Goal: Task Accomplishment & Management: Use online tool/utility

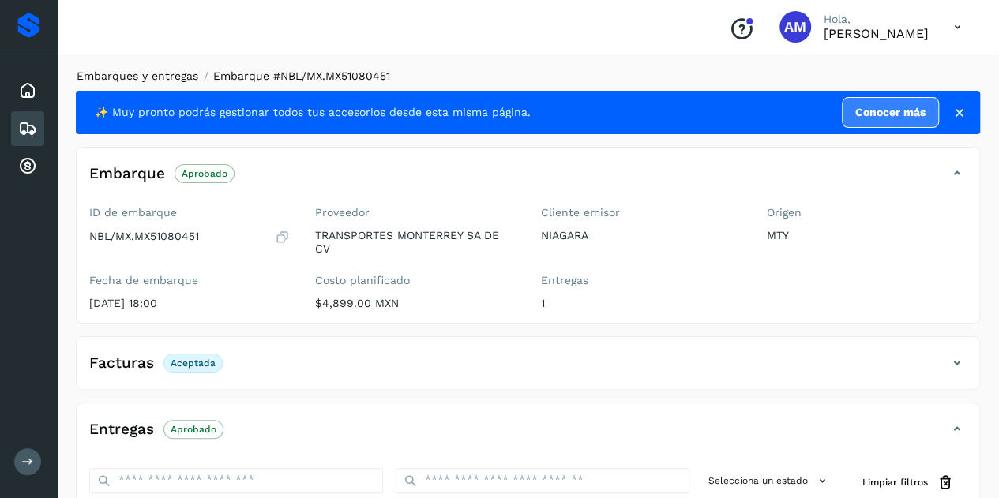
click at [158, 72] on link "Embarques y entregas" at bounding box center [138, 76] width 122 height 13
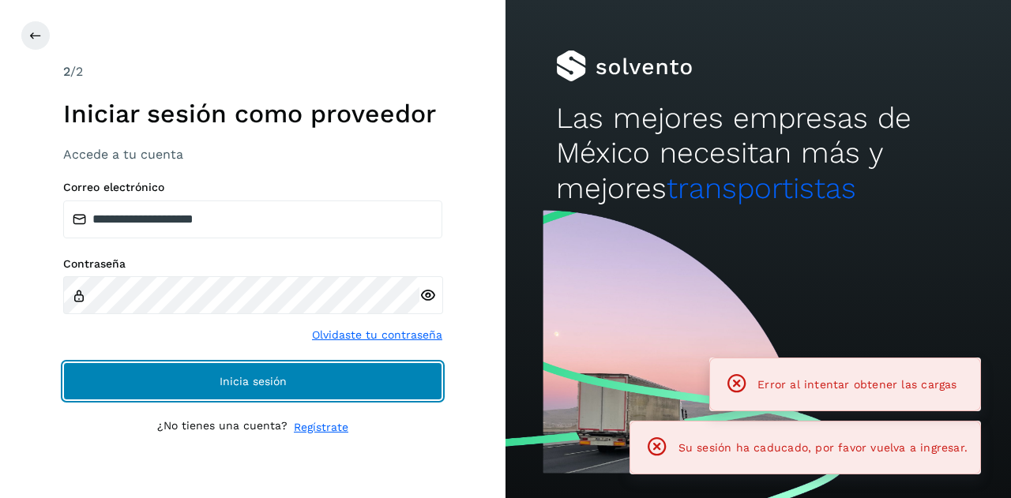
click at [251, 376] on span "Inicia sesión" at bounding box center [253, 381] width 67 height 11
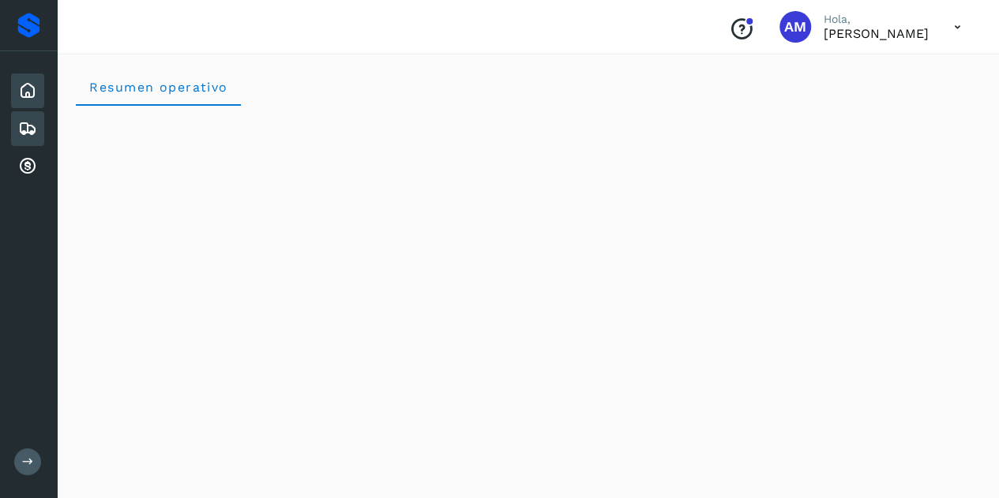
click at [41, 128] on div "Embarques" at bounding box center [27, 128] width 33 height 35
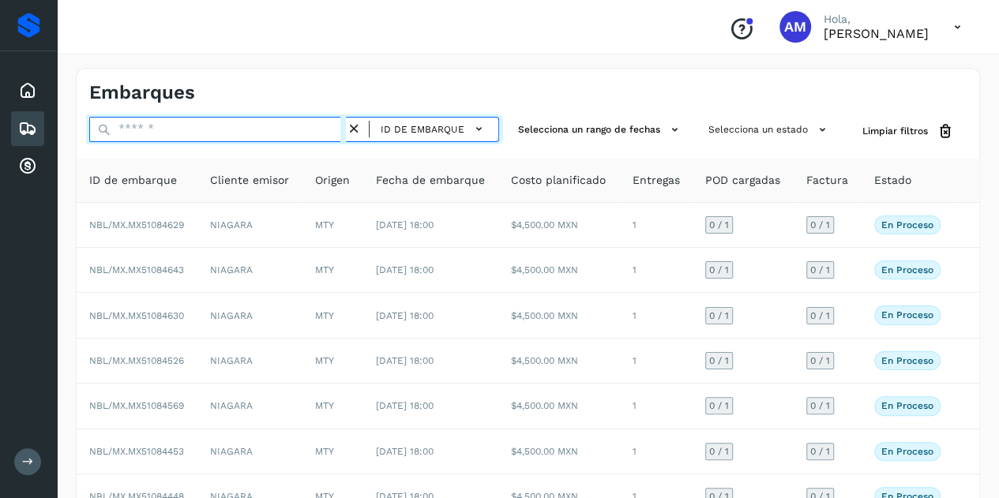
click at [167, 127] on input "text" at bounding box center [217, 129] width 257 height 25
paste input "**********"
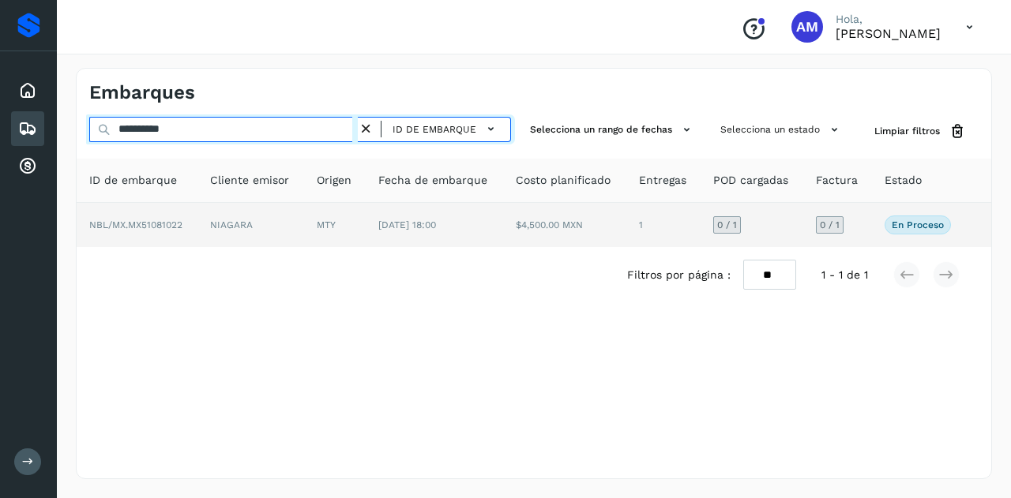
type input "**********"
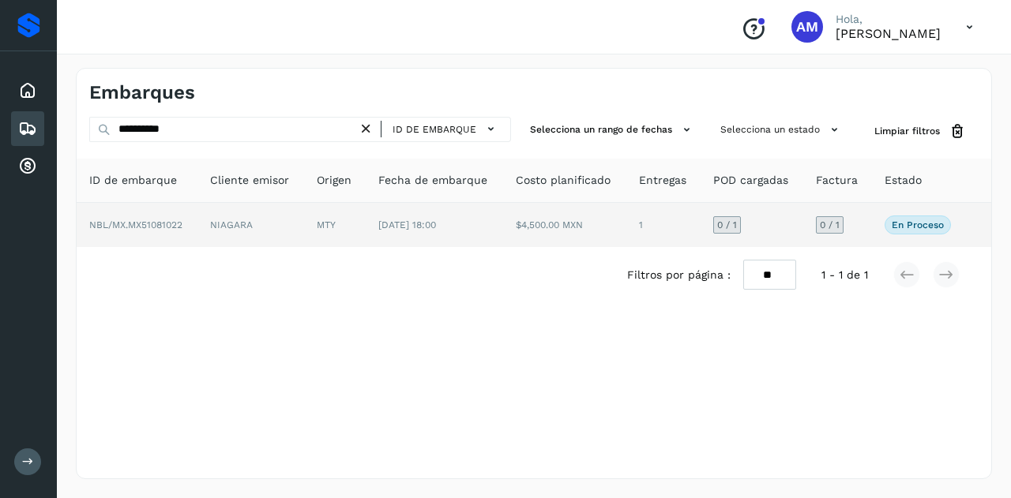
click at [382, 243] on td "[DATE] 18:00" at bounding box center [434, 225] width 137 height 44
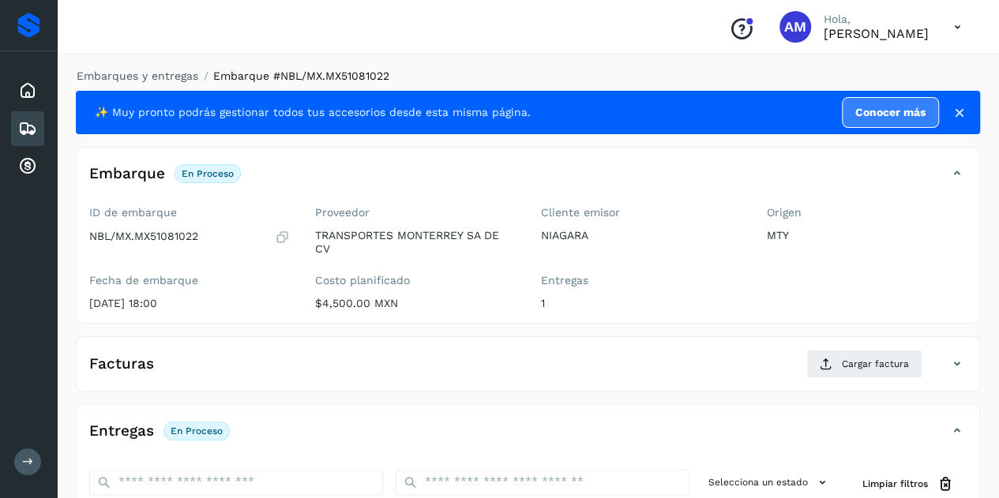
scroll to position [237, 0]
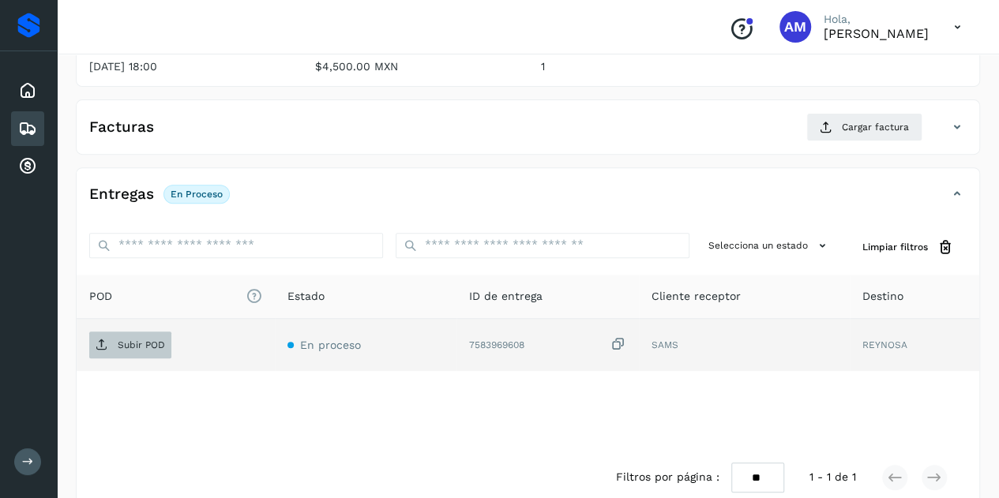
click at [116, 344] on span "Subir POD" at bounding box center [130, 345] width 82 height 25
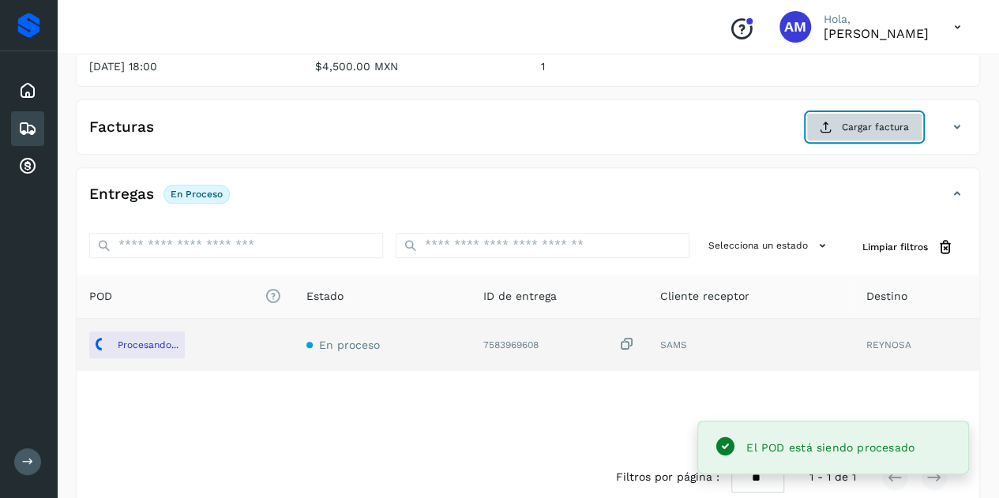
click at [836, 125] on button "Cargar factura" at bounding box center [865, 127] width 116 height 28
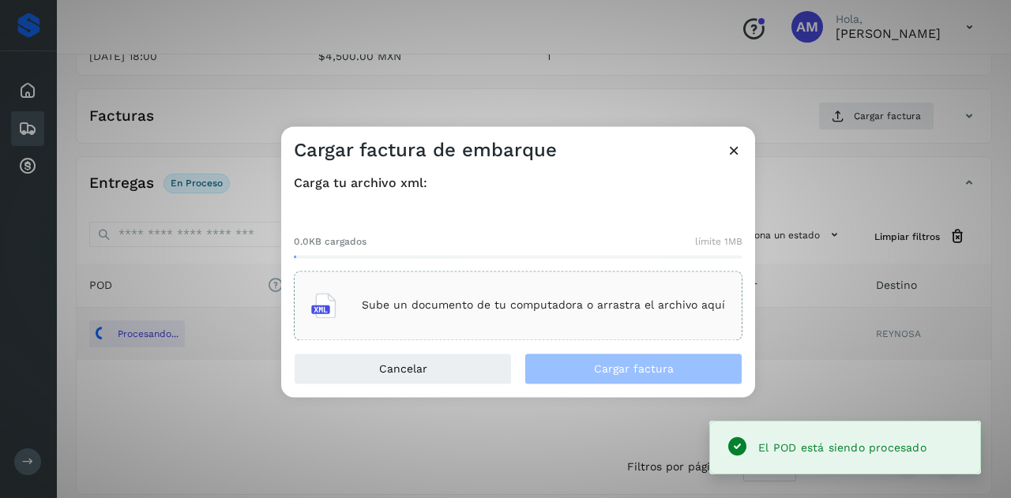
click at [586, 295] on div "Sube un documento de tu computadora o arrastra el archivo aquí" at bounding box center [518, 305] width 414 height 43
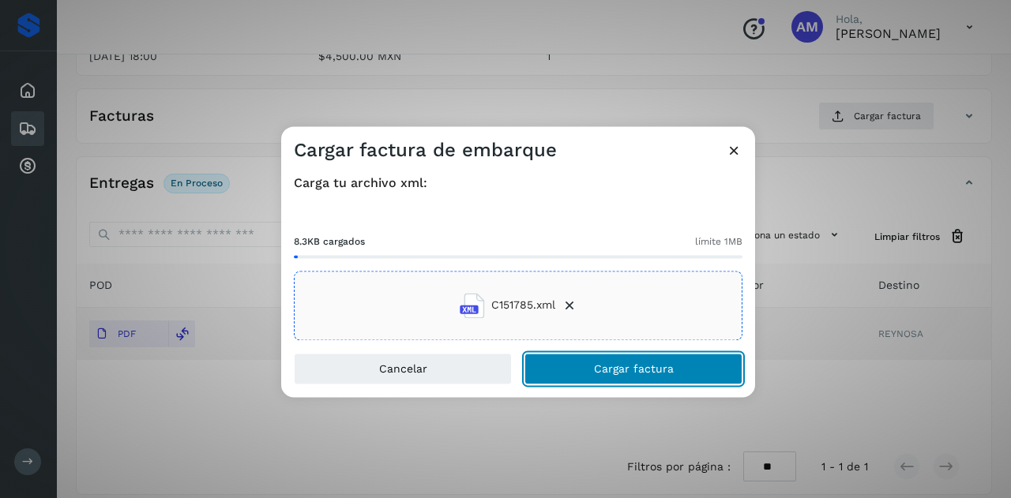
click at [614, 378] on button "Cargar factura" at bounding box center [634, 369] width 218 height 32
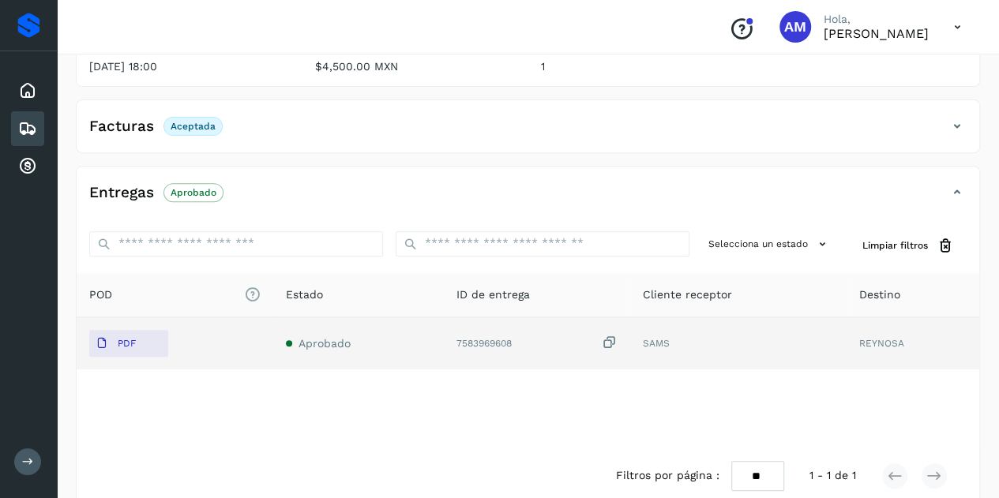
scroll to position [0, 0]
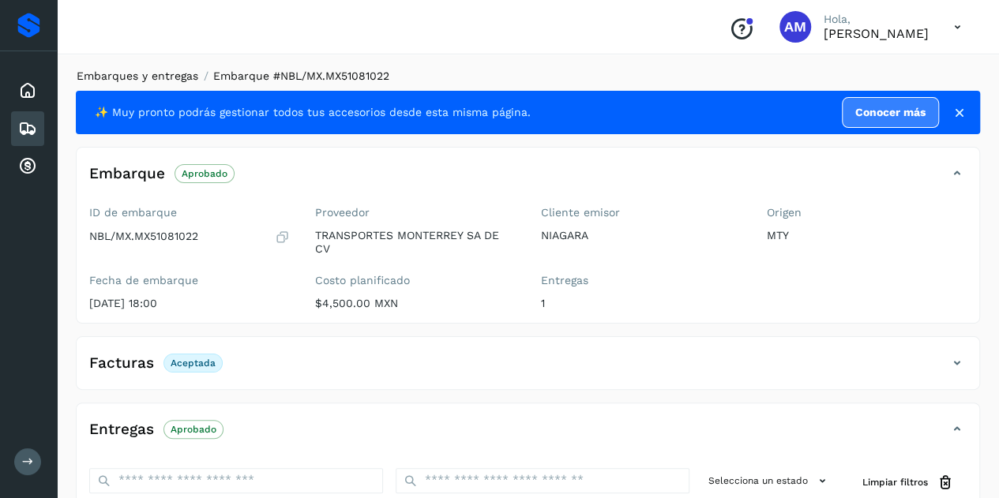
click at [129, 75] on link "Embarques y entregas" at bounding box center [138, 76] width 122 height 13
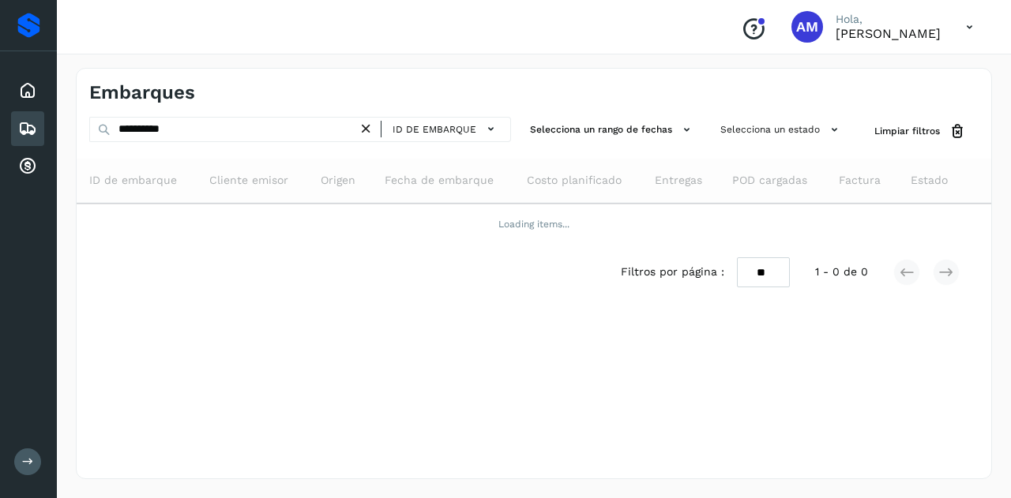
click at [368, 127] on icon at bounding box center [366, 129] width 17 height 17
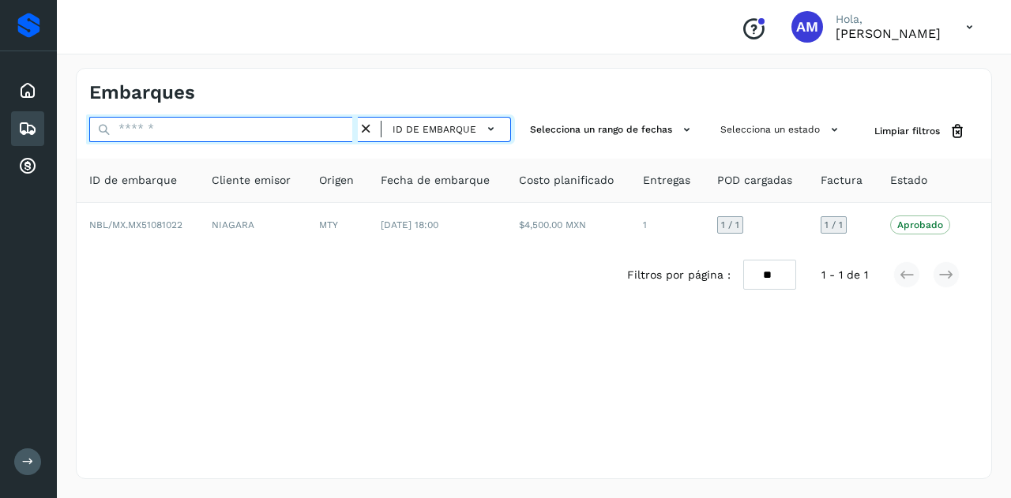
click at [321, 126] on input "text" at bounding box center [223, 129] width 269 height 25
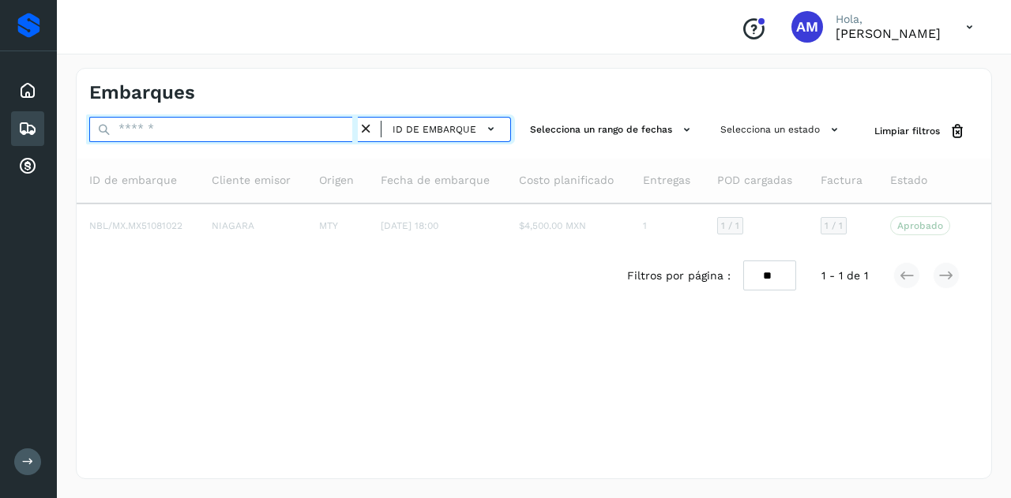
paste input "**********"
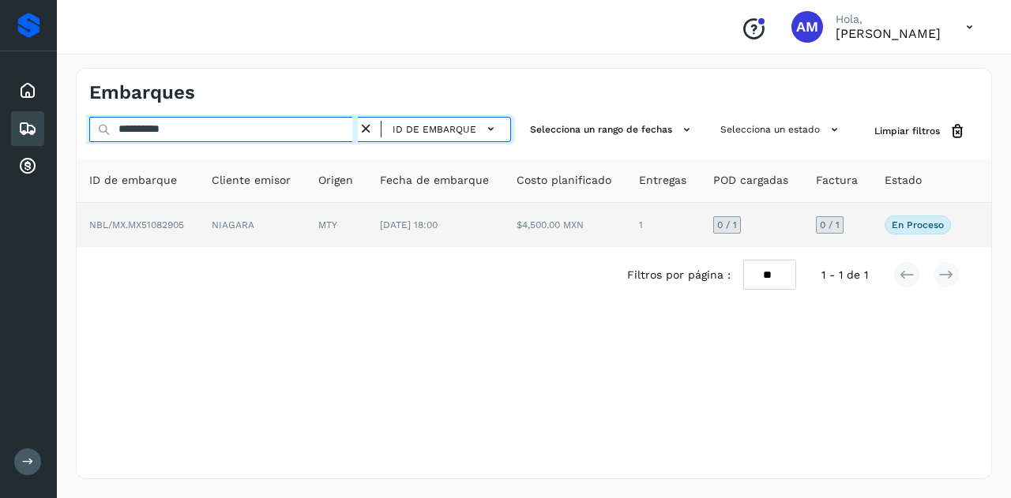
type input "**********"
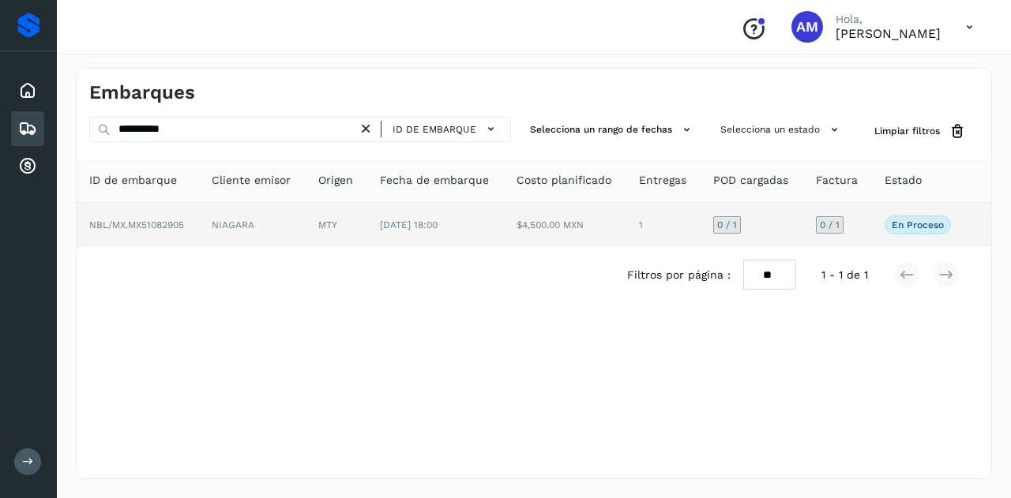
click at [332, 238] on td "MTY" at bounding box center [337, 225] width 62 height 44
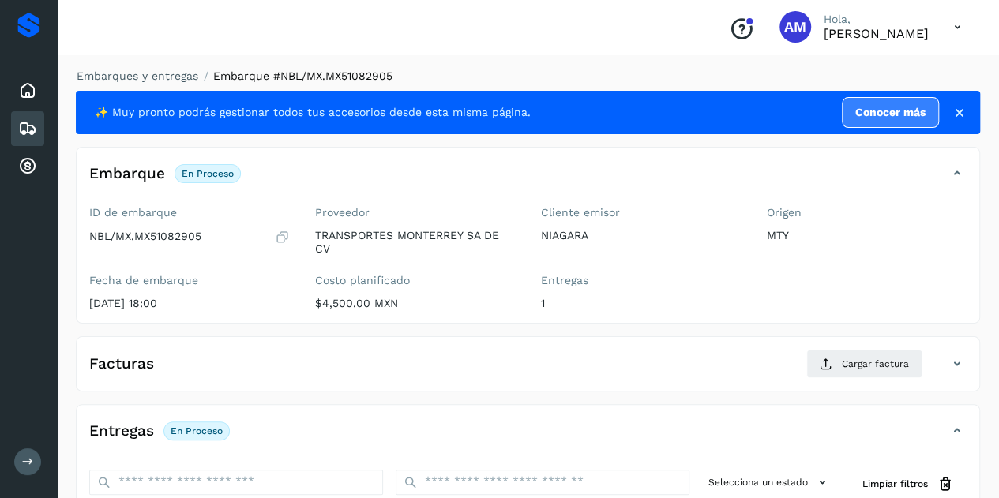
scroll to position [237, 0]
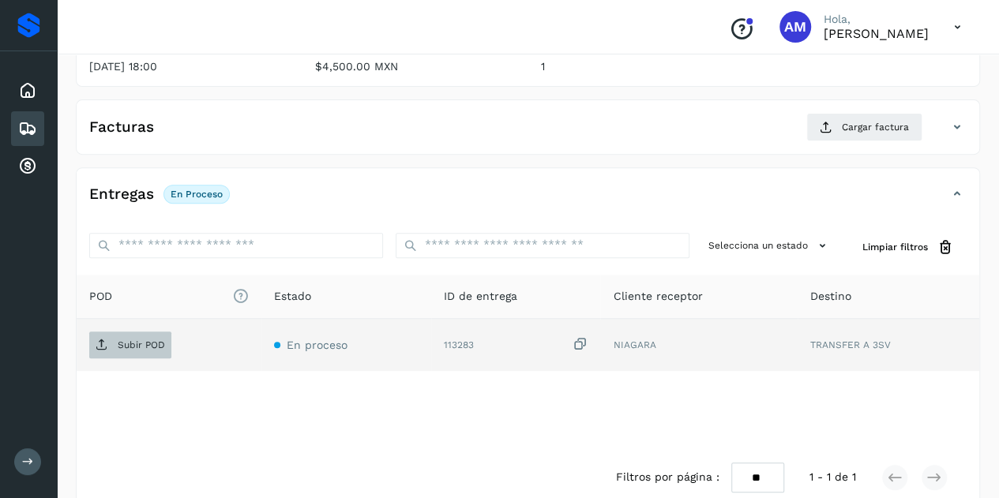
click at [160, 347] on p "Subir POD" at bounding box center [141, 345] width 47 height 11
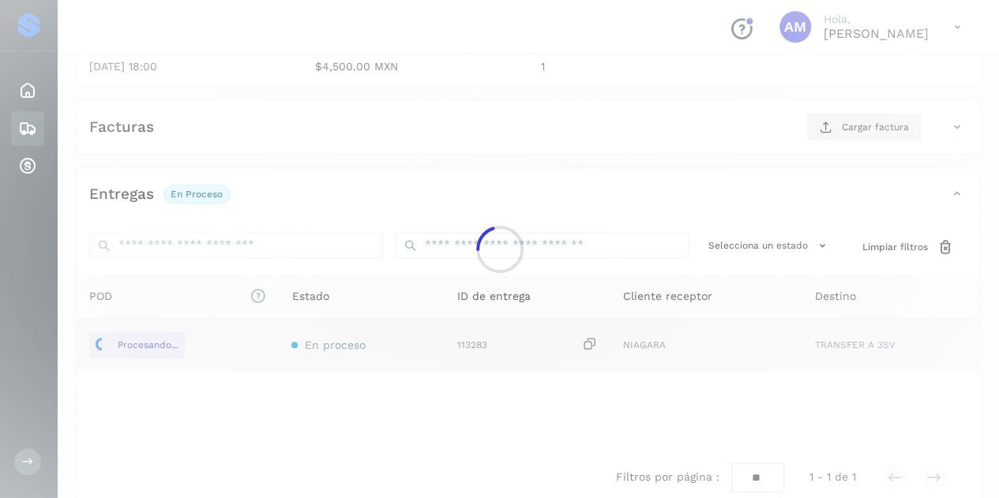
scroll to position [79, 0]
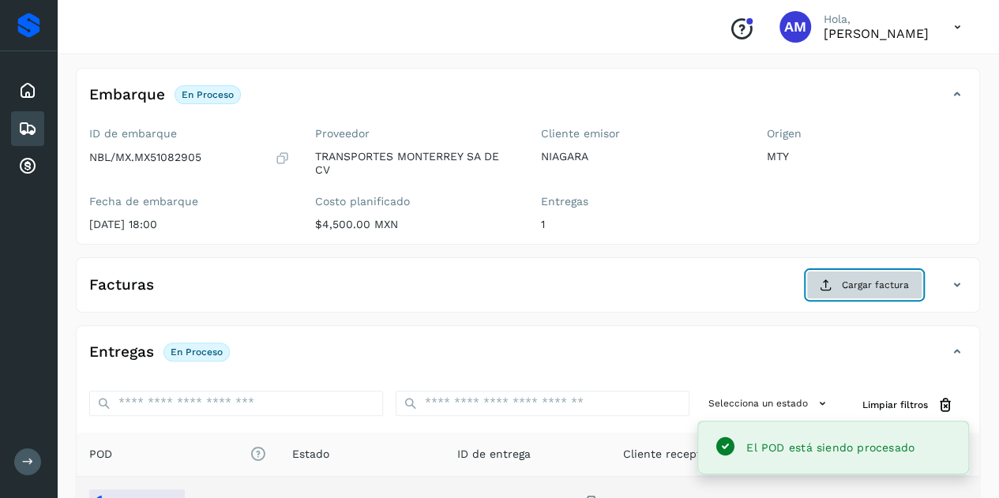
click at [844, 288] on span "Cargar factura" at bounding box center [875, 285] width 67 height 14
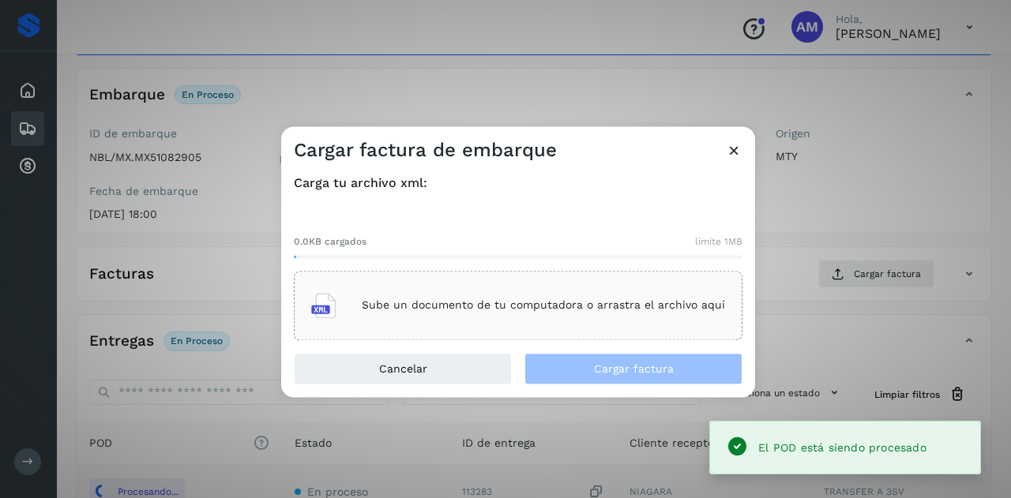
click at [668, 315] on div "Sube un documento de tu computadora o arrastra el archivo aquí" at bounding box center [518, 305] width 414 height 43
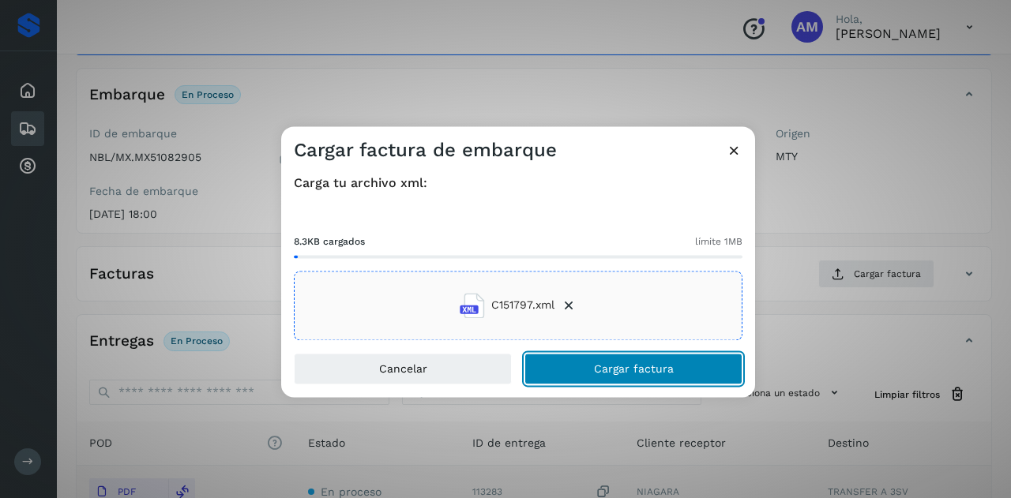
click at [569, 358] on button "Cargar factura" at bounding box center [634, 369] width 218 height 32
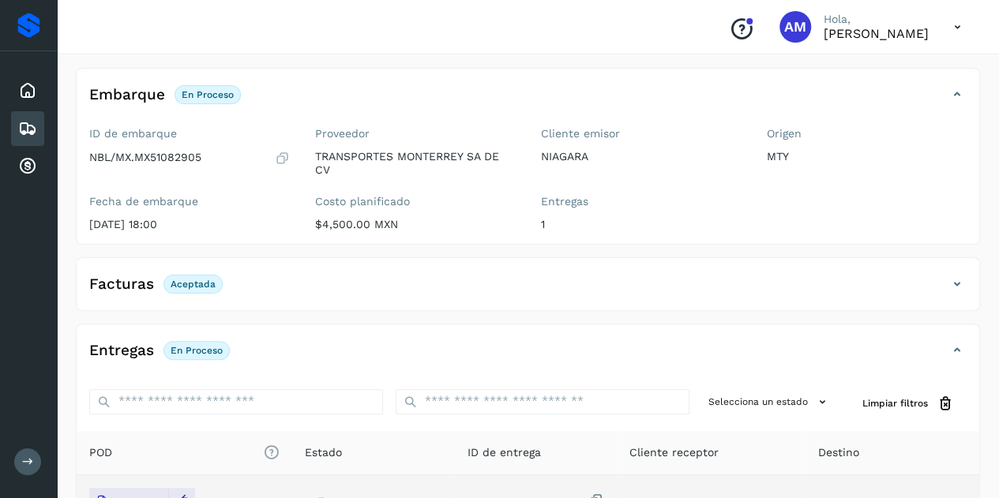
scroll to position [0, 0]
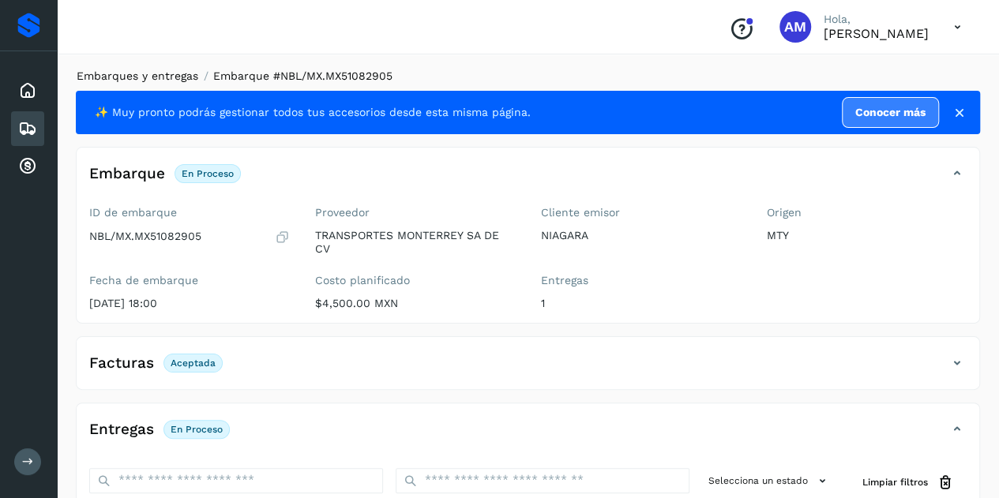
click at [161, 77] on link "Embarques y entregas" at bounding box center [138, 76] width 122 height 13
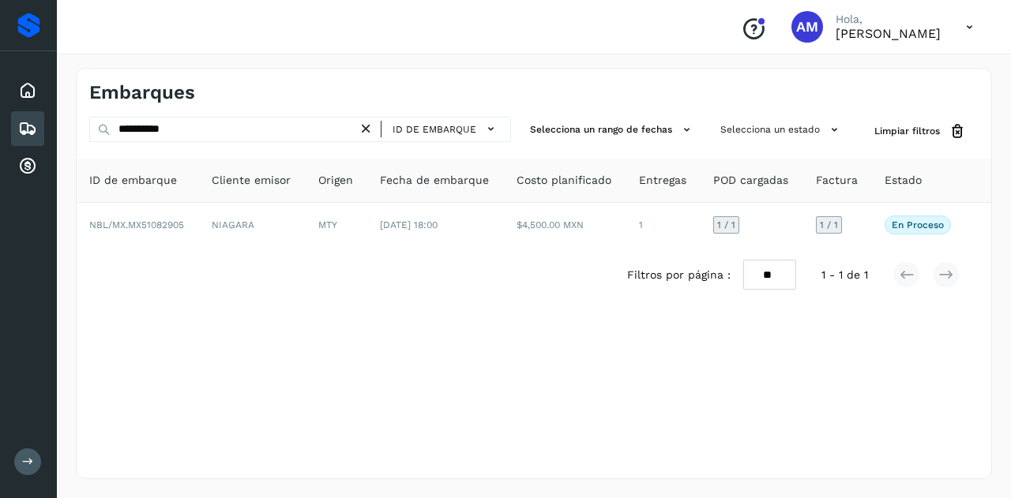
click at [368, 129] on icon at bounding box center [366, 129] width 17 height 17
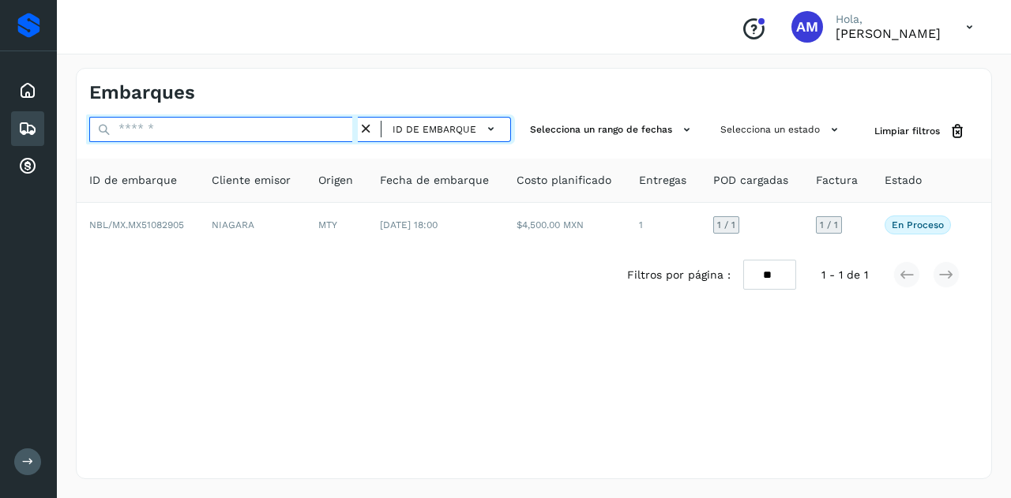
click at [333, 129] on input "text" at bounding box center [223, 129] width 269 height 25
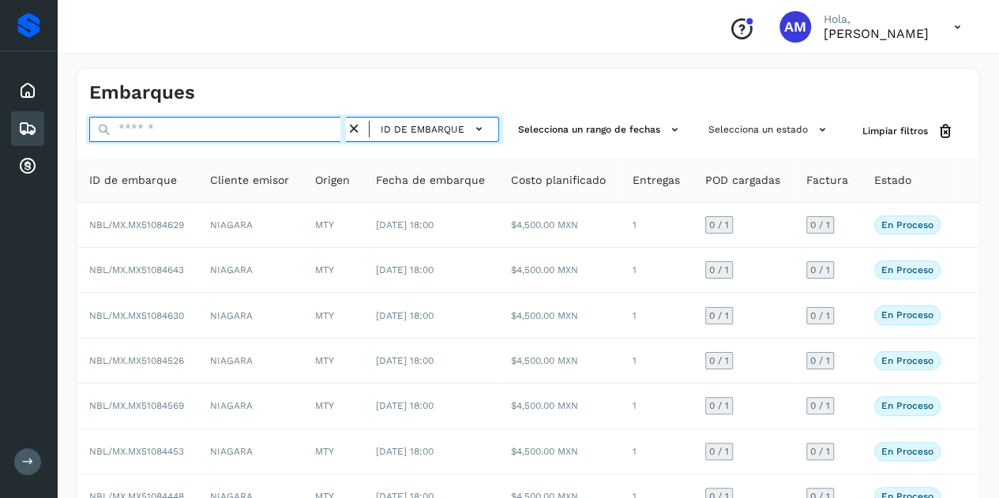
paste input "**********"
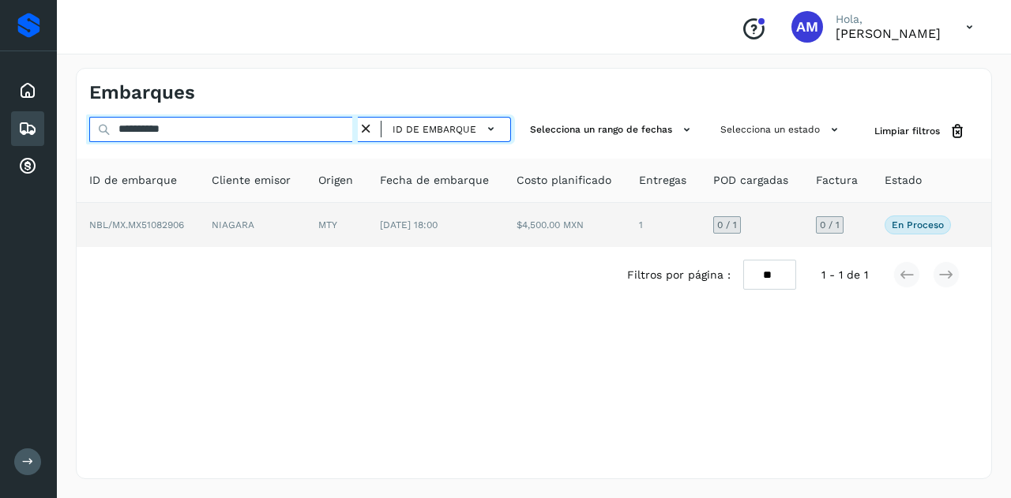
type input "**********"
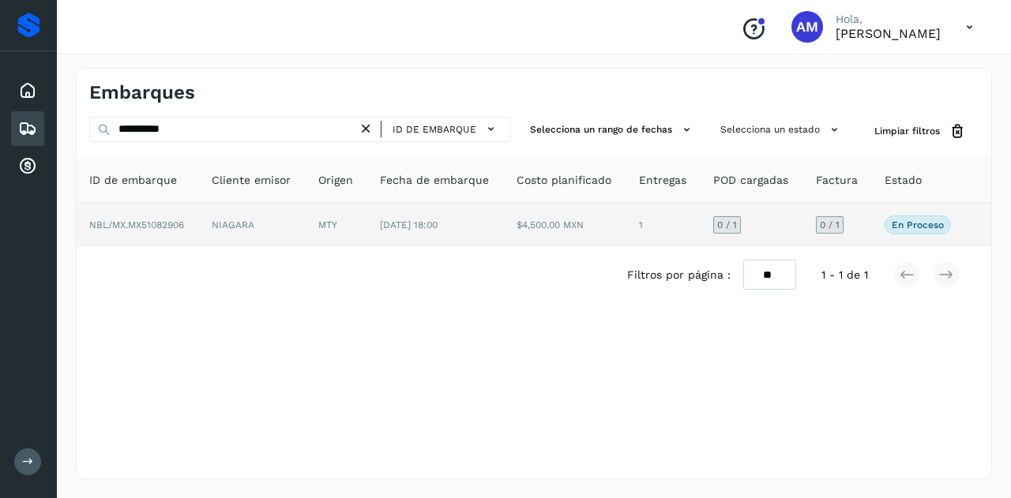
click at [329, 213] on td "MTY" at bounding box center [337, 225] width 62 height 44
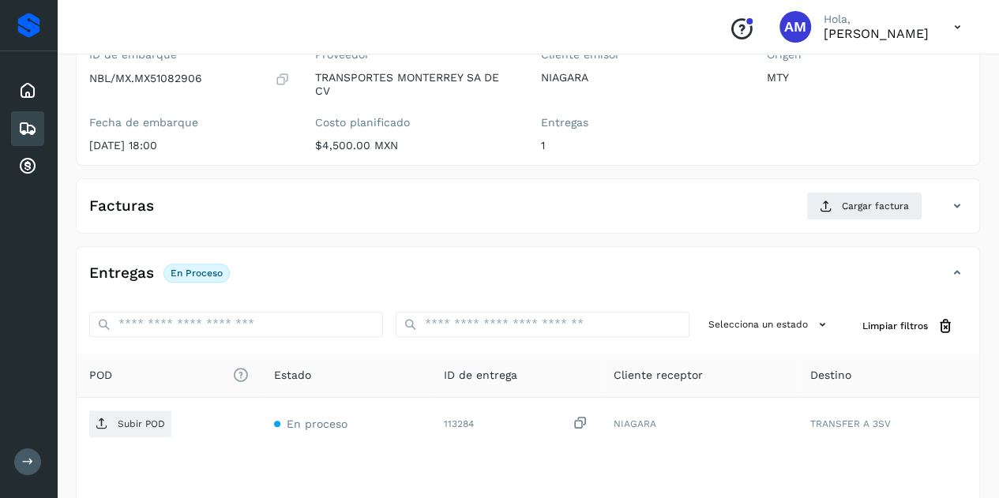
scroll to position [237, 0]
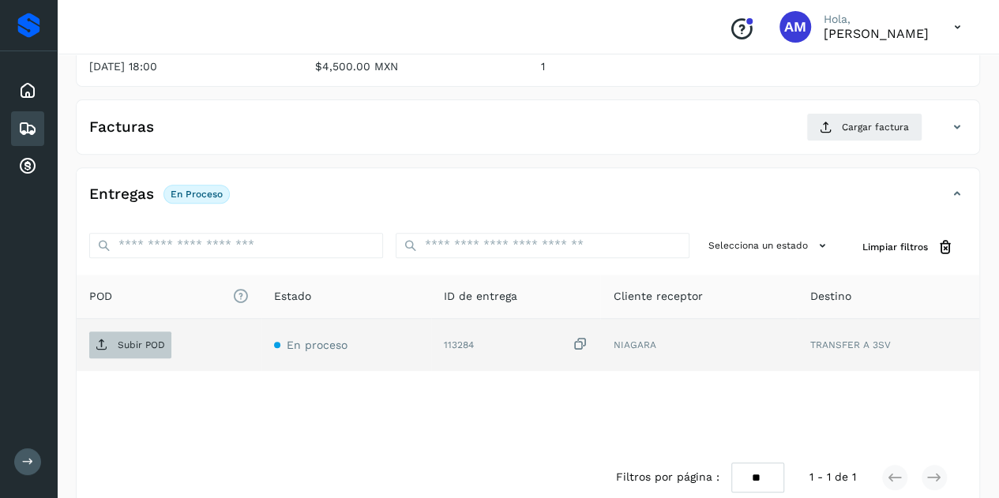
click at [156, 342] on p "Subir POD" at bounding box center [141, 345] width 47 height 11
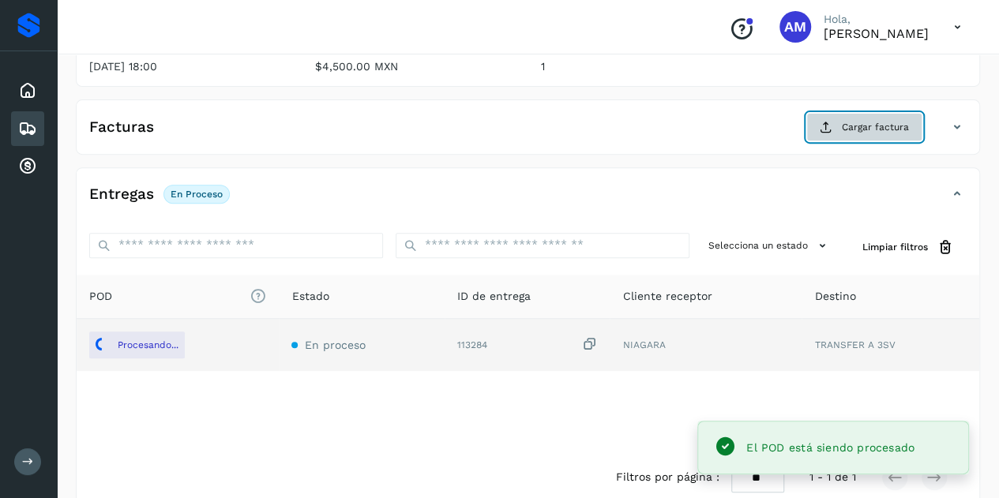
click at [858, 122] on span "Cargar factura" at bounding box center [875, 127] width 67 height 14
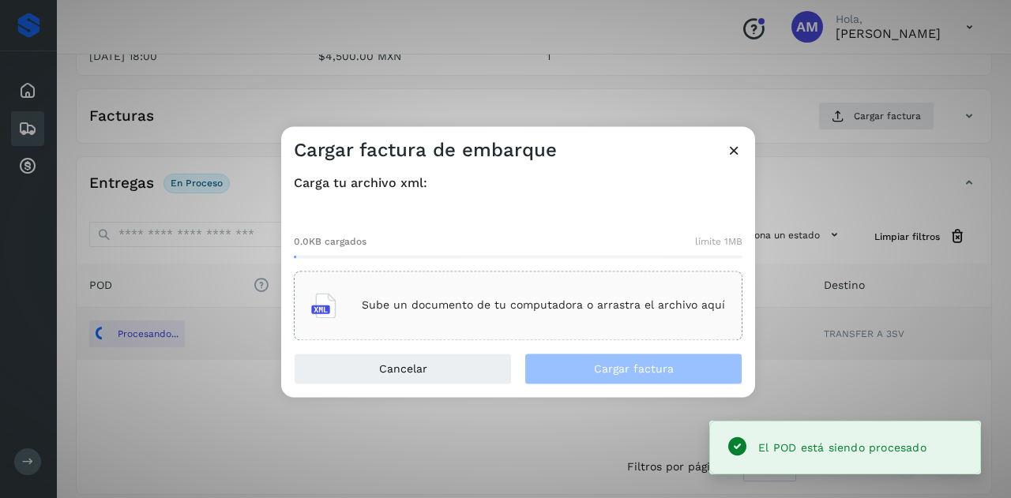
click at [592, 280] on div "Sube un documento de tu computadora o arrastra el archivo aquí" at bounding box center [518, 306] width 449 height 70
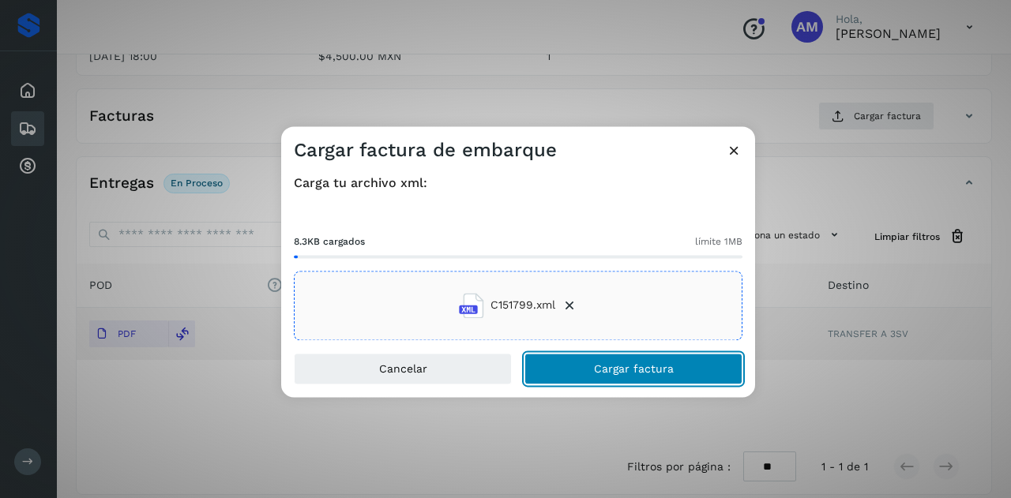
click at [597, 374] on span "Cargar factura" at bounding box center [634, 368] width 80 height 11
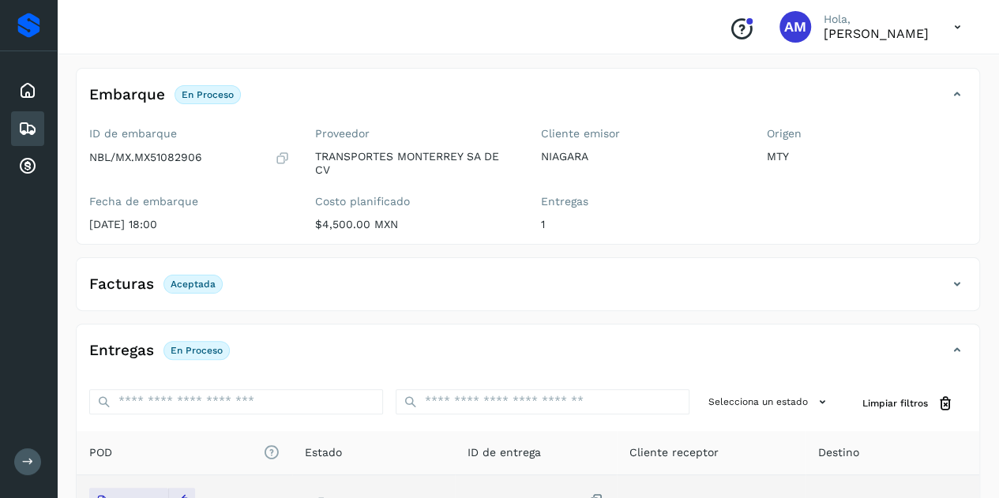
scroll to position [0, 0]
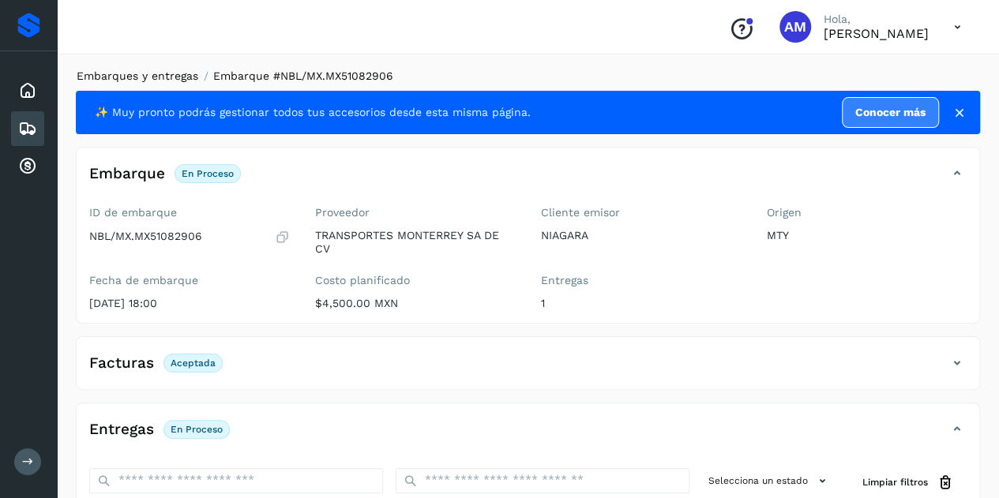
click at [183, 77] on link "Embarques y entregas" at bounding box center [138, 76] width 122 height 13
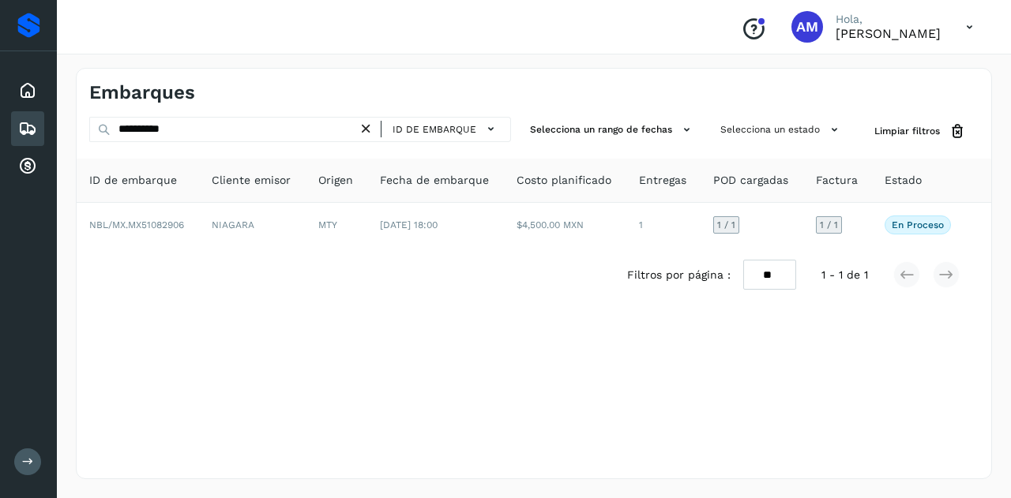
click at [364, 127] on icon at bounding box center [366, 129] width 17 height 17
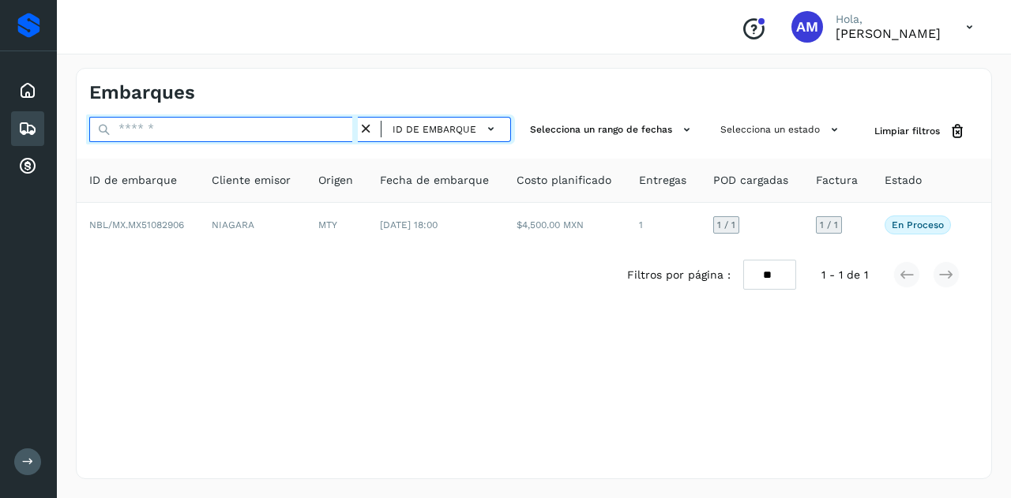
click at [323, 131] on input "text" at bounding box center [223, 129] width 269 height 25
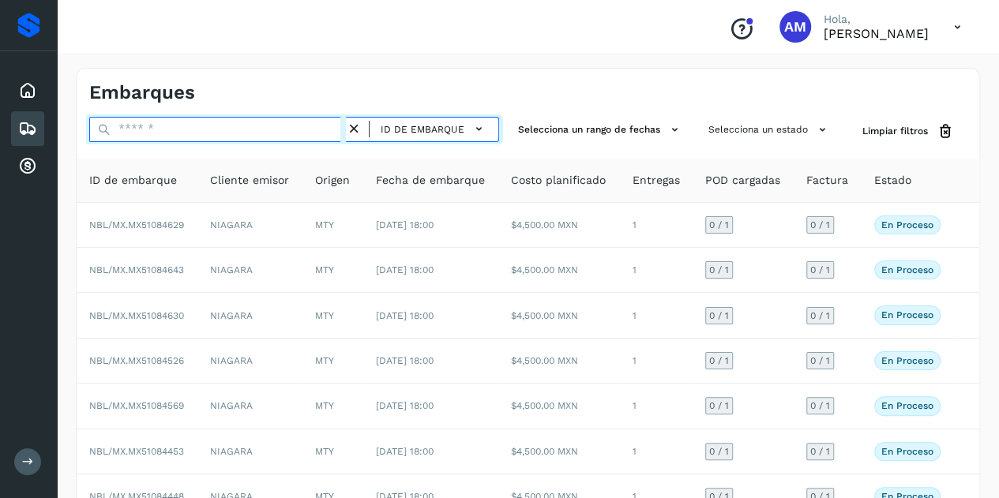
paste input "**********"
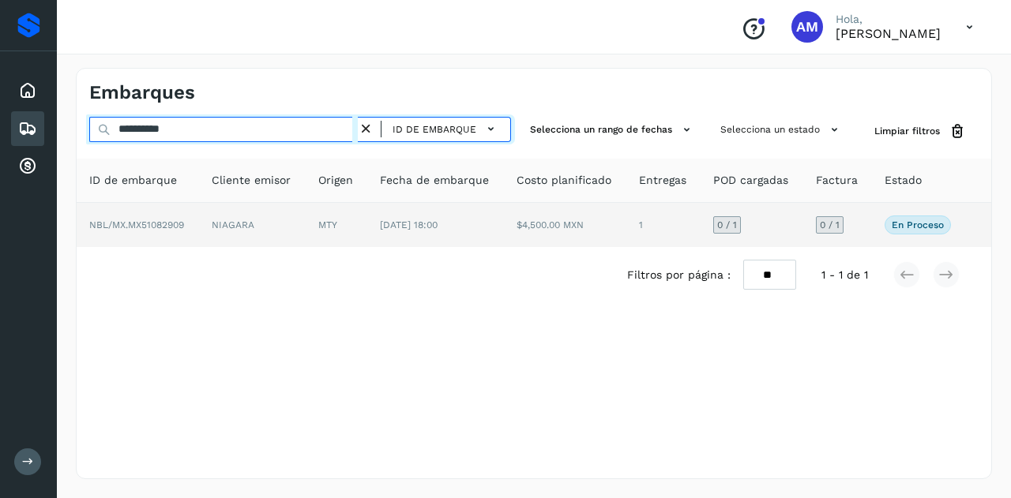
type input "**********"
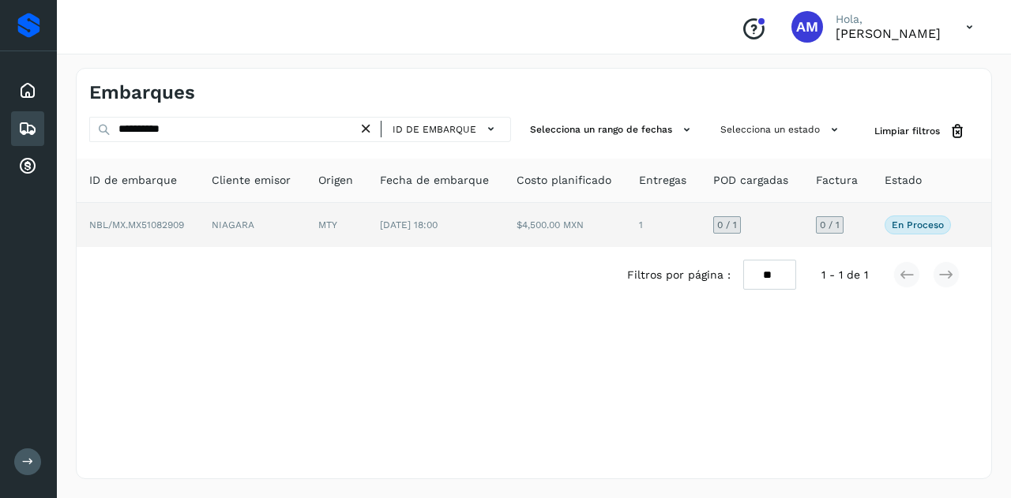
click at [243, 212] on td "NIAGARA" at bounding box center [252, 225] width 107 height 44
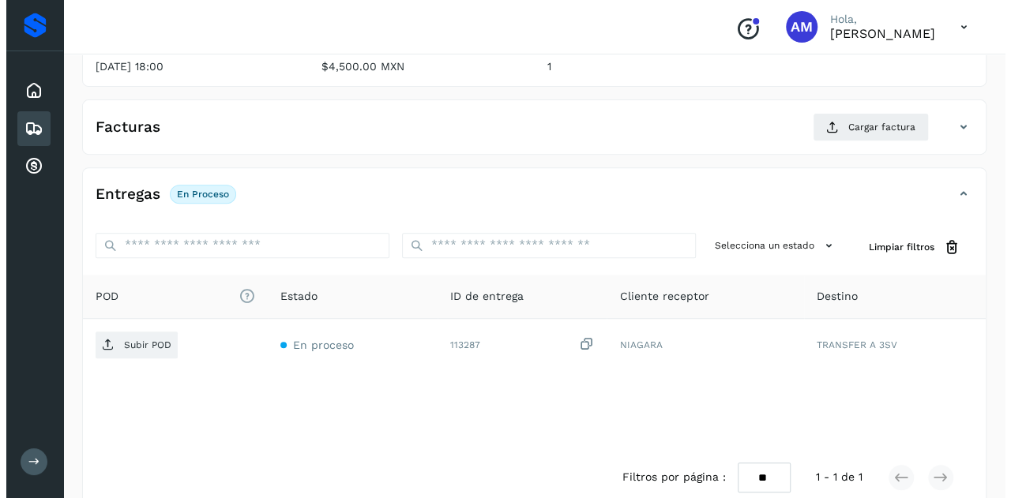
scroll to position [261, 0]
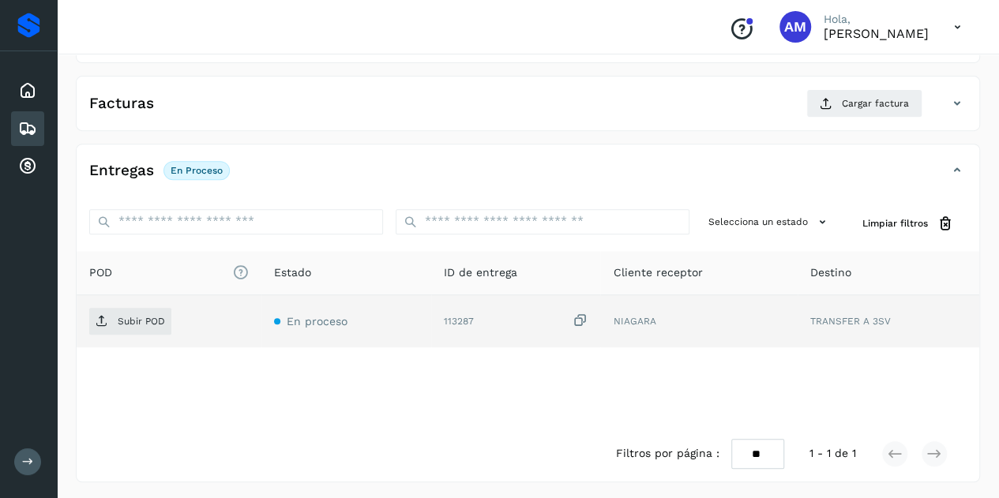
click at [145, 333] on td "Subir POD" at bounding box center [169, 321] width 185 height 52
click at [146, 316] on p "Subir POD" at bounding box center [141, 321] width 47 height 11
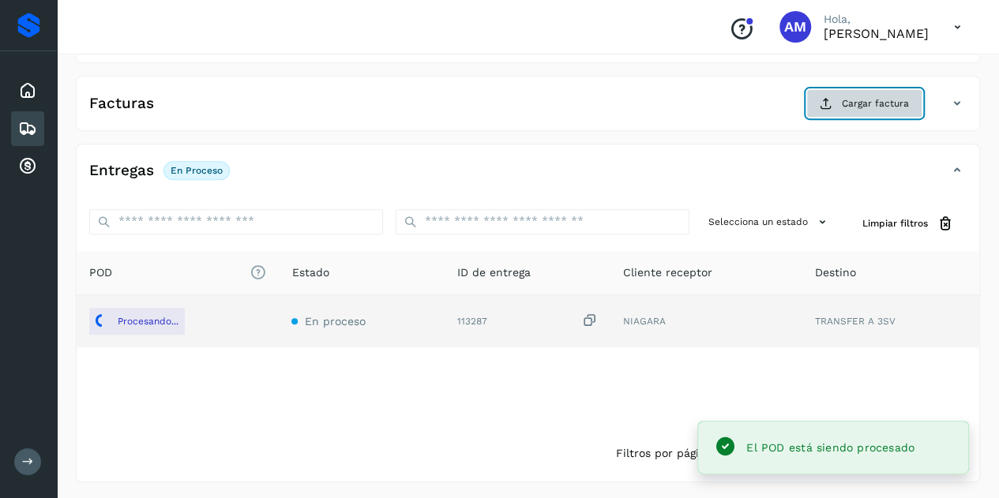
click at [850, 106] on span "Cargar factura" at bounding box center [875, 103] width 67 height 14
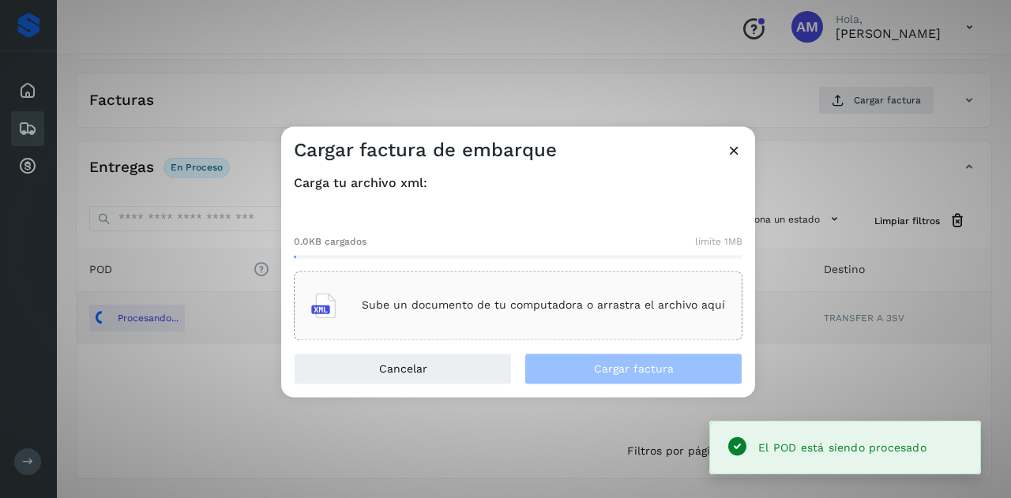
click at [561, 279] on div "Sube un documento de tu computadora o arrastra el archivo aquí" at bounding box center [518, 306] width 449 height 70
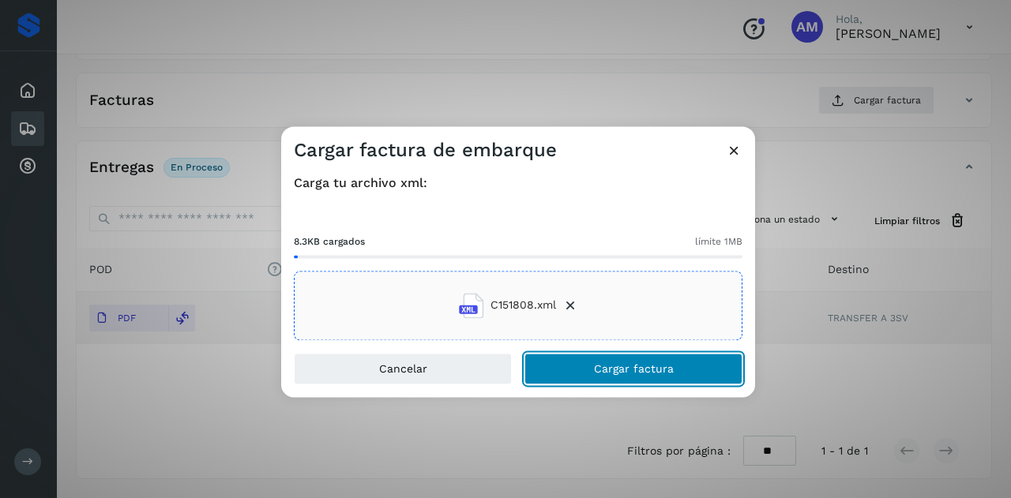
click at [629, 368] on span "Cargar factura" at bounding box center [634, 368] width 80 height 11
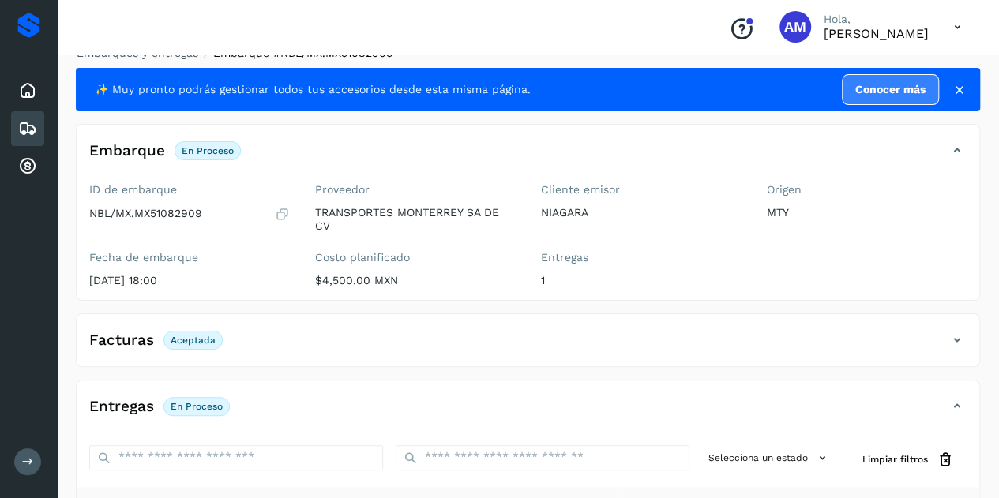
scroll to position [0, 0]
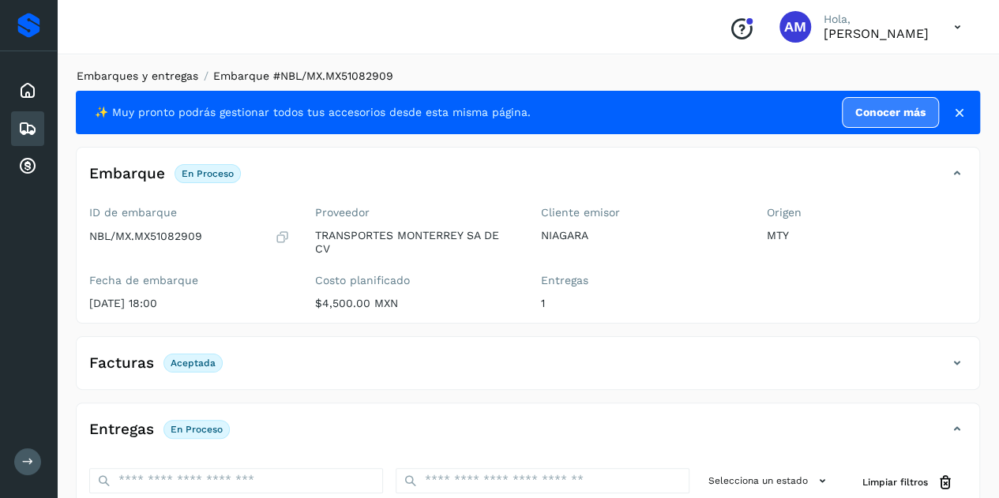
click at [151, 72] on link "Embarques y entregas" at bounding box center [138, 76] width 122 height 13
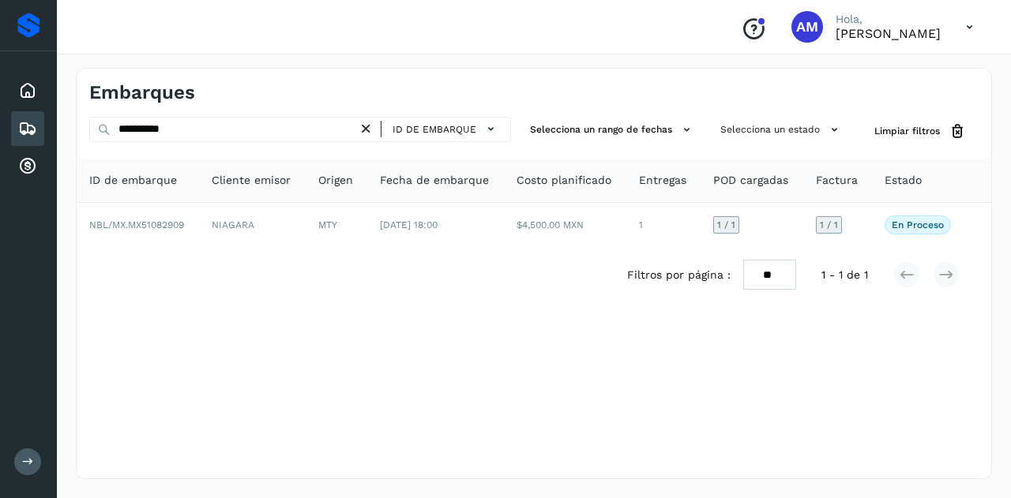
drag, startPoint x: 373, startPoint y: 129, endPoint x: 322, endPoint y: 124, distance: 51.6
click at [373, 129] on icon at bounding box center [366, 129] width 17 height 17
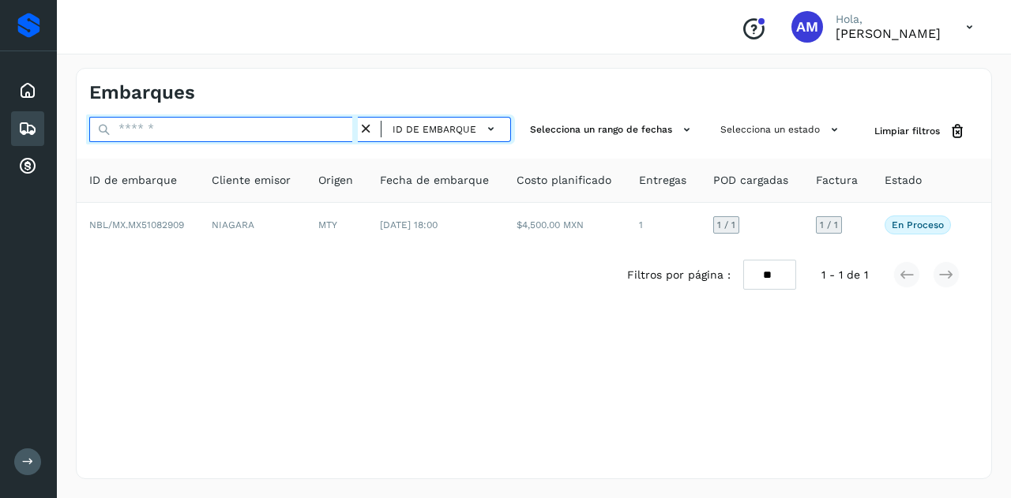
click at [308, 122] on input "text" at bounding box center [223, 129] width 269 height 25
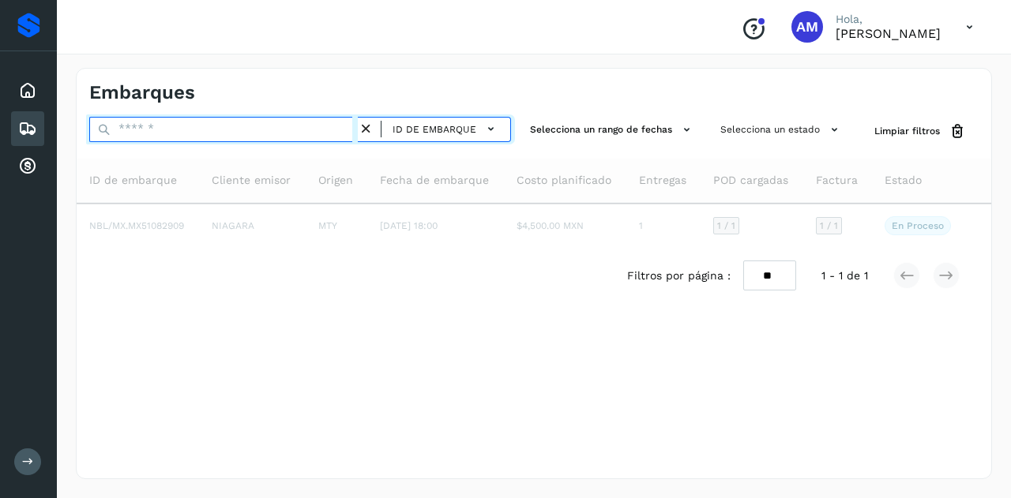
paste input "**********"
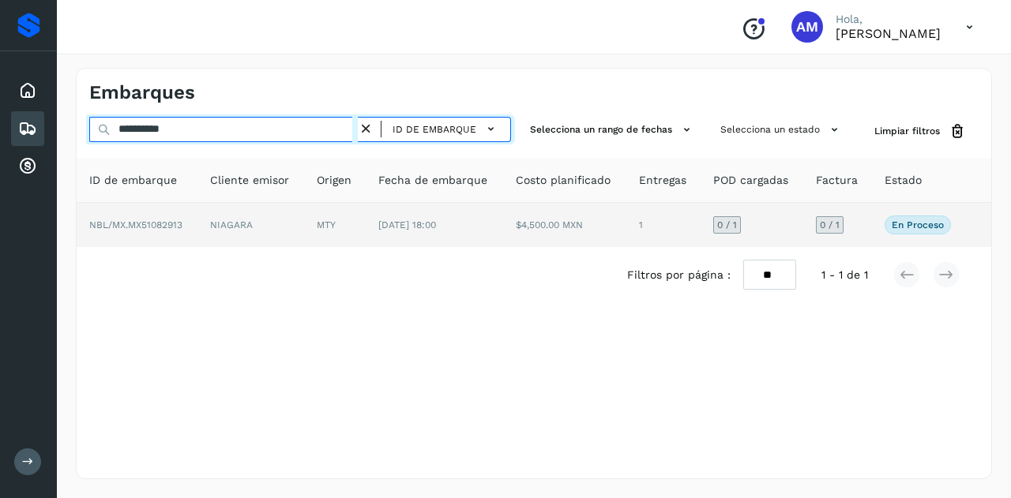
type input "**********"
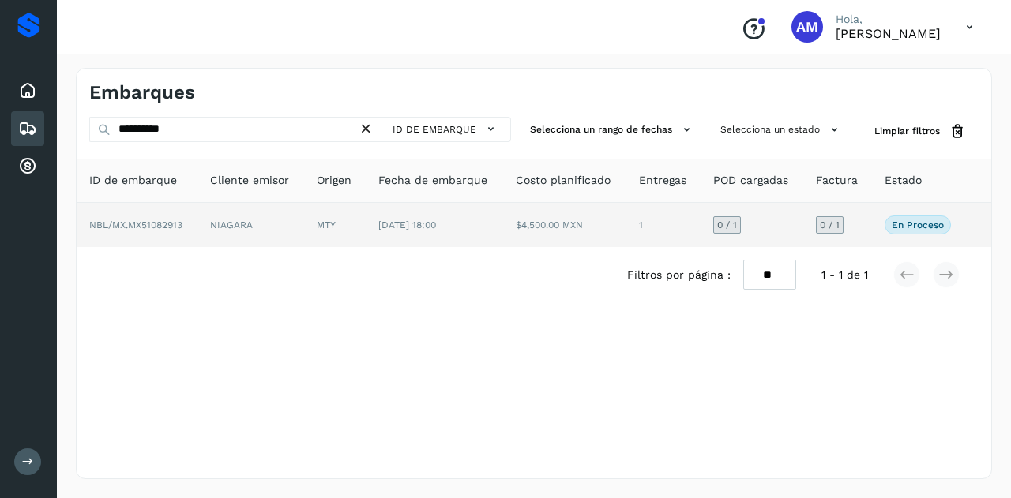
click at [324, 208] on td "MTY" at bounding box center [335, 225] width 62 height 44
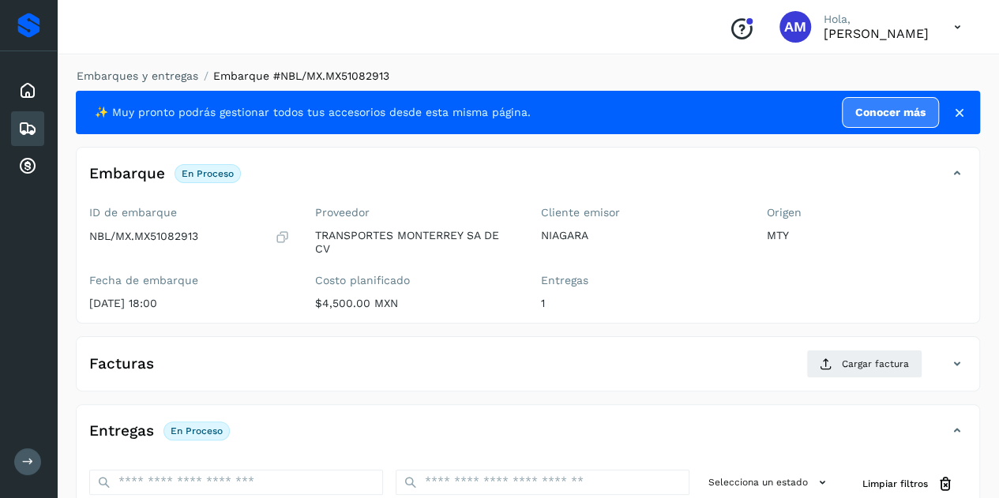
scroll to position [158, 0]
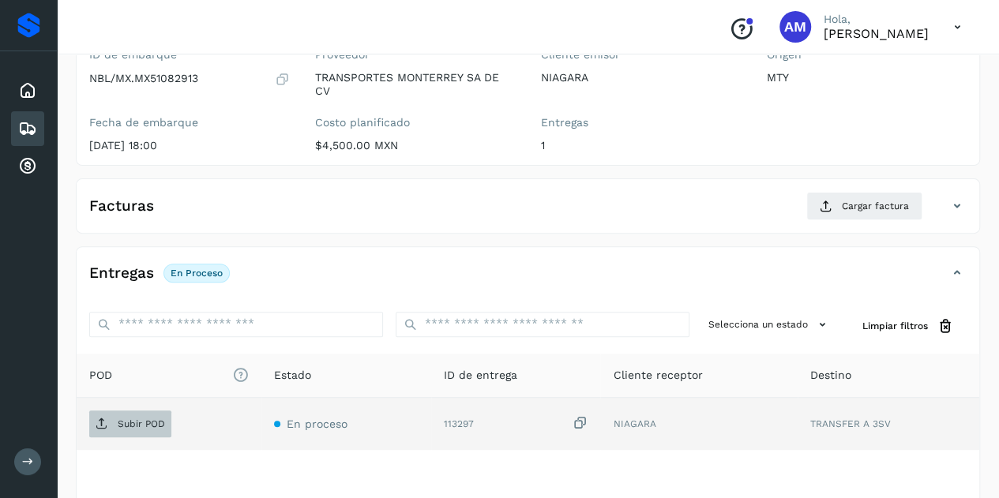
click at [153, 419] on p "Subir POD" at bounding box center [141, 424] width 47 height 11
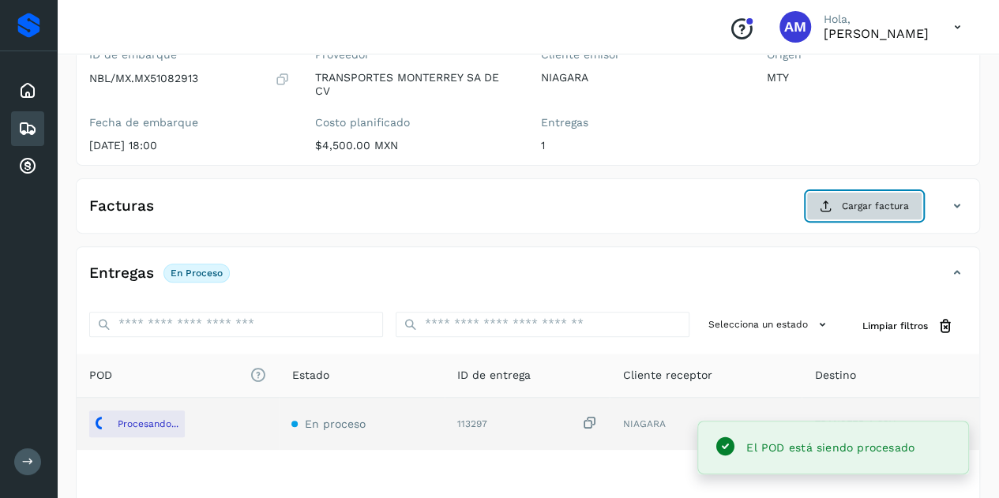
click at [844, 204] on span "Cargar factura" at bounding box center [875, 206] width 67 height 14
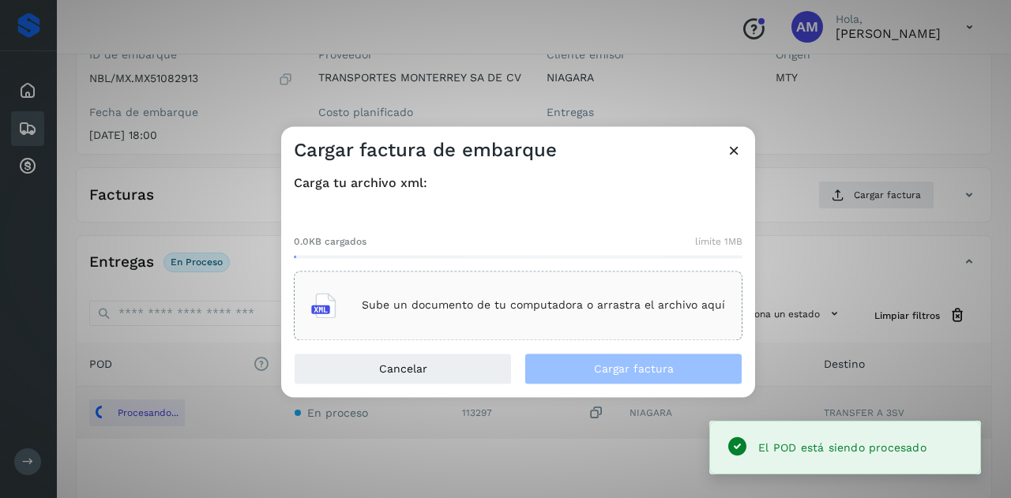
click at [567, 307] on p "Sube un documento de tu computadora o arrastra el archivo aquí" at bounding box center [543, 305] width 363 height 13
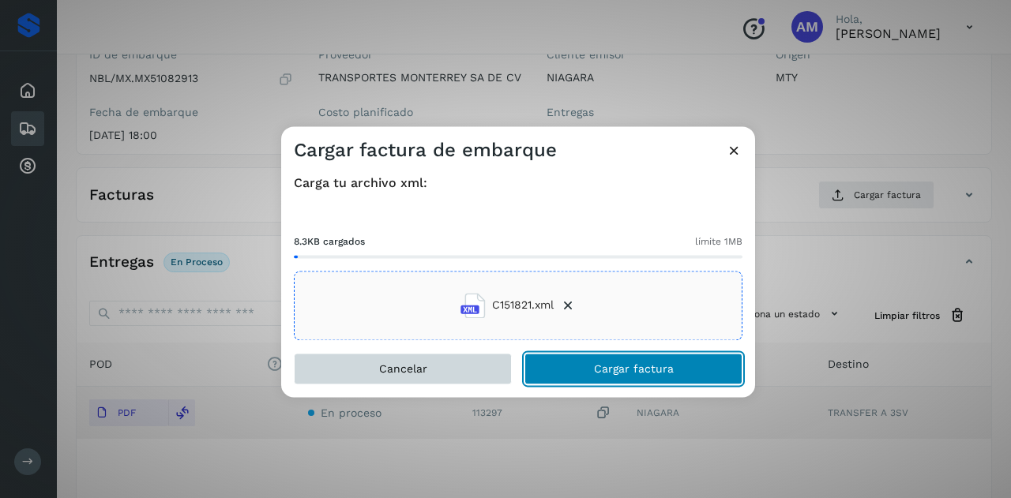
drag, startPoint x: 571, startPoint y: 370, endPoint x: 367, endPoint y: 377, distance: 203.9
click at [571, 370] on button "Cargar factura" at bounding box center [634, 369] width 218 height 32
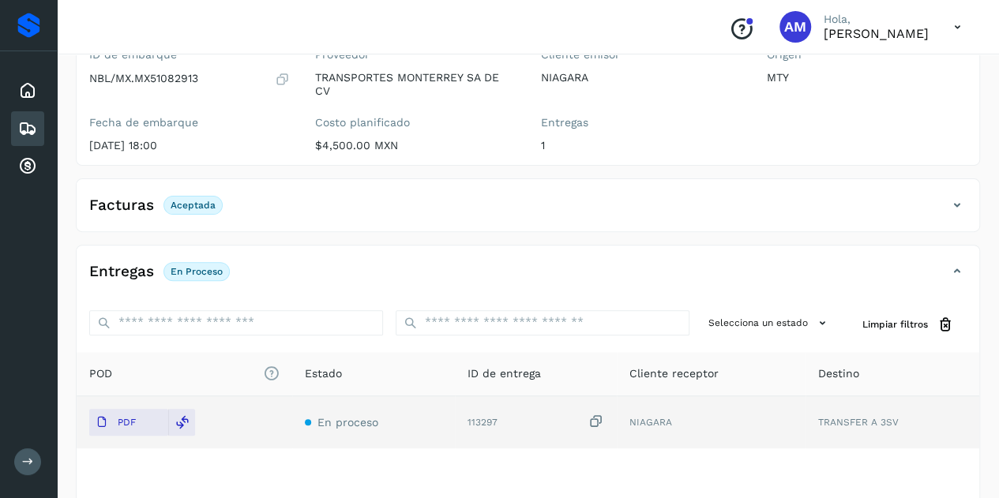
scroll to position [0, 0]
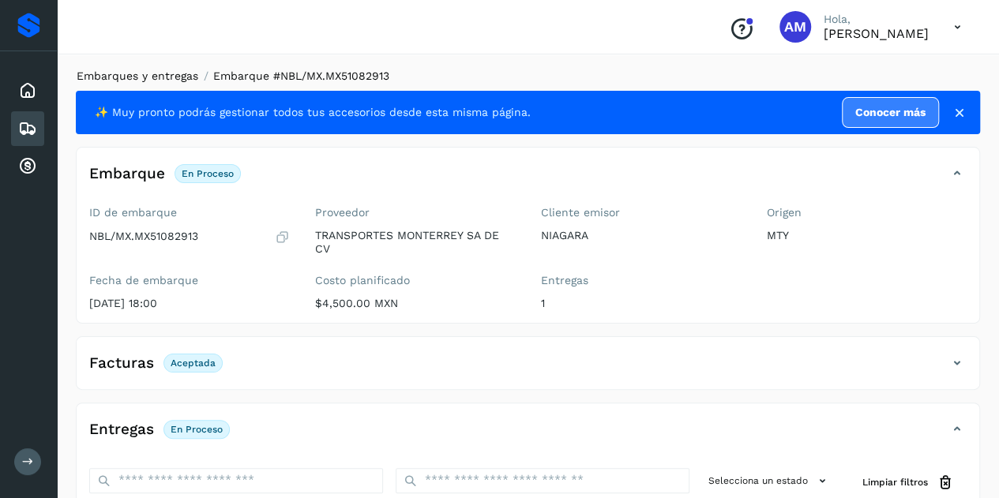
click at [108, 72] on link "Embarques y entregas" at bounding box center [138, 76] width 122 height 13
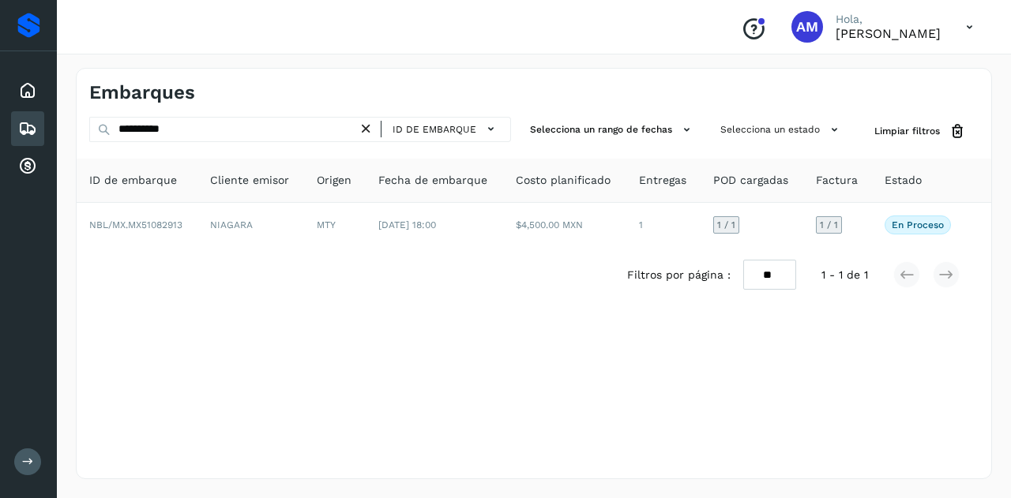
drag, startPoint x: 371, startPoint y: 130, endPoint x: 320, endPoint y: 134, distance: 51.4
click at [370, 130] on icon at bounding box center [366, 129] width 17 height 17
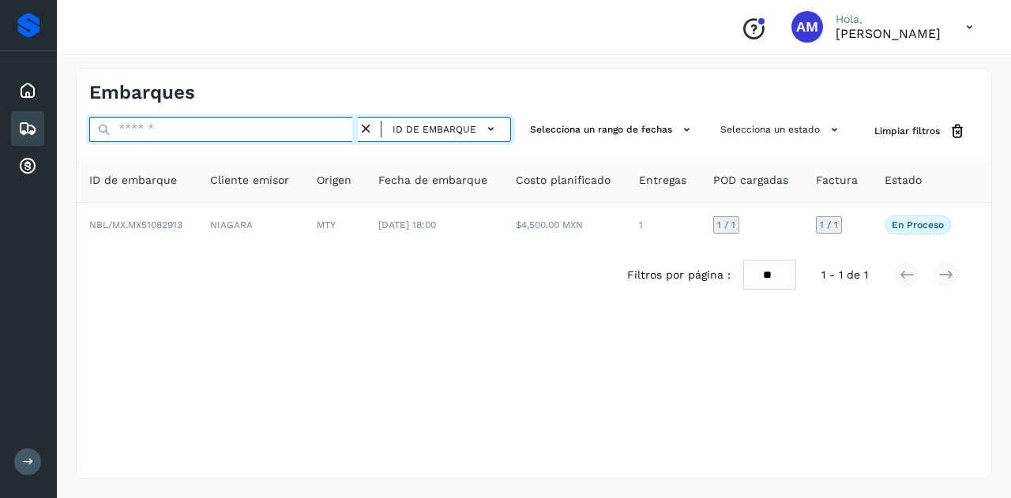
click at [314, 134] on input "text" at bounding box center [223, 129] width 269 height 25
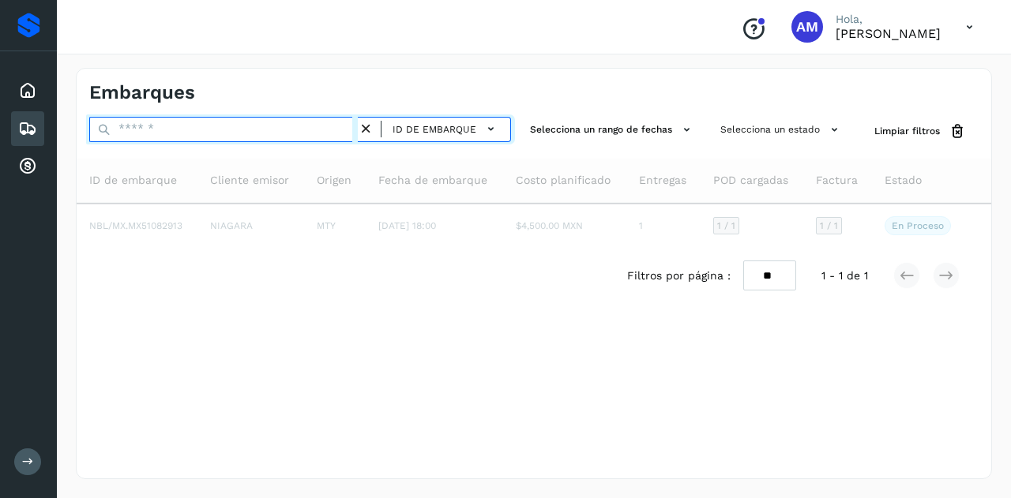
paste input "**********"
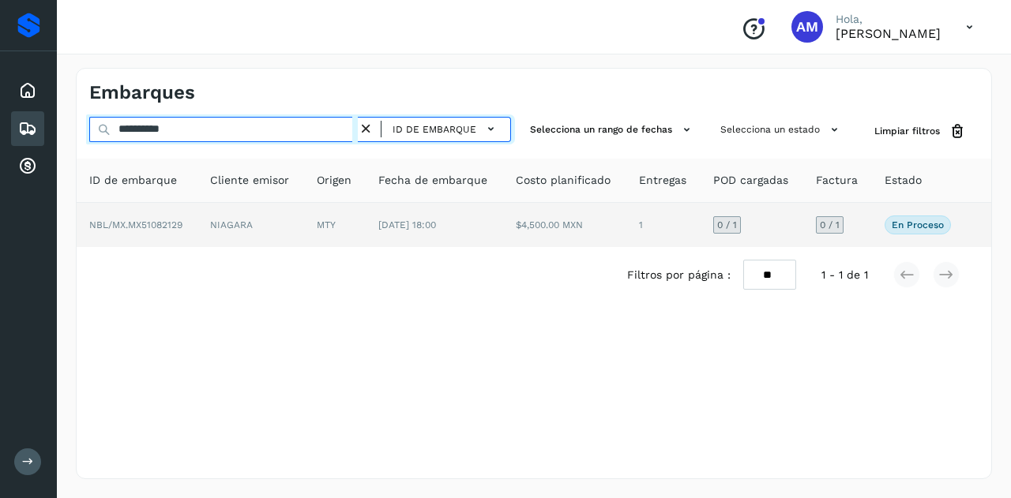
type input "**********"
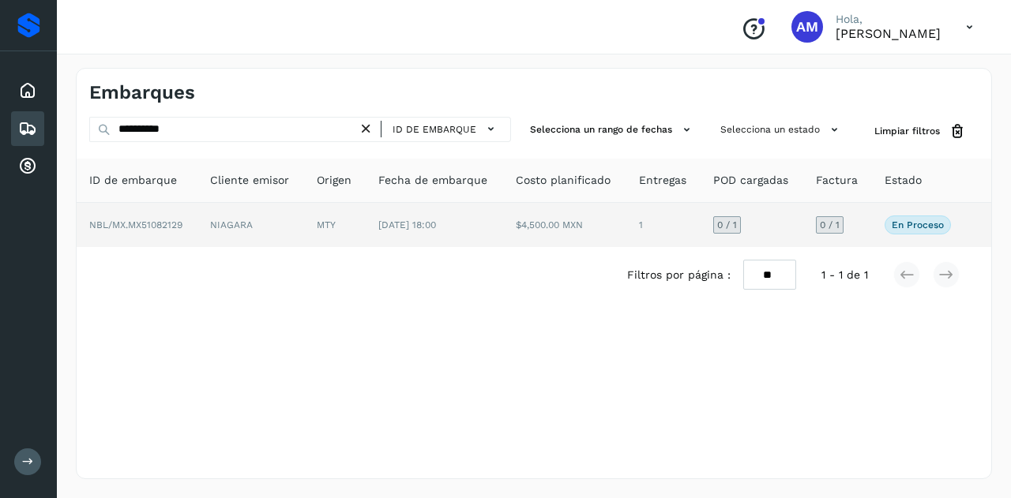
click at [324, 217] on td "MTY" at bounding box center [335, 225] width 62 height 44
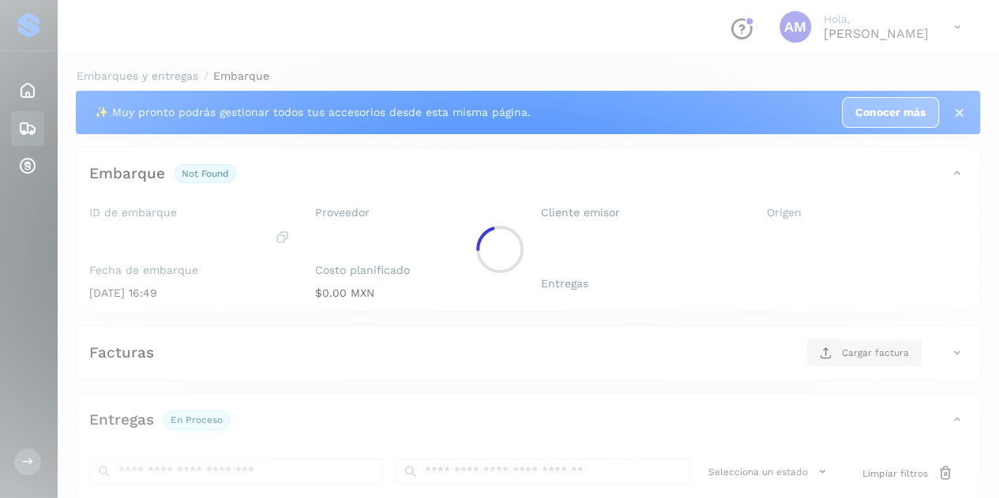
scroll to position [158, 0]
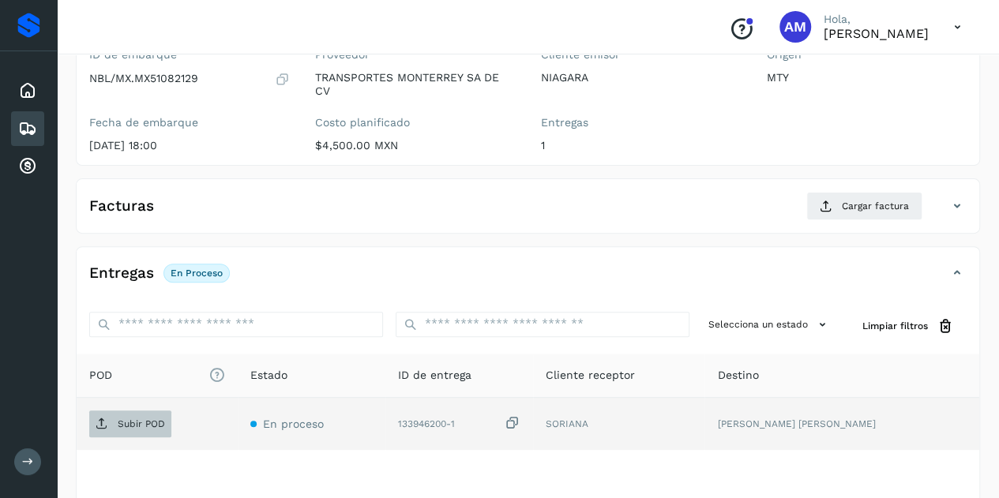
click at [107, 428] on span "Subir POD" at bounding box center [130, 424] width 82 height 25
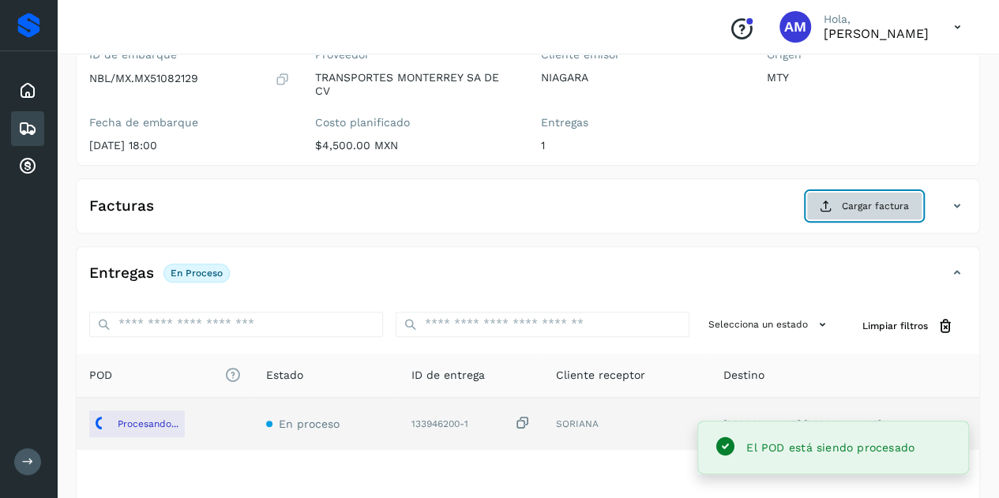
click at [842, 212] on button "Cargar factura" at bounding box center [865, 206] width 116 height 28
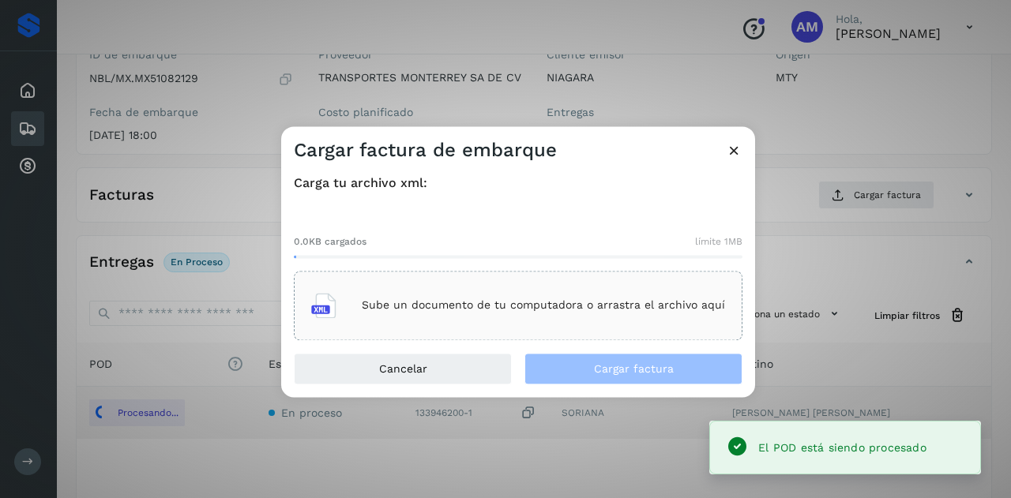
click at [568, 314] on div "Sube un documento de tu computadora o arrastra el archivo aquí" at bounding box center [518, 305] width 414 height 43
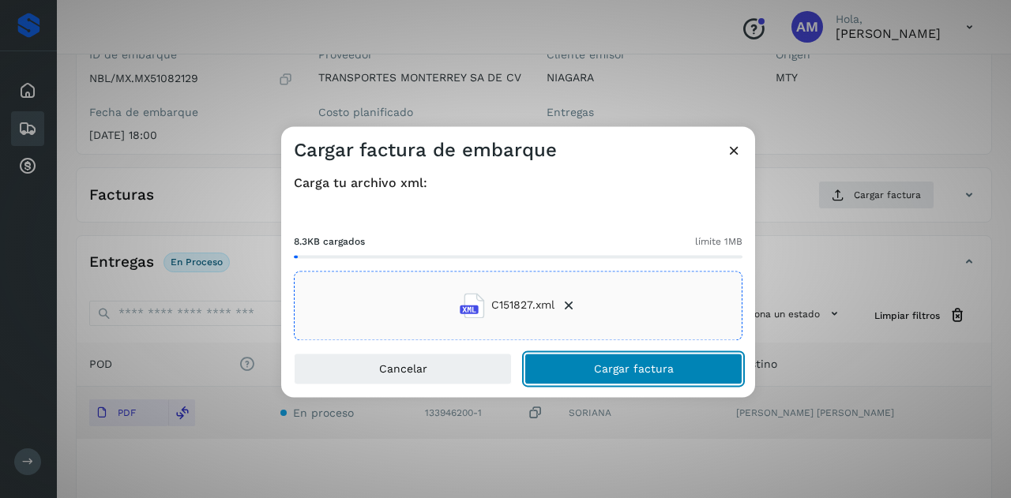
click at [640, 374] on span "Cargar factura" at bounding box center [634, 368] width 80 height 11
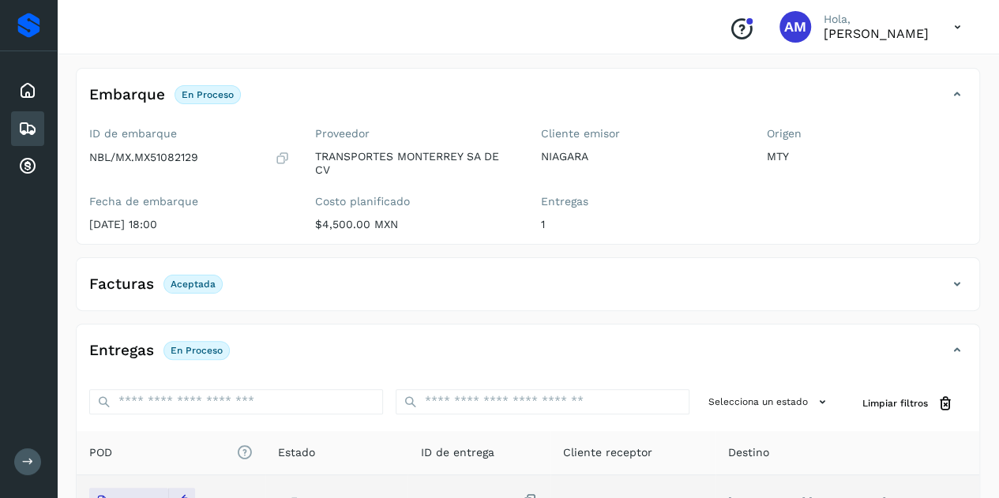
scroll to position [0, 0]
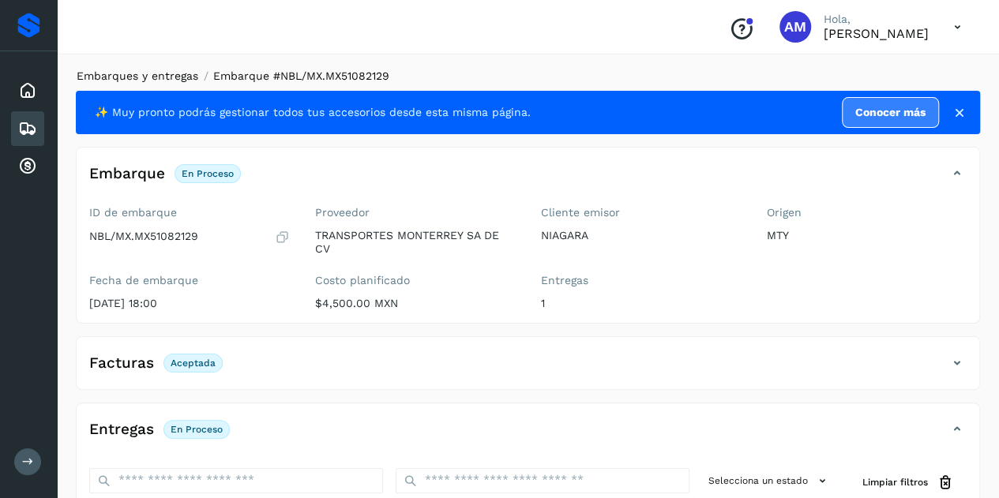
click at [141, 72] on link "Embarques y entregas" at bounding box center [138, 76] width 122 height 13
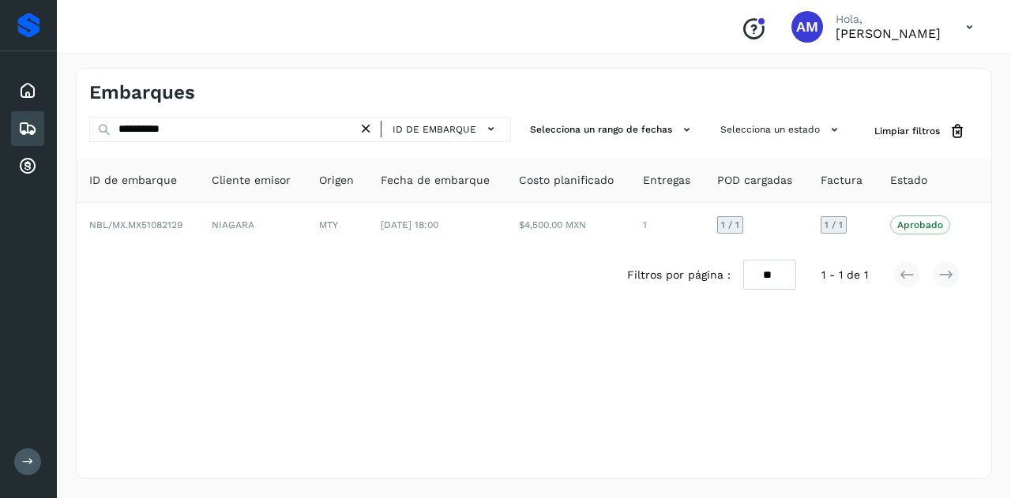
drag, startPoint x: 366, startPoint y: 122, endPoint x: 337, endPoint y: 133, distance: 31.3
click at [363, 125] on icon at bounding box center [366, 129] width 17 height 17
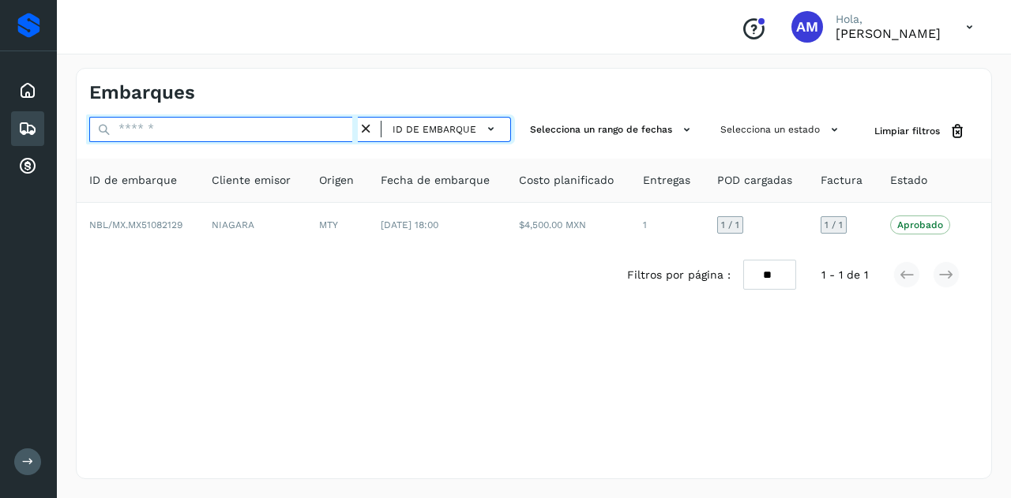
click at [337, 133] on input "text" at bounding box center [223, 129] width 269 height 25
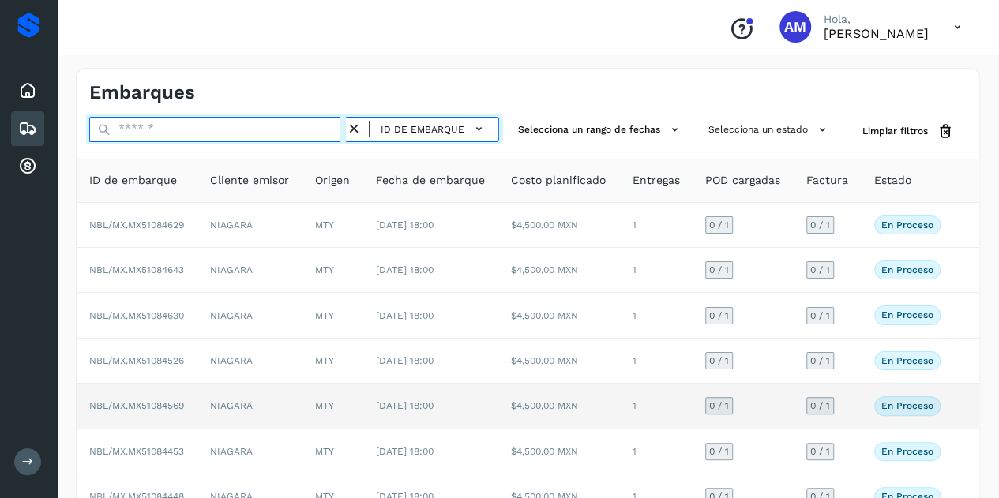
paste input "**********"
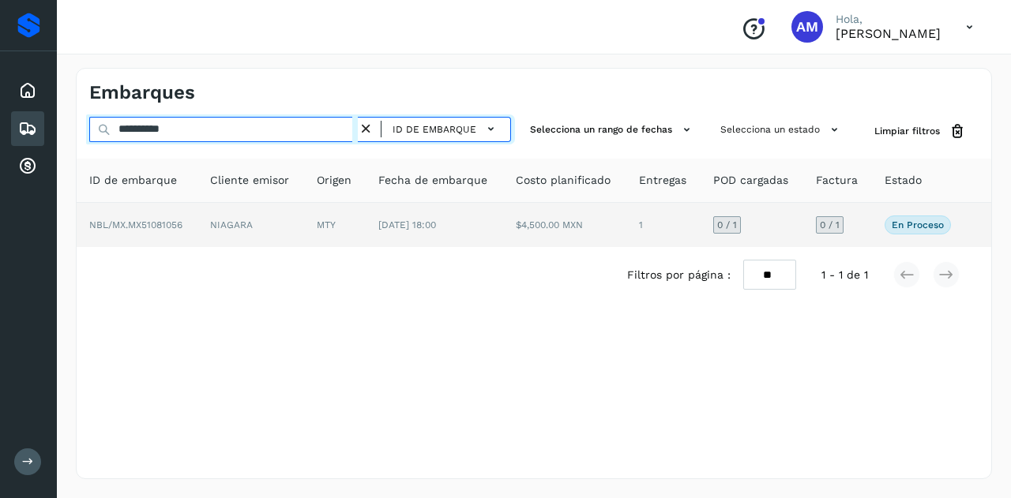
type input "**********"
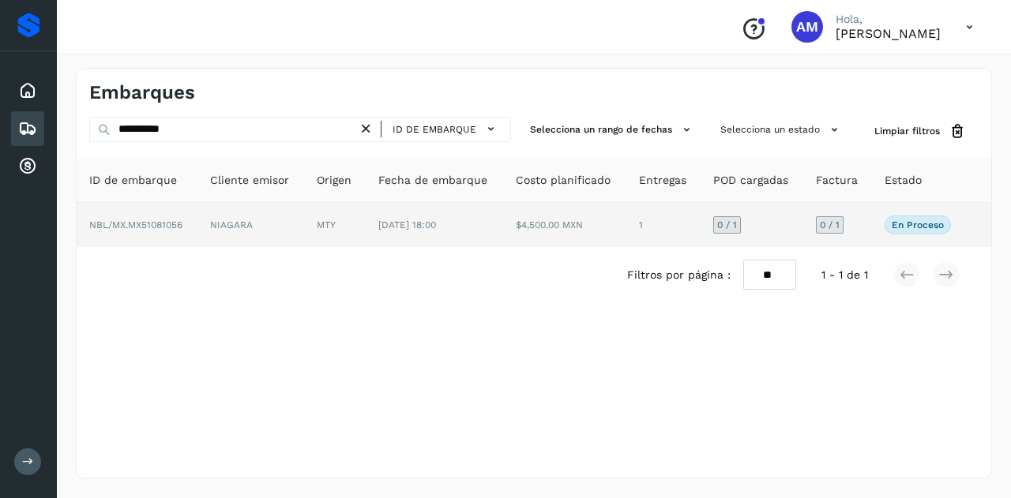
click at [332, 238] on td "MTY" at bounding box center [335, 225] width 62 height 44
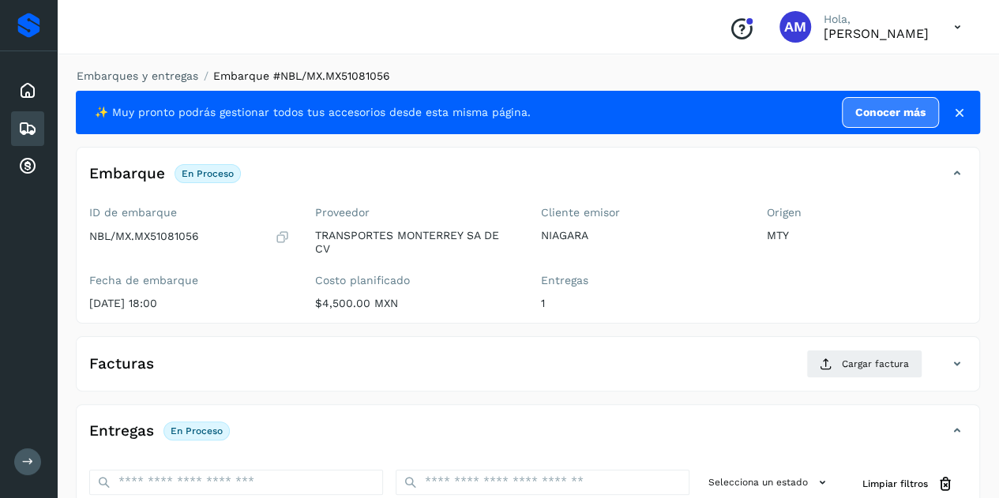
scroll to position [158, 0]
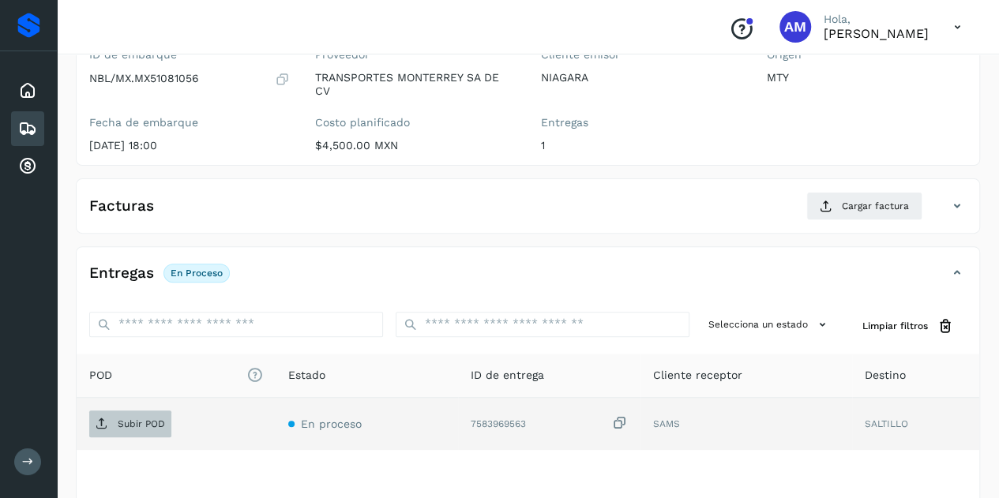
click at [107, 434] on button "Subir POD" at bounding box center [130, 424] width 82 height 27
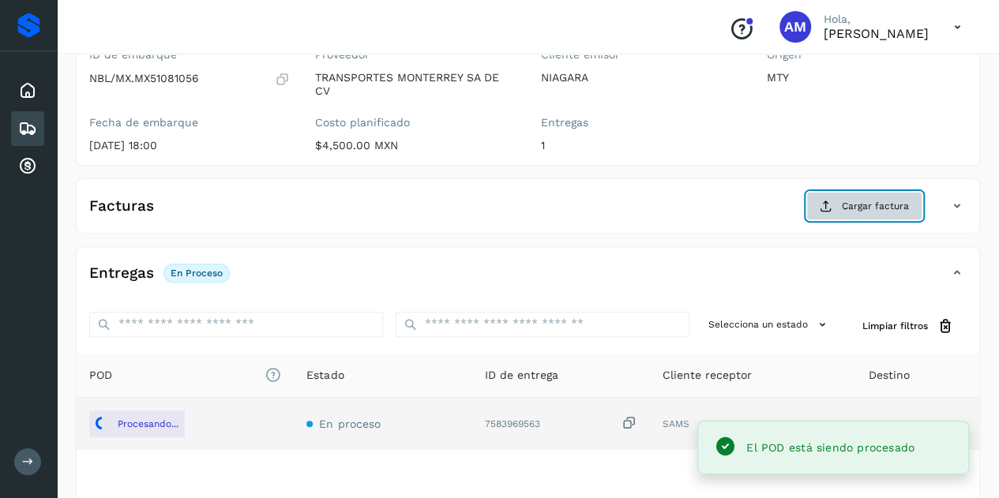
click at [840, 203] on button "Cargar factura" at bounding box center [865, 206] width 116 height 28
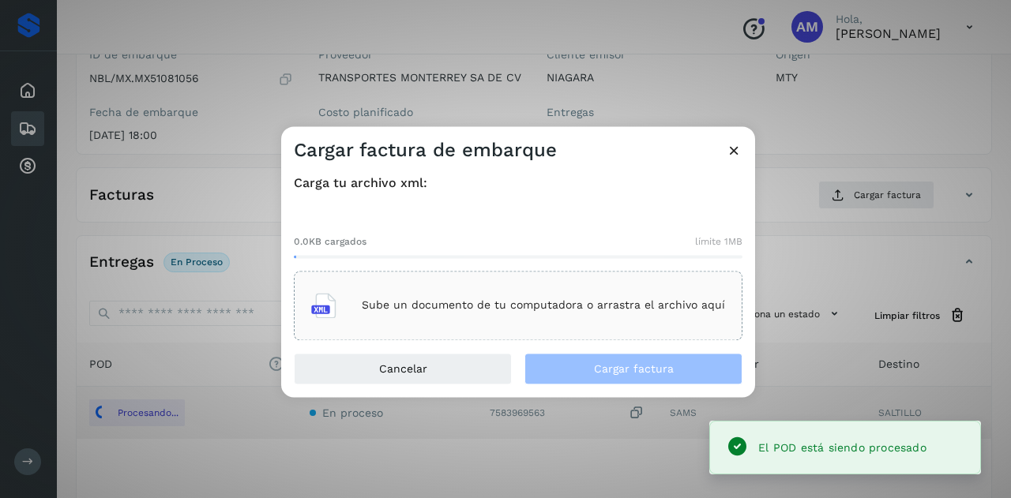
click at [507, 312] on p "Sube un documento de tu computadora o arrastra el archivo aquí" at bounding box center [543, 305] width 363 height 13
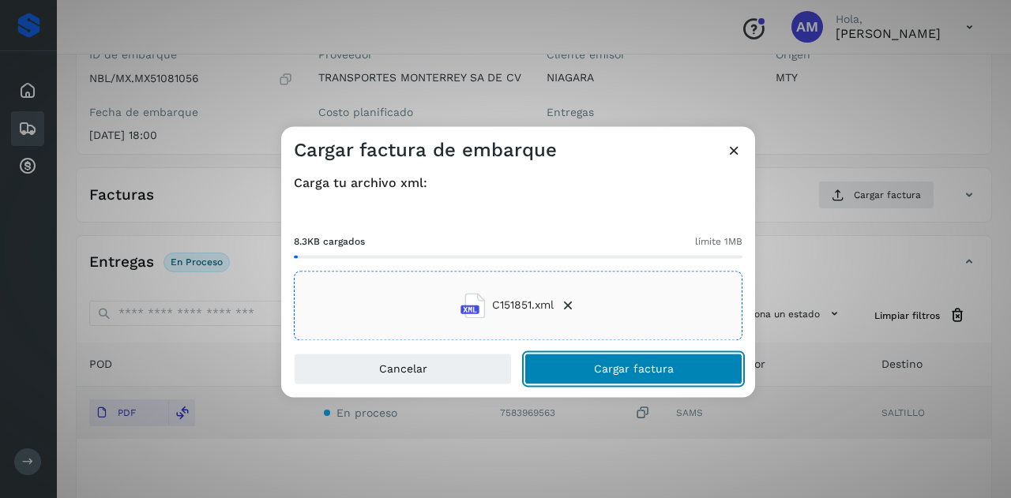
click at [588, 369] on button "Cargar factura" at bounding box center [634, 369] width 218 height 32
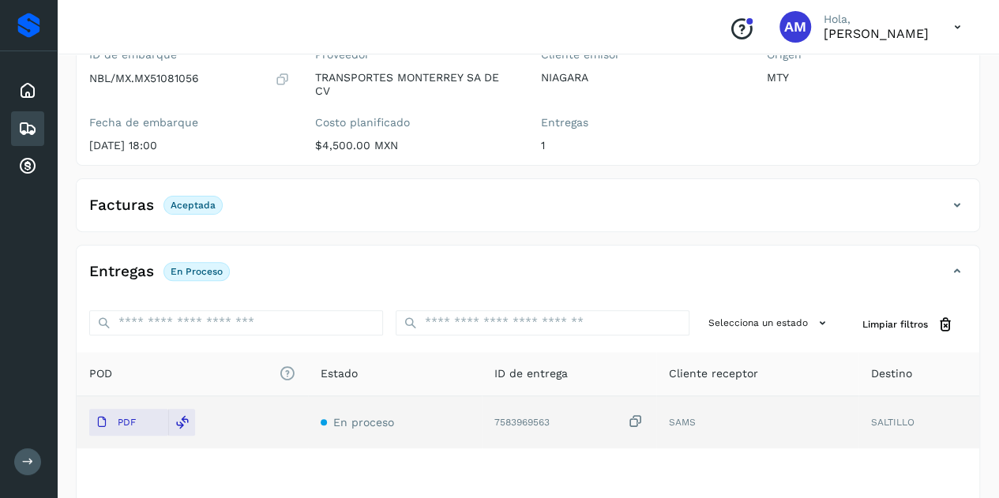
scroll to position [0, 0]
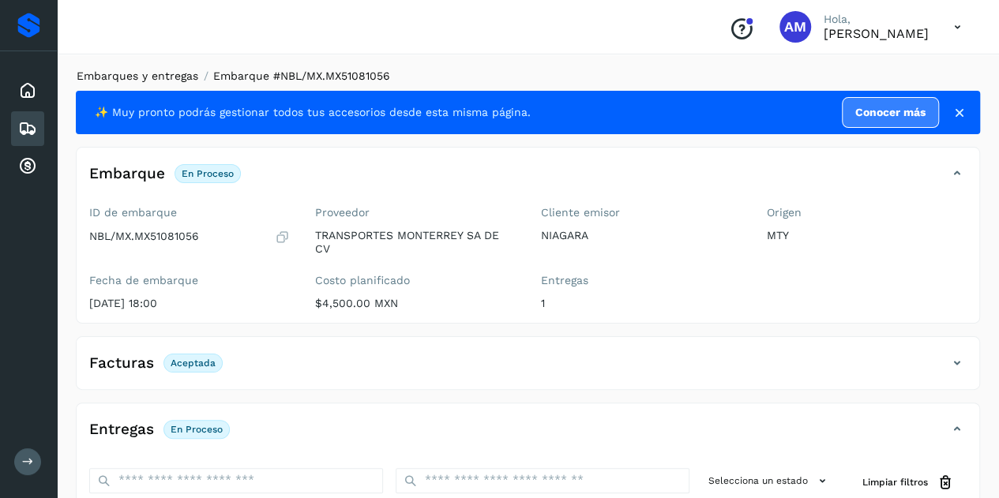
click at [147, 81] on link "Embarques y entregas" at bounding box center [138, 76] width 122 height 13
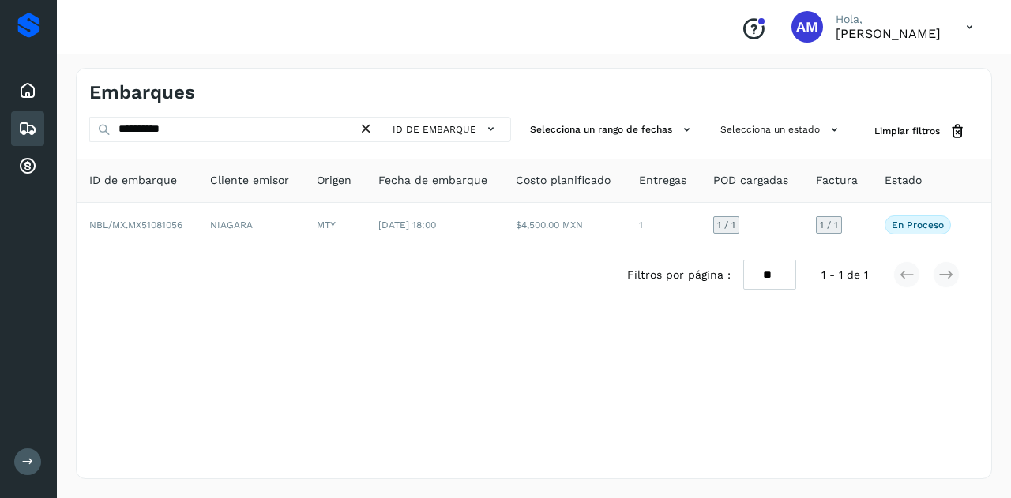
click at [367, 132] on icon at bounding box center [366, 129] width 17 height 17
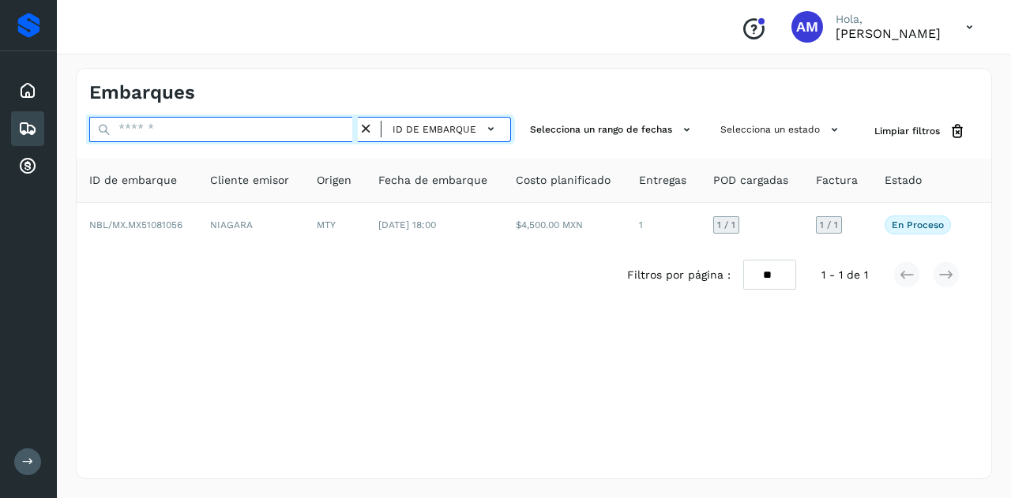
click at [305, 127] on input "text" at bounding box center [223, 129] width 269 height 25
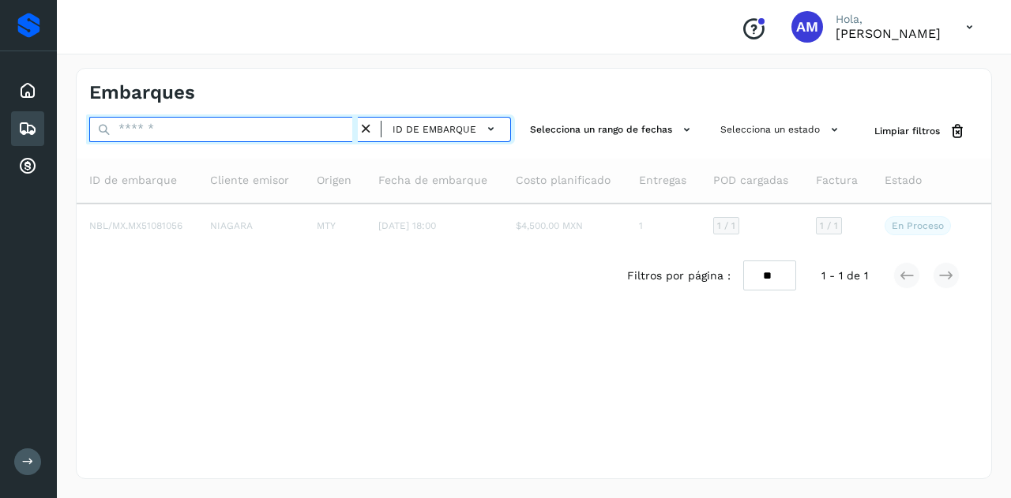
paste input "**********"
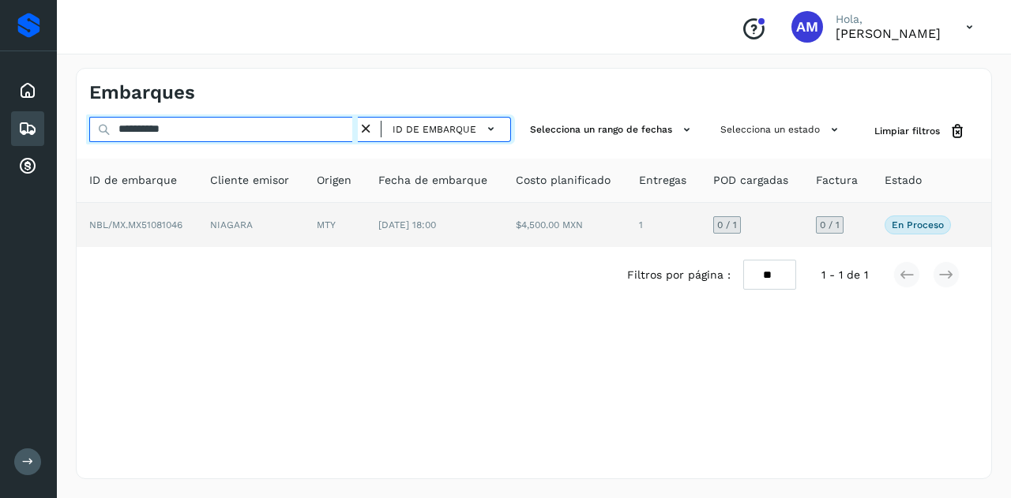
type input "**********"
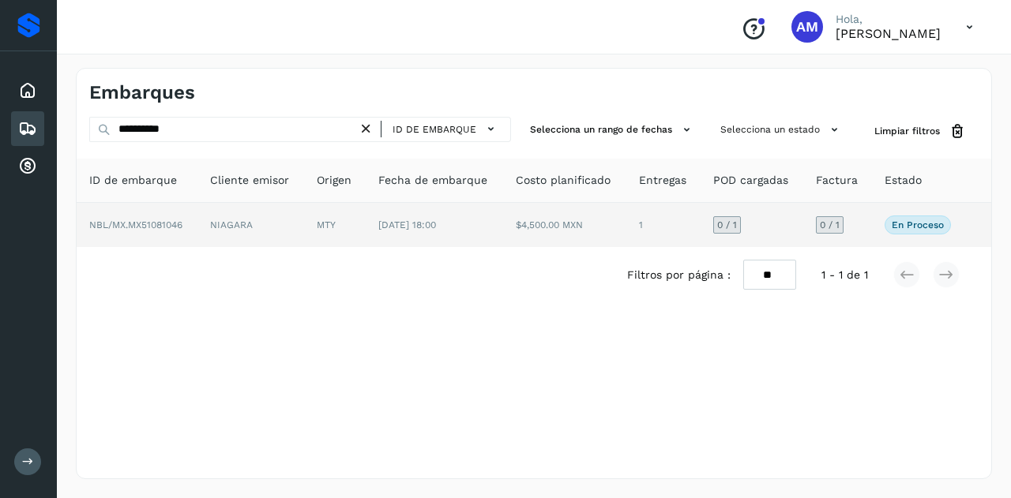
click at [292, 210] on td "NIAGARA" at bounding box center [250, 225] width 107 height 44
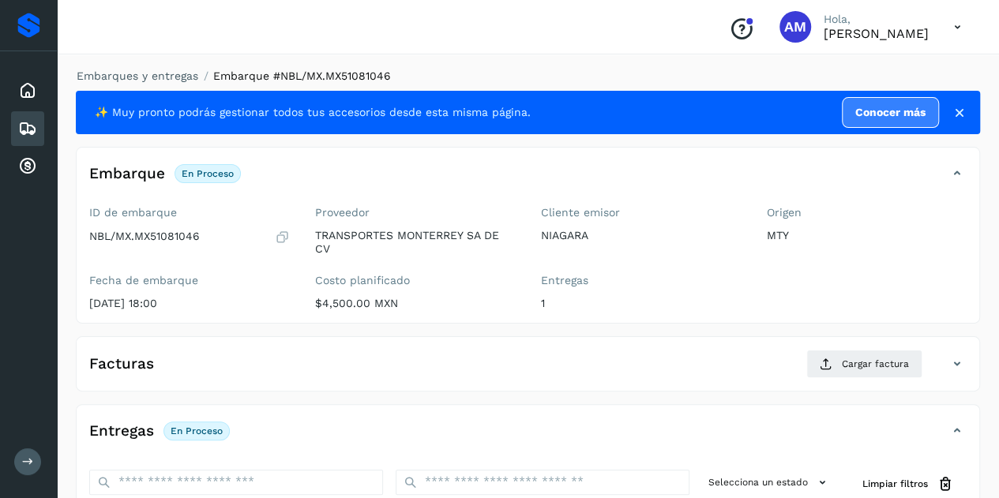
scroll to position [158, 0]
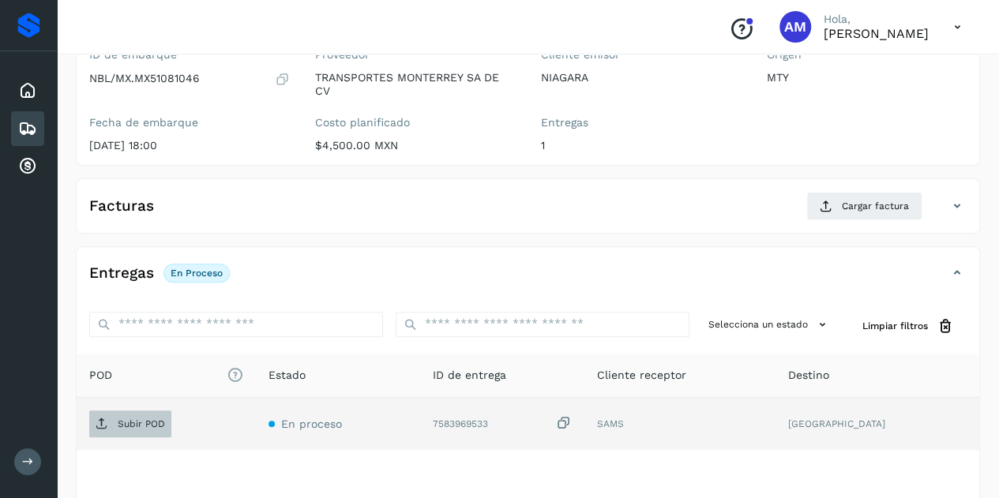
click at [131, 413] on span "Subir POD" at bounding box center [130, 424] width 82 height 25
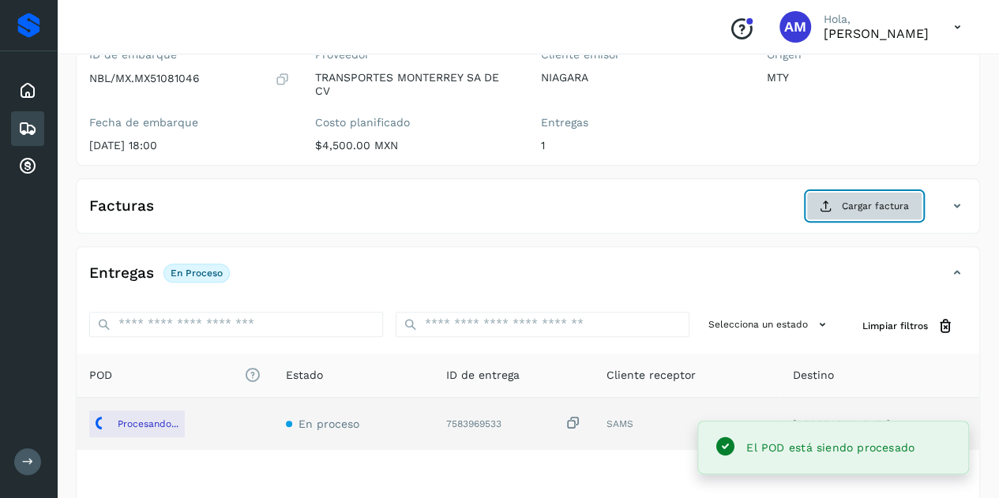
click at [851, 205] on span "Cargar factura" at bounding box center [875, 206] width 67 height 14
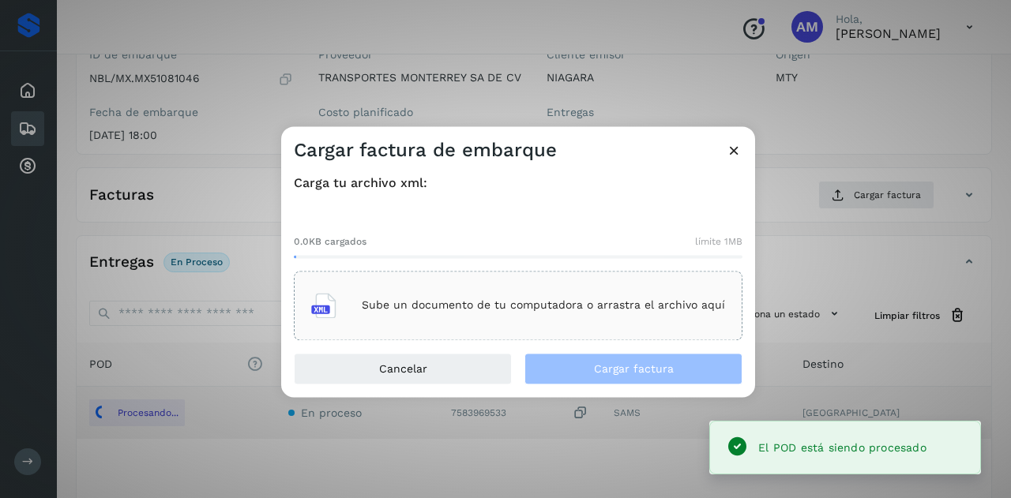
click at [519, 312] on p "Sube un documento de tu computadora o arrastra el archivo aquí" at bounding box center [543, 305] width 363 height 13
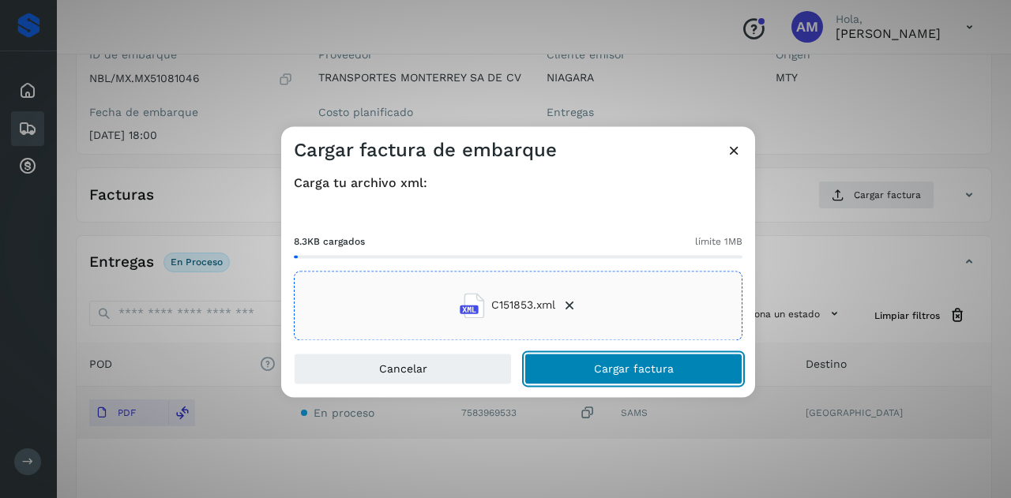
click at [577, 370] on button "Cargar factura" at bounding box center [634, 369] width 218 height 32
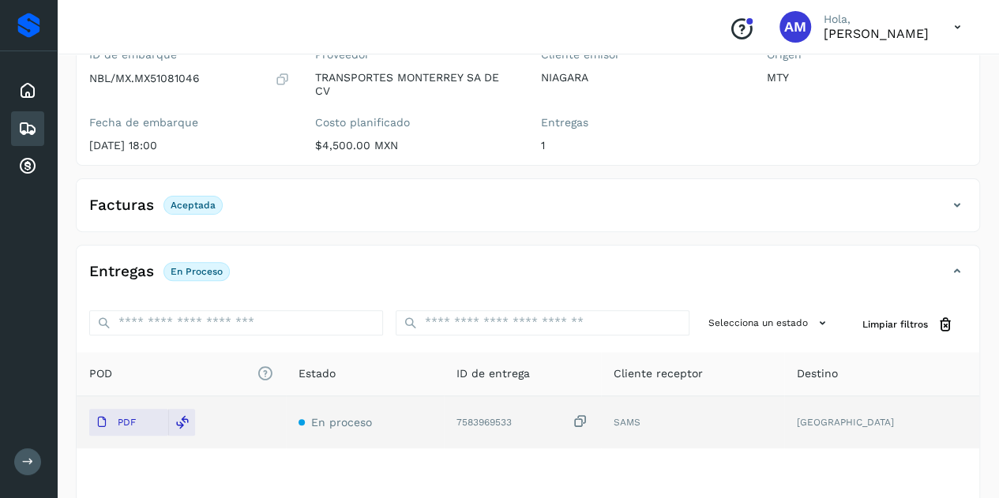
scroll to position [0, 0]
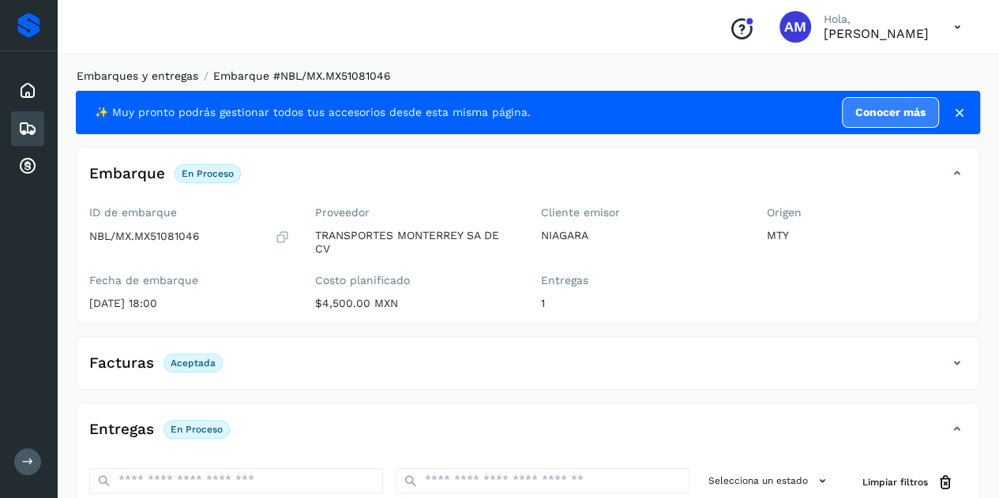
click at [158, 81] on link "Embarques y entregas" at bounding box center [138, 76] width 122 height 13
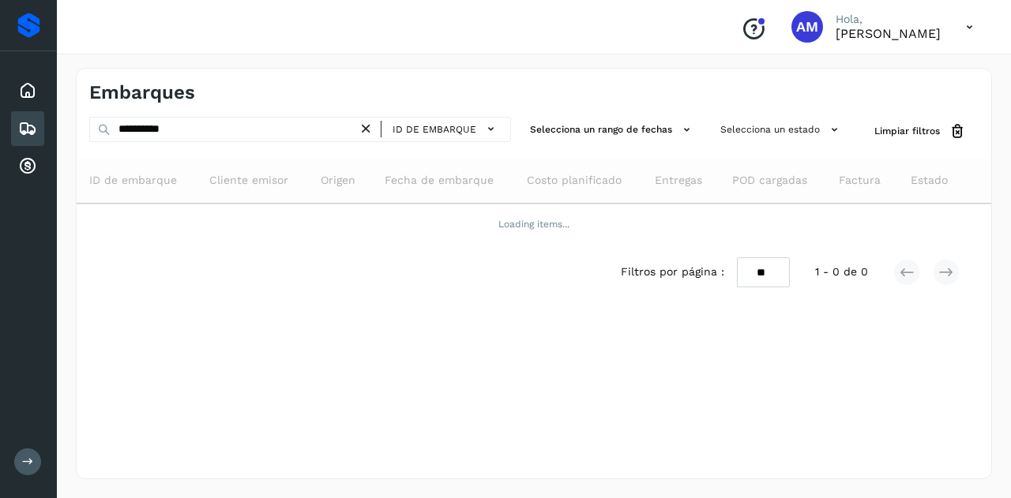
click at [371, 126] on icon at bounding box center [366, 129] width 17 height 17
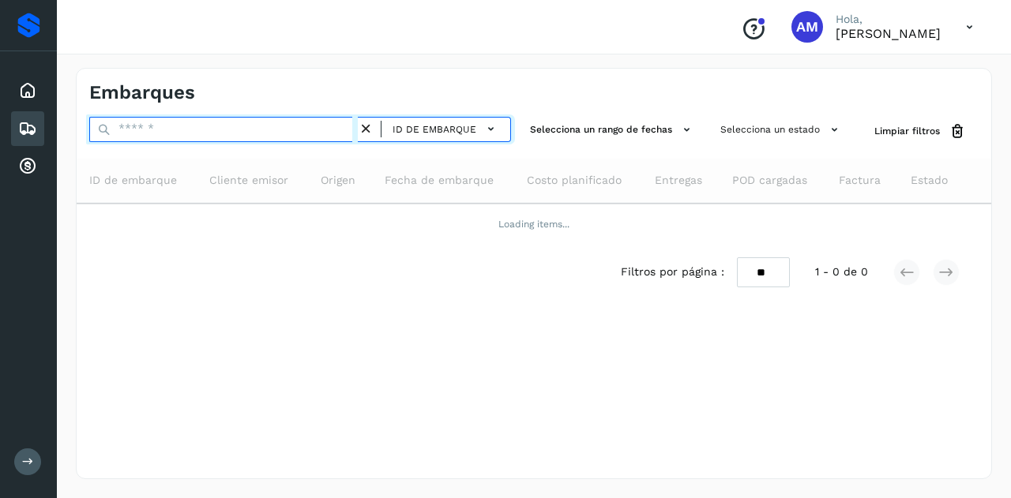
click at [343, 126] on input "text" at bounding box center [223, 129] width 269 height 25
paste input "**********"
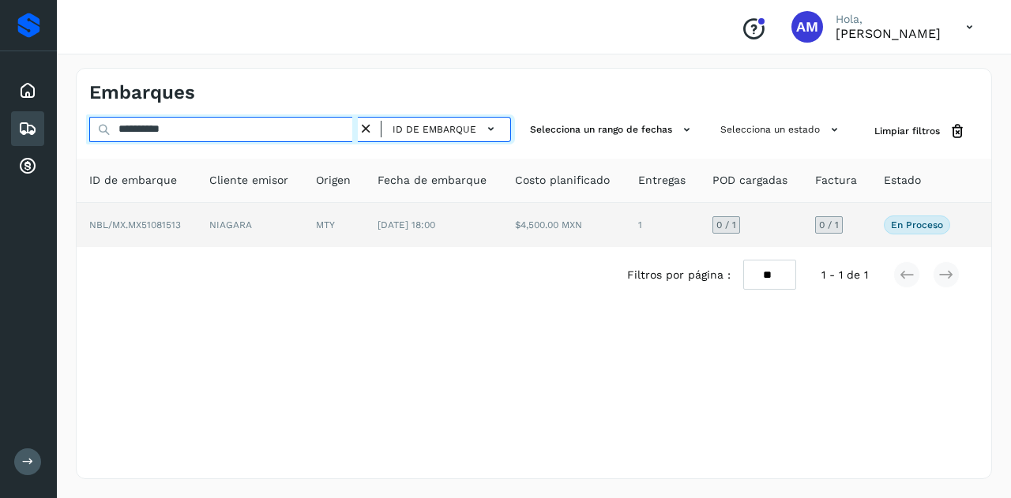
type input "**********"
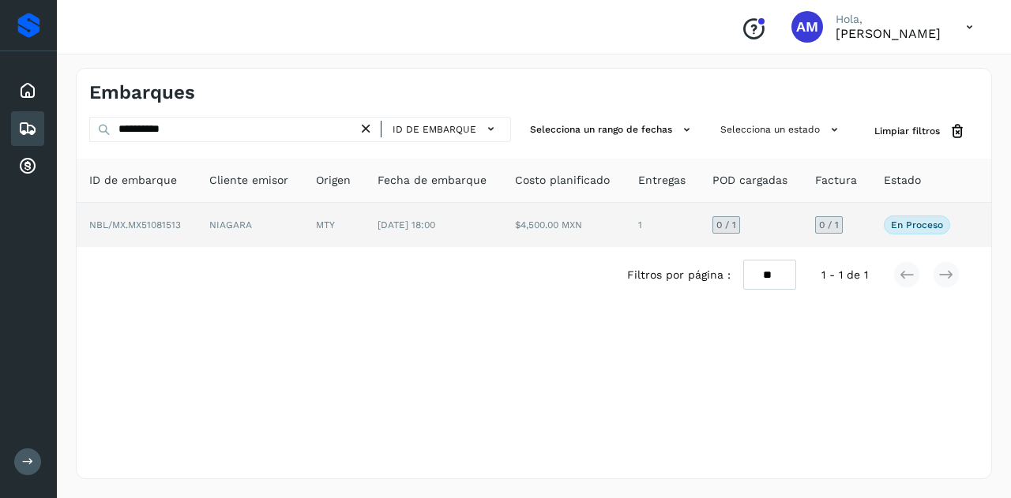
click at [291, 225] on td "NIAGARA" at bounding box center [250, 225] width 107 height 44
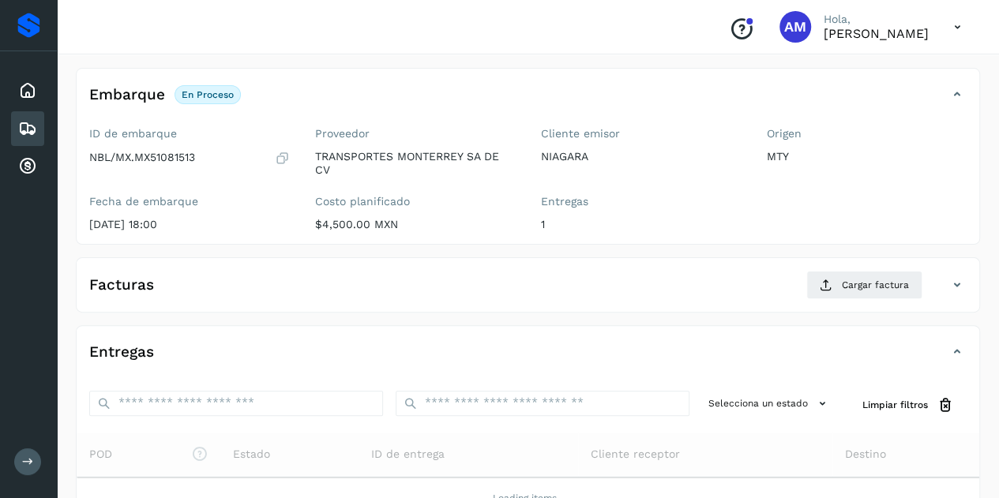
scroll to position [158, 0]
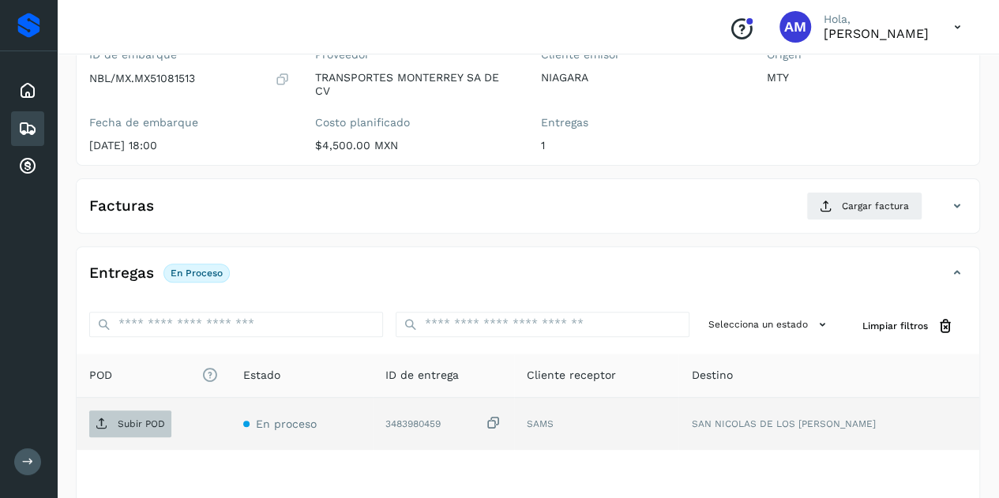
click at [161, 421] on p "Subir POD" at bounding box center [141, 424] width 47 height 11
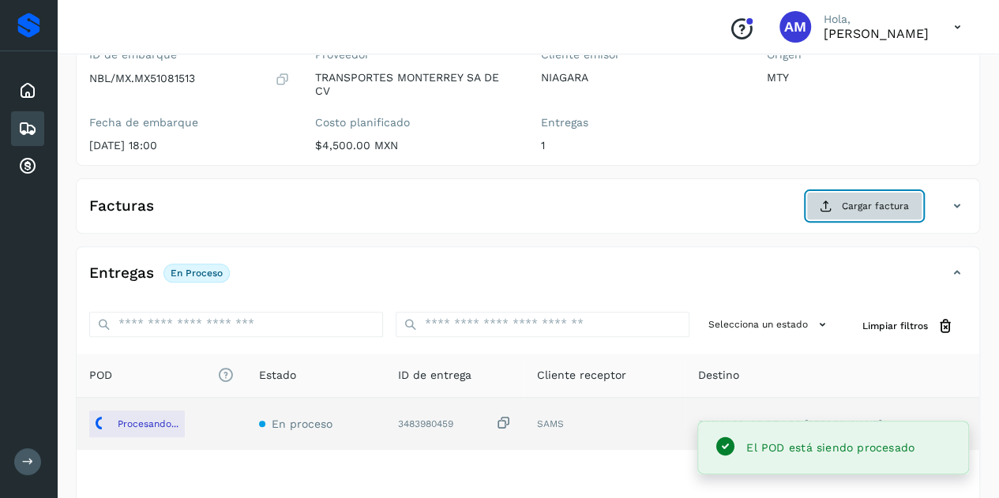
click at [849, 211] on span "Cargar factura" at bounding box center [875, 206] width 67 height 14
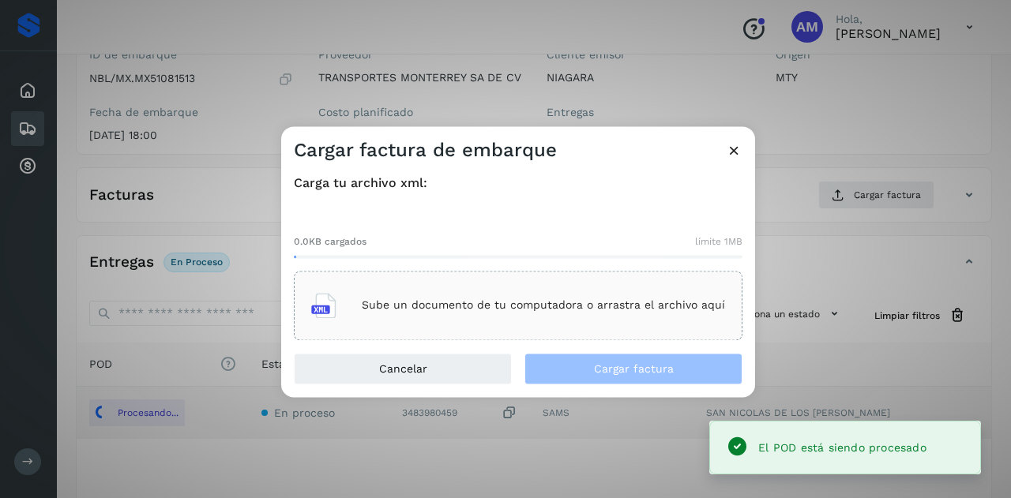
click at [487, 326] on div "Sube un documento de tu computadora o arrastra el archivo aquí" at bounding box center [518, 305] width 414 height 43
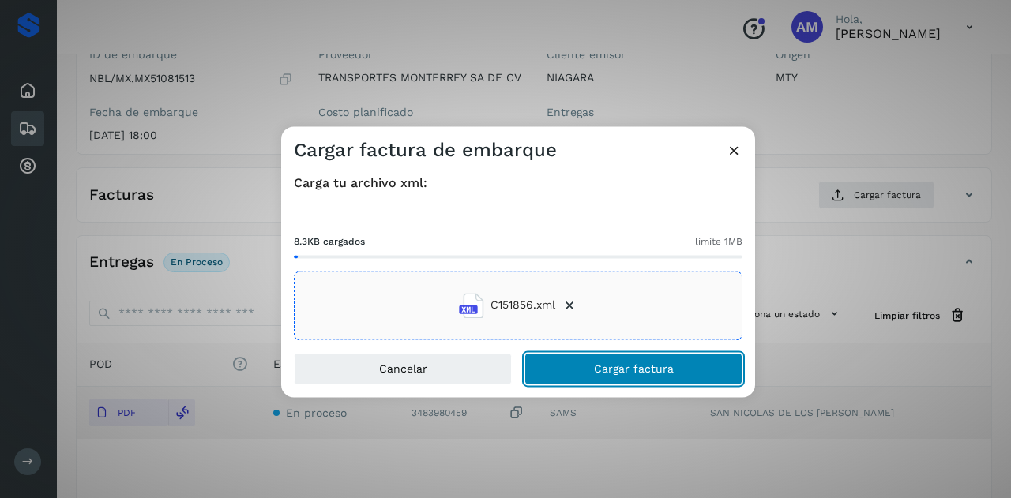
click at [621, 370] on span "Cargar factura" at bounding box center [634, 368] width 80 height 11
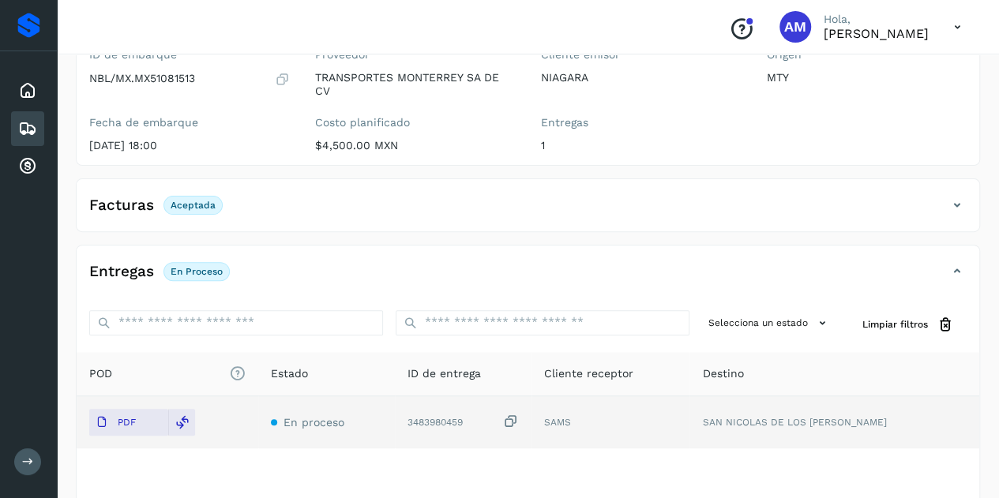
scroll to position [0, 0]
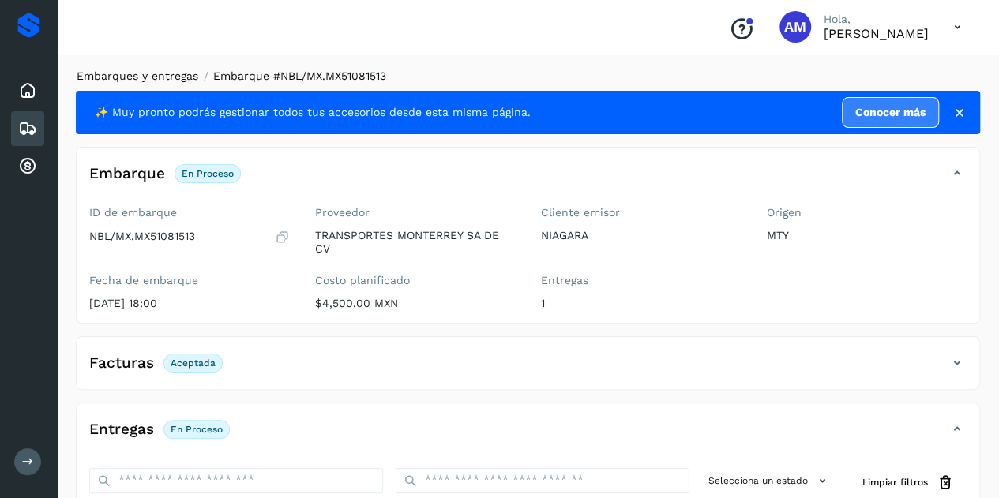
click at [129, 80] on link "Embarques y entregas" at bounding box center [138, 76] width 122 height 13
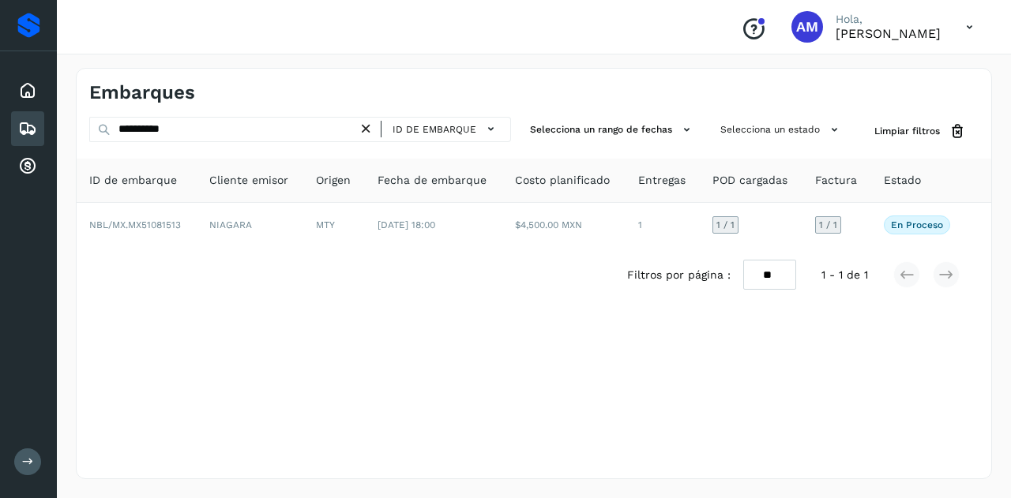
drag, startPoint x: 370, startPoint y: 127, endPoint x: 318, endPoint y: 127, distance: 52.1
click at [369, 127] on icon at bounding box center [366, 129] width 17 height 17
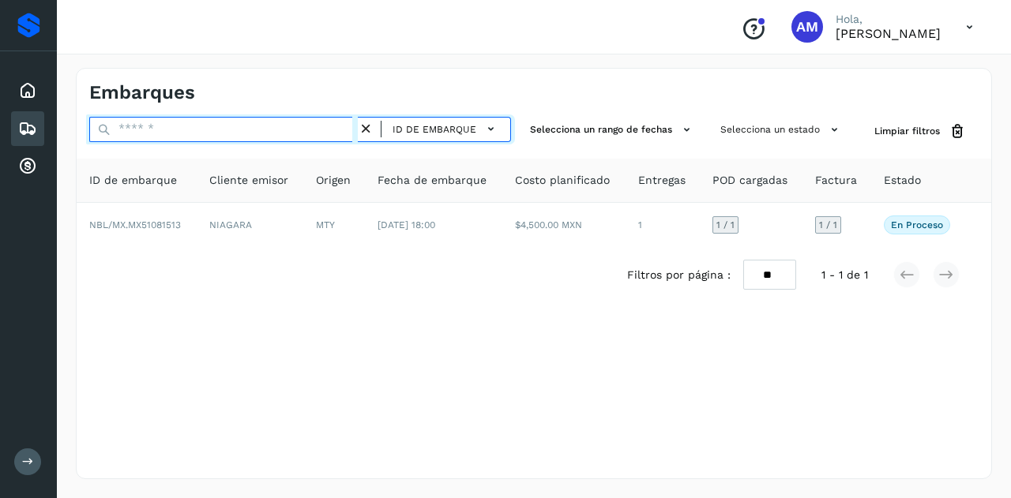
click at [286, 127] on input "text" at bounding box center [223, 129] width 269 height 25
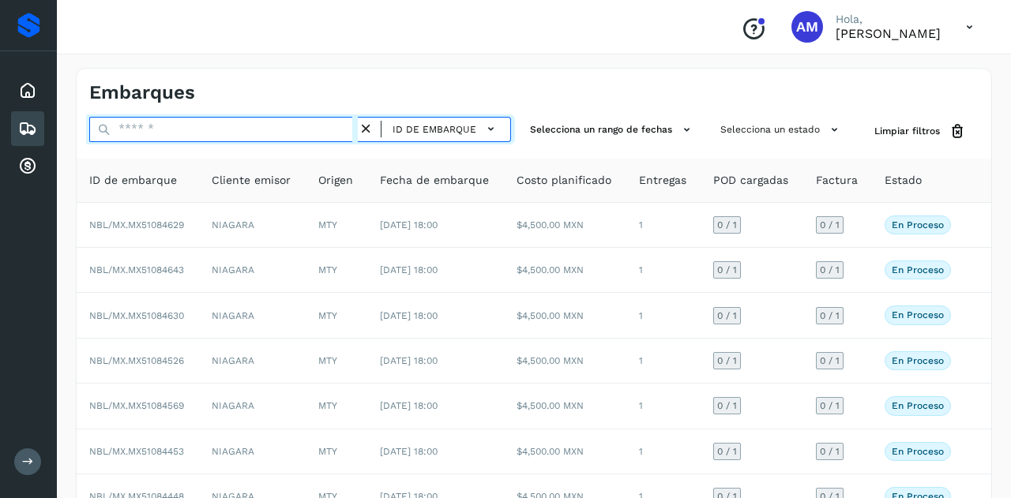
paste input "**********"
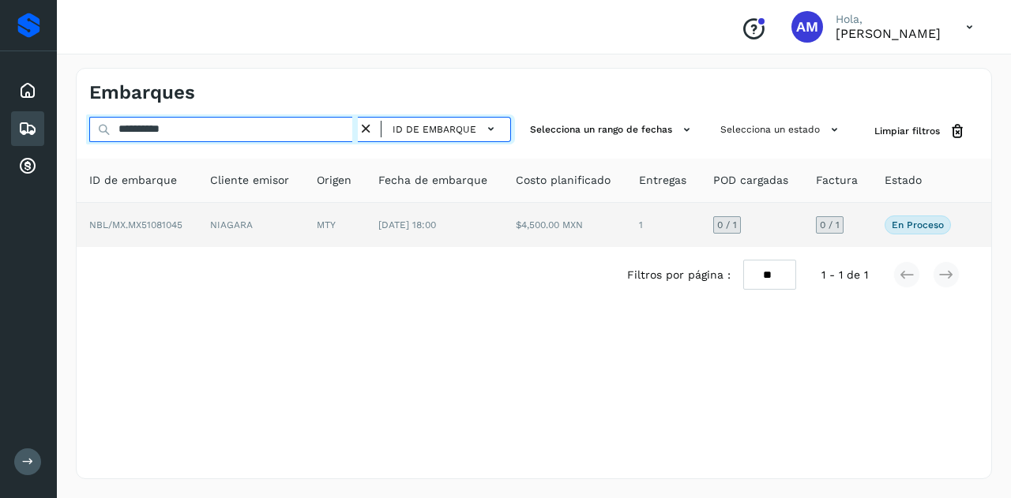
type input "**********"
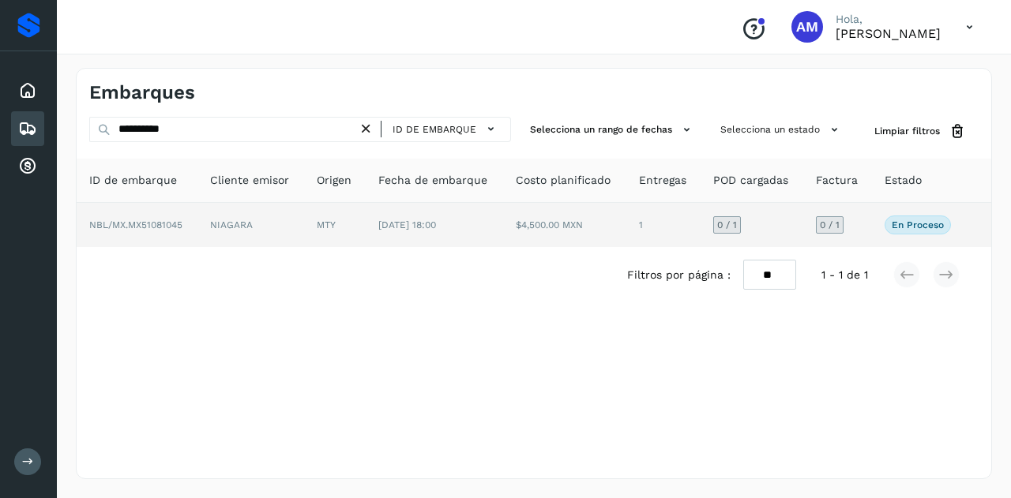
click at [301, 222] on td "NIAGARA" at bounding box center [250, 225] width 107 height 44
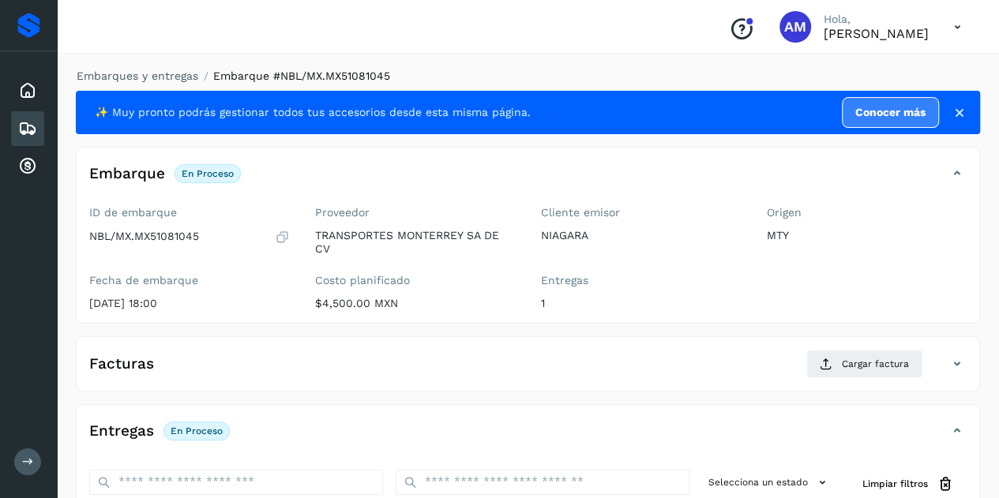
scroll to position [158, 0]
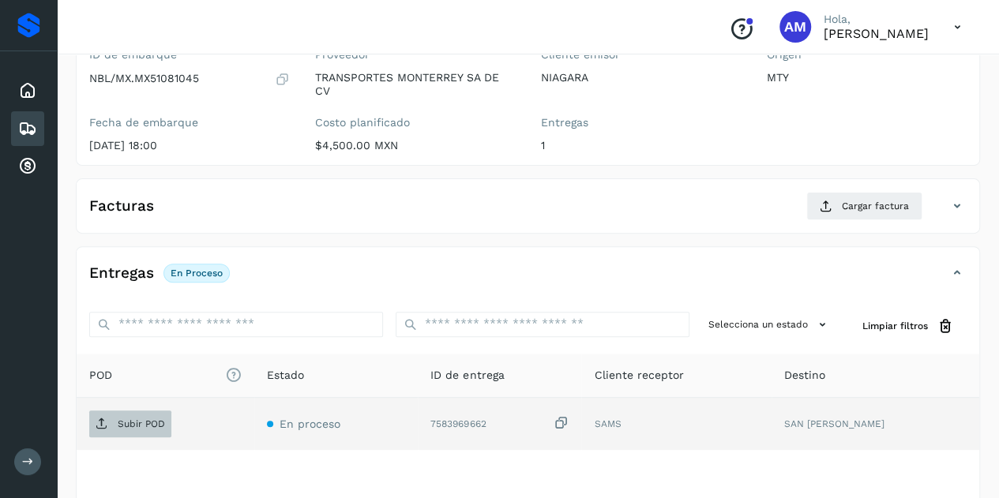
click at [150, 427] on p "Subir POD" at bounding box center [141, 424] width 47 height 11
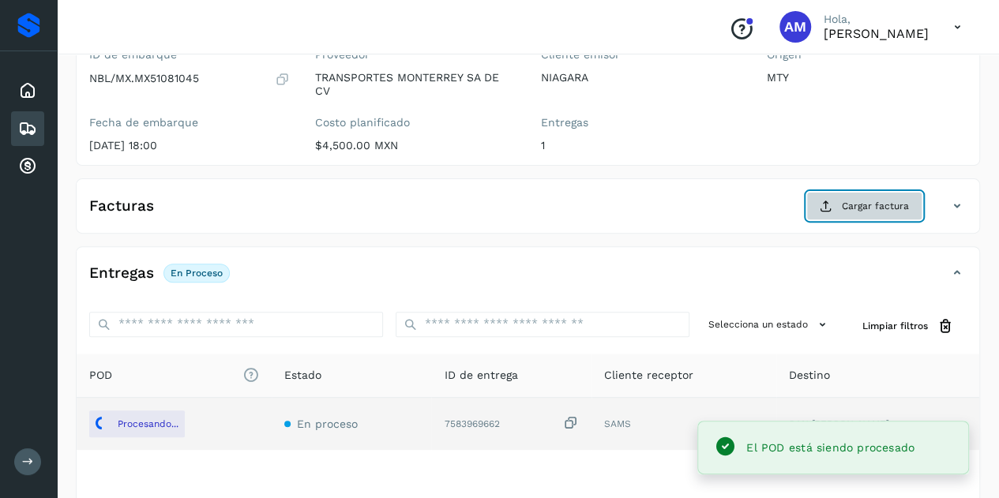
click at [826, 203] on icon at bounding box center [826, 206] width 13 height 13
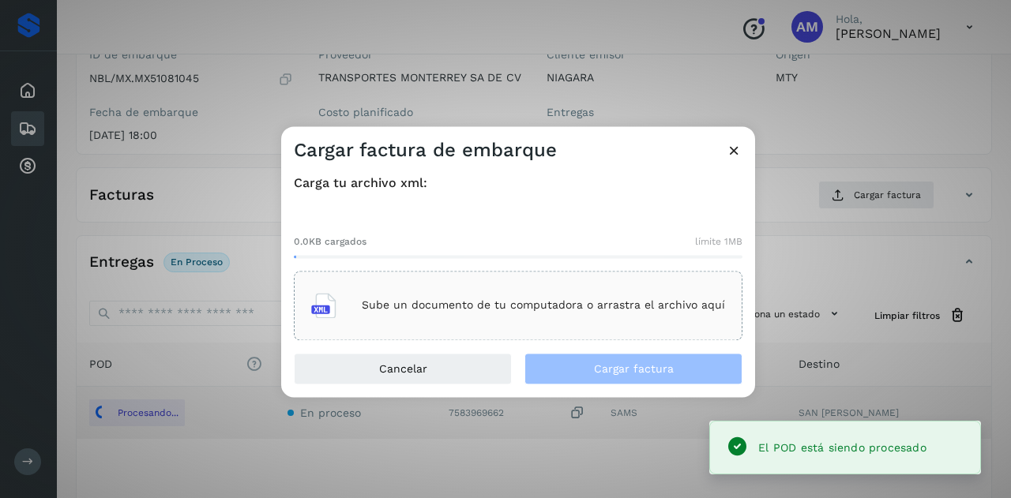
click at [575, 290] on div "Sube un documento de tu computadora o arrastra el archivo aquí" at bounding box center [518, 305] width 414 height 43
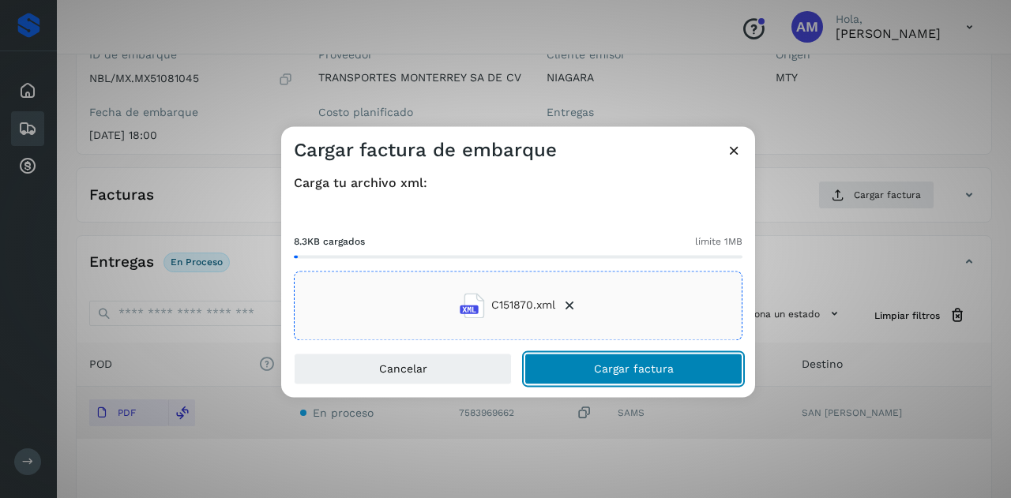
click at [600, 374] on span "Cargar factura" at bounding box center [634, 368] width 80 height 11
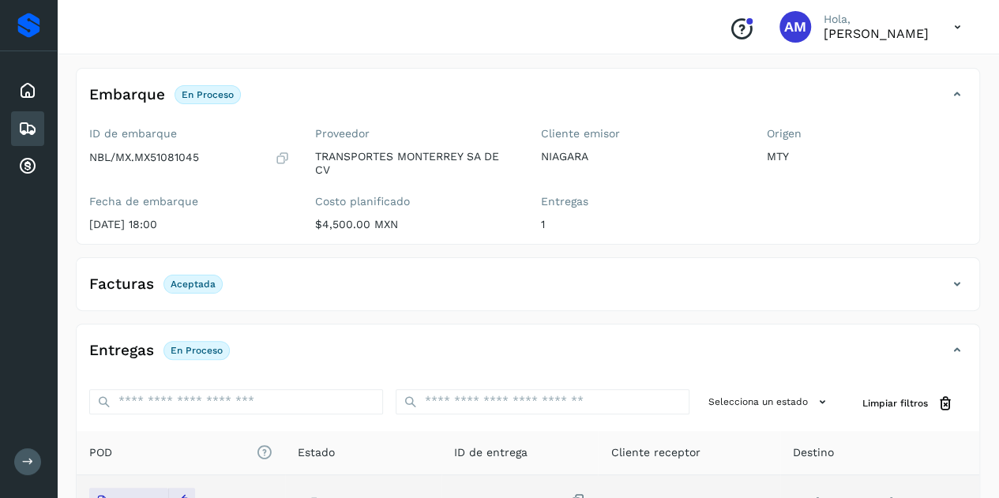
scroll to position [0, 0]
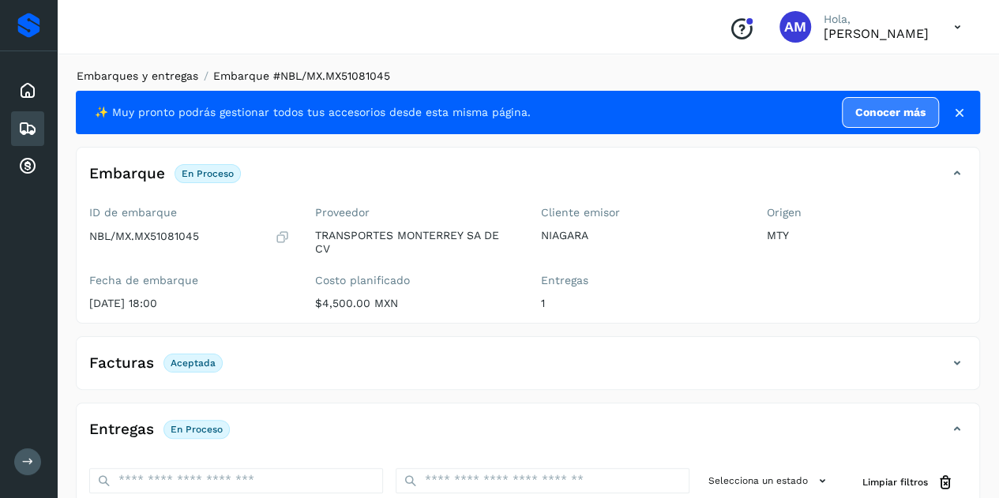
click at [136, 78] on link "Embarques y entregas" at bounding box center [138, 76] width 122 height 13
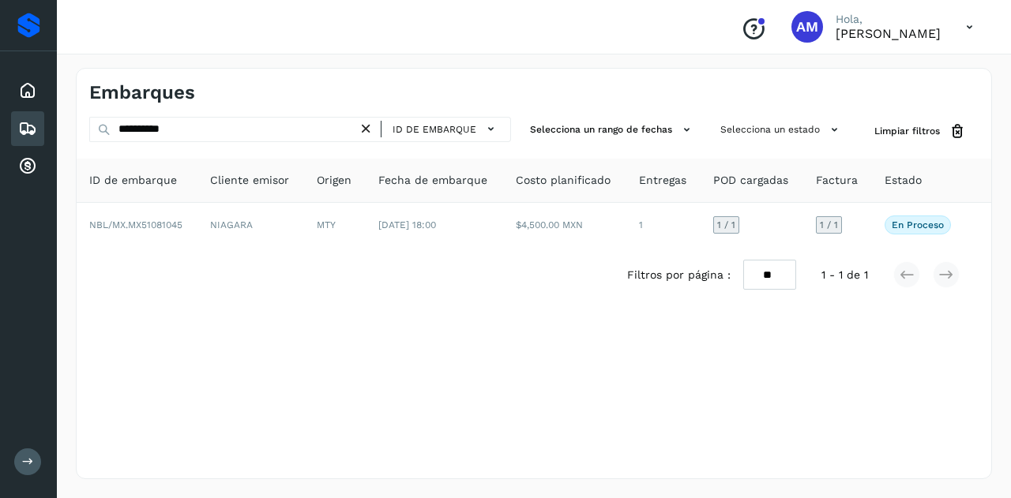
drag, startPoint x: 373, startPoint y: 124, endPoint x: 309, endPoint y: 127, distance: 64.1
click at [369, 124] on icon at bounding box center [366, 129] width 17 height 17
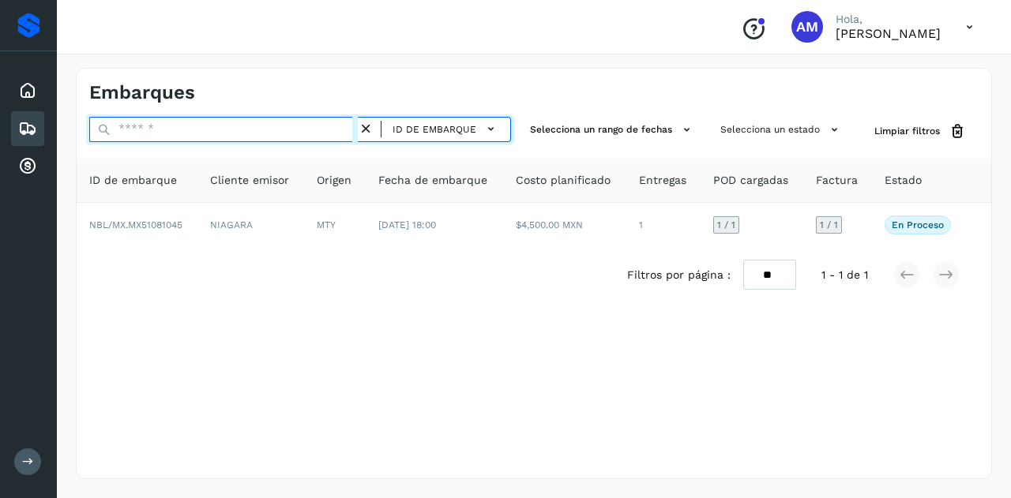
click at [309, 127] on input "text" at bounding box center [223, 129] width 269 height 25
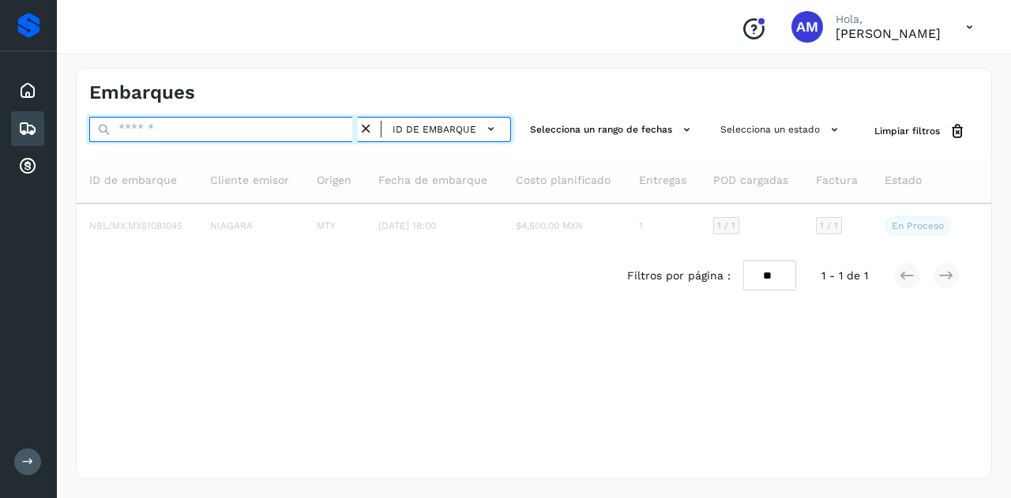
paste input "**********"
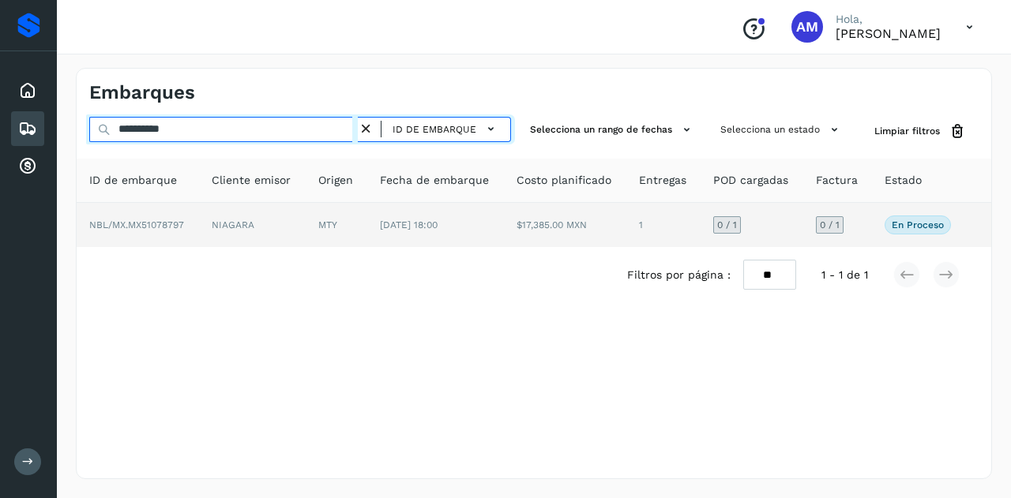
type input "**********"
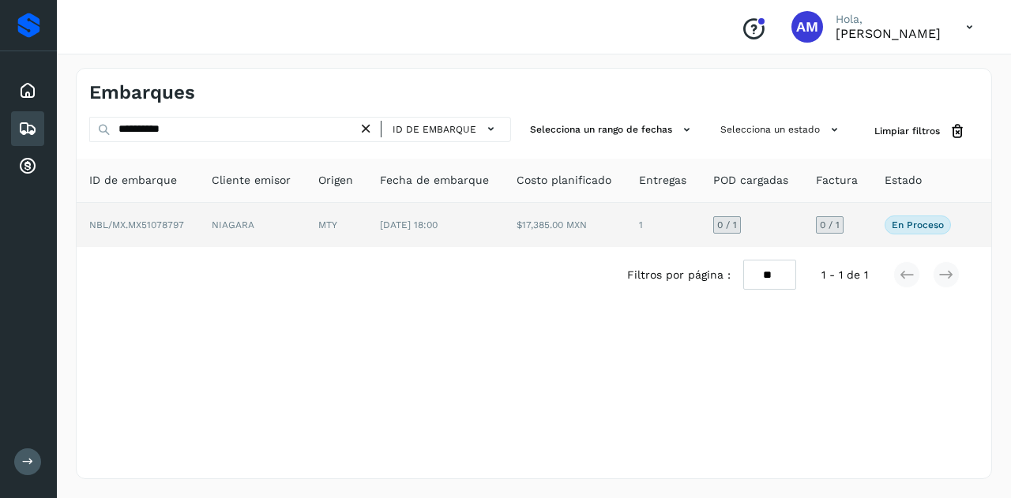
click at [280, 230] on td "NIAGARA" at bounding box center [252, 225] width 107 height 44
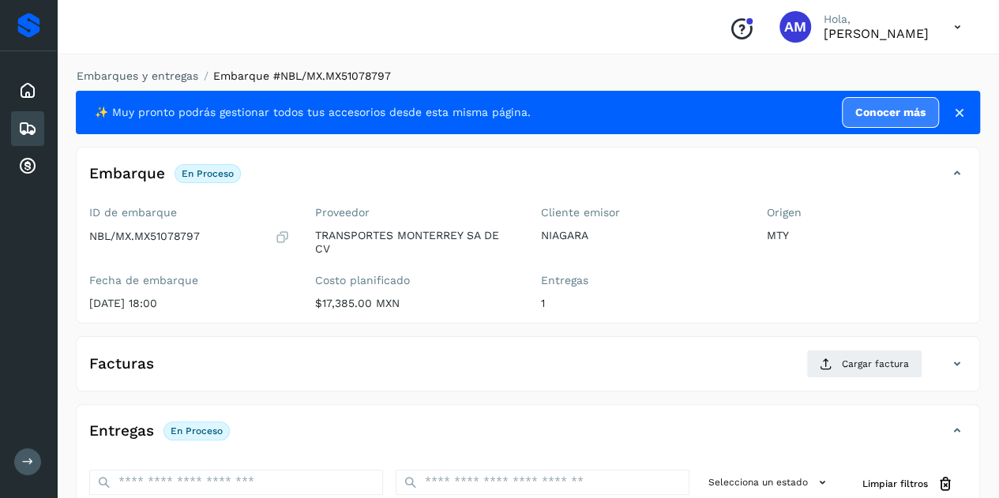
scroll to position [158, 0]
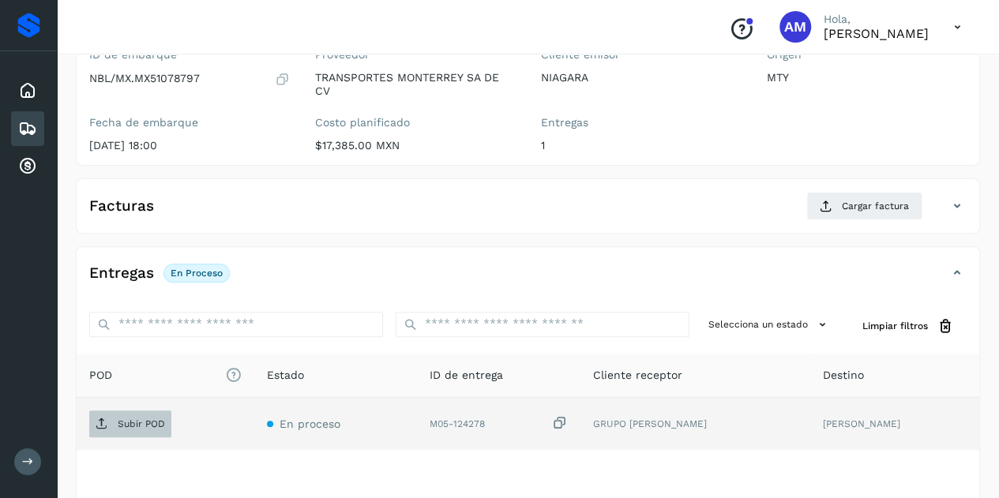
click at [155, 419] on p "Subir POD" at bounding box center [141, 424] width 47 height 11
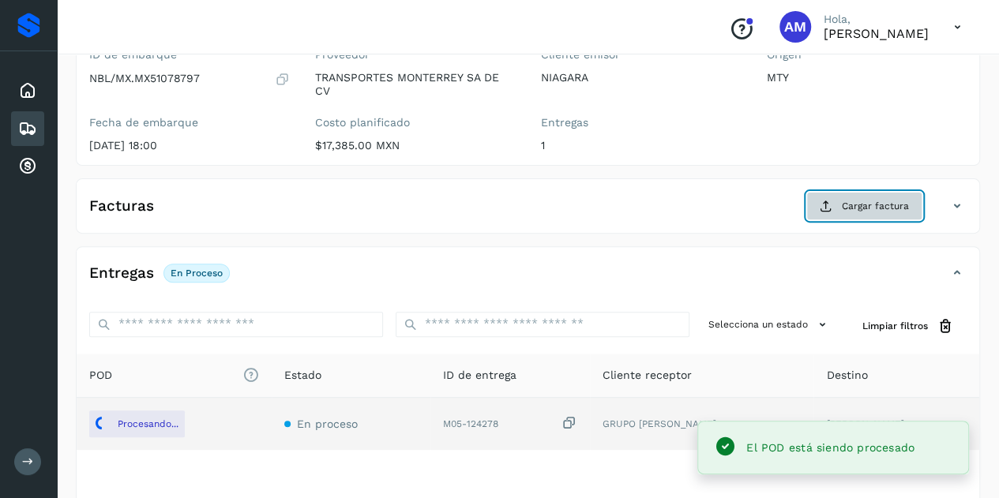
click at [852, 205] on span "Cargar factura" at bounding box center [875, 206] width 67 height 14
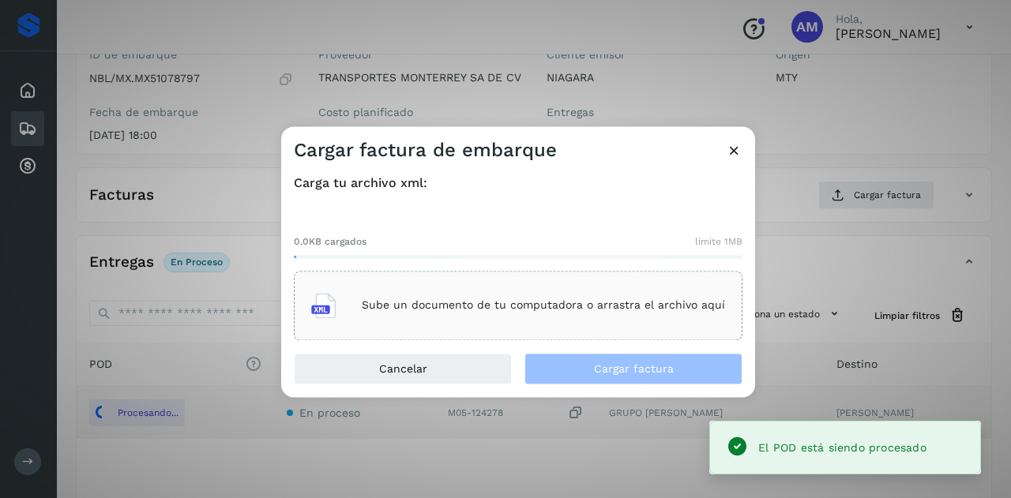
click at [604, 288] on div "Sube un documento de tu computadora o arrastra el archivo aquí" at bounding box center [518, 305] width 414 height 43
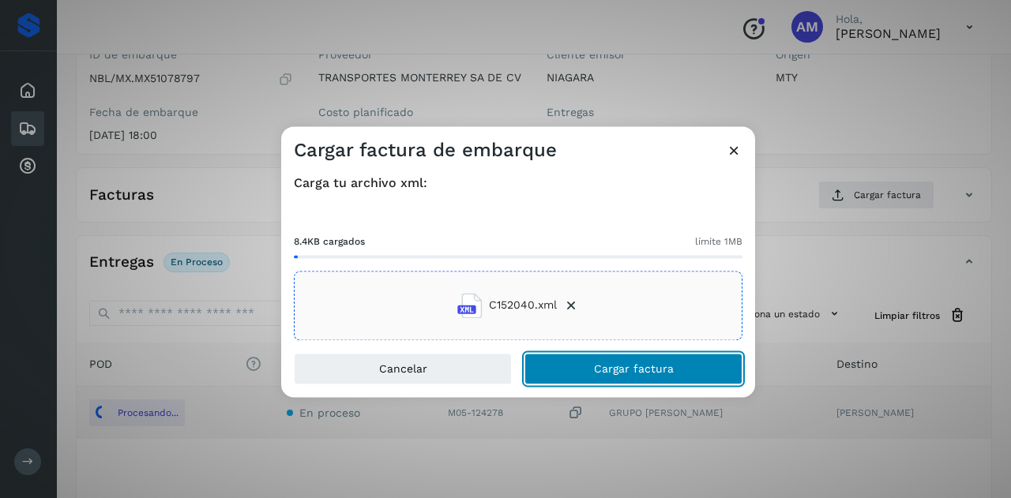
click at [580, 364] on button "Cargar factura" at bounding box center [634, 369] width 218 height 32
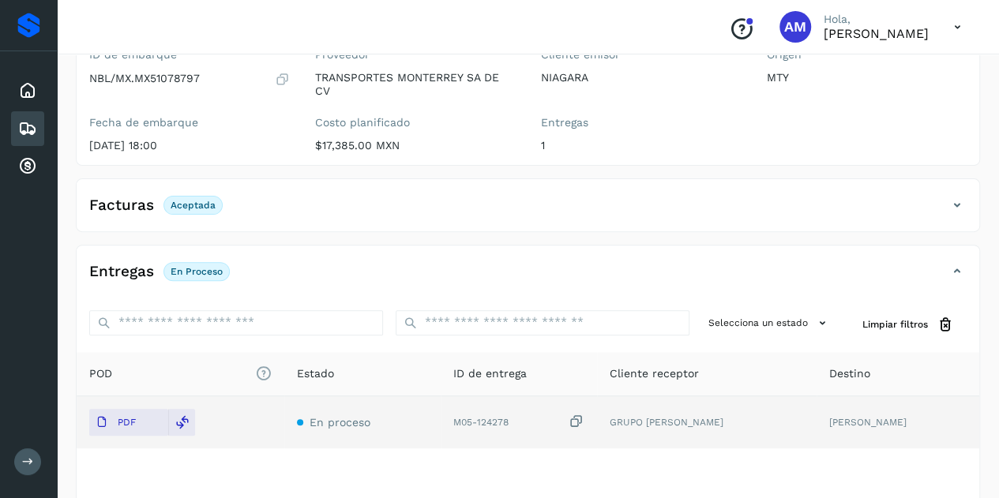
scroll to position [0, 0]
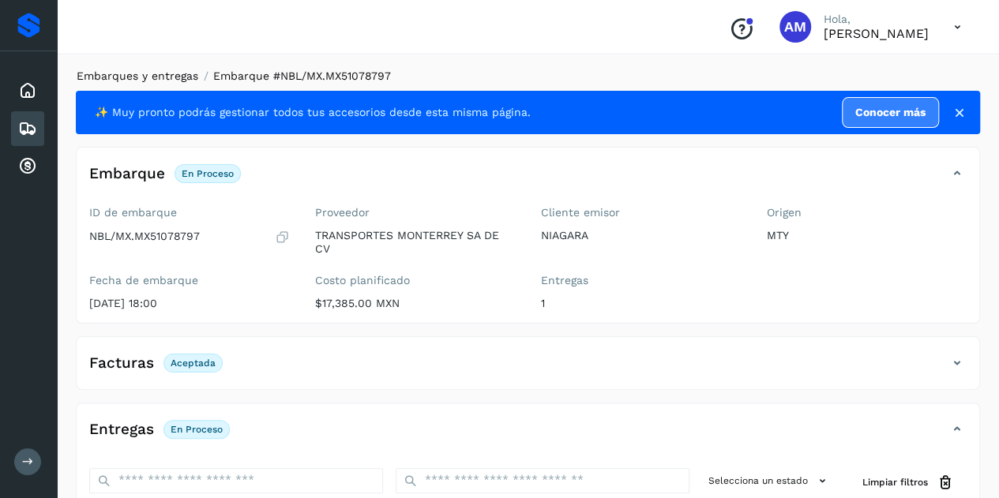
click at [152, 74] on link "Embarques y entregas" at bounding box center [138, 76] width 122 height 13
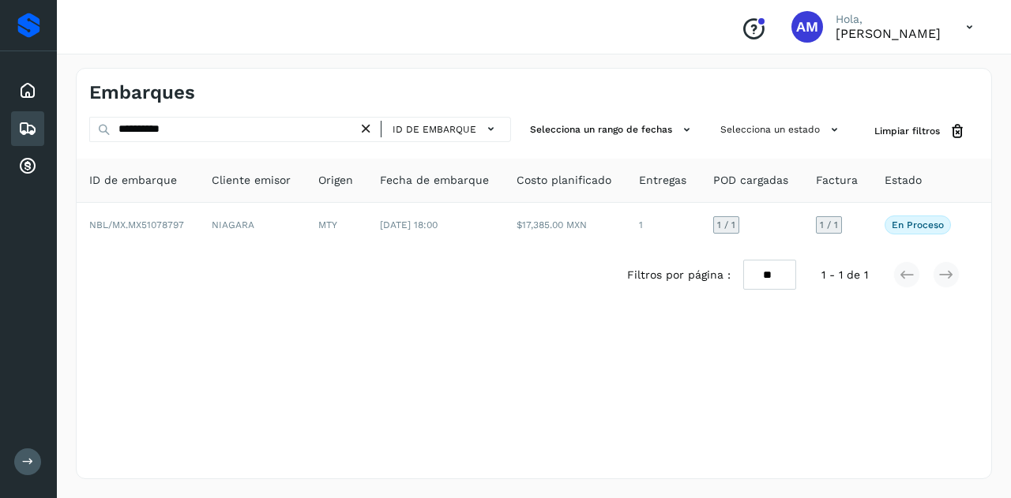
click at [367, 126] on icon at bounding box center [366, 129] width 17 height 17
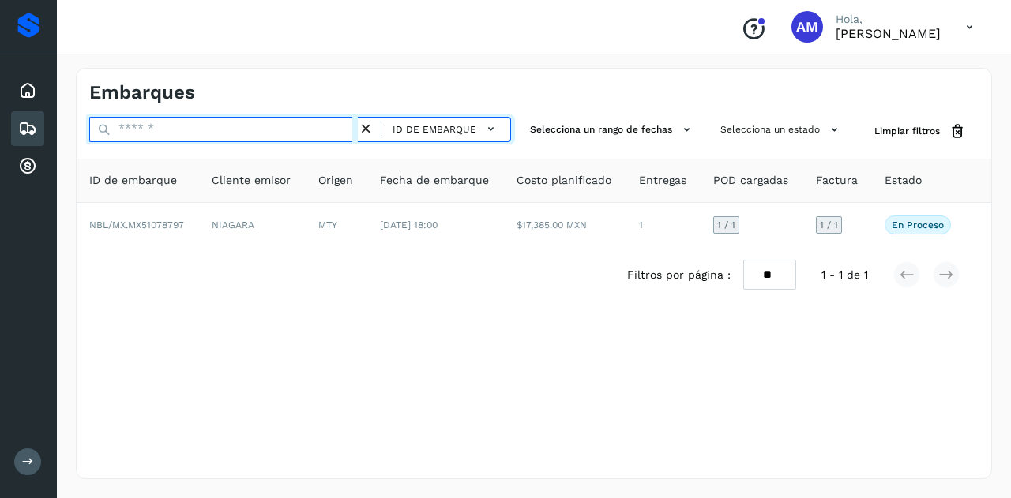
click at [280, 129] on input "text" at bounding box center [223, 129] width 269 height 25
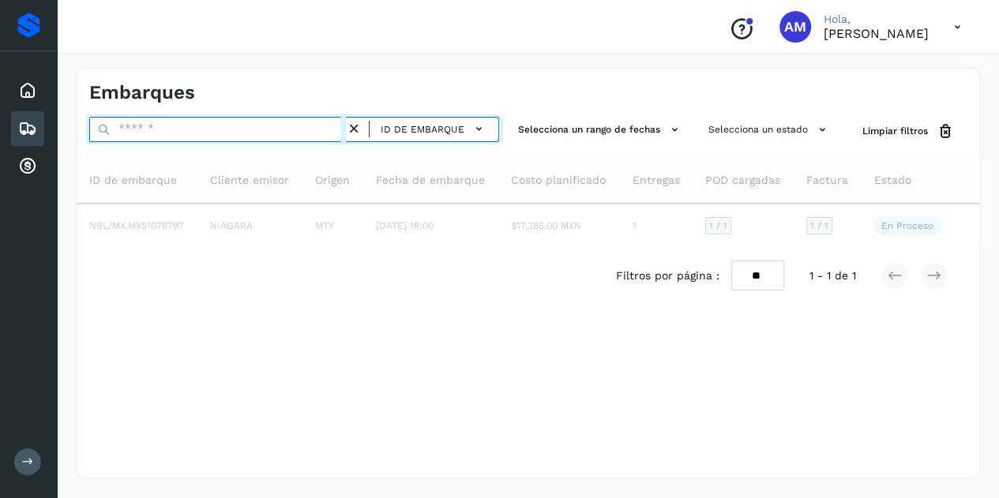
paste input "**********"
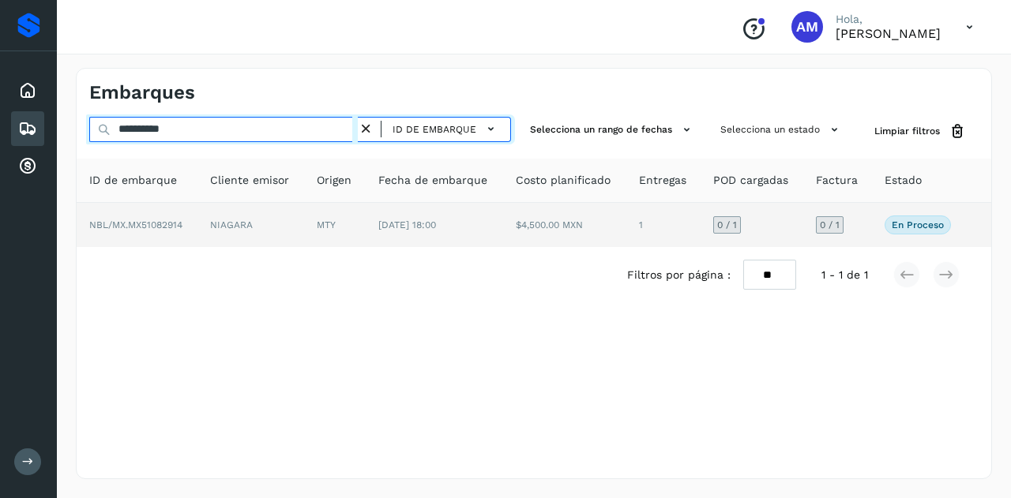
type input "**********"
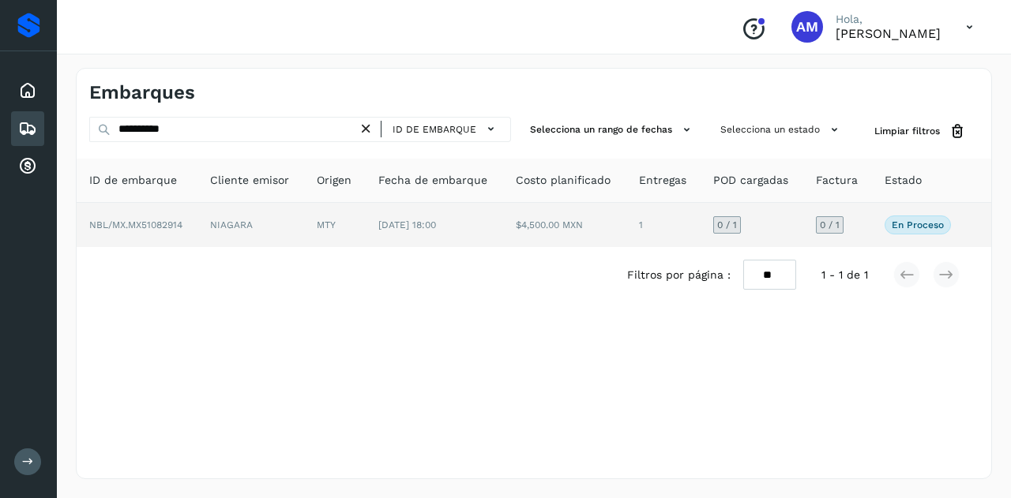
click at [271, 228] on td "NIAGARA" at bounding box center [250, 225] width 107 height 44
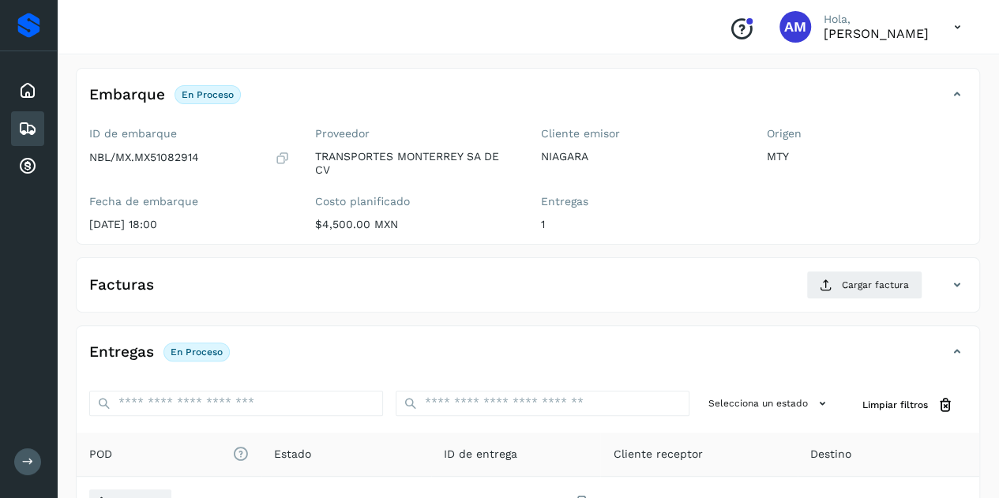
scroll to position [237, 0]
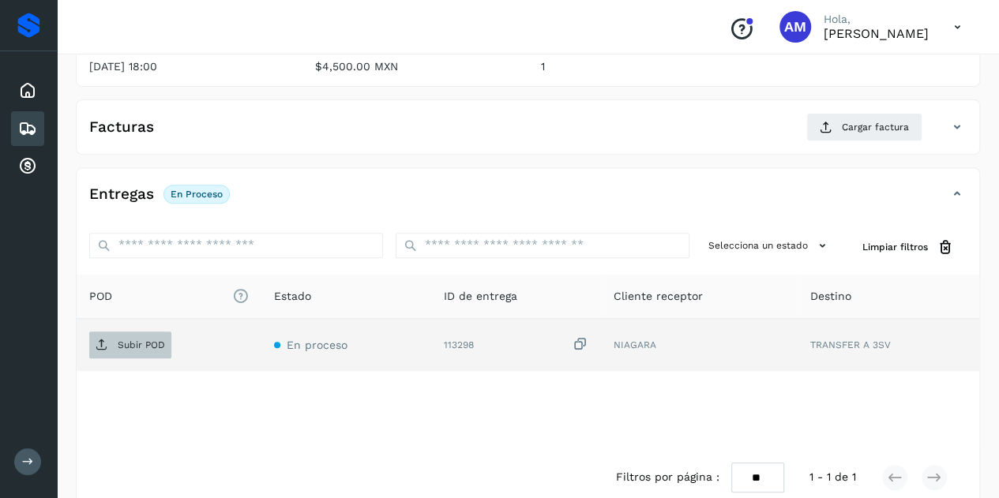
click at [126, 345] on p "Subir POD" at bounding box center [141, 345] width 47 height 11
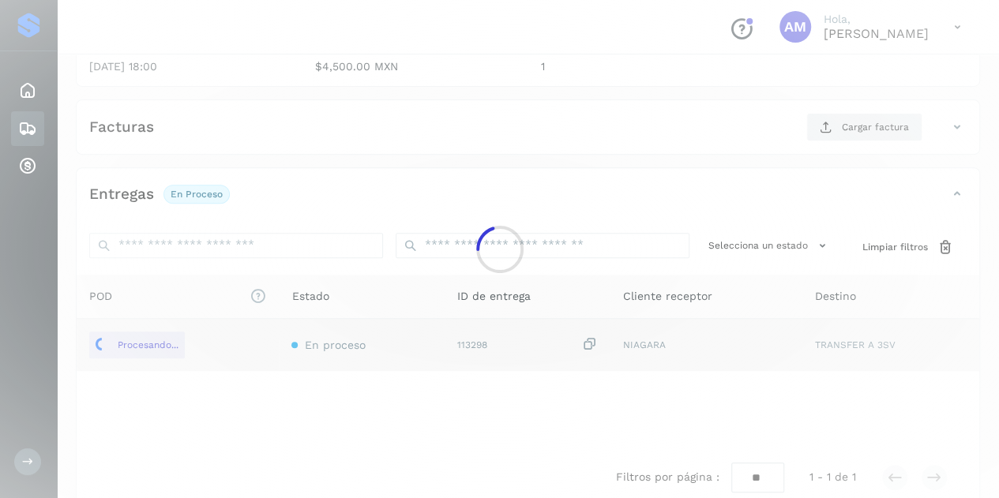
scroll to position [158, 0]
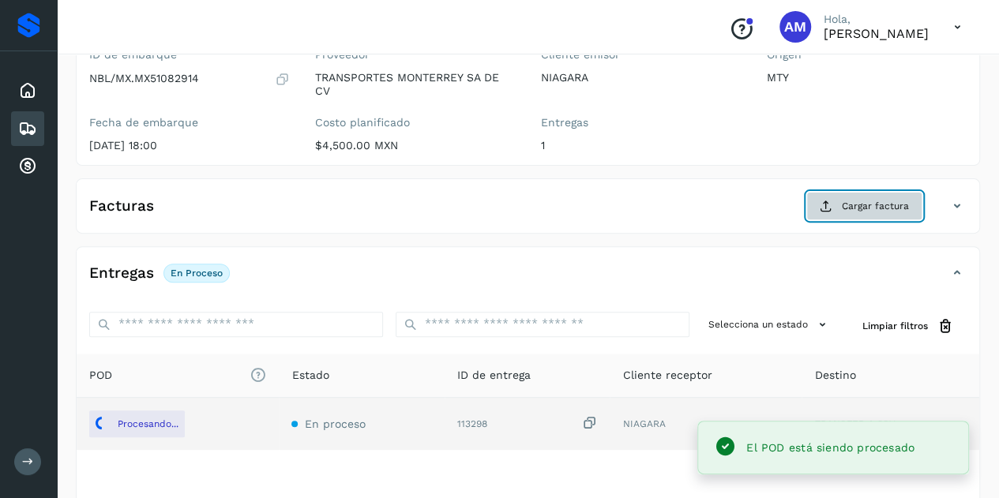
click at [822, 209] on icon at bounding box center [826, 206] width 13 height 13
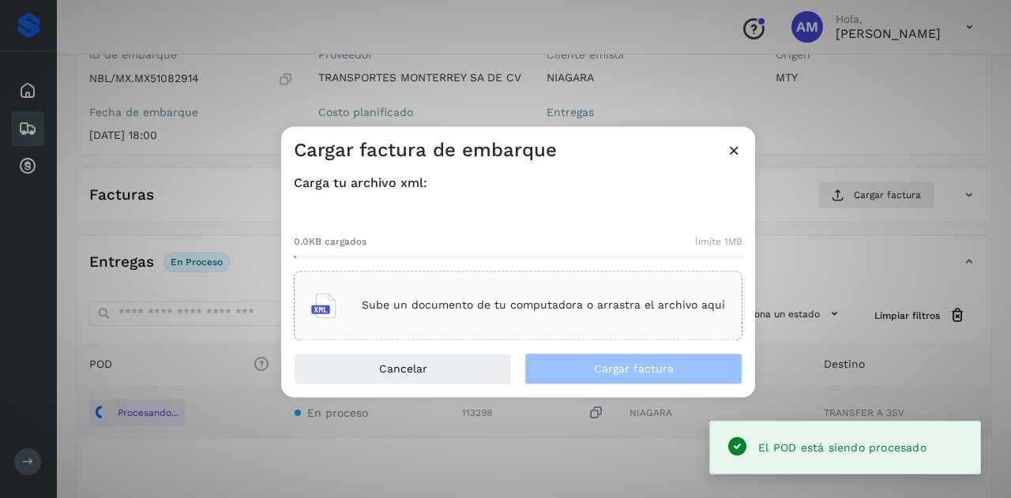
click at [662, 288] on div "Sube un documento de tu computadora o arrastra el archivo aquí" at bounding box center [518, 305] width 414 height 43
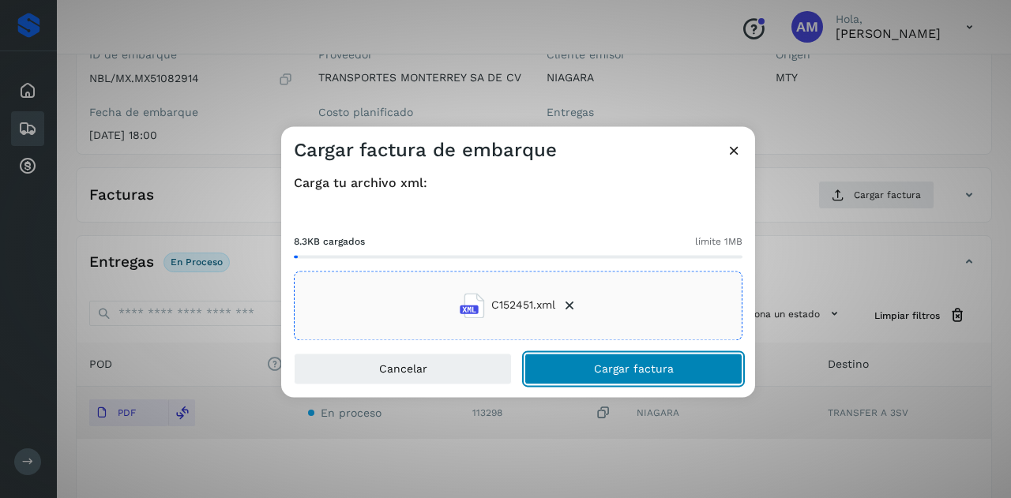
click at [561, 360] on button "Cargar factura" at bounding box center [634, 369] width 218 height 32
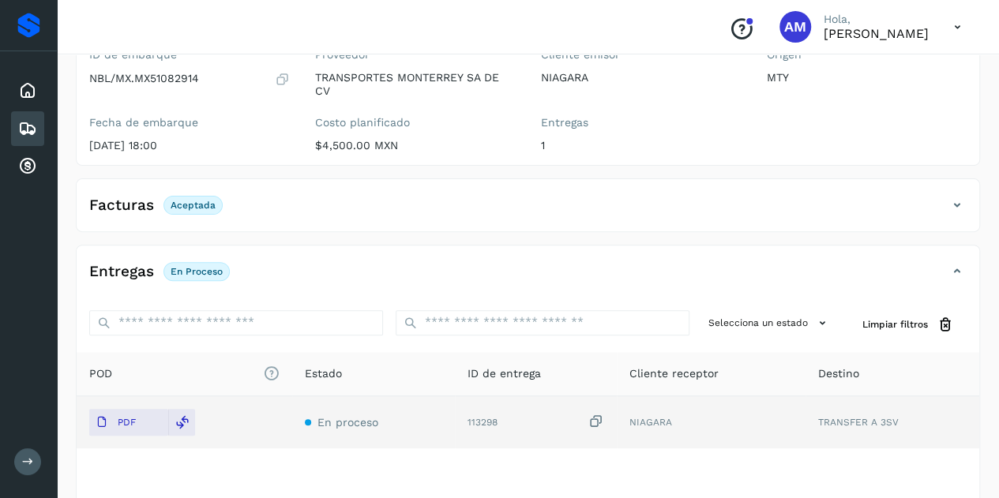
scroll to position [0, 0]
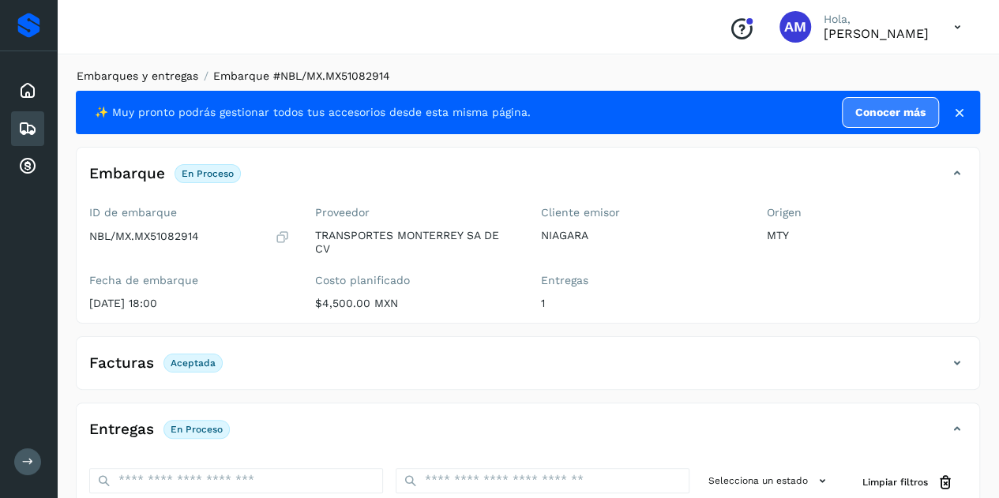
click at [154, 81] on link "Embarques y entregas" at bounding box center [138, 76] width 122 height 13
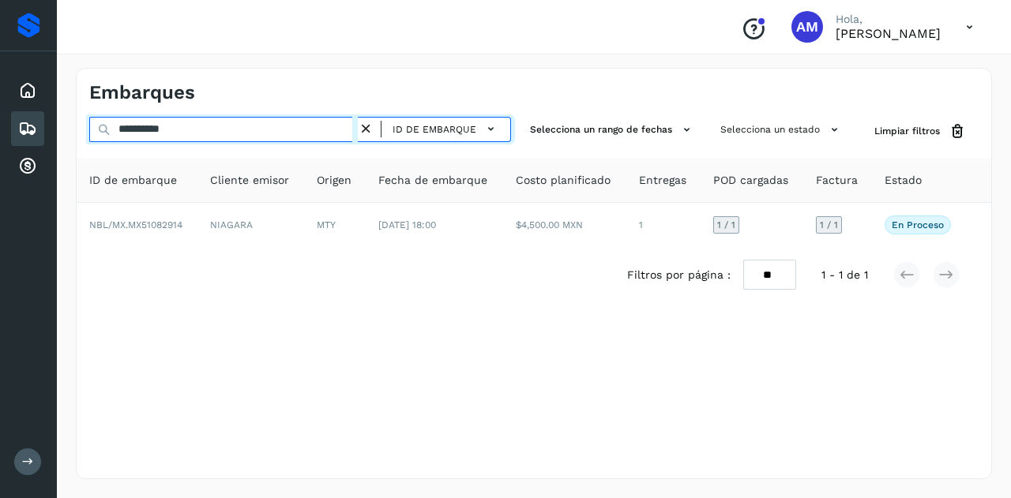
click at [358, 124] on input "**********" at bounding box center [223, 129] width 269 height 25
click at [327, 126] on input "**********" at bounding box center [223, 129] width 269 height 25
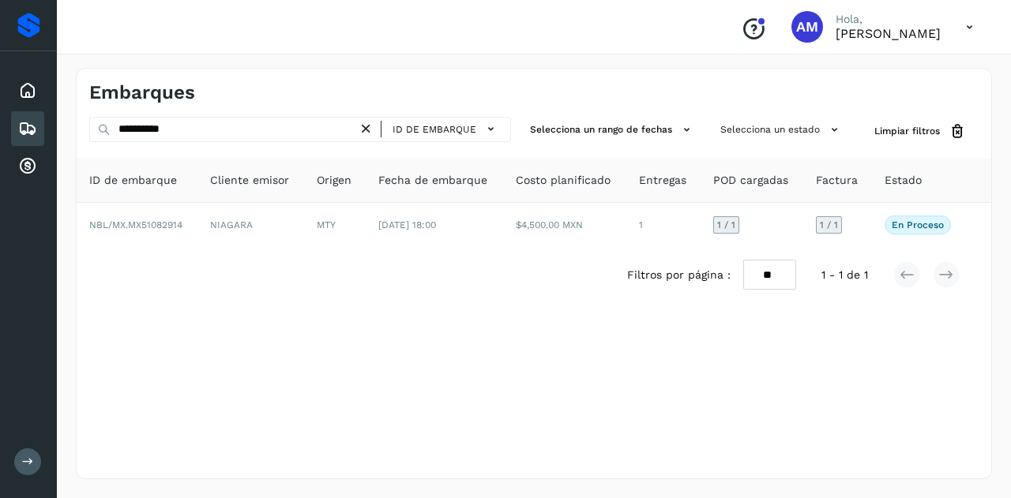
click at [363, 131] on icon at bounding box center [366, 129] width 17 height 17
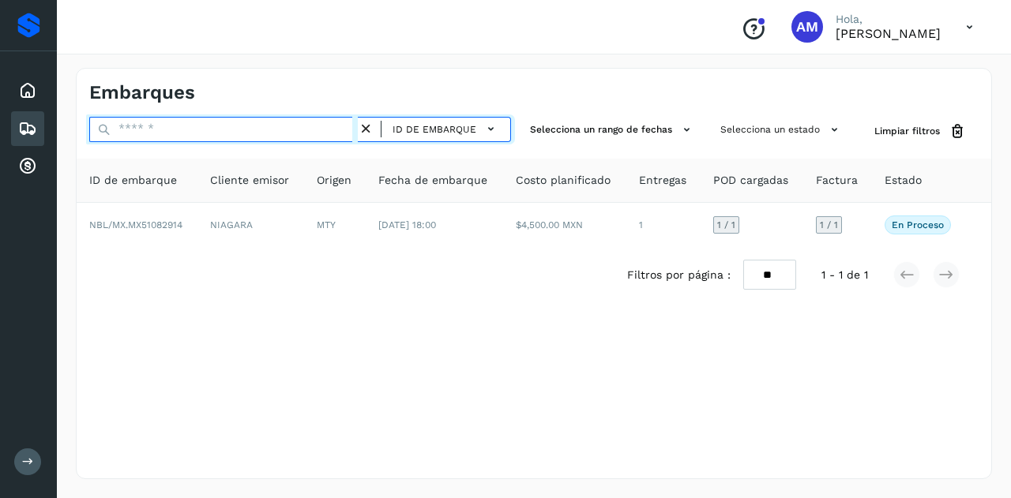
click at [294, 129] on input "text" at bounding box center [223, 129] width 269 height 25
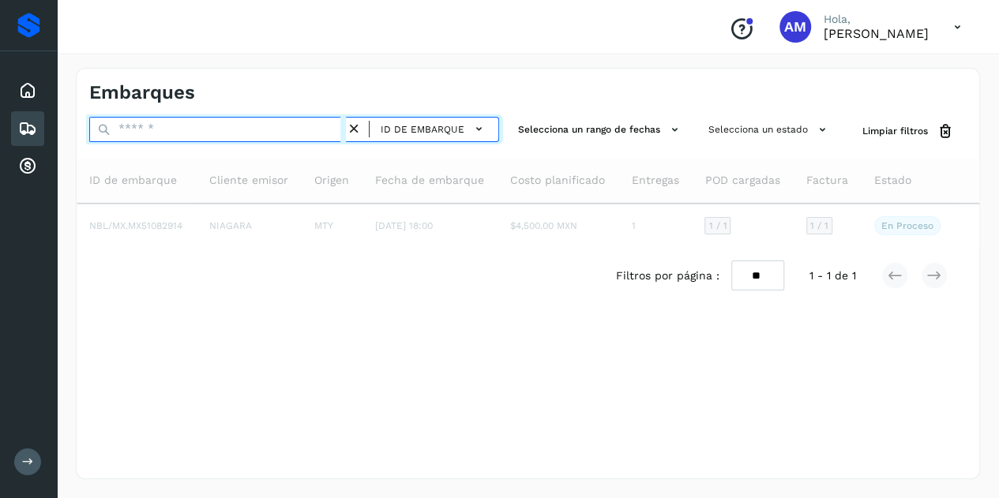
paste input "**********"
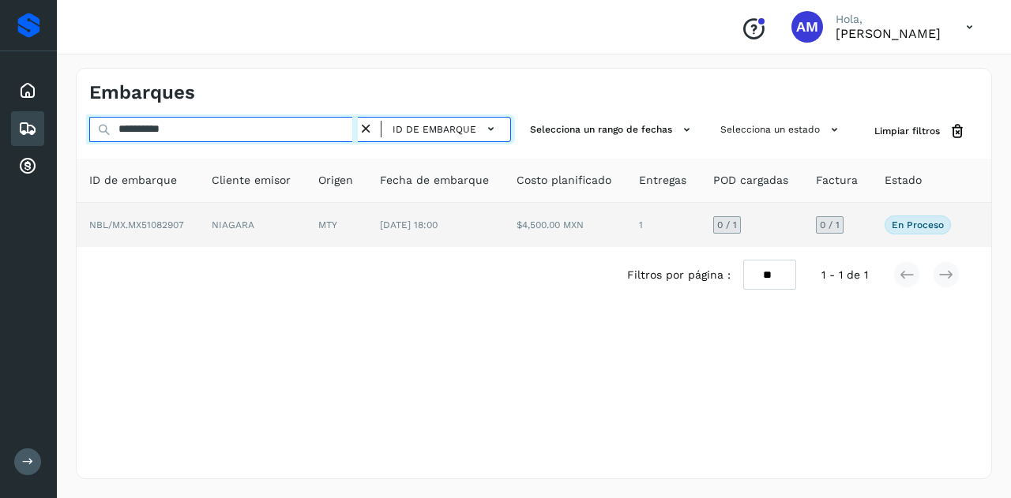
type input "**********"
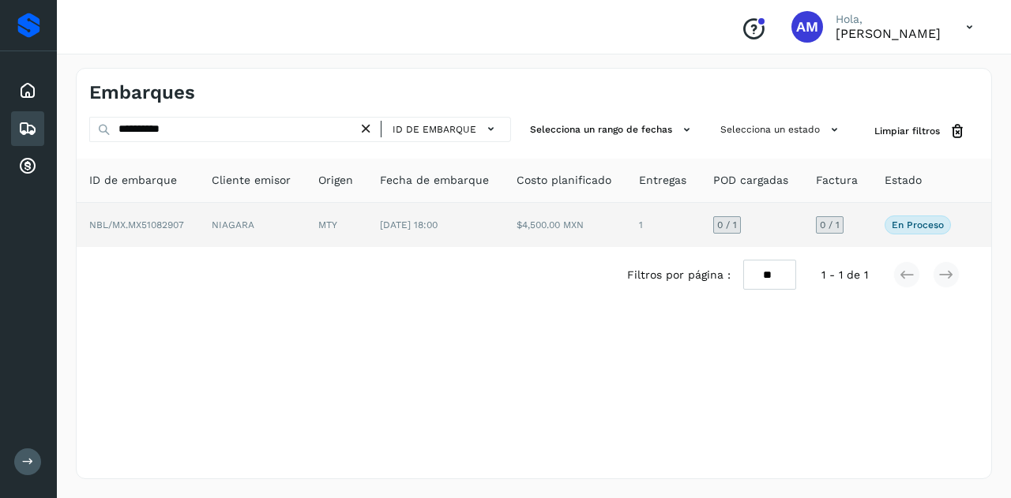
click at [258, 236] on td "NIAGARA" at bounding box center [252, 225] width 107 height 44
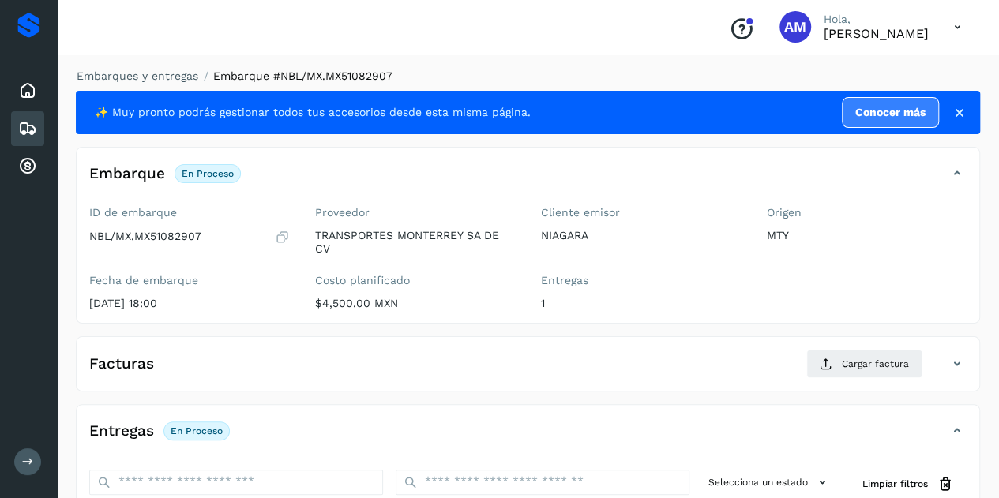
scroll to position [158, 0]
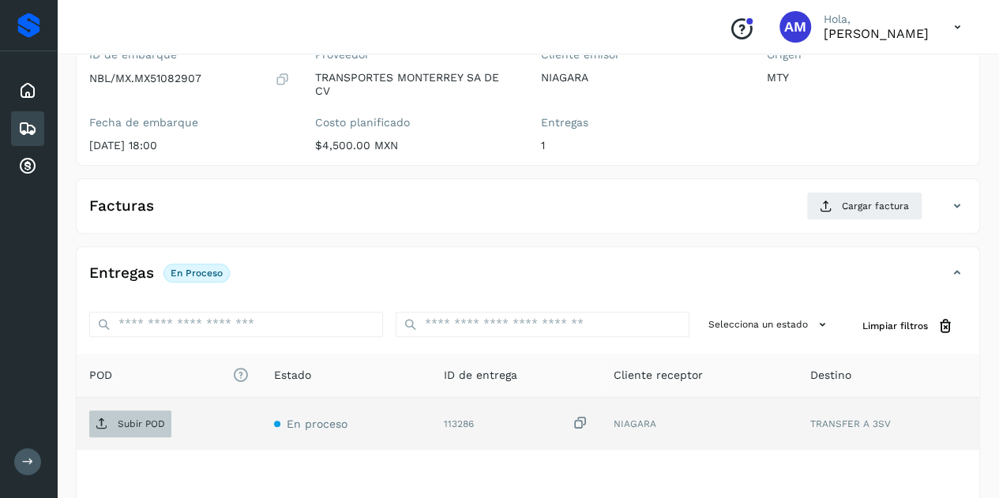
click at [153, 422] on p "Subir POD" at bounding box center [141, 424] width 47 height 11
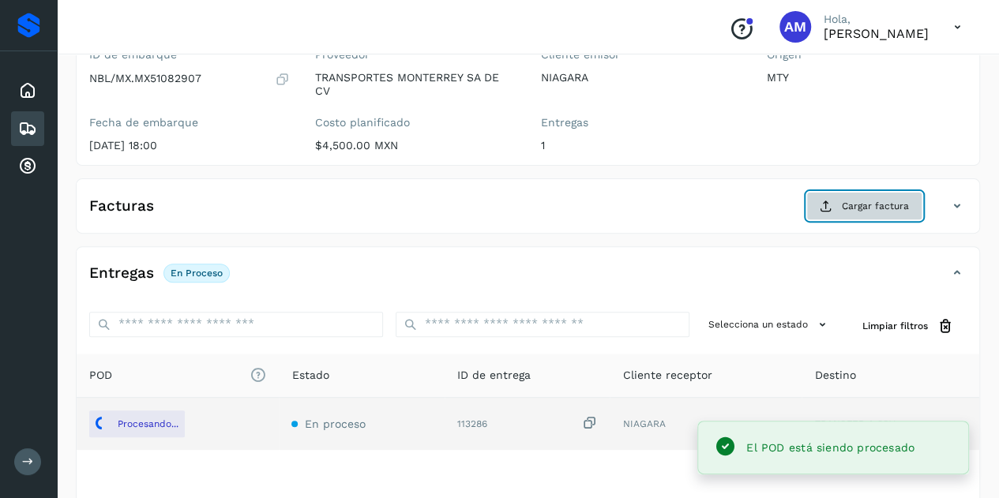
click at [839, 198] on button "Cargar factura" at bounding box center [865, 206] width 116 height 28
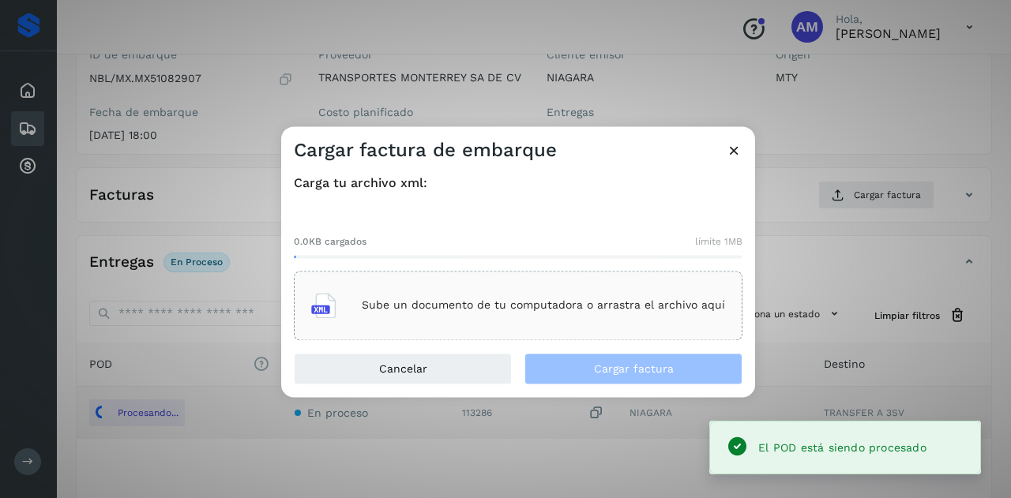
click at [581, 299] on p "Sube un documento de tu computadora o arrastra el archivo aquí" at bounding box center [543, 305] width 363 height 13
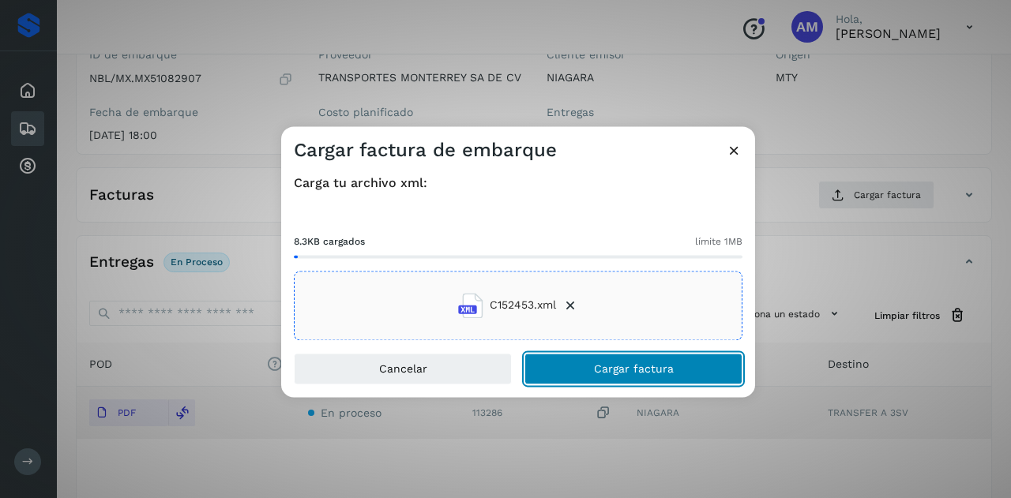
click at [639, 370] on span "Cargar factura" at bounding box center [634, 368] width 80 height 11
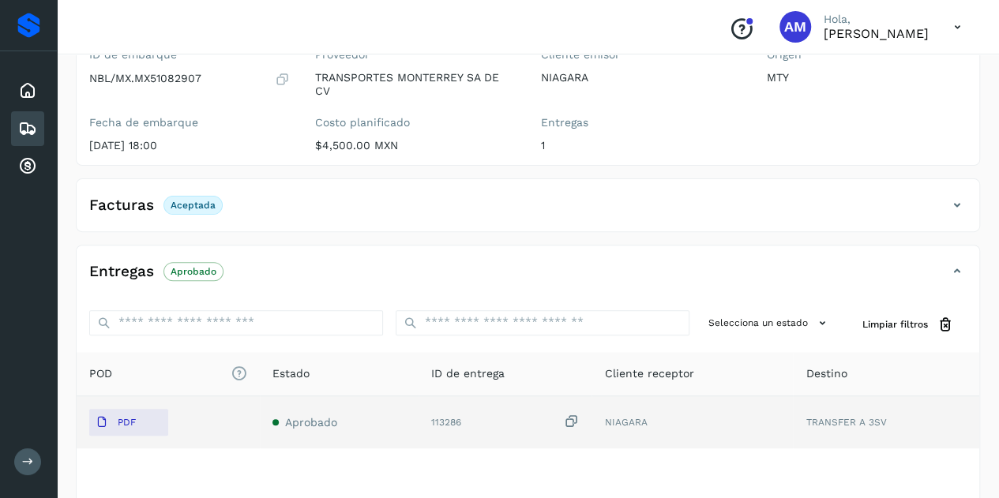
scroll to position [0, 0]
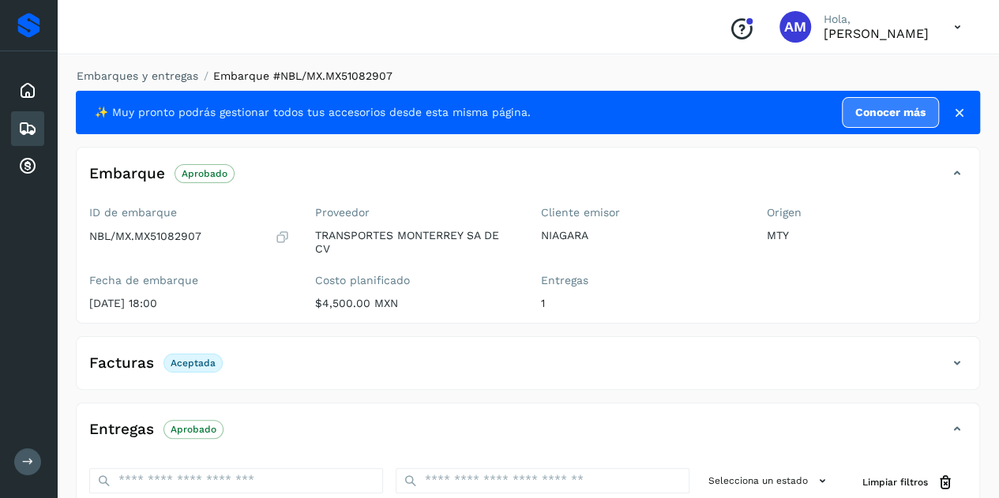
click at [161, 69] on li "Embarques y entregas" at bounding box center [132, 76] width 132 height 17
click at [161, 72] on link "Embarques y entregas" at bounding box center [138, 76] width 122 height 13
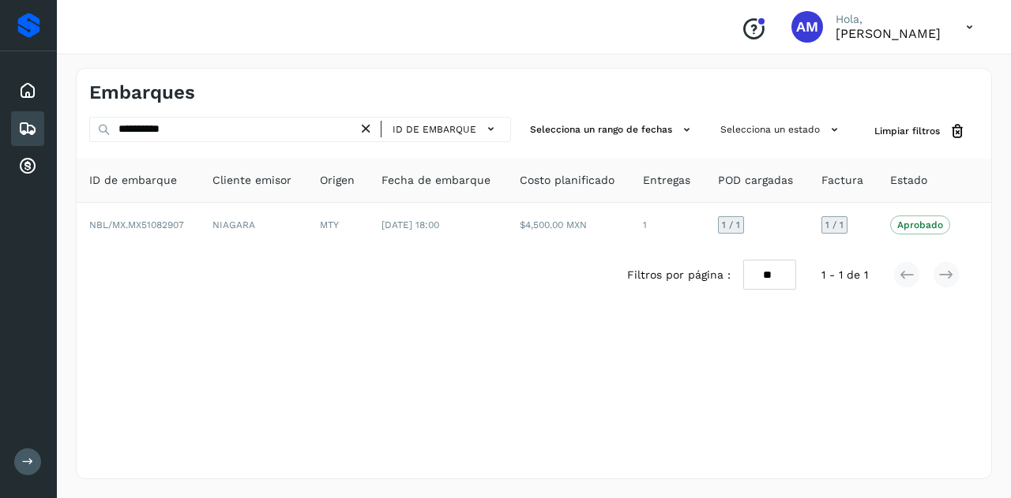
drag, startPoint x: 374, startPoint y: 129, endPoint x: 295, endPoint y: 128, distance: 79.0
click at [364, 131] on icon at bounding box center [366, 129] width 17 height 17
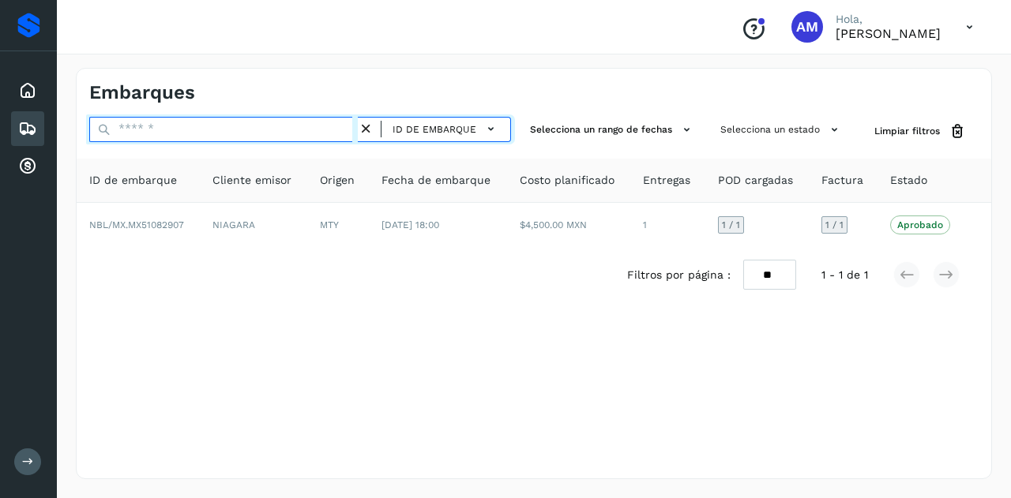
click at [295, 128] on input "text" at bounding box center [223, 129] width 269 height 25
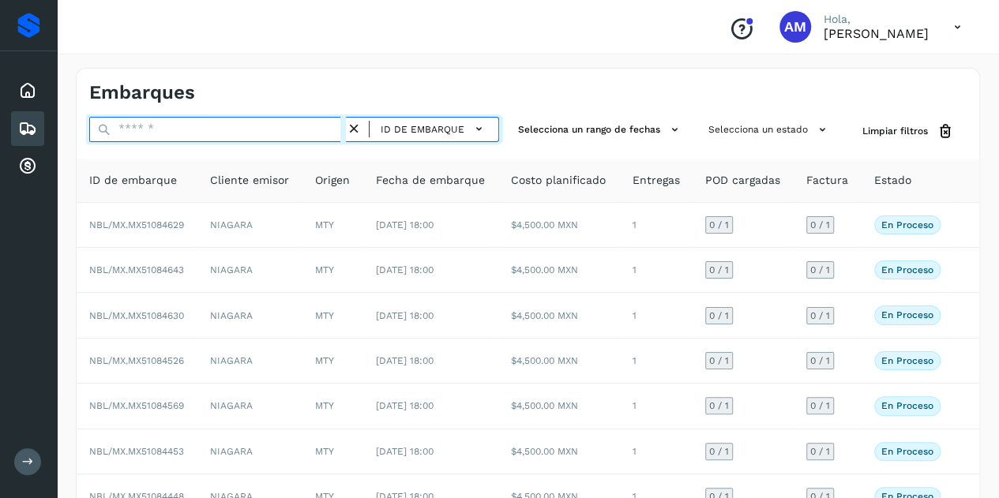
paste input "**********"
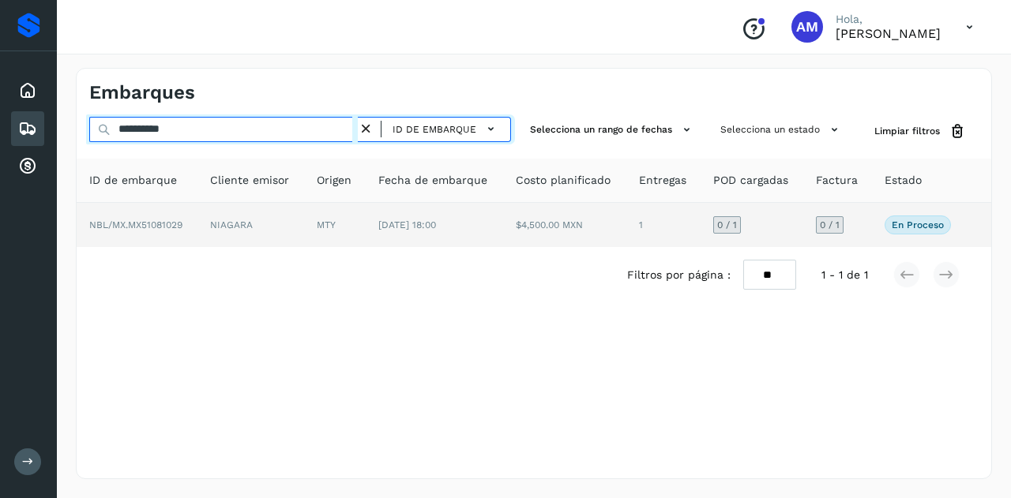
type input "**********"
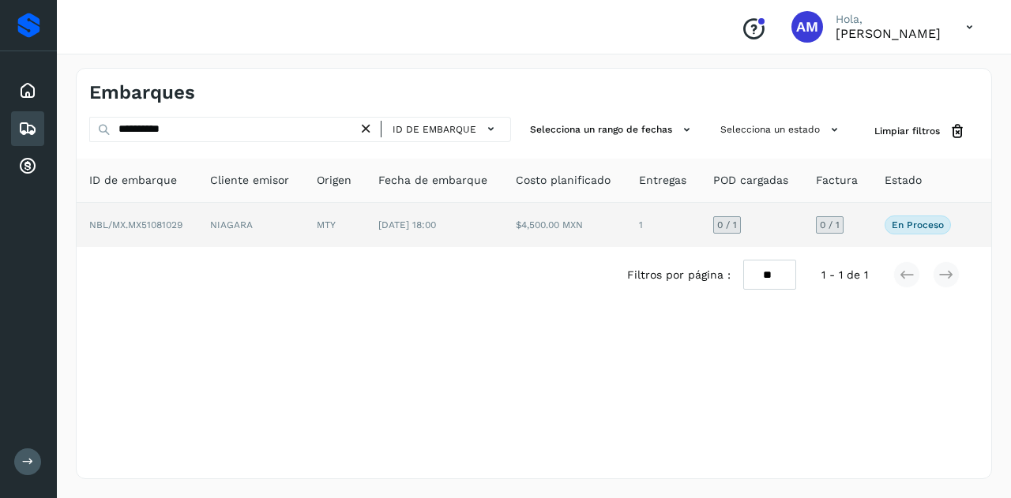
click at [289, 233] on td "NIAGARA" at bounding box center [250, 225] width 107 height 44
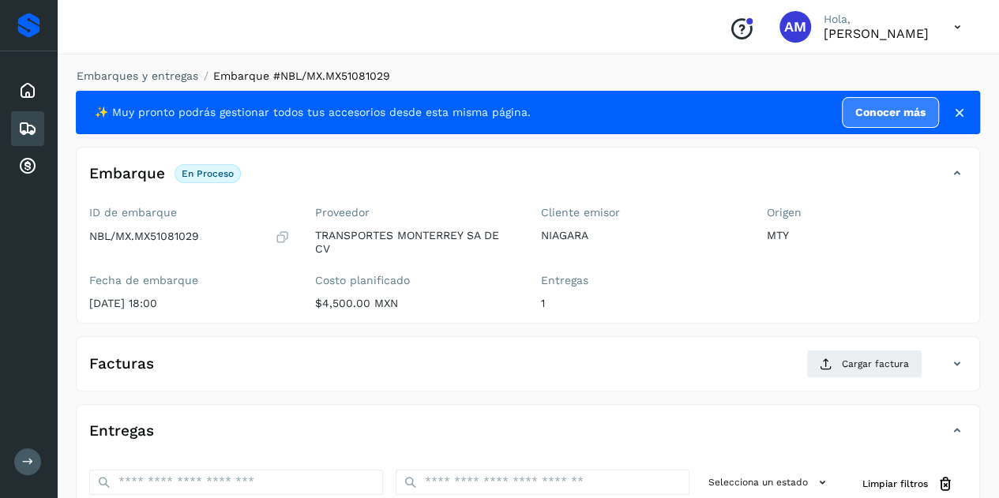
scroll to position [158, 0]
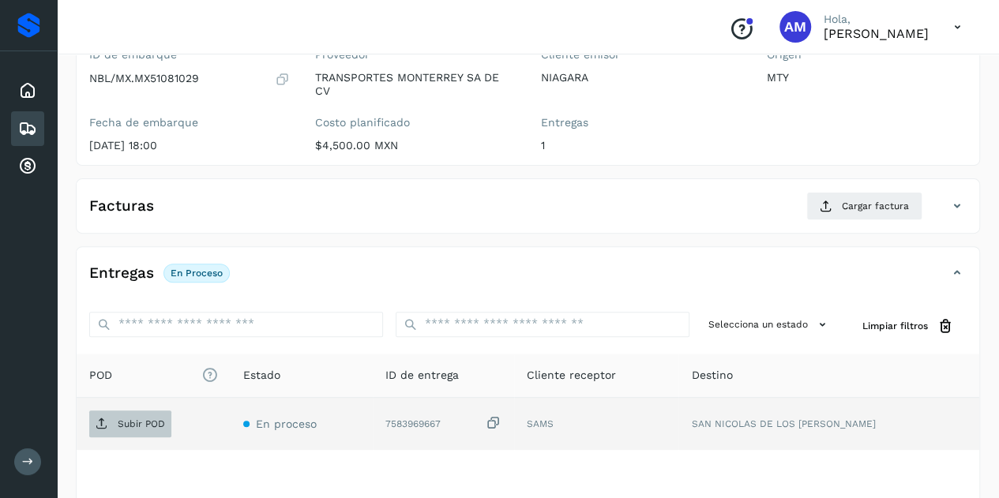
click at [121, 412] on span "Subir POD" at bounding box center [130, 424] width 82 height 25
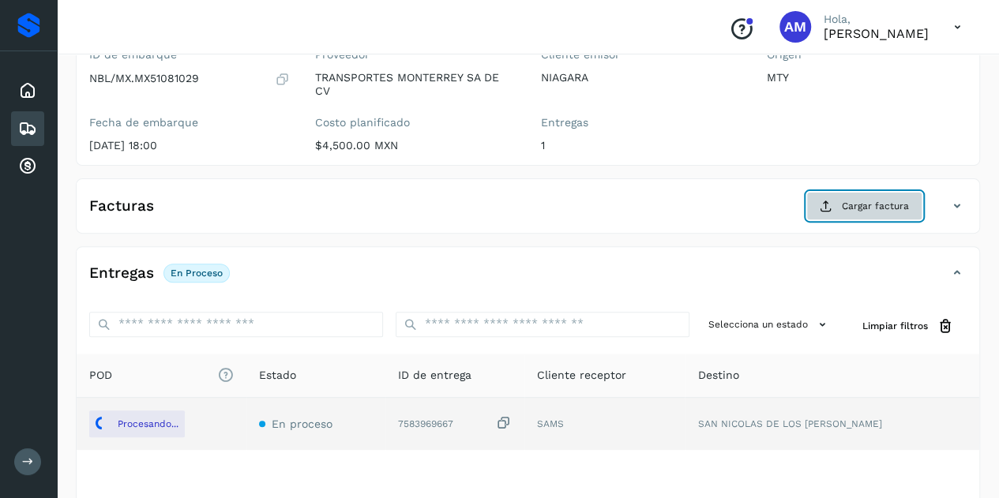
click at [855, 199] on span "Cargar factura" at bounding box center [875, 206] width 67 height 14
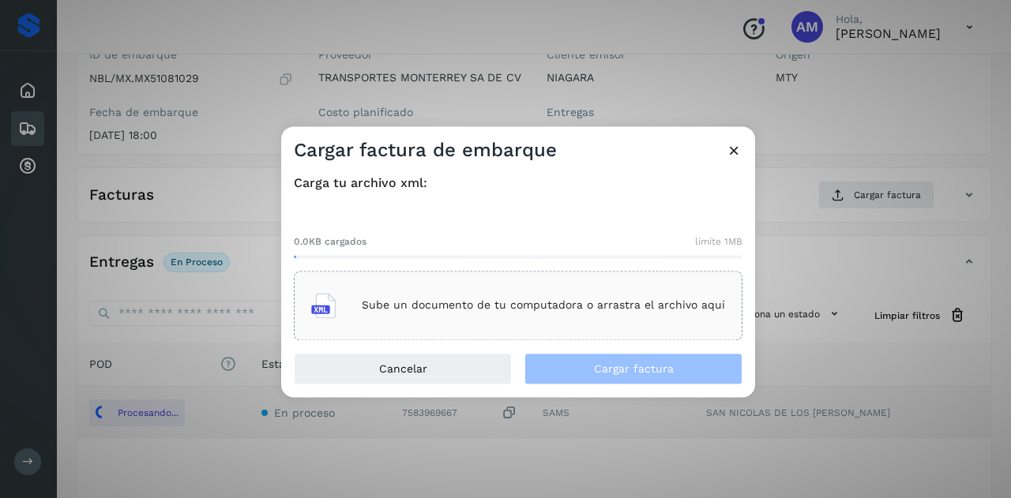
click at [387, 304] on p "Sube un documento de tu computadora o arrastra el archivo aquí" at bounding box center [543, 305] width 363 height 13
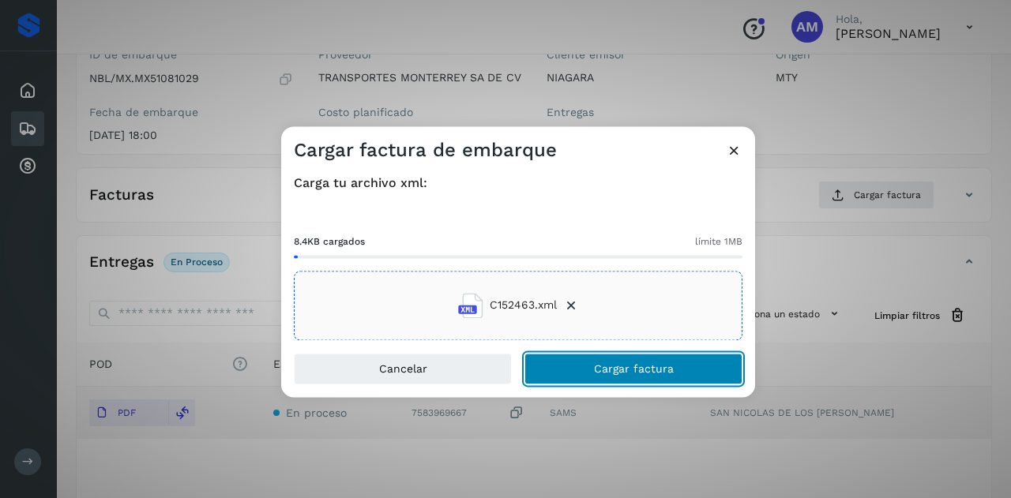
click at [599, 370] on span "Cargar factura" at bounding box center [634, 368] width 80 height 11
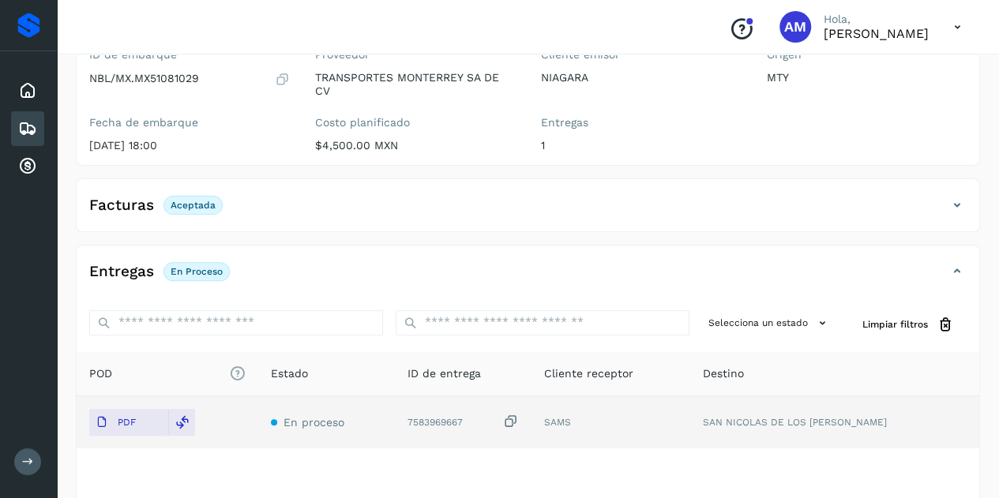
scroll to position [0, 0]
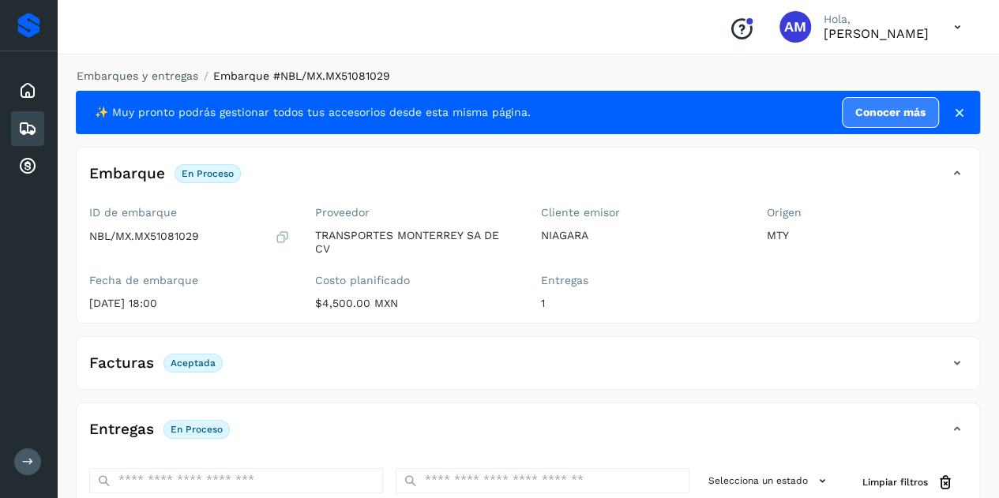
click at [108, 68] on li "Embarques y entregas" at bounding box center [132, 76] width 132 height 17
click at [111, 75] on link "Embarques y entregas" at bounding box center [138, 76] width 122 height 13
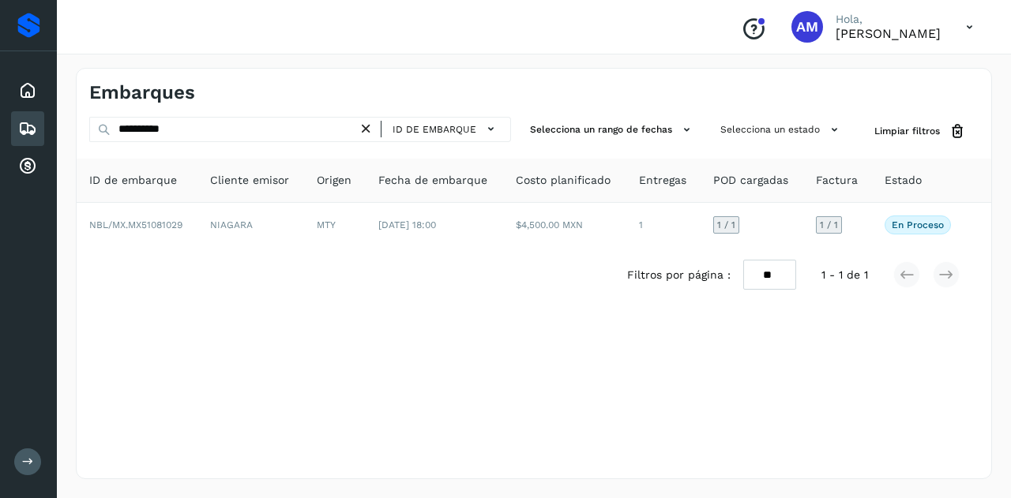
drag, startPoint x: 374, startPoint y: 130, endPoint x: 341, endPoint y: 125, distance: 33.6
click at [374, 130] on icon at bounding box center [366, 129] width 17 height 17
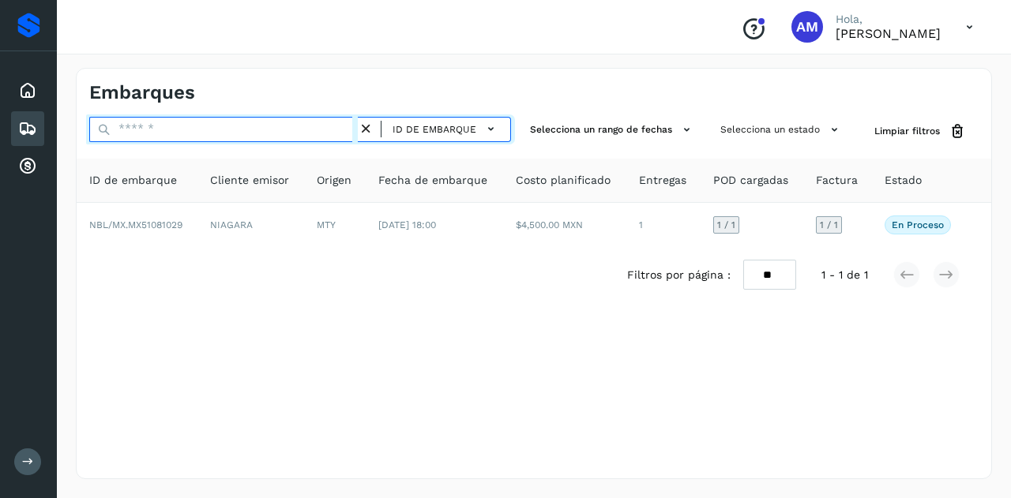
click at [341, 125] on input "text" at bounding box center [223, 129] width 269 height 25
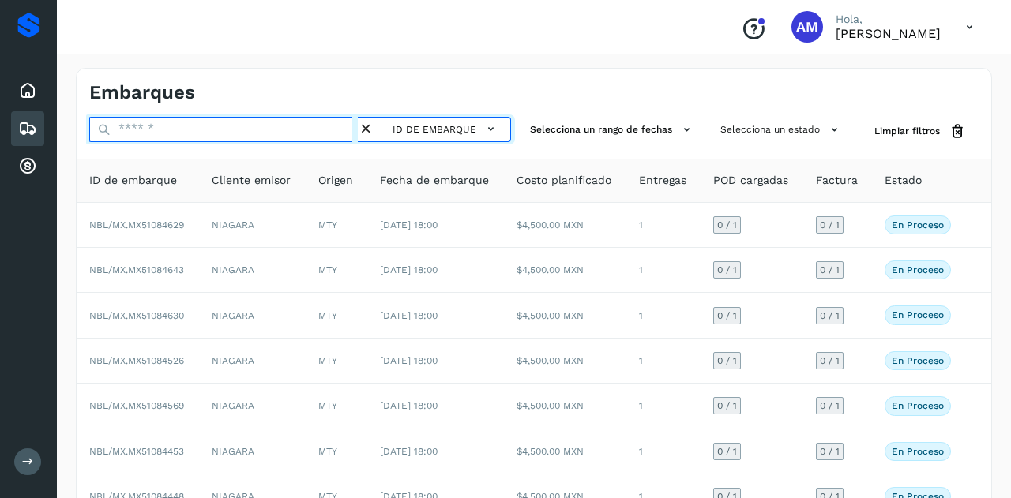
paste input "**********"
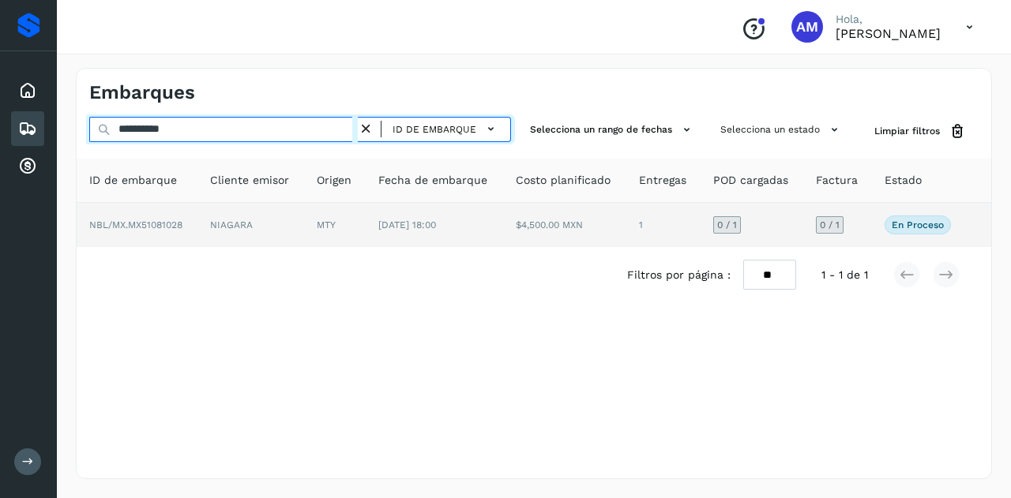
type input "**********"
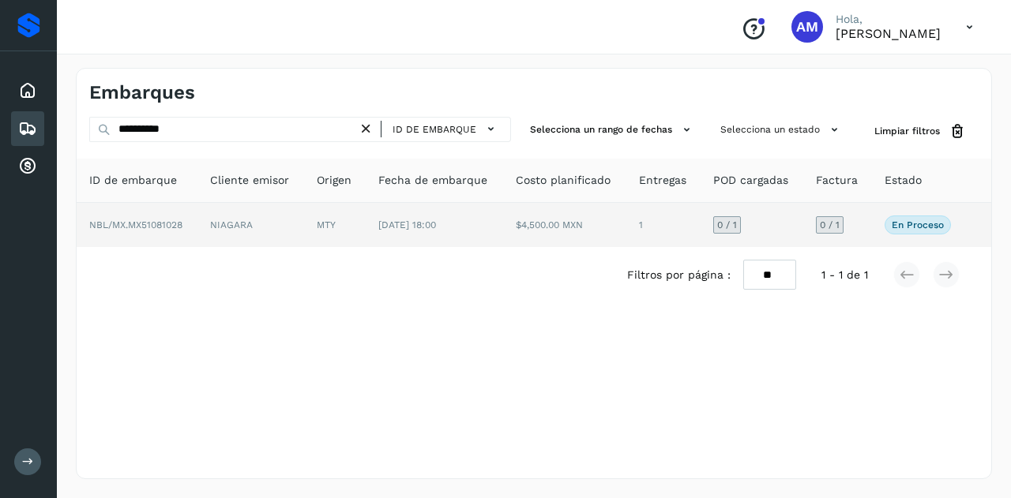
click at [321, 232] on td "MTY" at bounding box center [335, 225] width 62 height 44
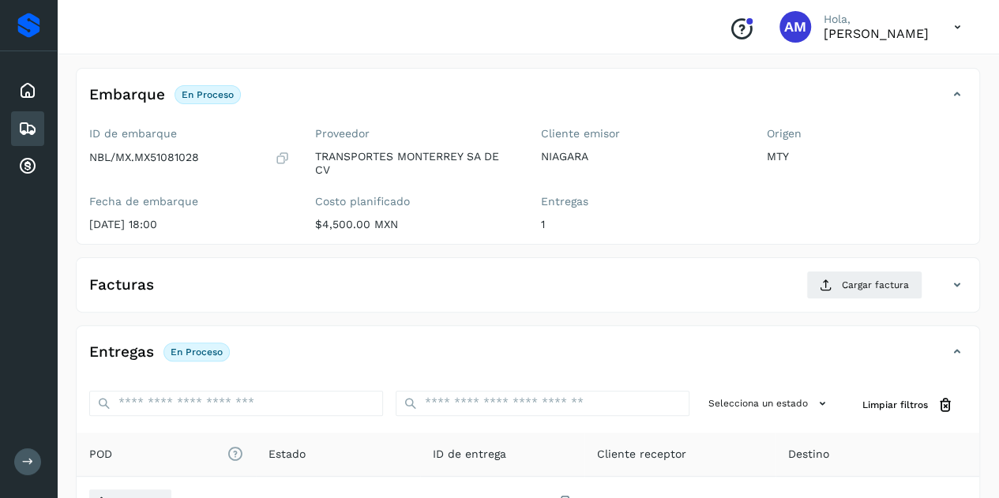
scroll to position [158, 0]
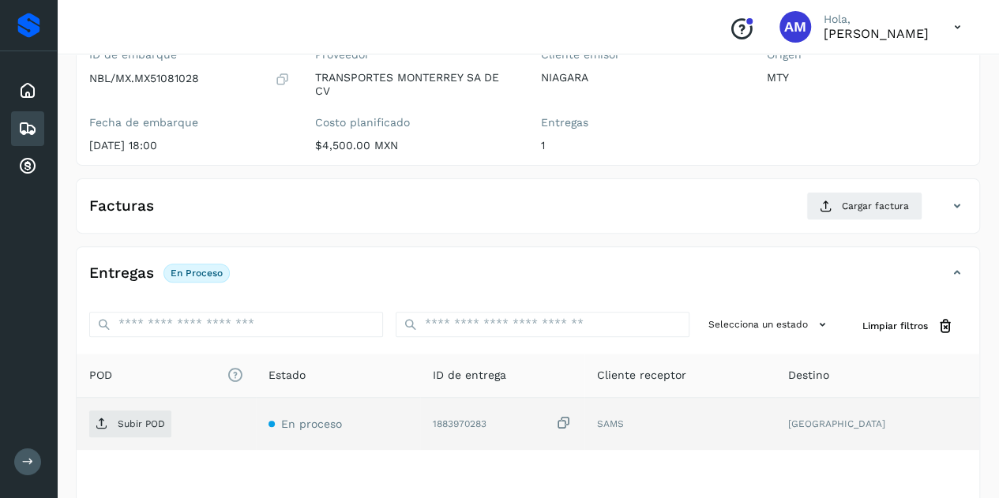
click at [175, 419] on div "Subir POD" at bounding box center [166, 424] width 154 height 27
click at [152, 425] on p "Subir POD" at bounding box center [141, 424] width 47 height 11
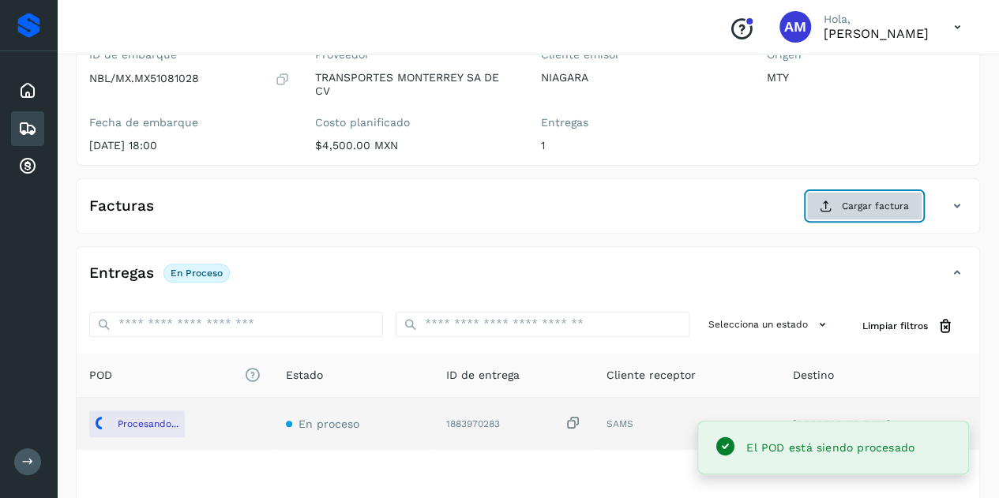
click at [864, 201] on span "Cargar factura" at bounding box center [875, 206] width 67 height 14
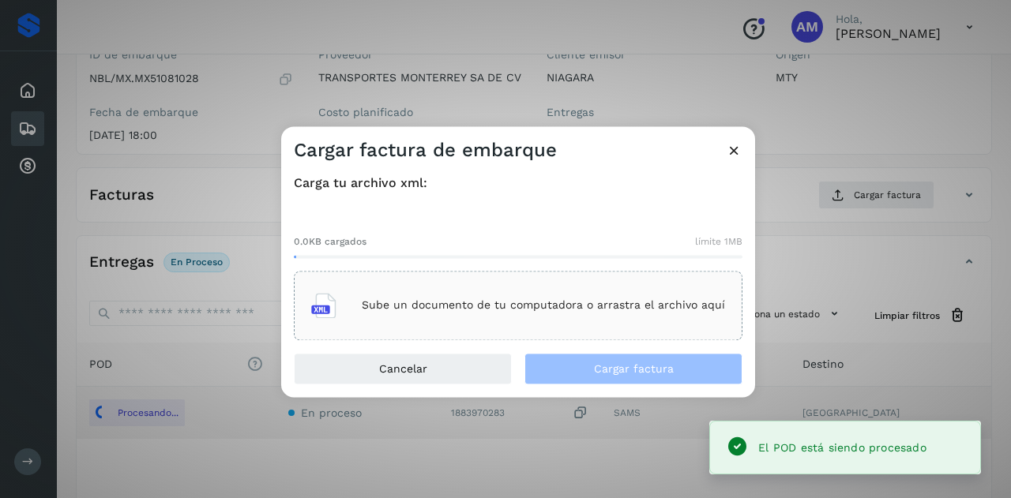
click at [630, 271] on div "0.0KB cargados límite 1MB Sube un documento de tu computadora o arrastra el arc…" at bounding box center [518, 274] width 449 height 131
click at [624, 279] on div "Sube un documento de tu computadora o arrastra el archivo aquí" at bounding box center [518, 306] width 449 height 70
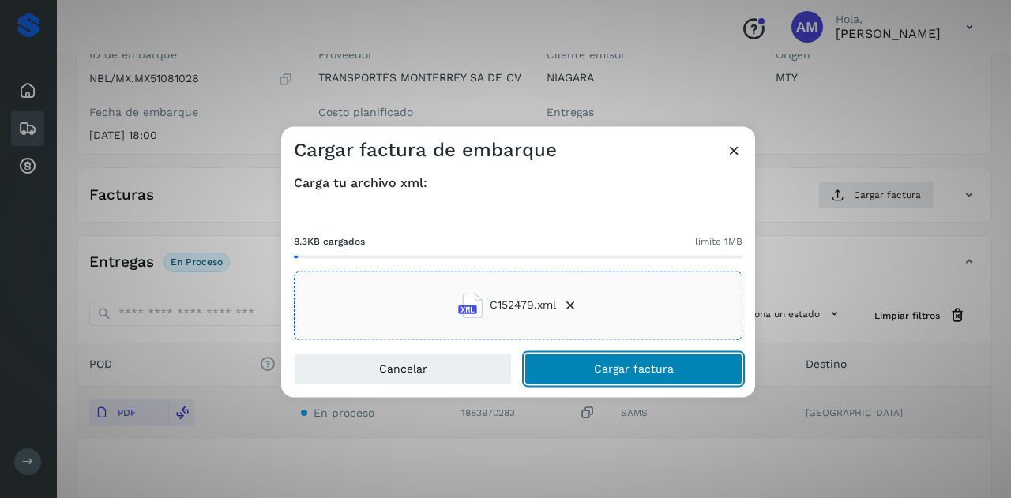
click at [586, 367] on button "Cargar factura" at bounding box center [634, 369] width 218 height 32
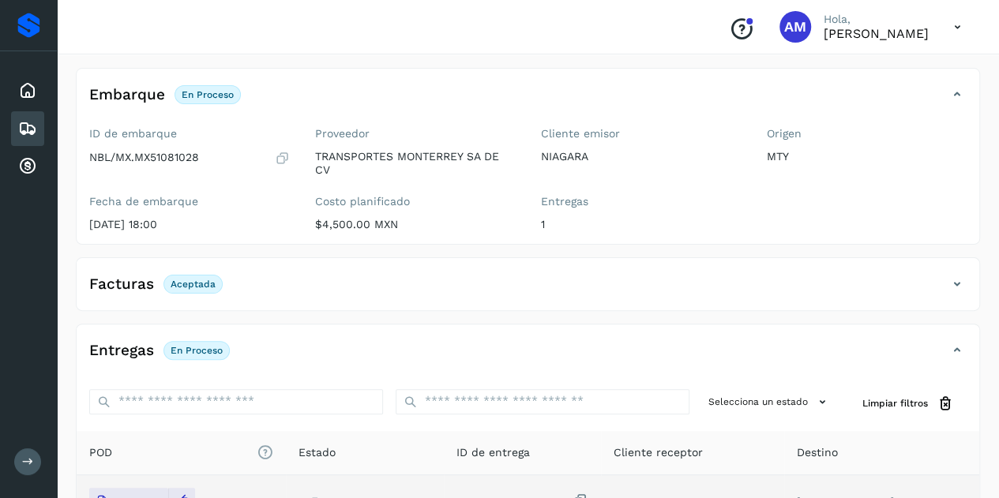
scroll to position [0, 0]
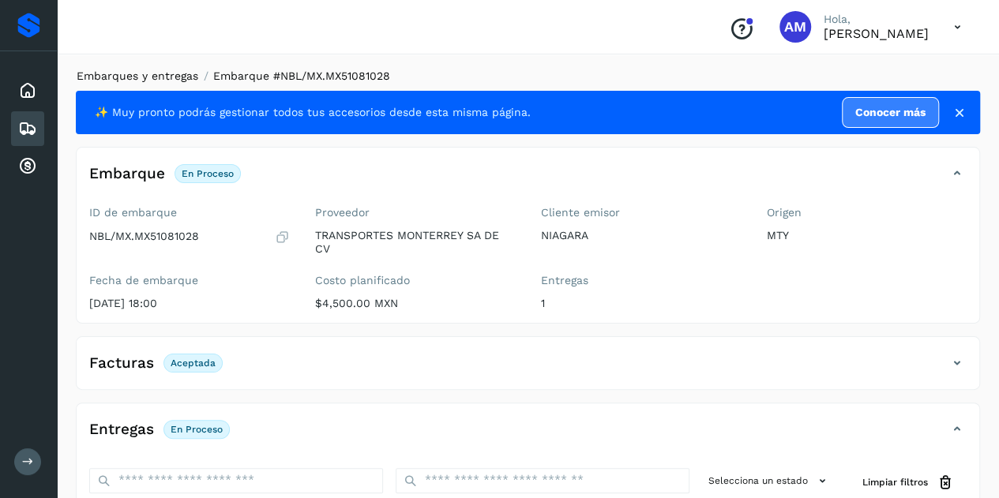
click at [155, 76] on link "Embarques y entregas" at bounding box center [138, 76] width 122 height 13
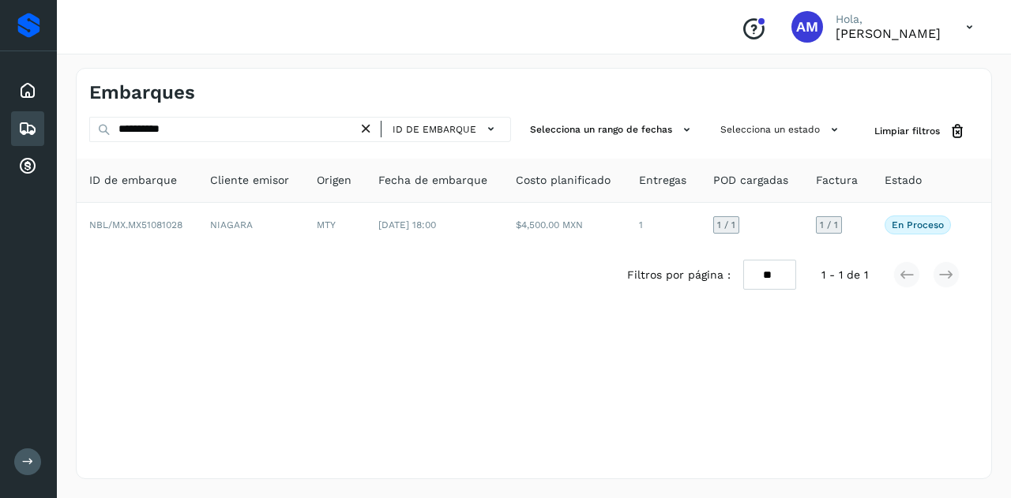
click at [370, 132] on icon at bounding box center [366, 129] width 17 height 17
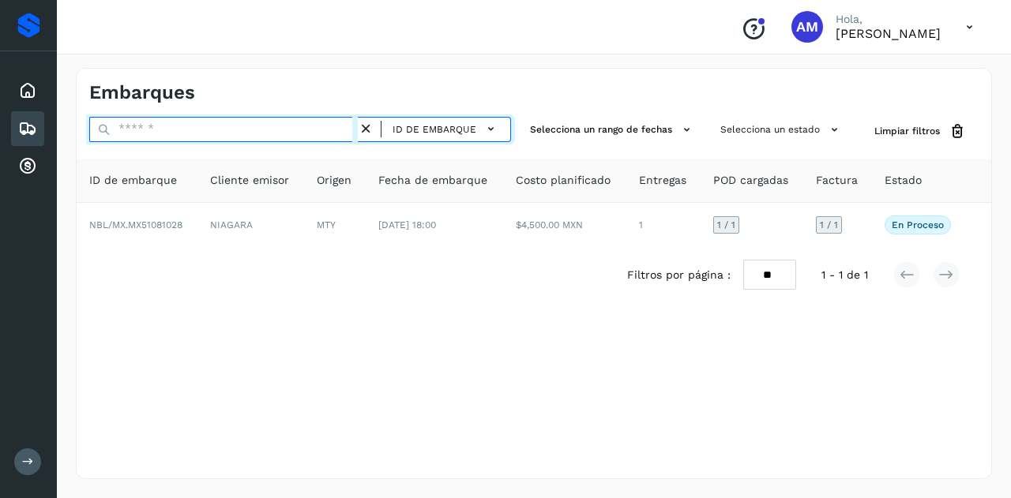
click at [347, 129] on input "text" at bounding box center [223, 129] width 269 height 25
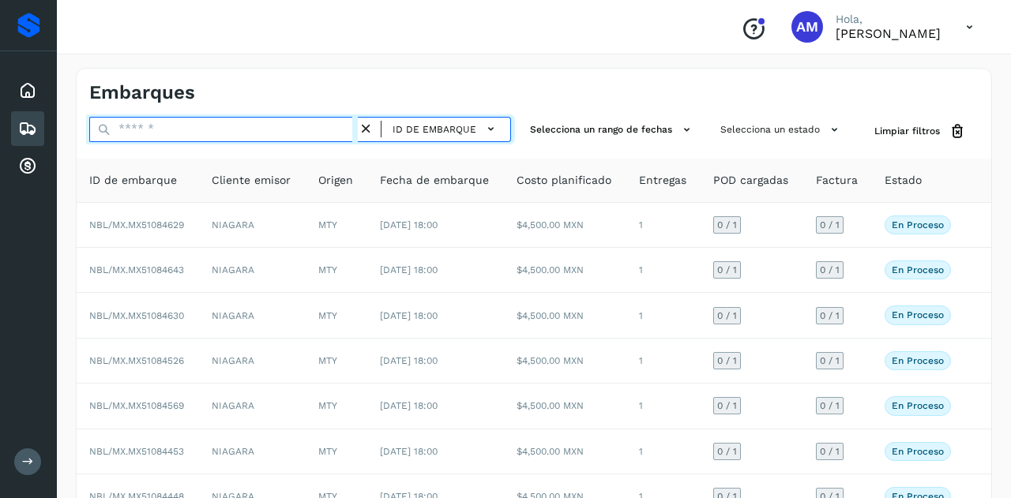
paste input "**********"
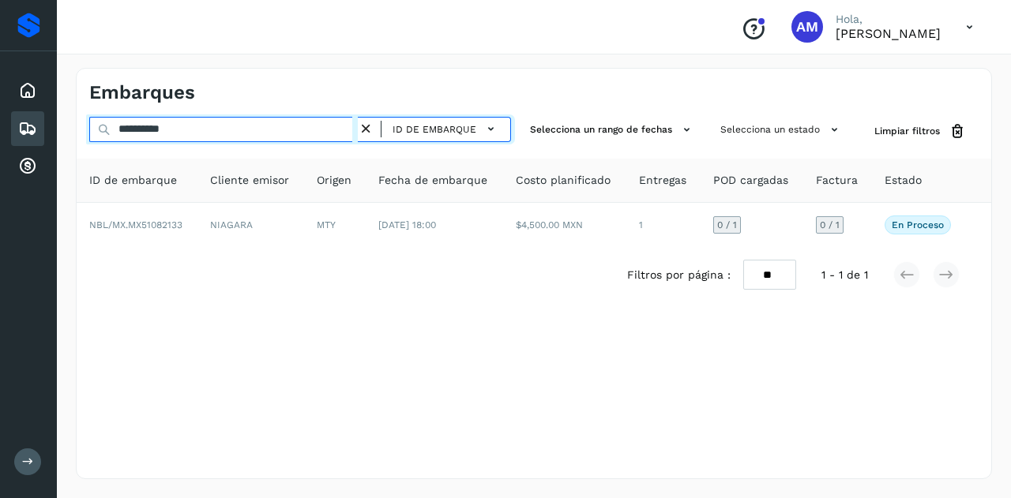
type input "**********"
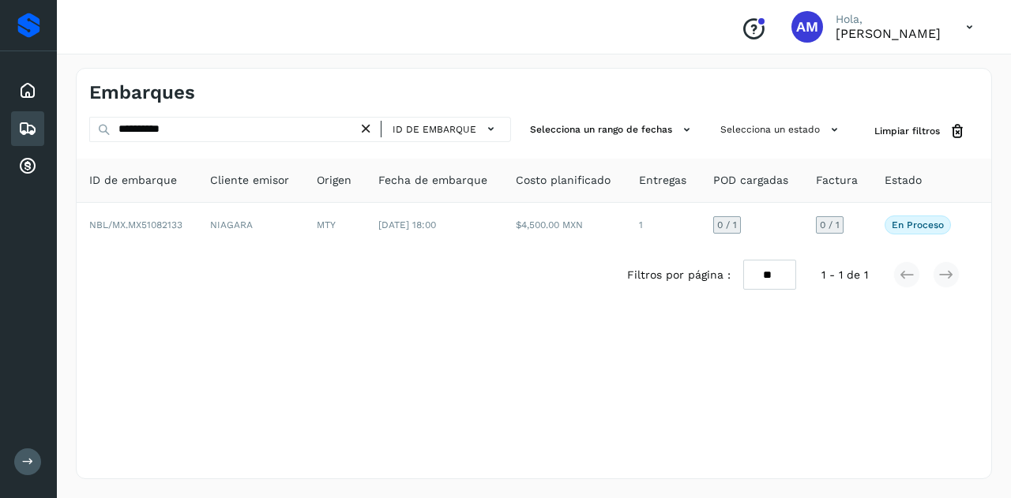
click at [199, 200] on th "Cliente emisor" at bounding box center [250, 181] width 107 height 44
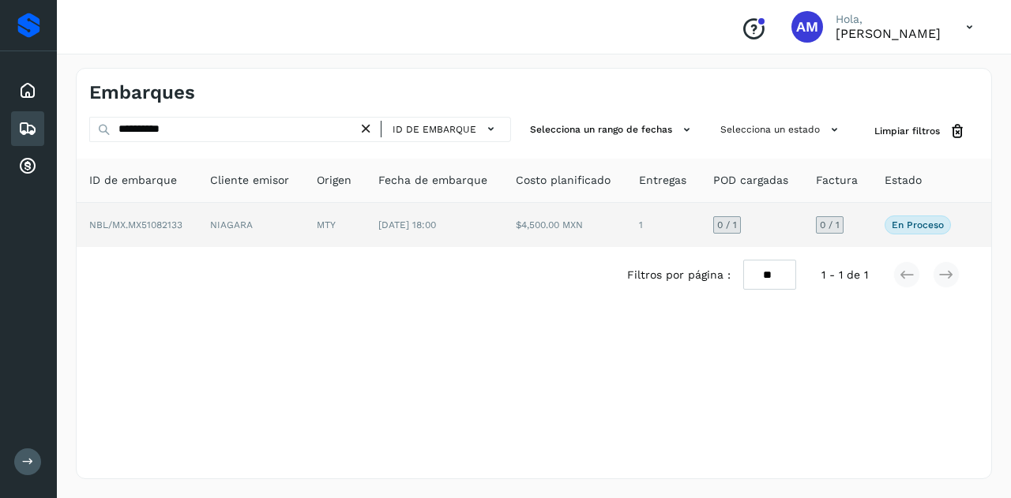
click at [192, 221] on td "NBL/MX.MX51082133" at bounding box center [137, 225] width 121 height 44
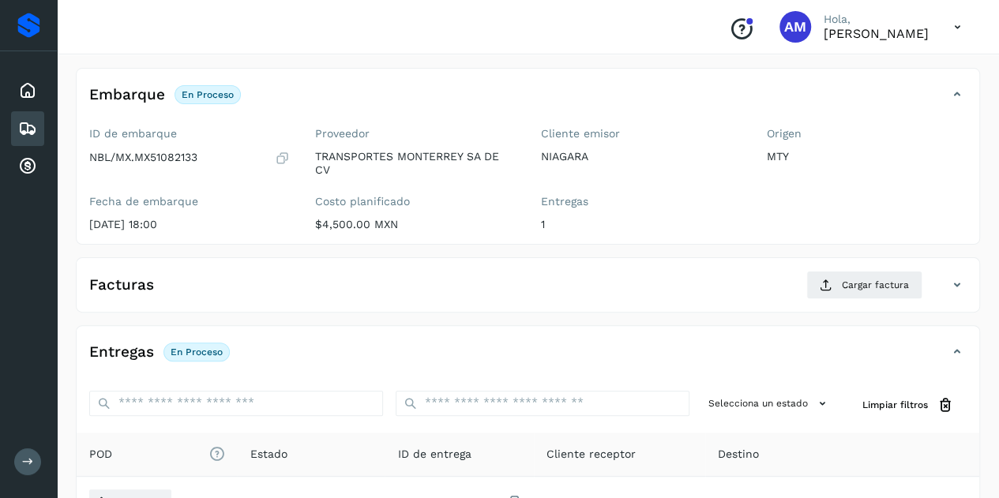
scroll to position [158, 0]
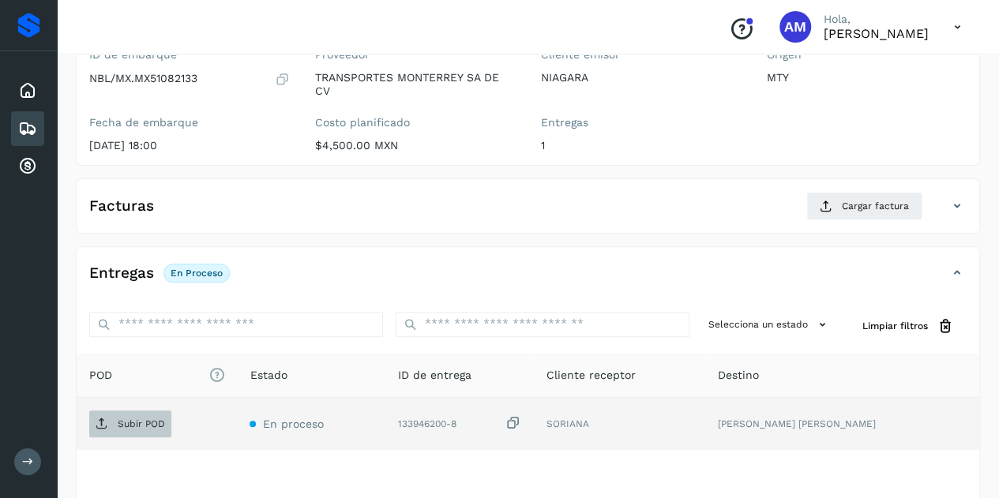
click at [136, 431] on span "Subir POD" at bounding box center [130, 424] width 82 height 25
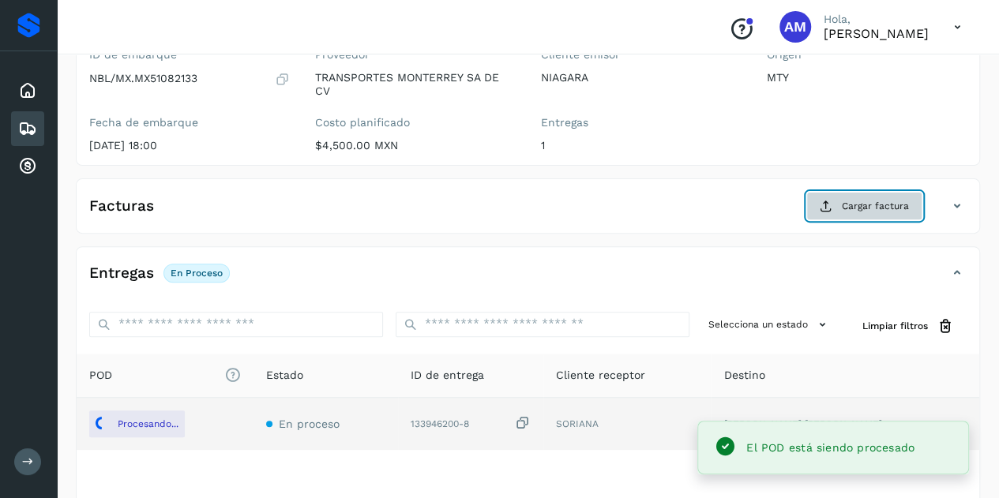
click at [831, 195] on button "Cargar factura" at bounding box center [865, 206] width 116 height 28
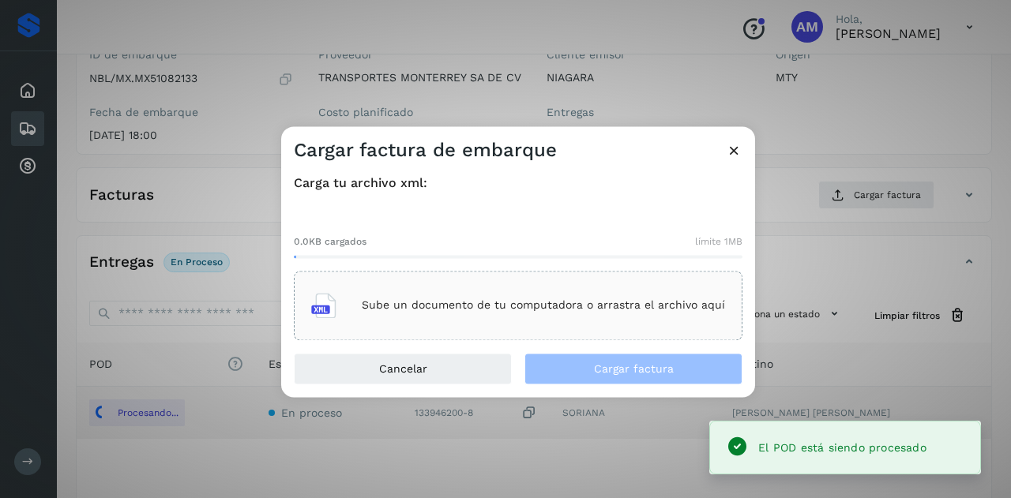
click at [617, 287] on div "Sube un documento de tu computadora o arrastra el archivo aquí" at bounding box center [518, 305] width 414 height 43
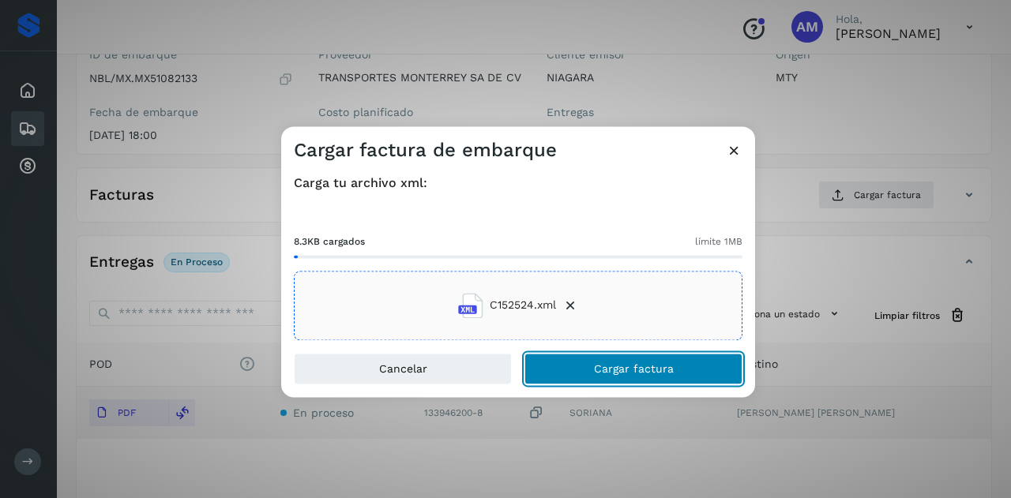
click at [585, 365] on button "Cargar factura" at bounding box center [634, 369] width 218 height 32
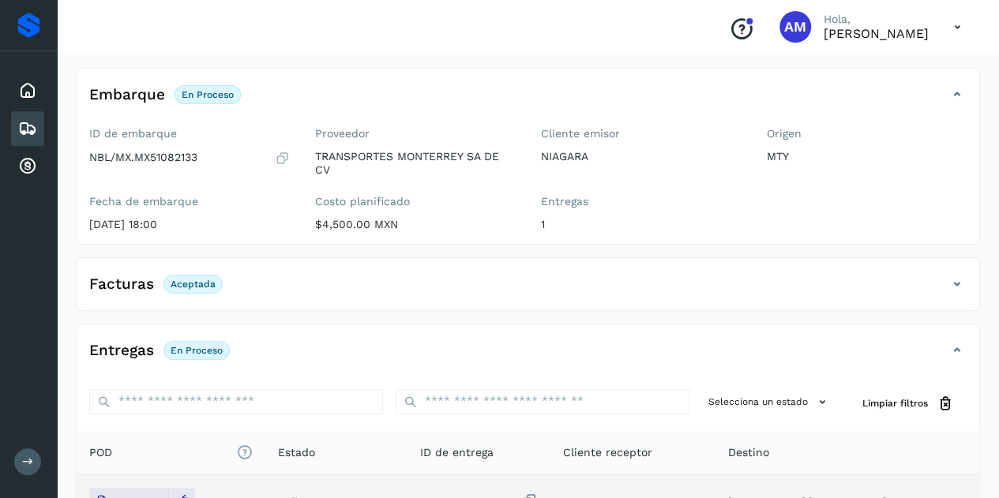
scroll to position [0, 0]
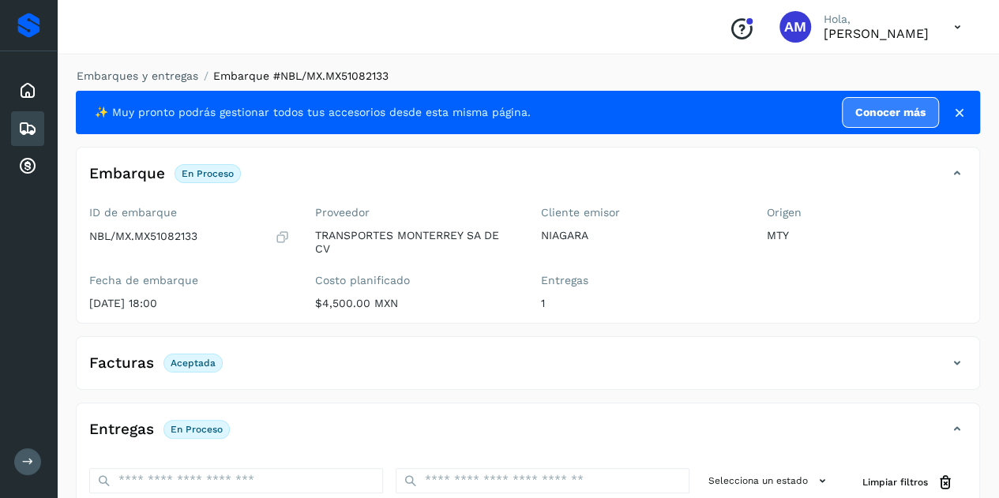
click at [177, 84] on li "Embarques y entregas" at bounding box center [132, 76] width 132 height 17
click at [183, 72] on link "Embarques y entregas" at bounding box center [138, 76] width 122 height 13
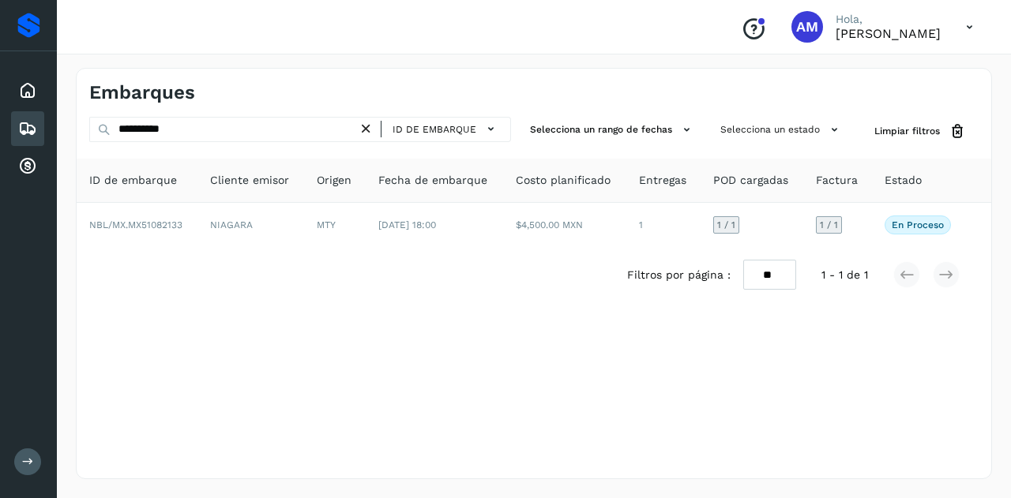
drag, startPoint x: 370, startPoint y: 130, endPoint x: 336, endPoint y: 126, distance: 35.1
click at [370, 130] on icon at bounding box center [366, 129] width 17 height 17
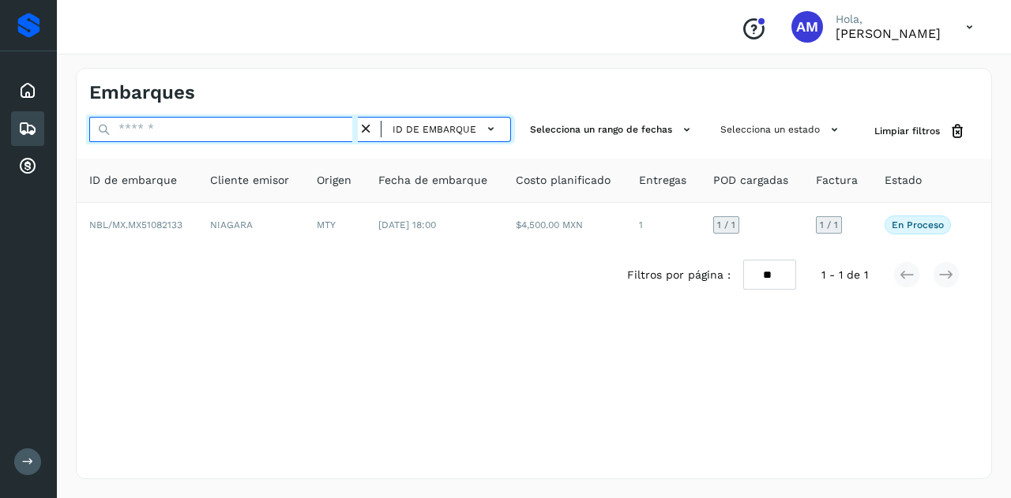
click at [336, 126] on input "text" at bounding box center [223, 129] width 269 height 25
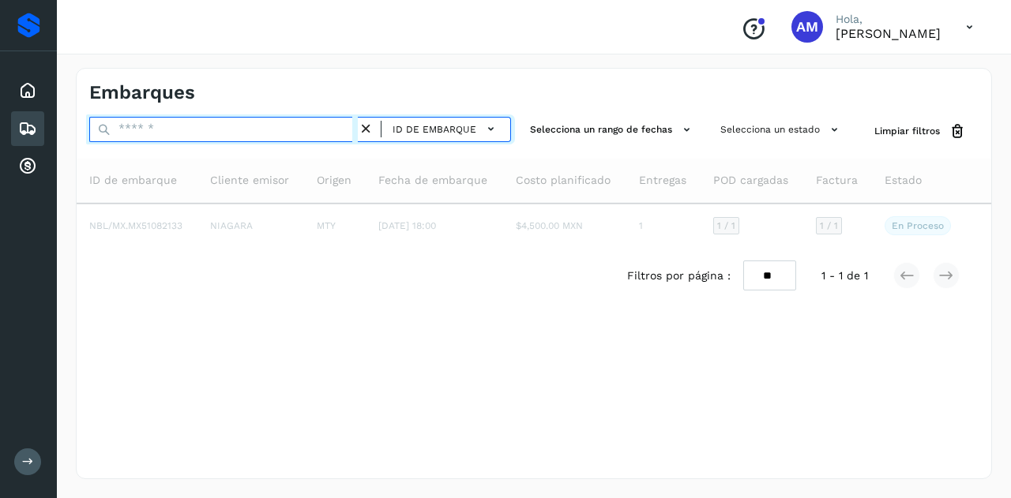
paste input "**********"
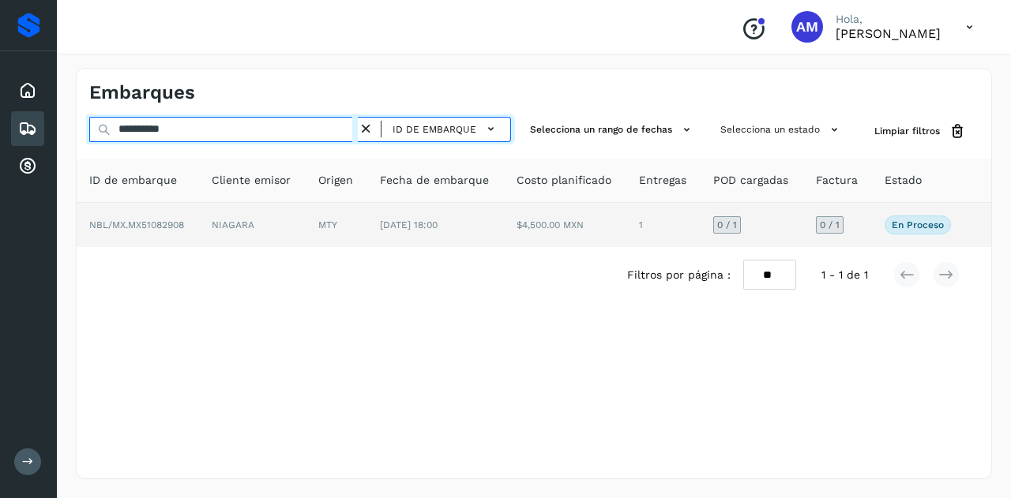
type input "**********"
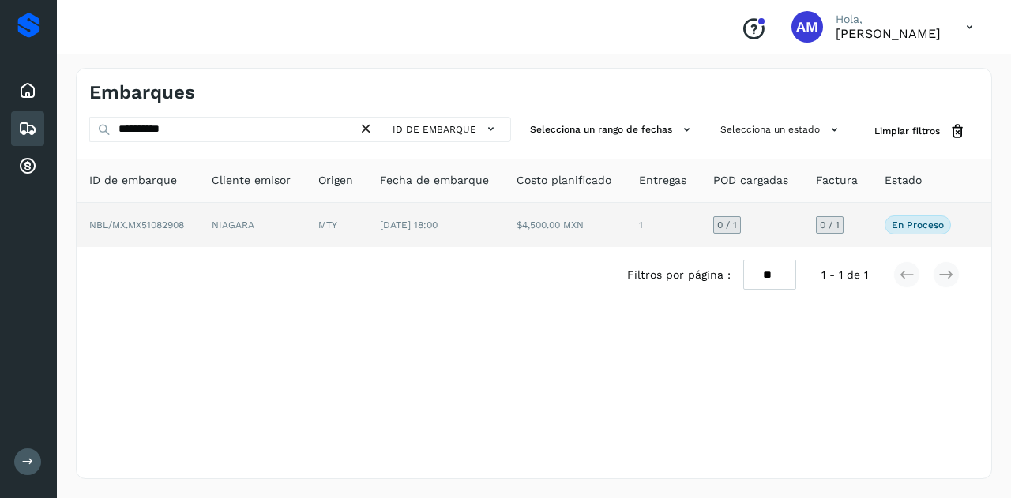
click at [306, 230] on td "NIAGARA" at bounding box center [252, 225] width 107 height 44
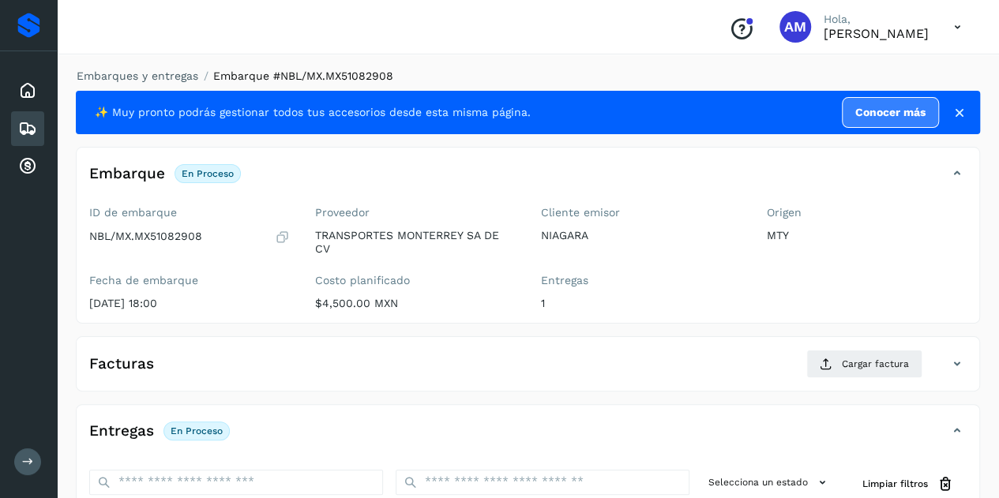
scroll to position [158, 0]
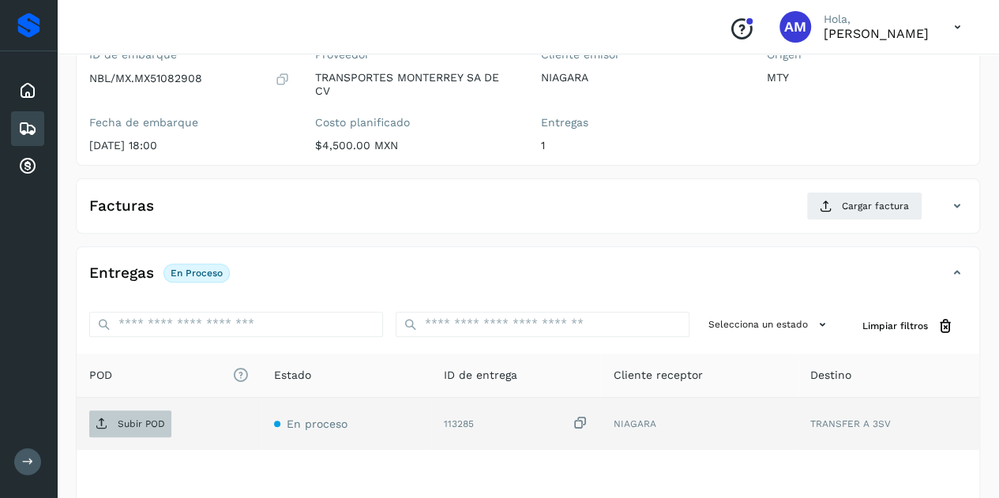
click at [141, 419] on p "Subir POD" at bounding box center [141, 424] width 47 height 11
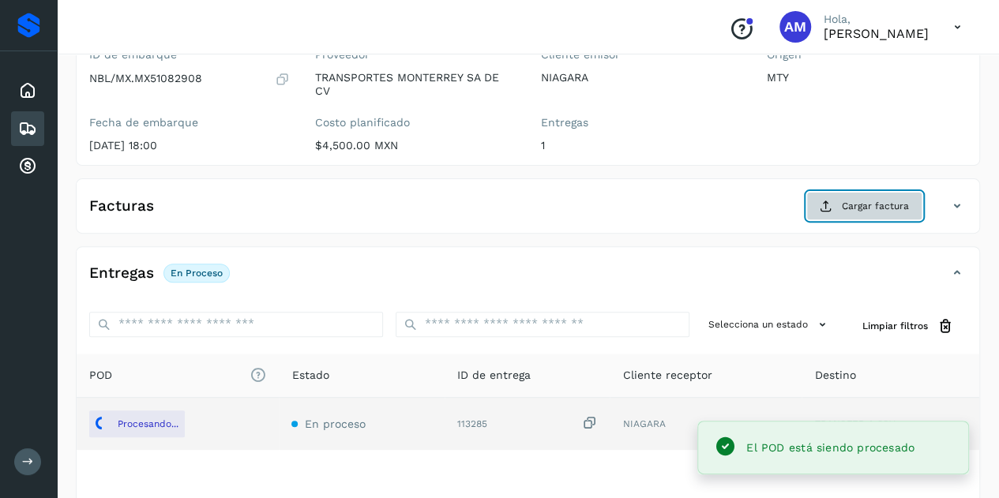
click at [844, 206] on span "Cargar factura" at bounding box center [875, 206] width 67 height 14
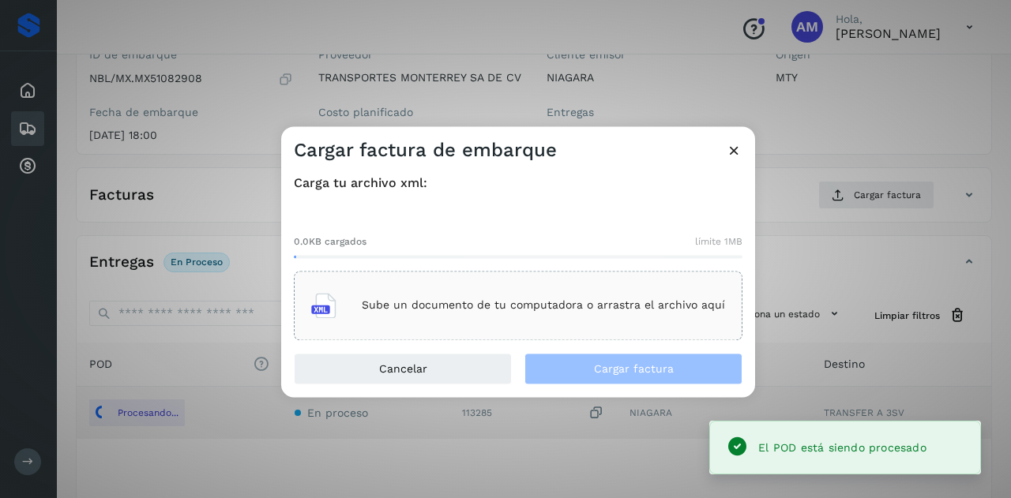
click at [544, 283] on div "Sube un documento de tu computadora o arrastra el archivo aquí" at bounding box center [518, 306] width 449 height 70
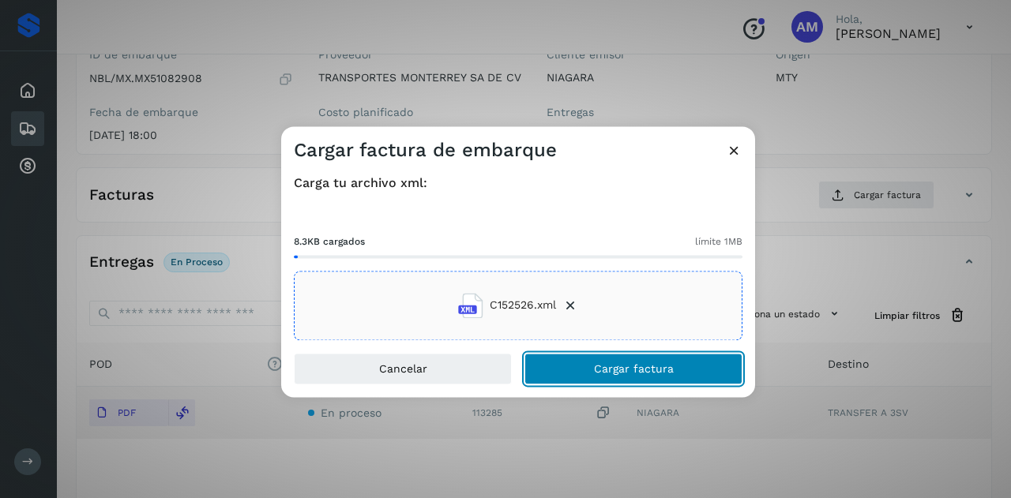
click at [607, 367] on span "Cargar factura" at bounding box center [634, 368] width 80 height 11
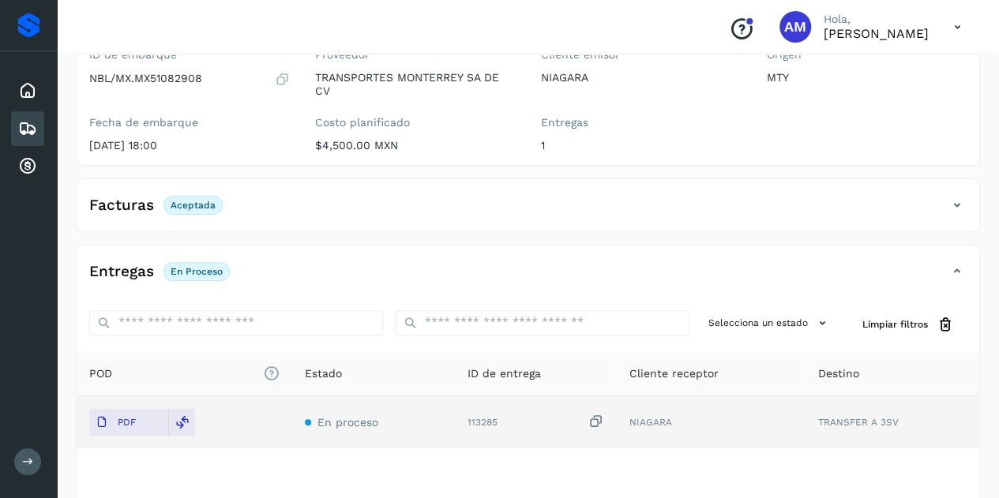
scroll to position [0, 0]
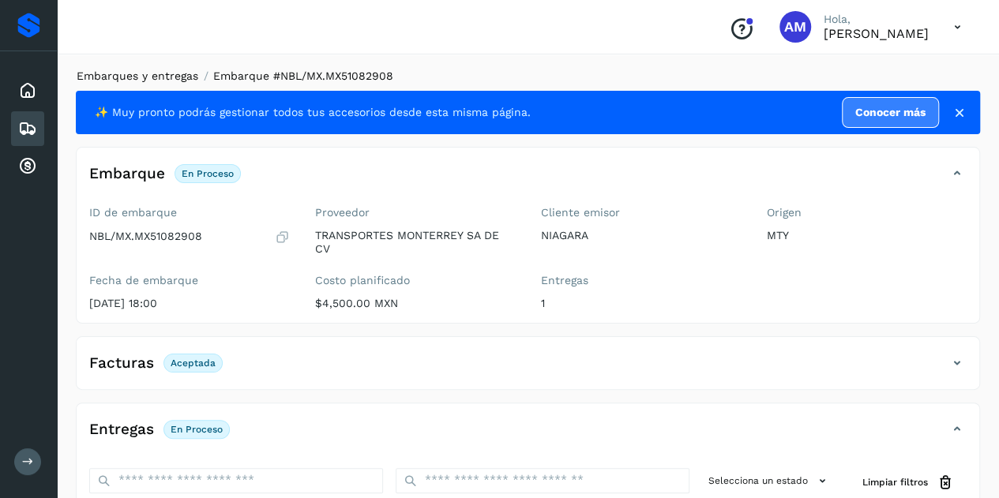
click at [179, 76] on link "Embarques y entregas" at bounding box center [138, 76] width 122 height 13
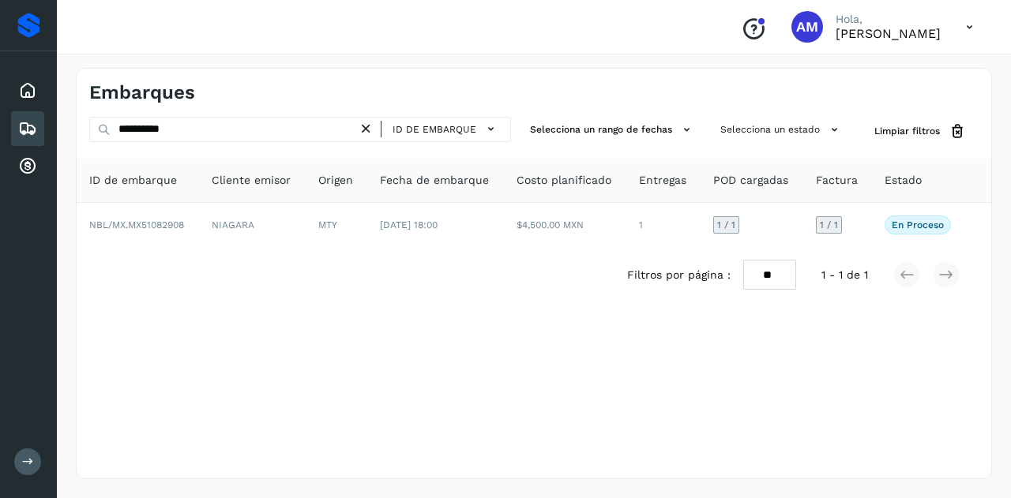
click at [370, 124] on icon at bounding box center [366, 129] width 17 height 17
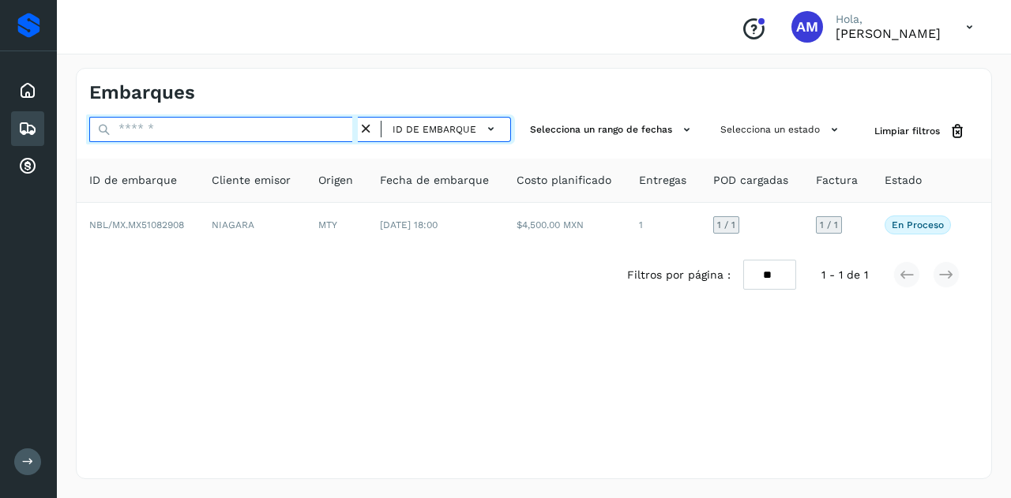
click at [322, 126] on input "text" at bounding box center [223, 129] width 269 height 25
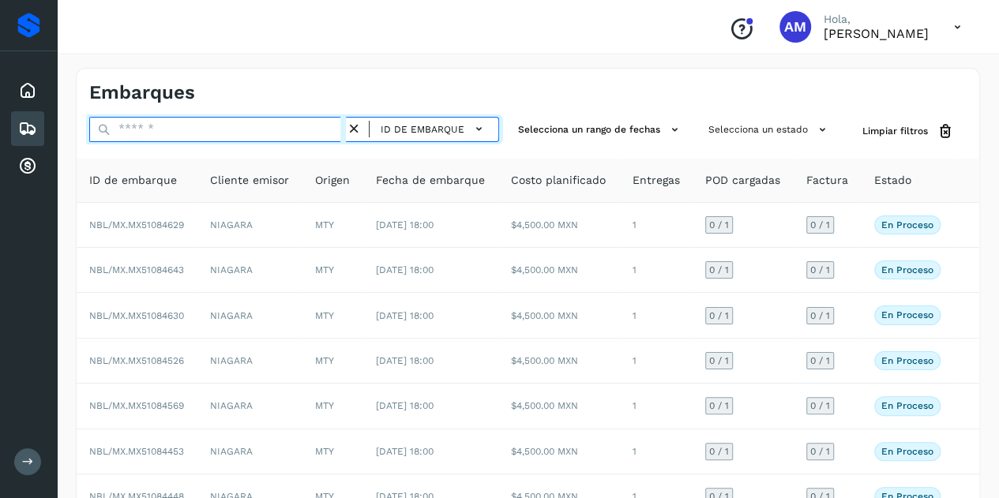
paste input "**********"
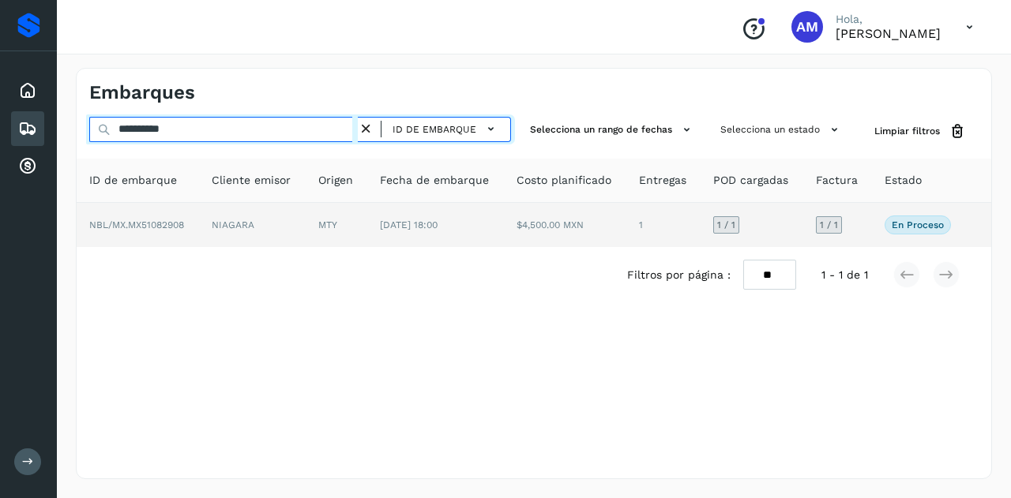
type input "**********"
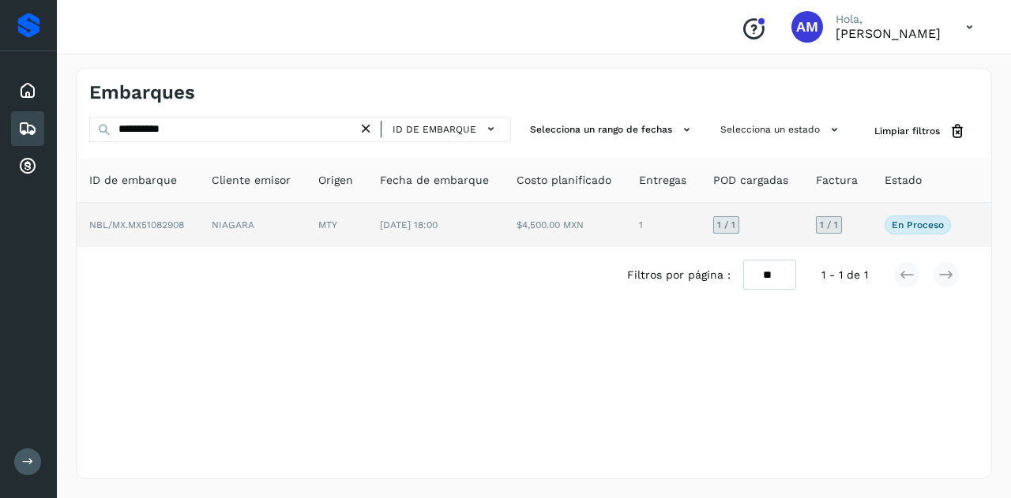
click at [348, 215] on td "MTY" at bounding box center [337, 225] width 62 height 44
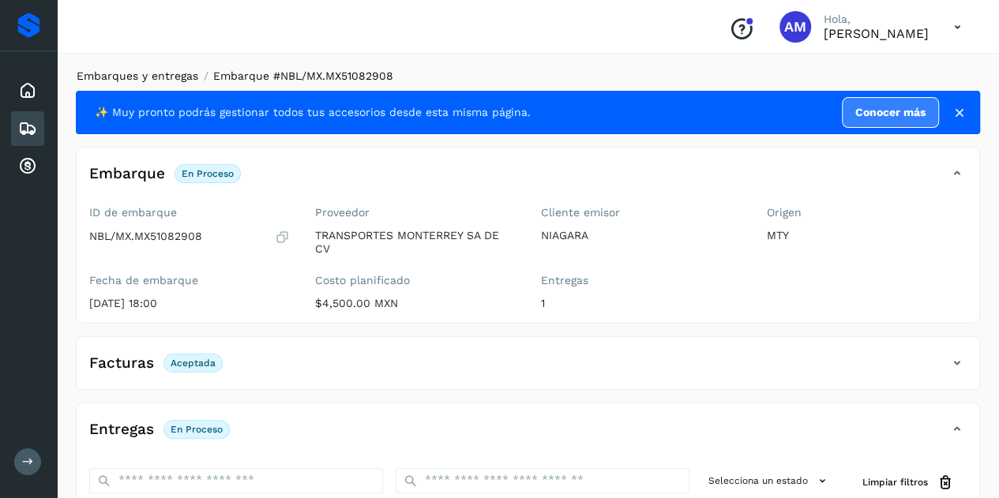
click at [180, 74] on link "Embarques y entregas" at bounding box center [138, 76] width 122 height 13
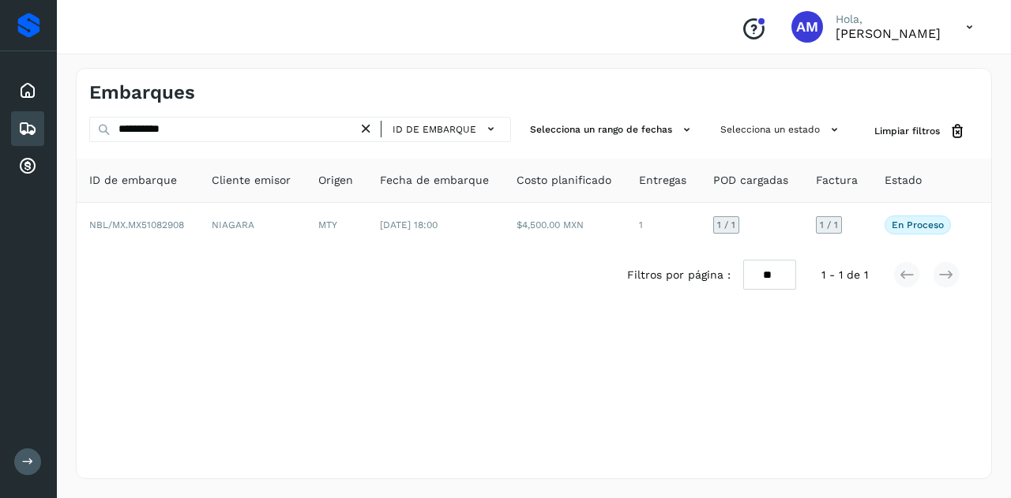
drag, startPoint x: 370, startPoint y: 126, endPoint x: 316, endPoint y: 122, distance: 53.9
click at [367, 126] on icon at bounding box center [366, 129] width 17 height 17
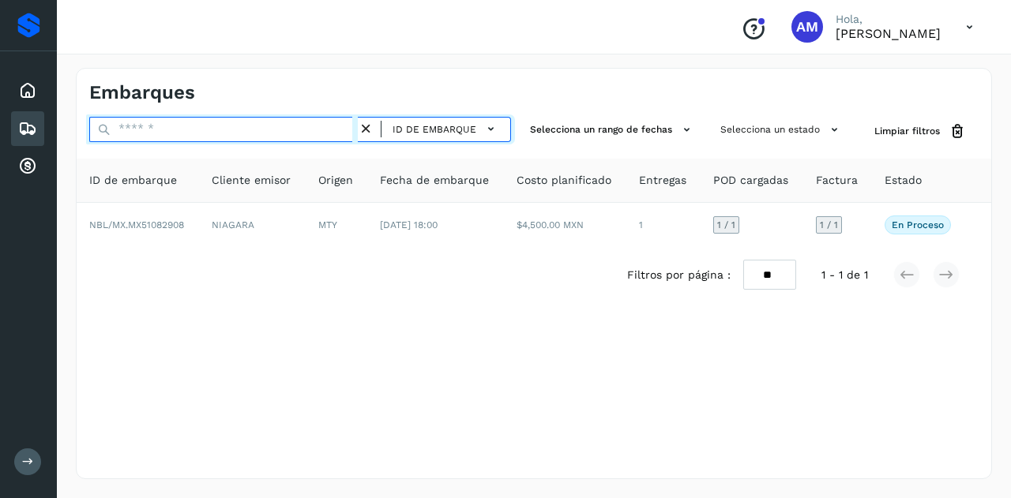
click at [316, 122] on input "text" at bounding box center [223, 129] width 269 height 25
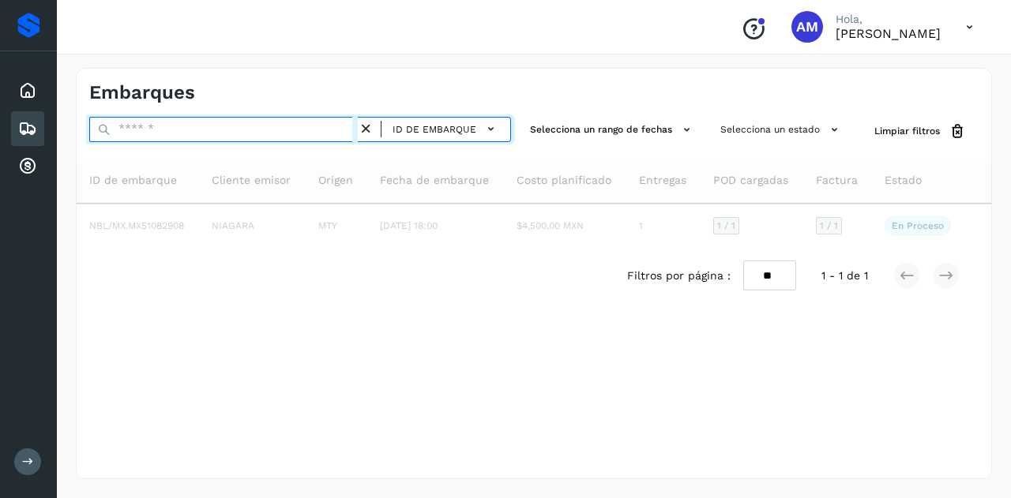
paste input "**********"
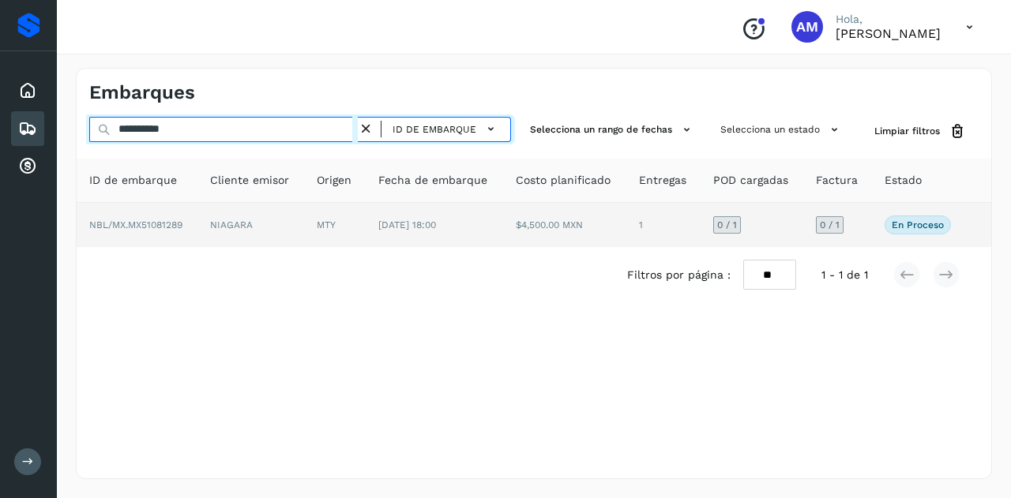
type input "**********"
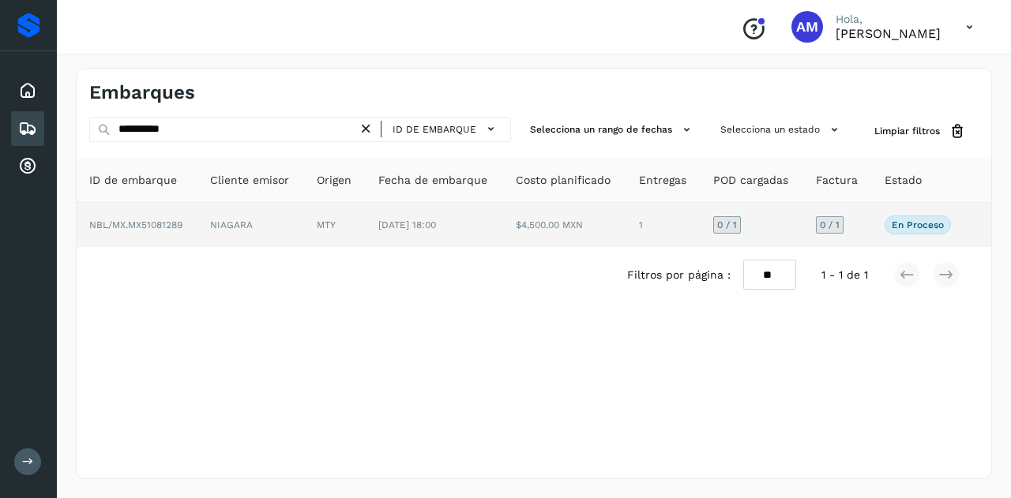
click at [313, 216] on td "MTY" at bounding box center [335, 225] width 62 height 44
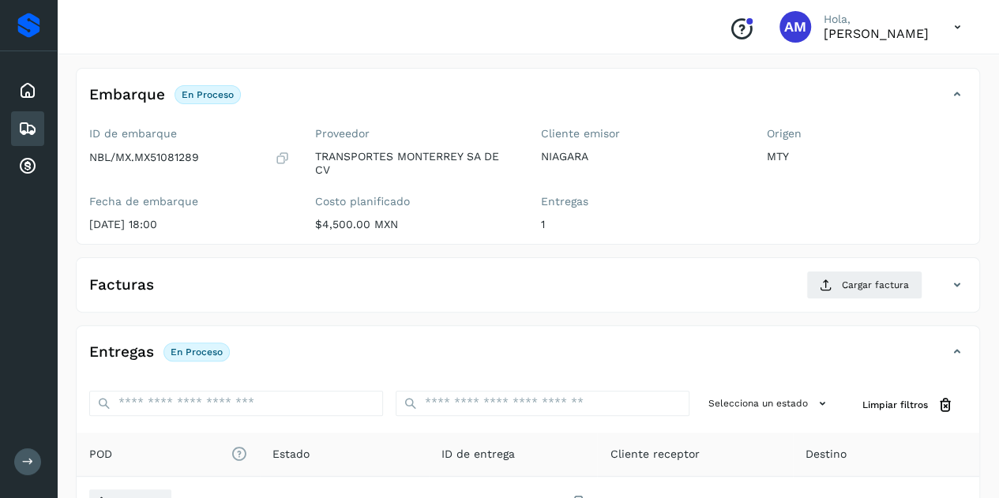
scroll to position [237, 0]
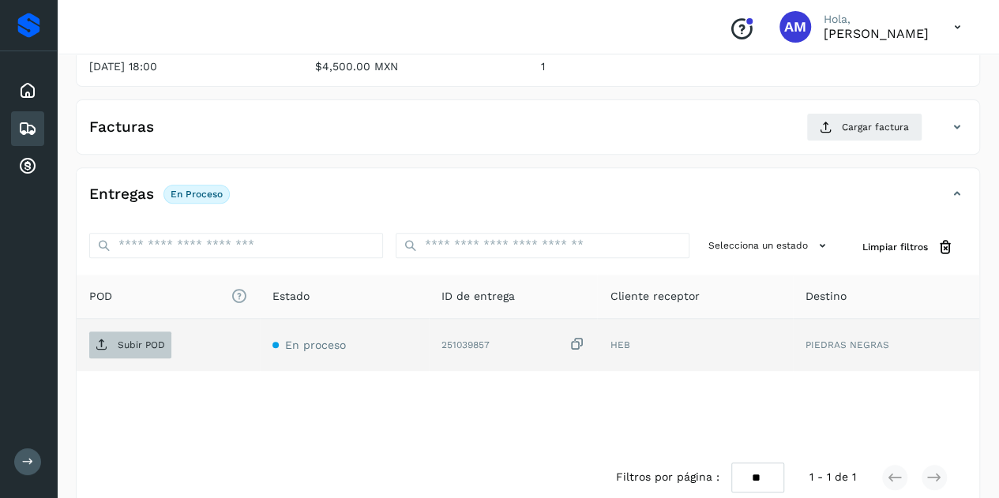
click at [151, 348] on p "Subir POD" at bounding box center [141, 345] width 47 height 11
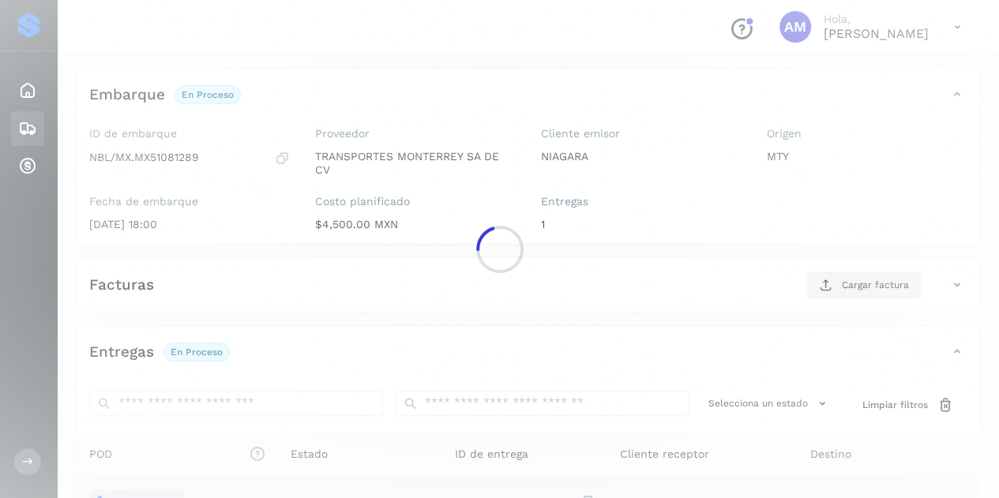
scroll to position [158, 0]
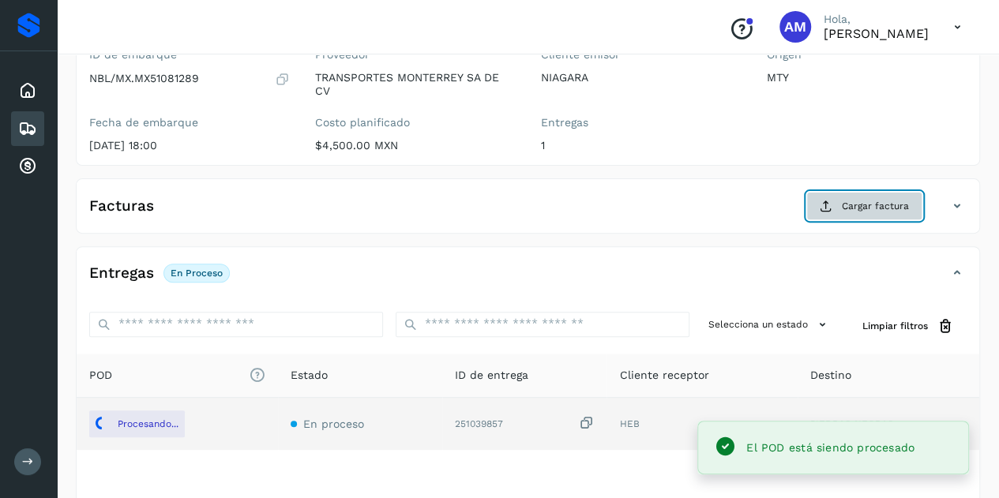
click at [859, 214] on button "Cargar factura" at bounding box center [865, 206] width 116 height 28
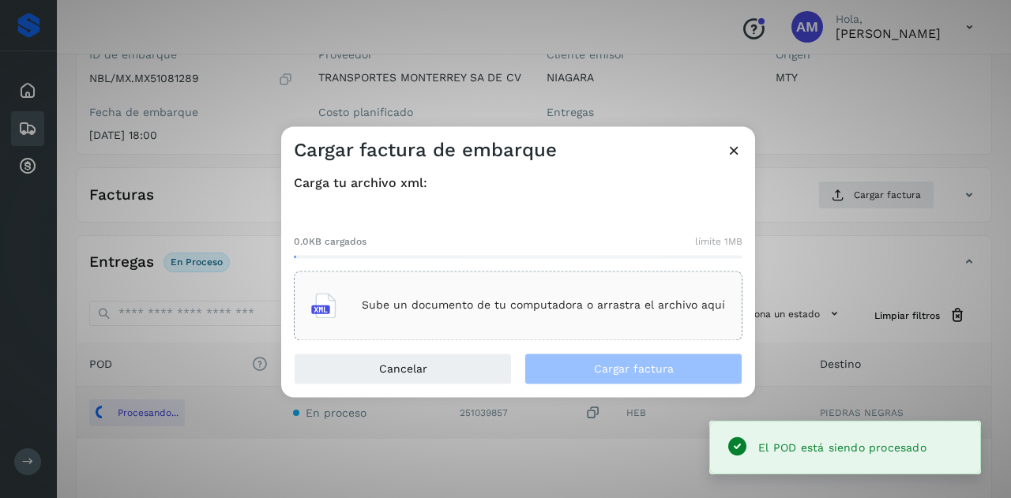
click at [683, 299] on div "Sube un documento de tu computadora o arrastra el archivo aquí" at bounding box center [518, 305] width 414 height 43
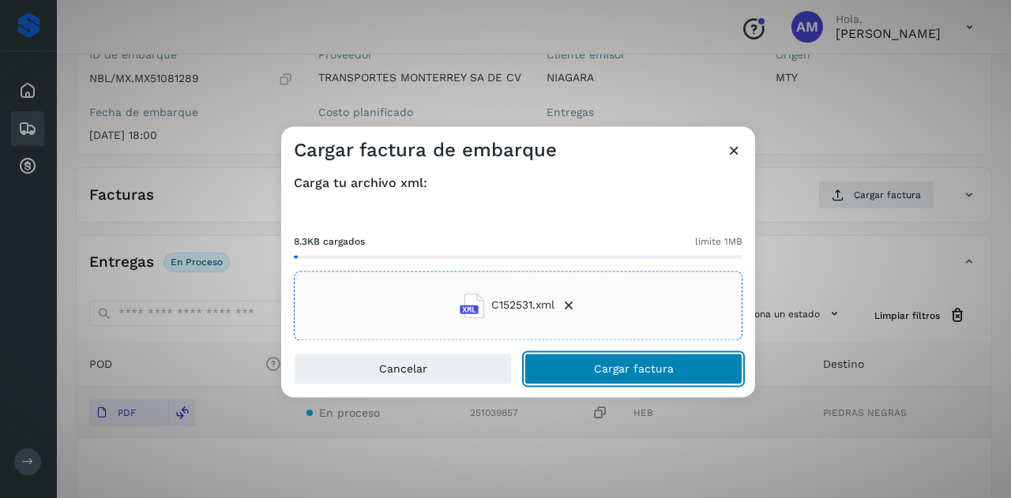
click at [608, 374] on span "Cargar factura" at bounding box center [634, 368] width 80 height 11
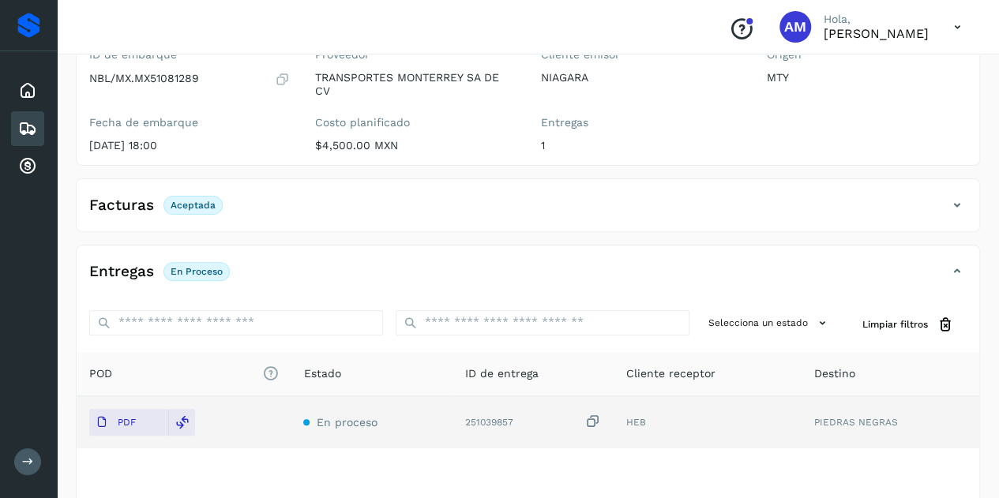
scroll to position [0, 0]
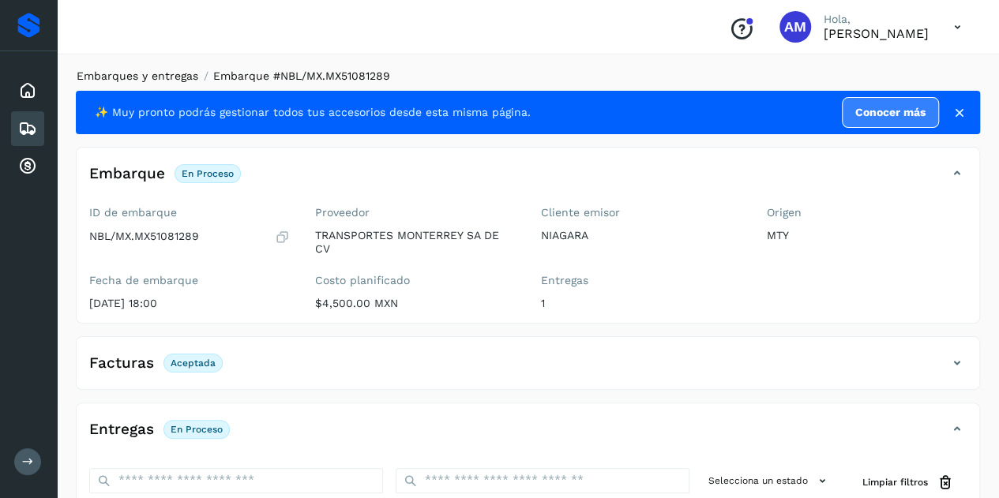
click at [179, 72] on link "Embarques y entregas" at bounding box center [138, 76] width 122 height 13
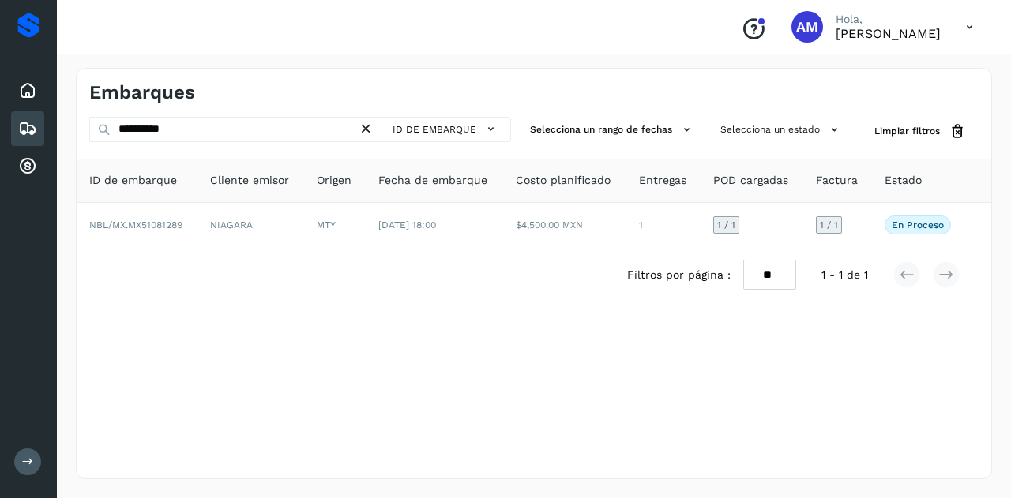
drag, startPoint x: 374, startPoint y: 128, endPoint x: 318, endPoint y: 126, distance: 56.9
click at [373, 128] on icon at bounding box center [366, 129] width 17 height 17
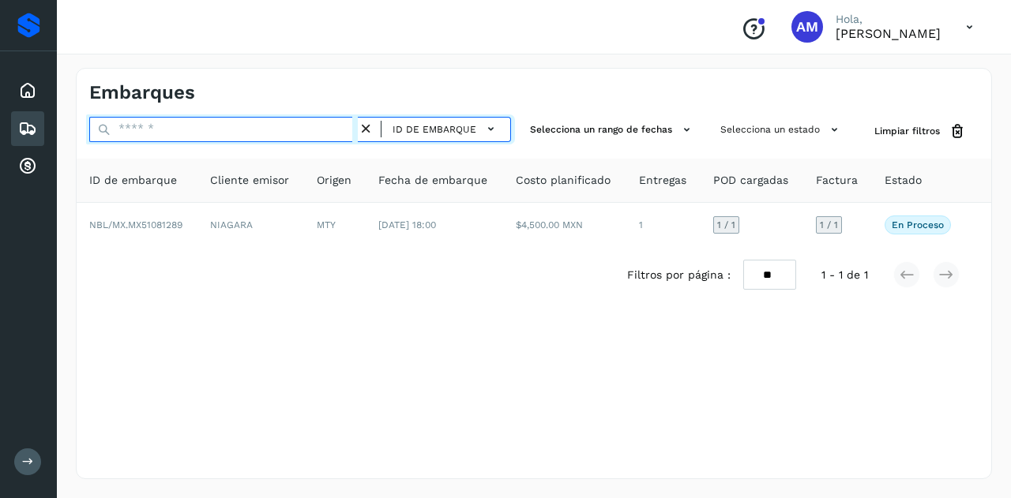
click at [318, 126] on input "text" at bounding box center [223, 129] width 269 height 25
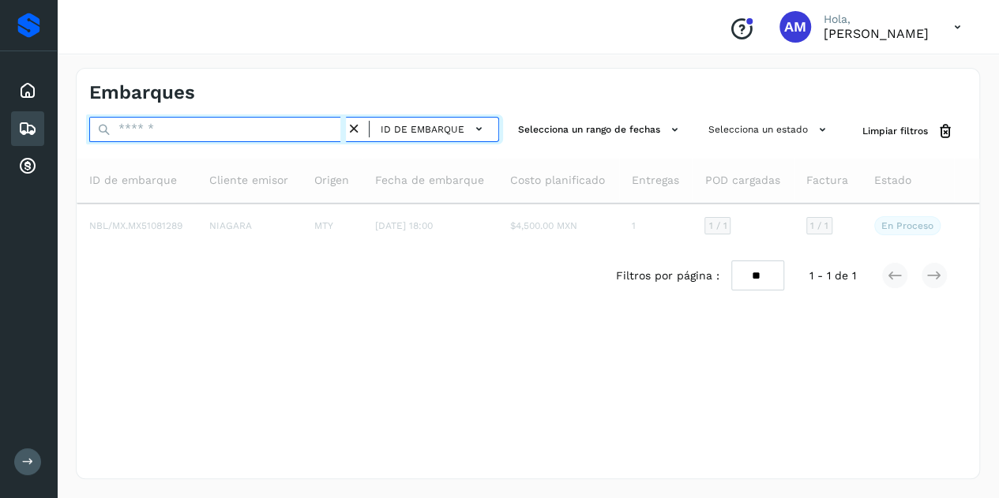
paste input "**********"
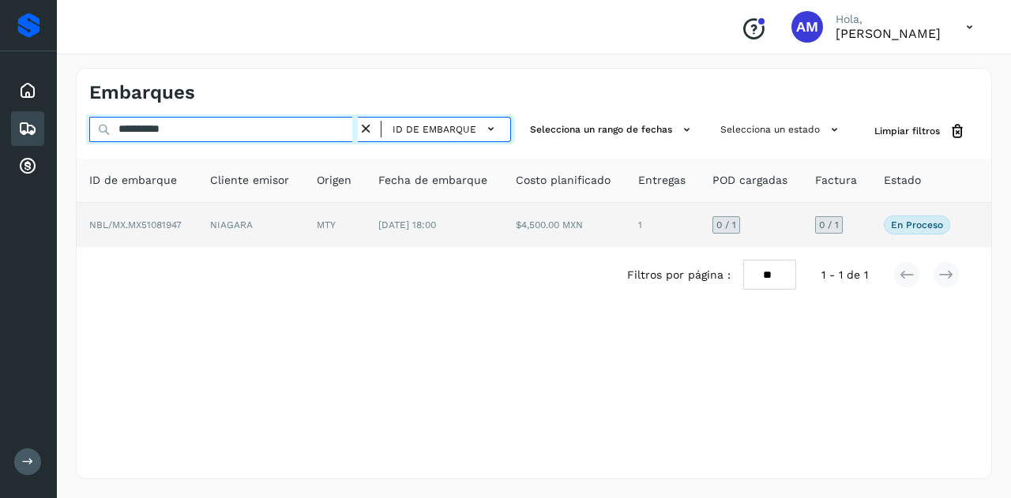
type input "**********"
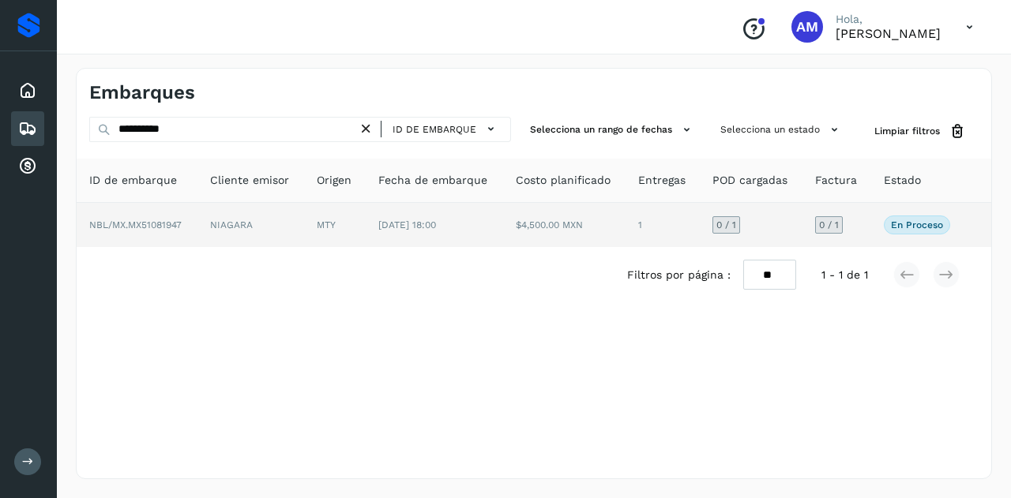
click at [322, 219] on td "MTY" at bounding box center [335, 225] width 62 height 44
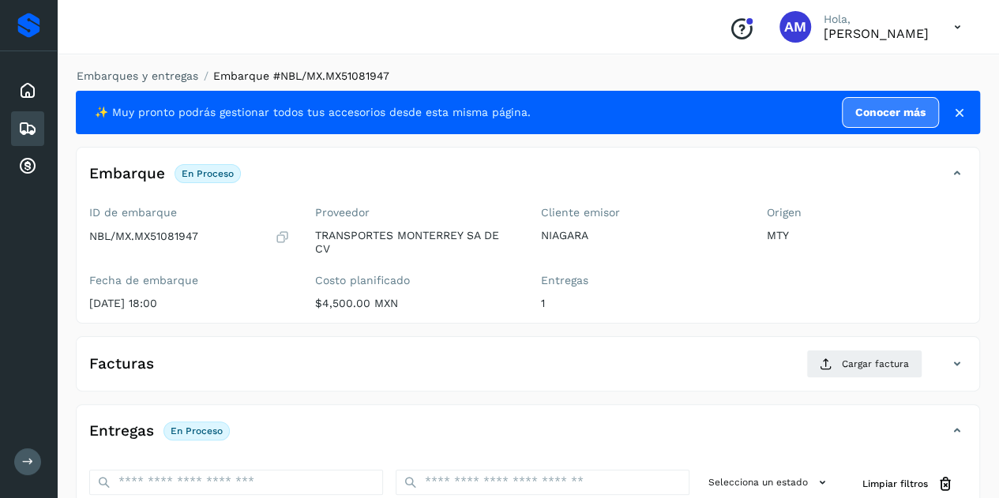
scroll to position [158, 0]
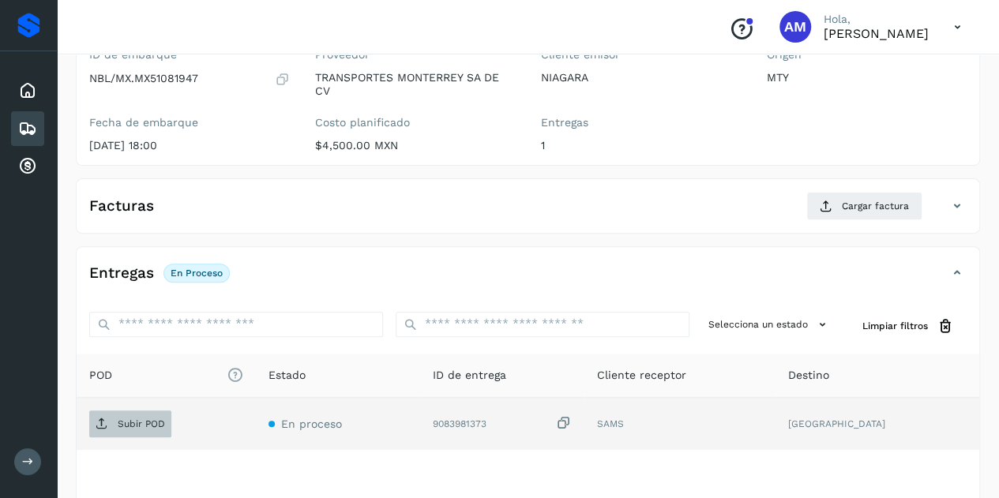
click at [155, 419] on p "Subir POD" at bounding box center [141, 424] width 47 height 11
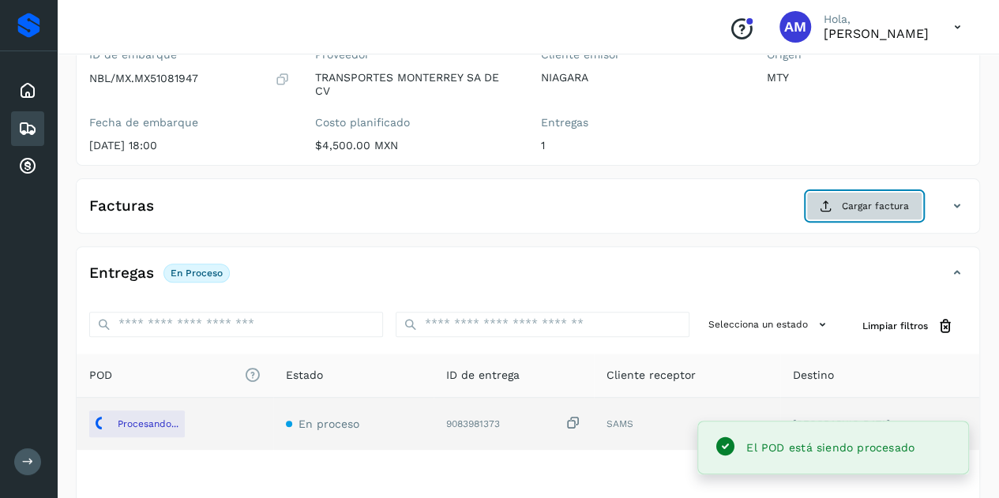
click at [864, 203] on span "Cargar factura" at bounding box center [875, 206] width 67 height 14
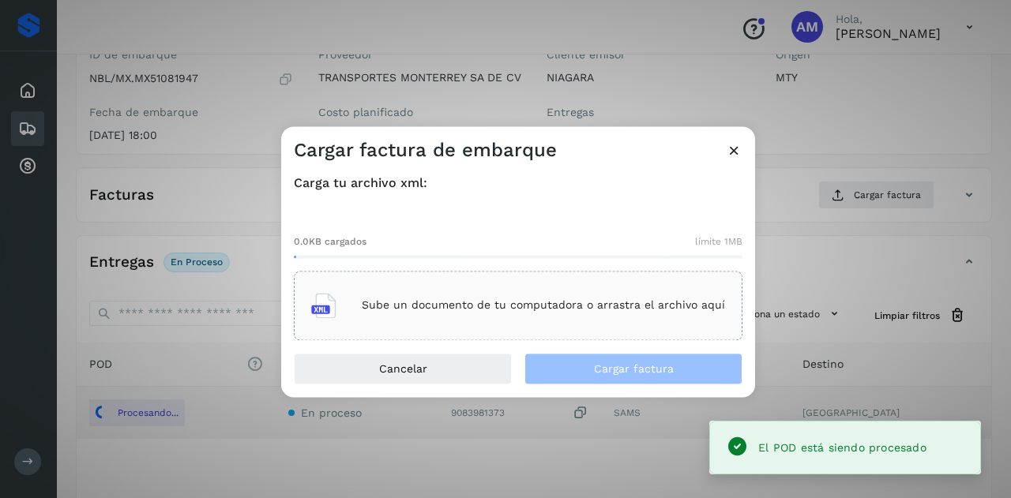
click at [636, 291] on div "Sube un documento de tu computadora o arrastra el archivo aquí" at bounding box center [518, 305] width 414 height 43
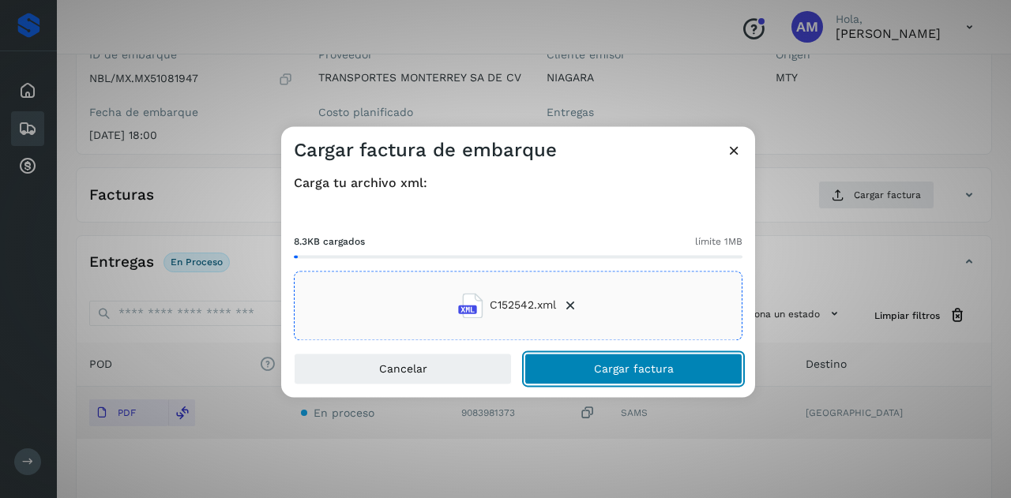
click at [576, 369] on button "Cargar factura" at bounding box center [634, 369] width 218 height 32
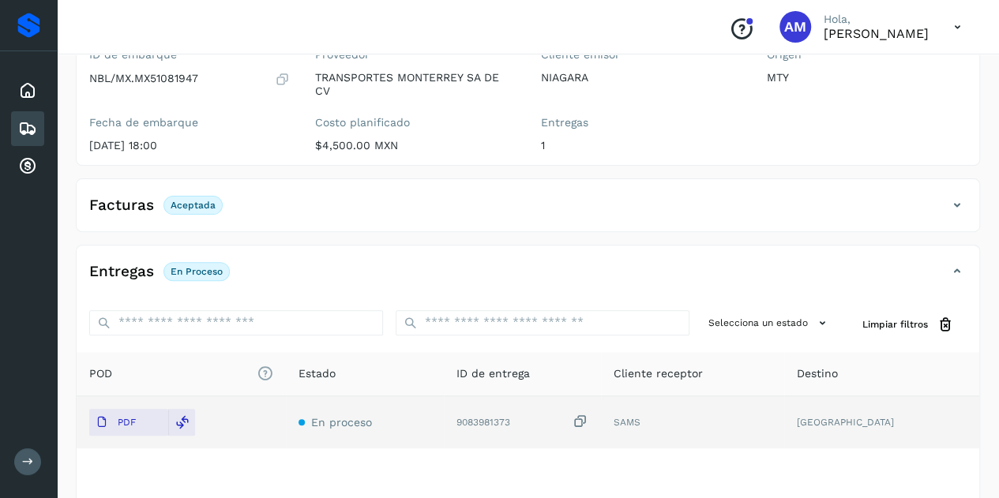
scroll to position [0, 0]
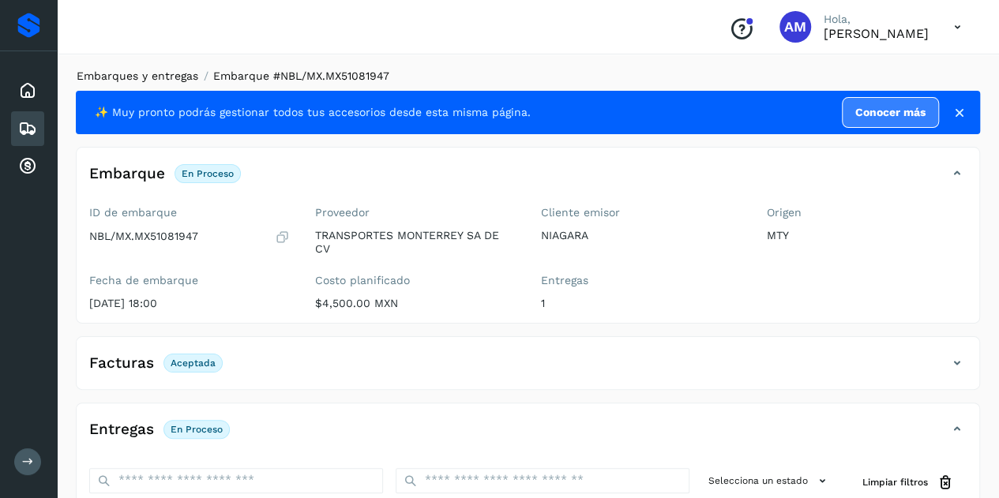
click at [157, 75] on link "Embarques y entregas" at bounding box center [138, 76] width 122 height 13
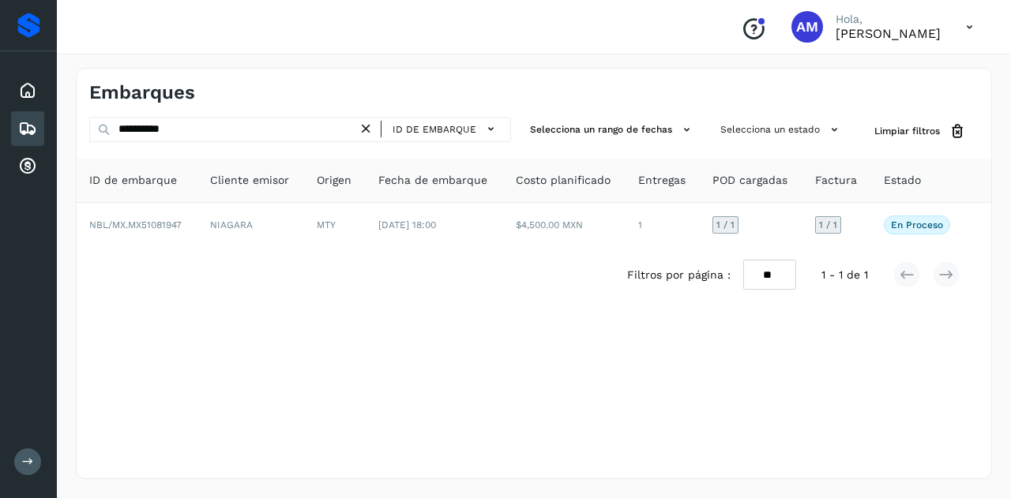
click at [366, 126] on icon at bounding box center [366, 129] width 17 height 17
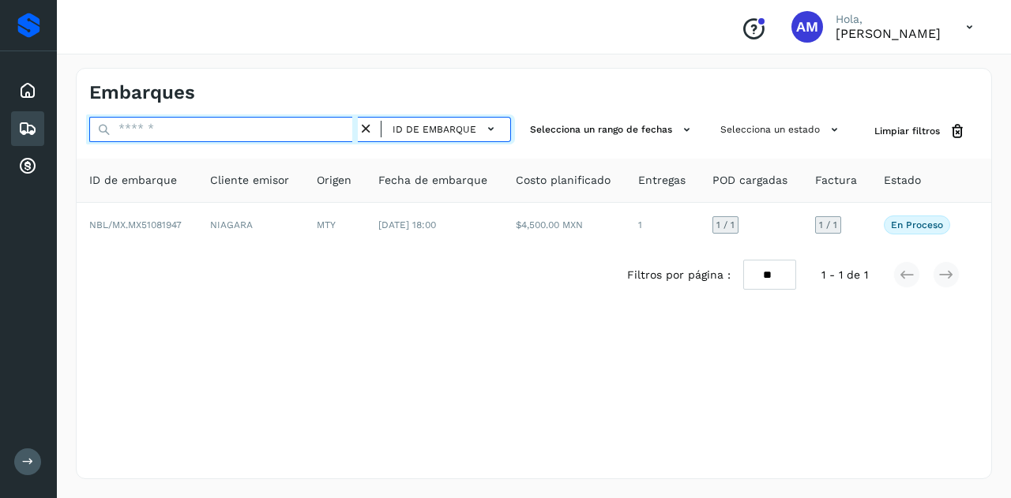
click at [342, 126] on input "text" at bounding box center [223, 129] width 269 height 25
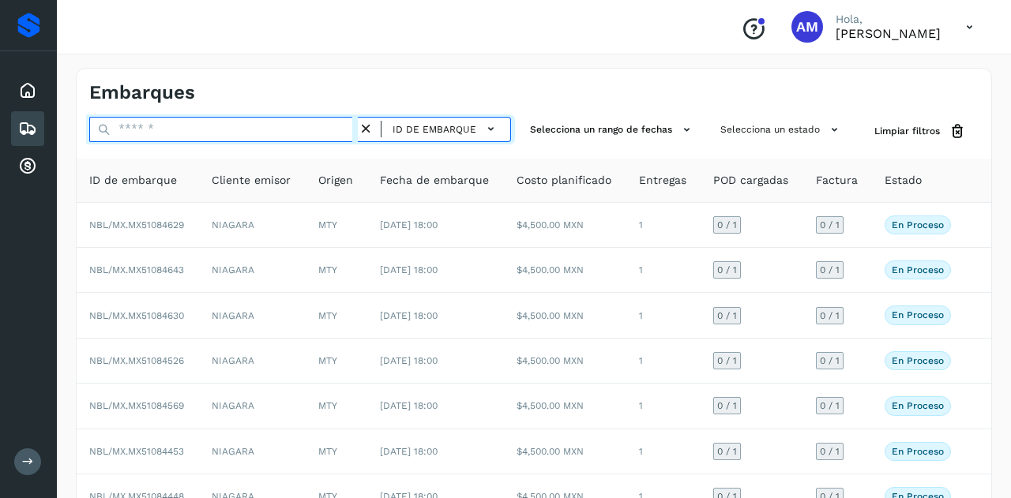
paste input "**********"
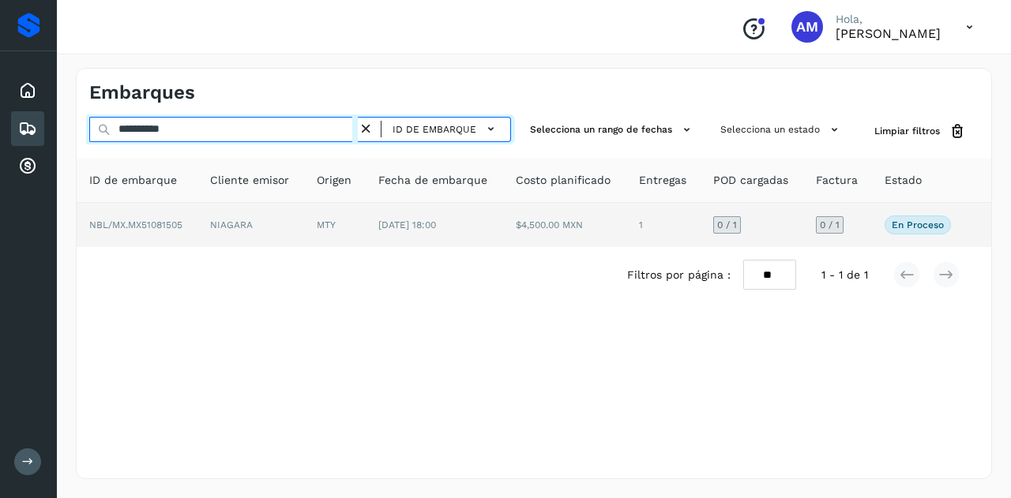
type input "**********"
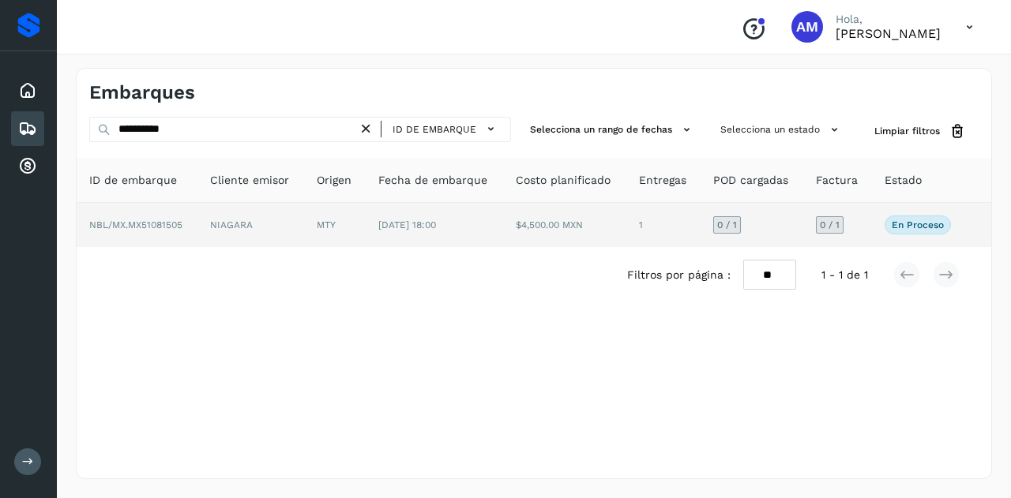
click at [330, 211] on td "MTY" at bounding box center [335, 225] width 62 height 44
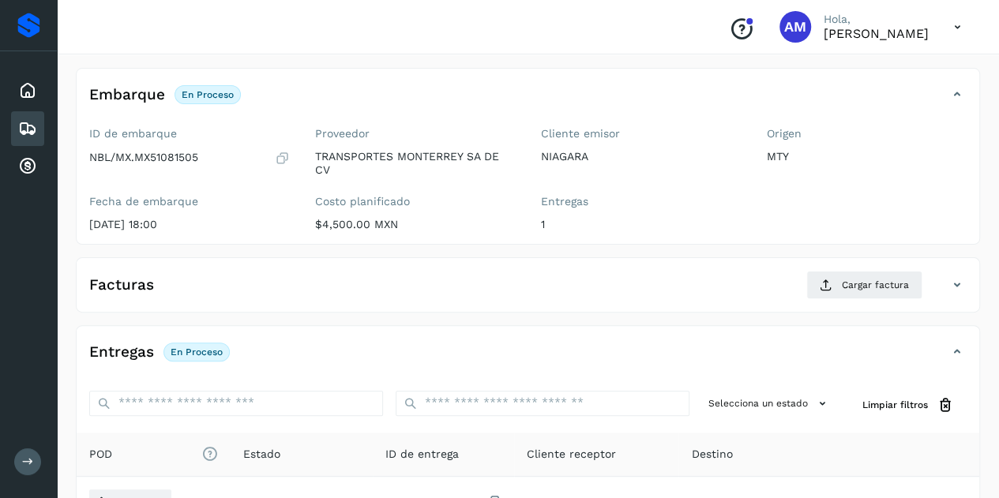
scroll to position [158, 0]
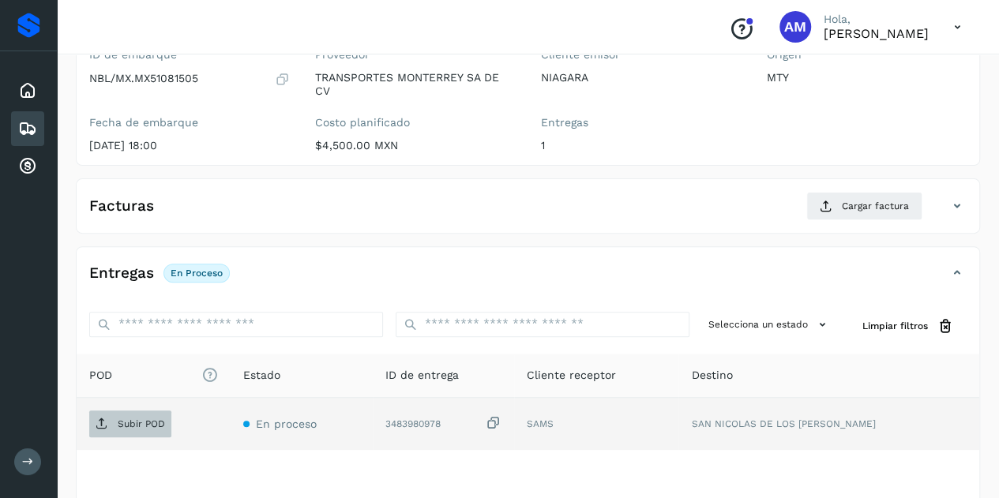
click at [155, 422] on p "Subir POD" at bounding box center [141, 424] width 47 height 11
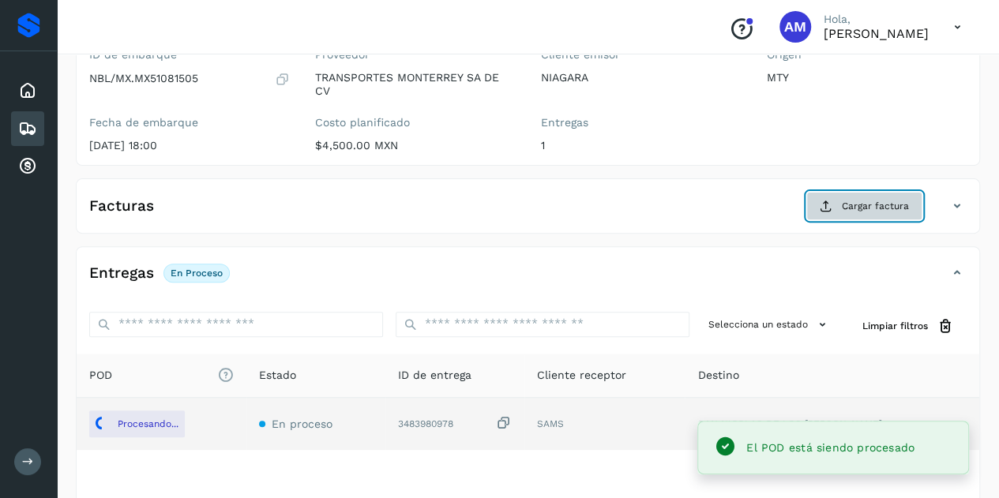
click at [840, 208] on button "Cargar factura" at bounding box center [865, 206] width 116 height 28
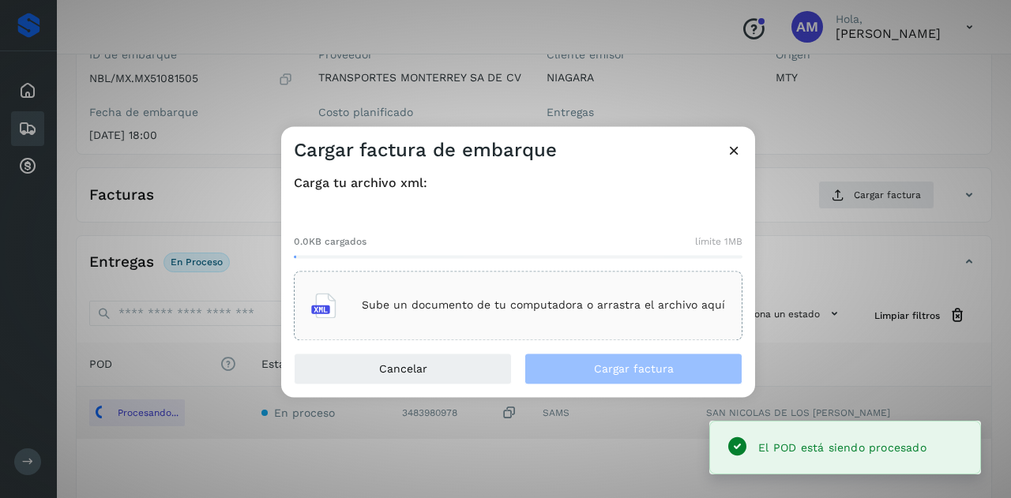
click at [510, 318] on div "Sube un documento de tu computadora o arrastra el archivo aquí" at bounding box center [518, 305] width 414 height 43
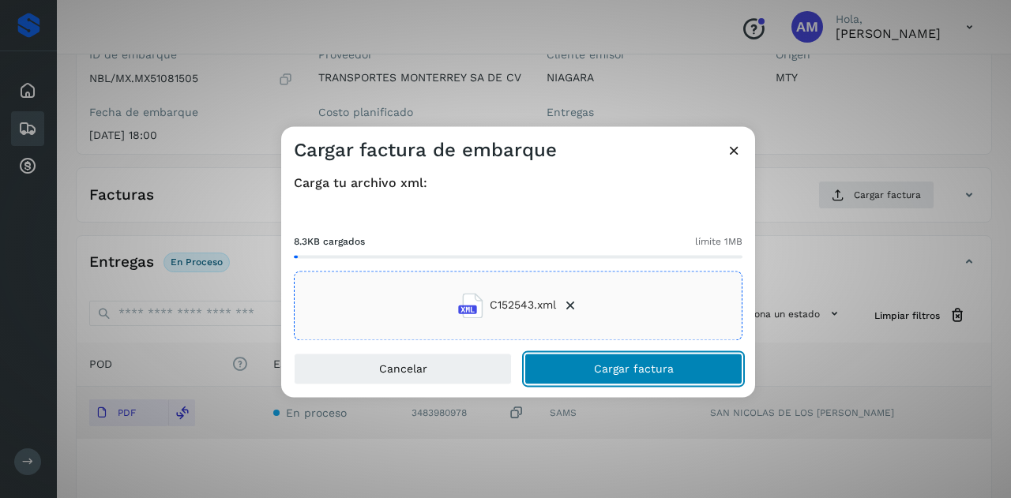
click at [596, 372] on span "Cargar factura" at bounding box center [634, 368] width 80 height 11
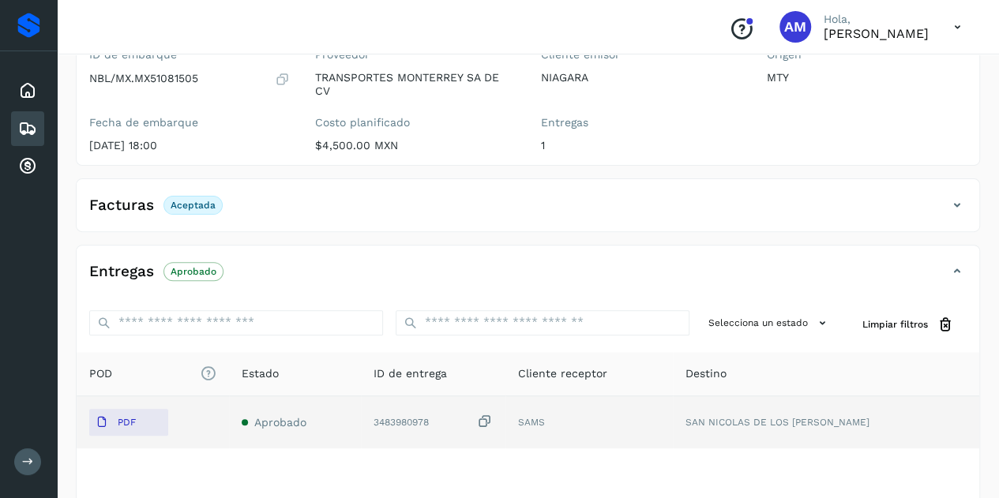
scroll to position [0, 0]
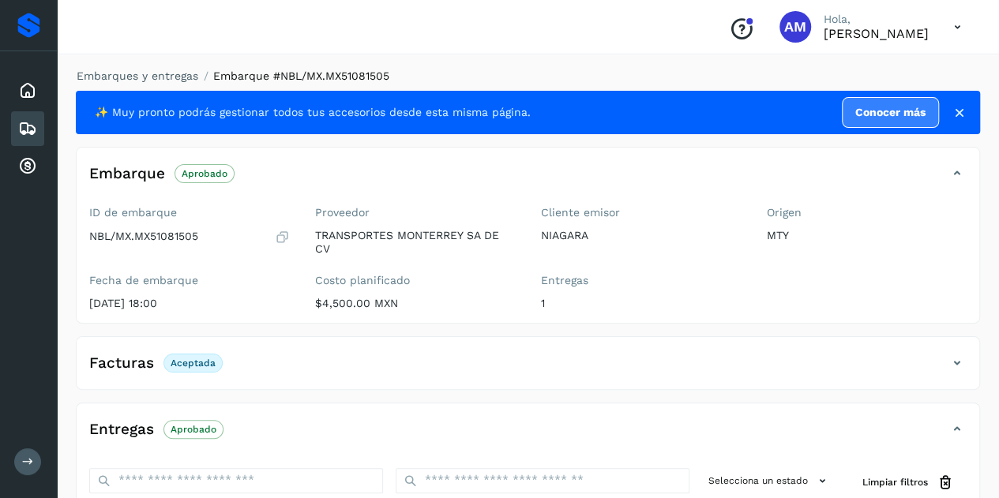
click at [171, 86] on div "Embarques y entregas Embarque #NBL/MX.MX51081505 ✨ Muy pronto podrás gestionar …" at bounding box center [528, 405] width 905 height 674
click at [170, 73] on link "Embarques y entregas" at bounding box center [138, 76] width 122 height 13
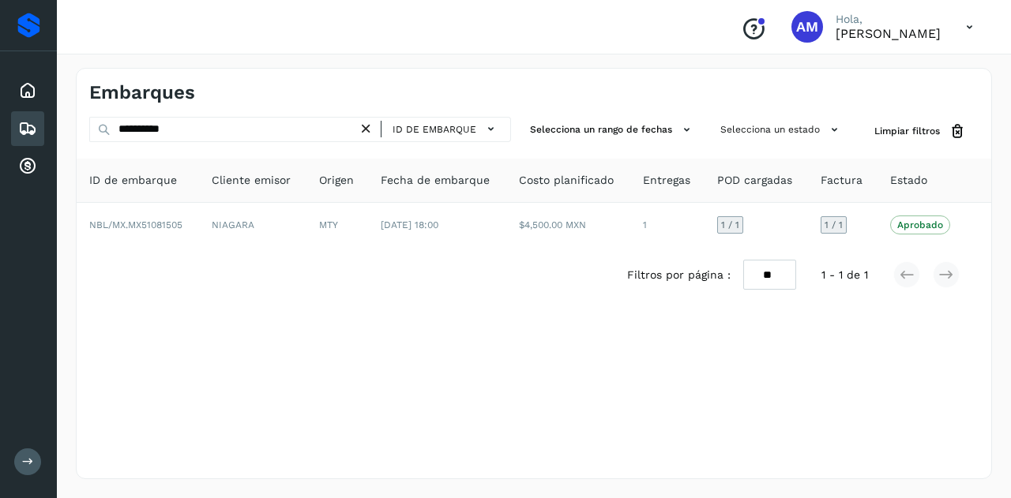
click at [371, 127] on icon at bounding box center [366, 129] width 17 height 17
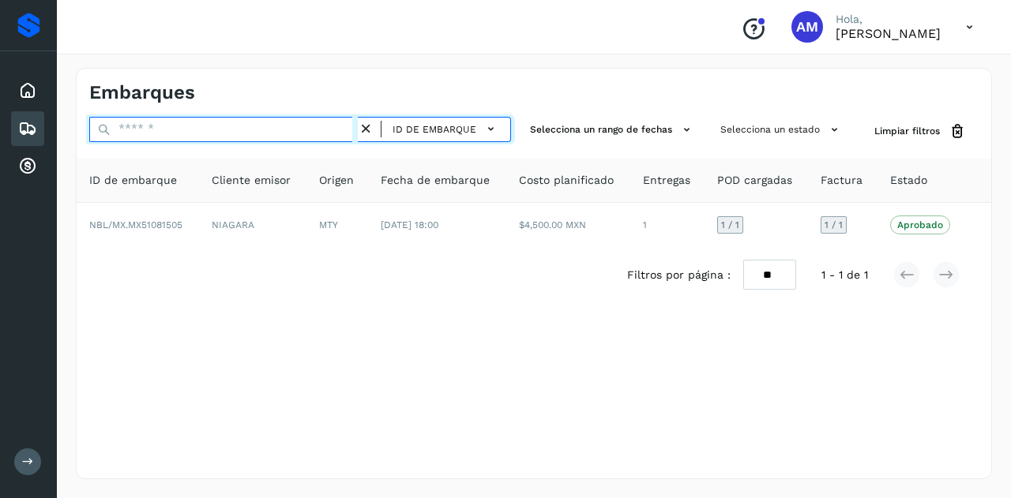
click at [321, 127] on input "text" at bounding box center [223, 129] width 269 height 25
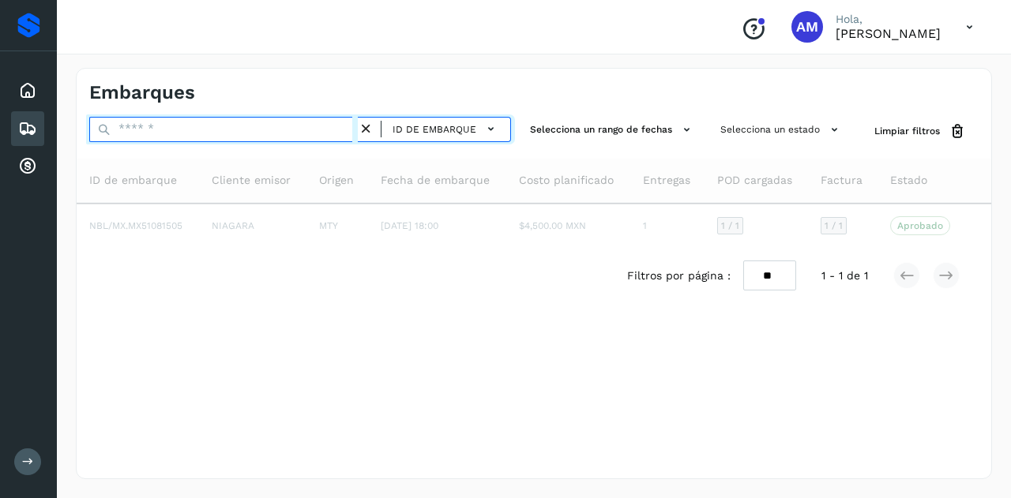
paste input "**********"
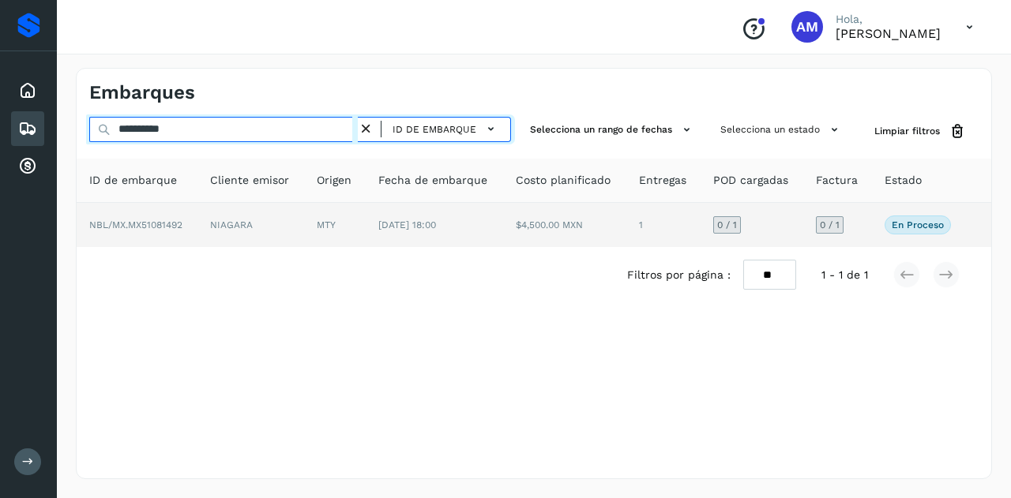
type input "**********"
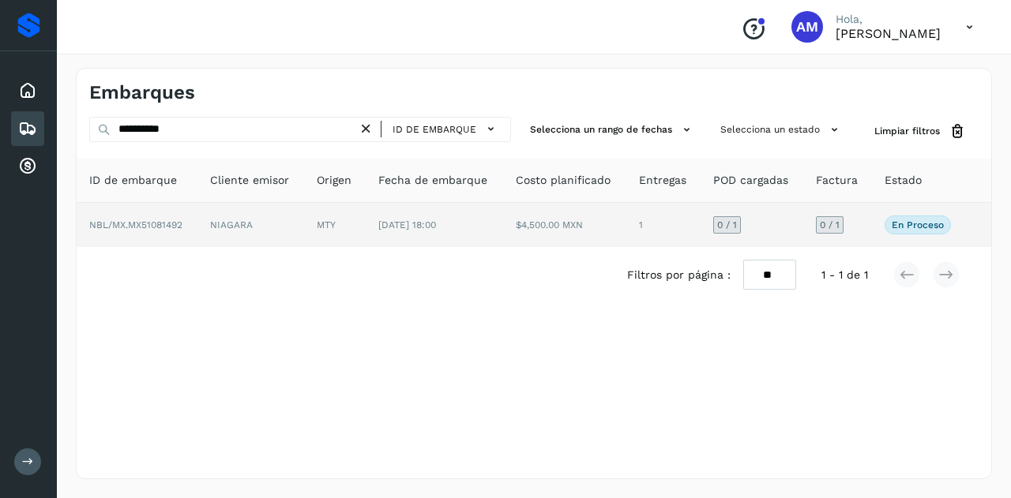
click at [321, 224] on td "MTY" at bounding box center [335, 225] width 62 height 44
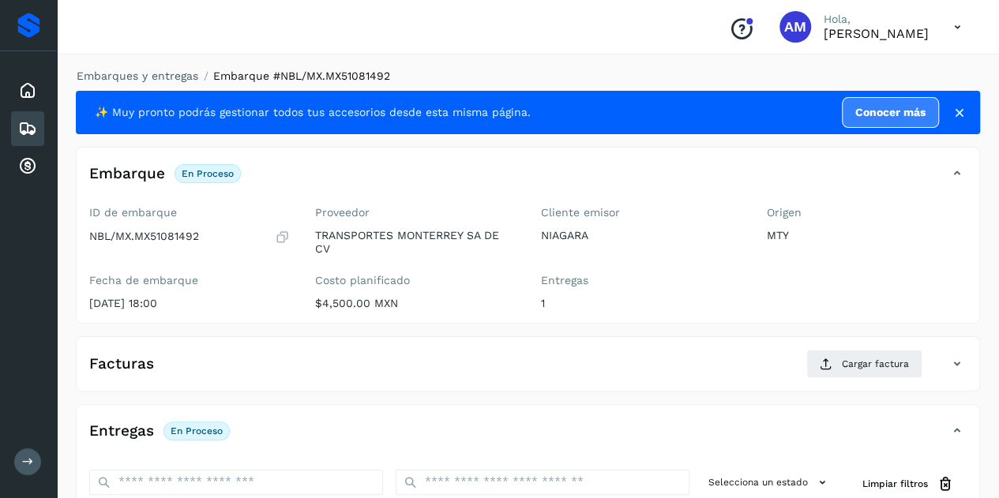
scroll to position [158, 0]
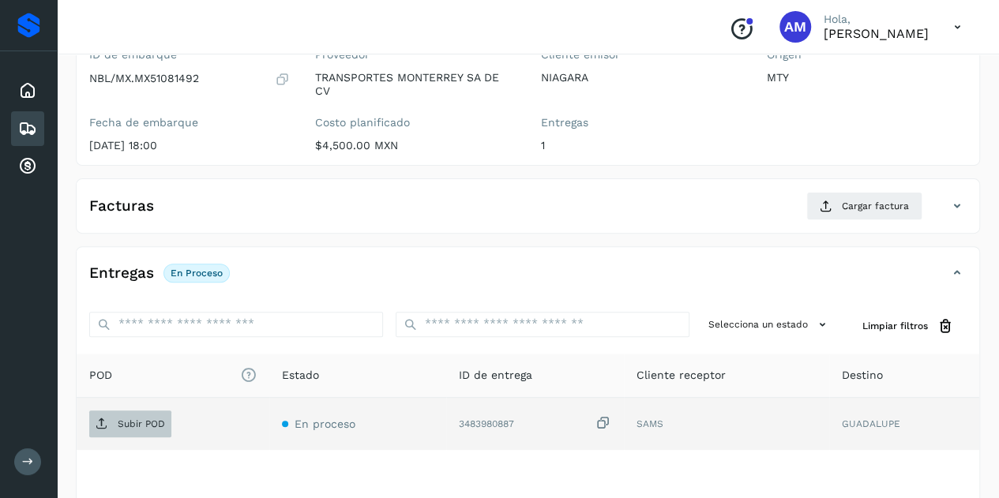
click at [137, 429] on span "Subir POD" at bounding box center [130, 424] width 82 height 25
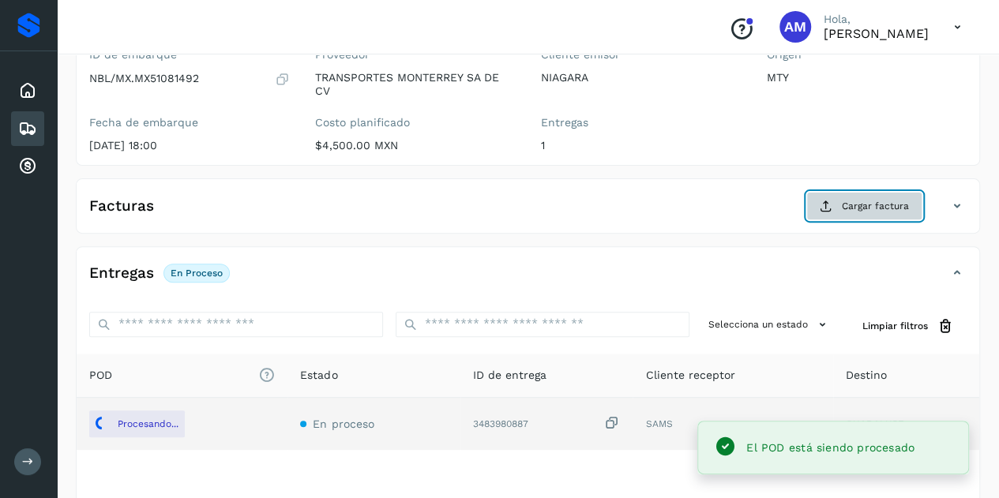
click at [861, 205] on span "Cargar factura" at bounding box center [875, 206] width 67 height 14
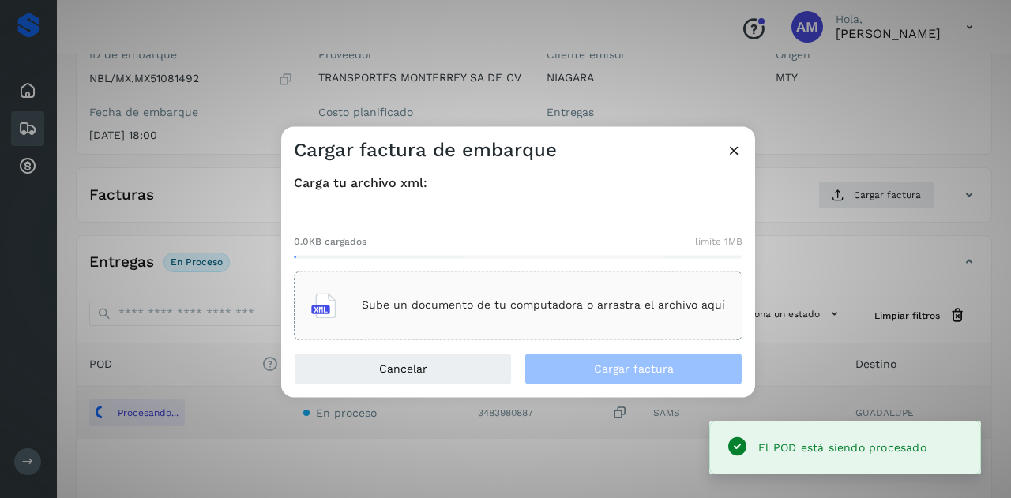
click at [650, 279] on div "Sube un documento de tu computadora o arrastra el archivo aquí" at bounding box center [518, 306] width 449 height 70
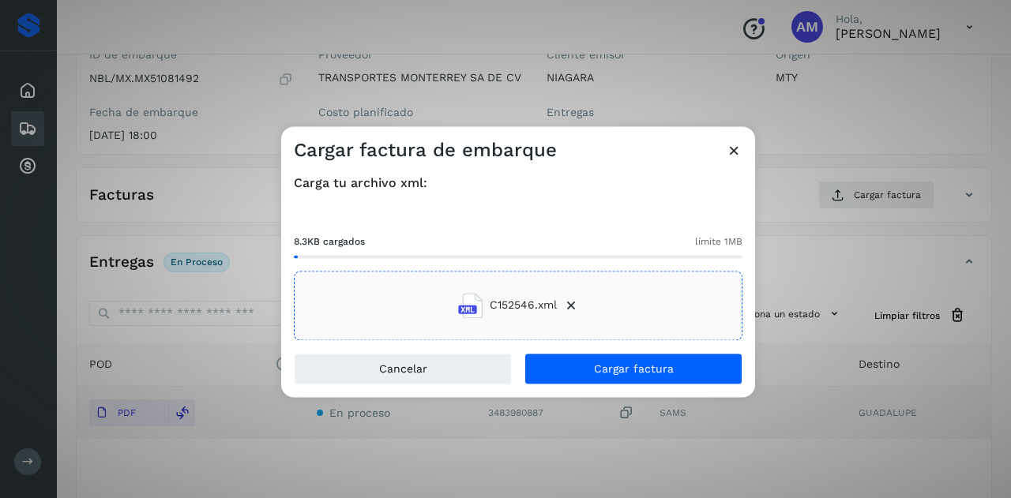
click at [536, 343] on div "Carga tu archivo xml: 8.3KB cargados límite 1MB C152546.xml" at bounding box center [518, 258] width 474 height 190
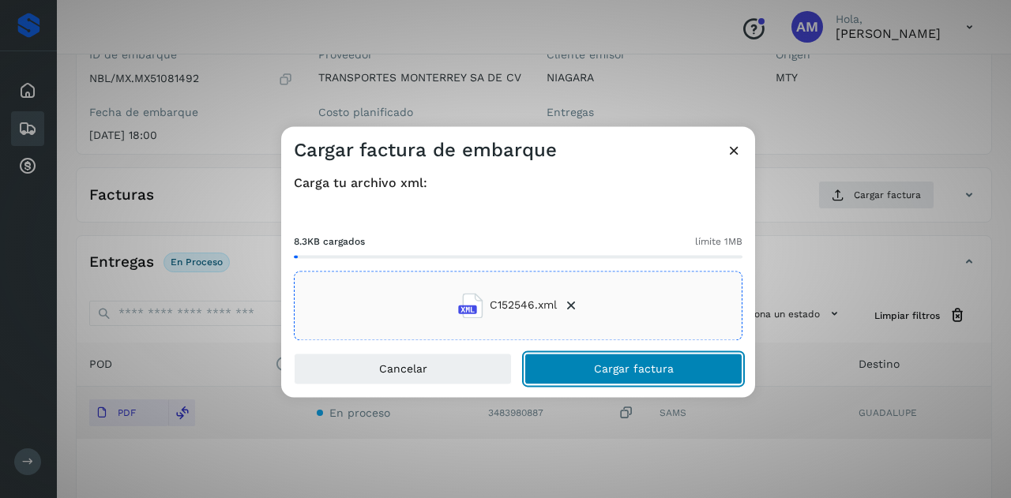
click at [557, 355] on button "Cargar factura" at bounding box center [634, 369] width 218 height 32
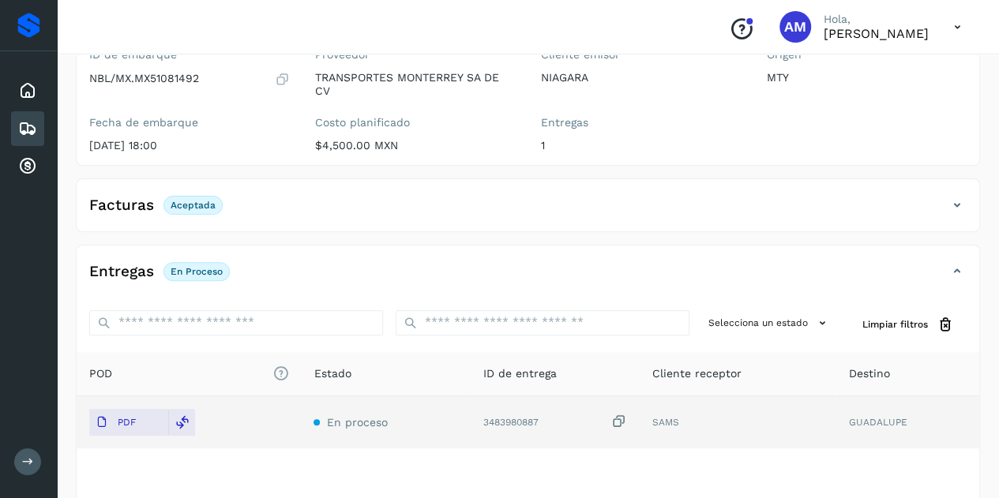
scroll to position [0, 0]
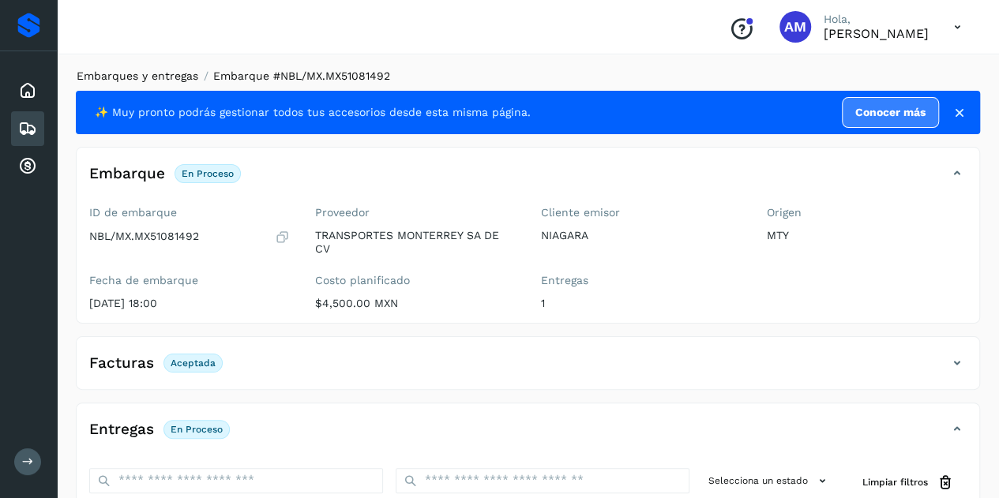
click at [161, 75] on link "Embarques y entregas" at bounding box center [138, 76] width 122 height 13
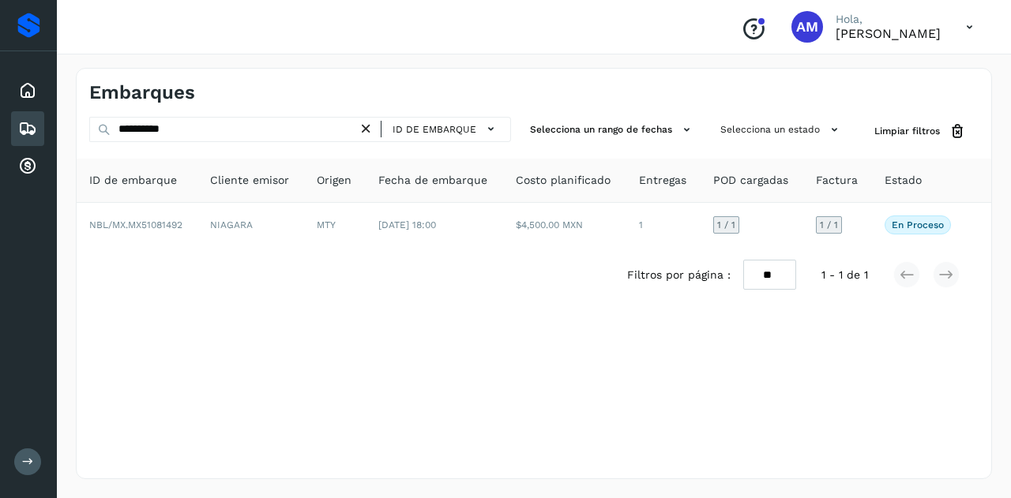
click at [364, 127] on icon at bounding box center [366, 129] width 17 height 17
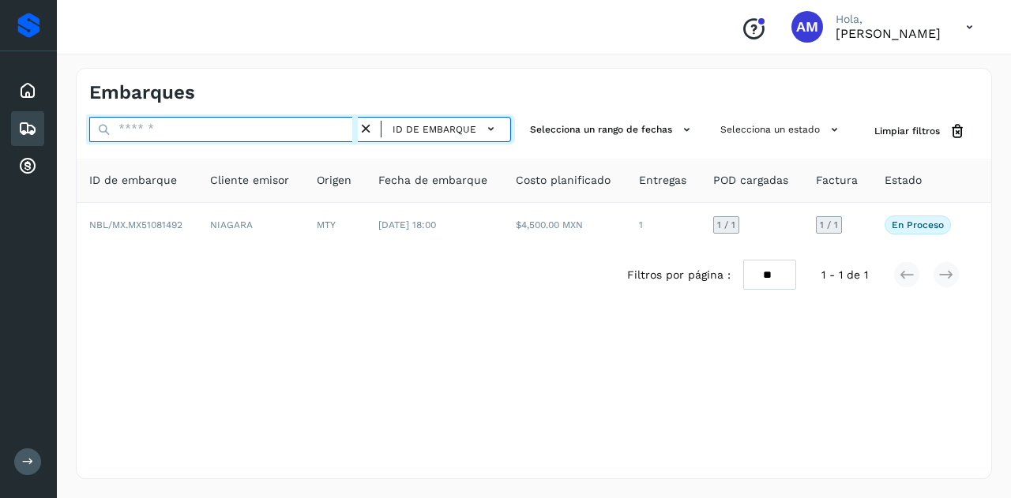
click at [303, 135] on input "text" at bounding box center [223, 129] width 269 height 25
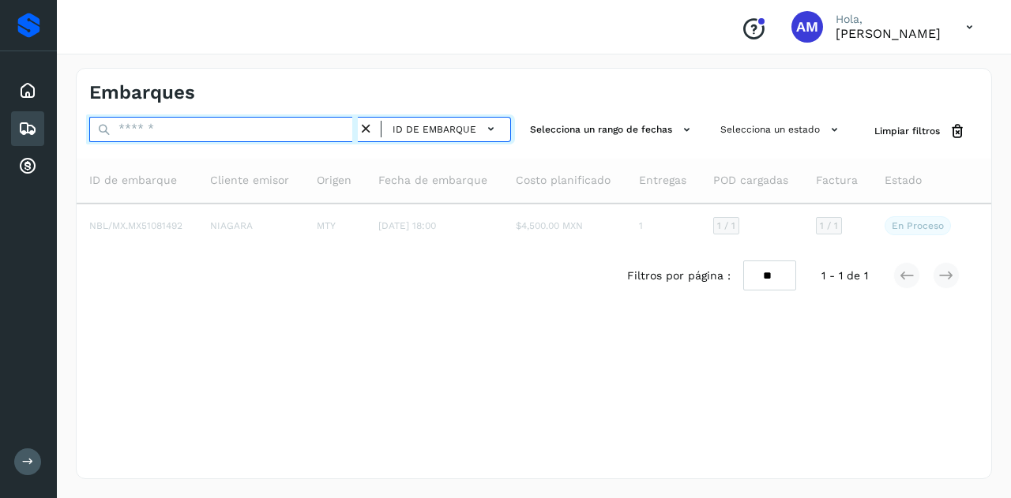
paste input "**********"
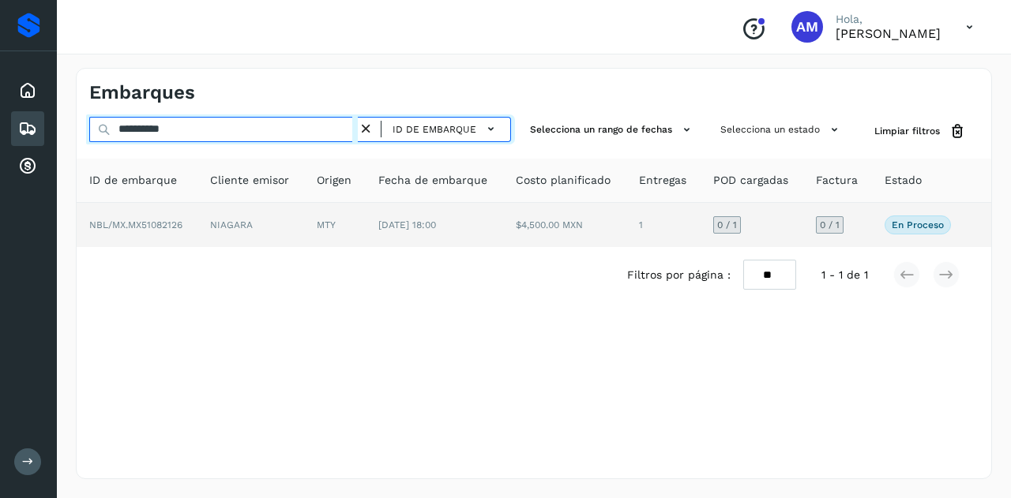
type input "**********"
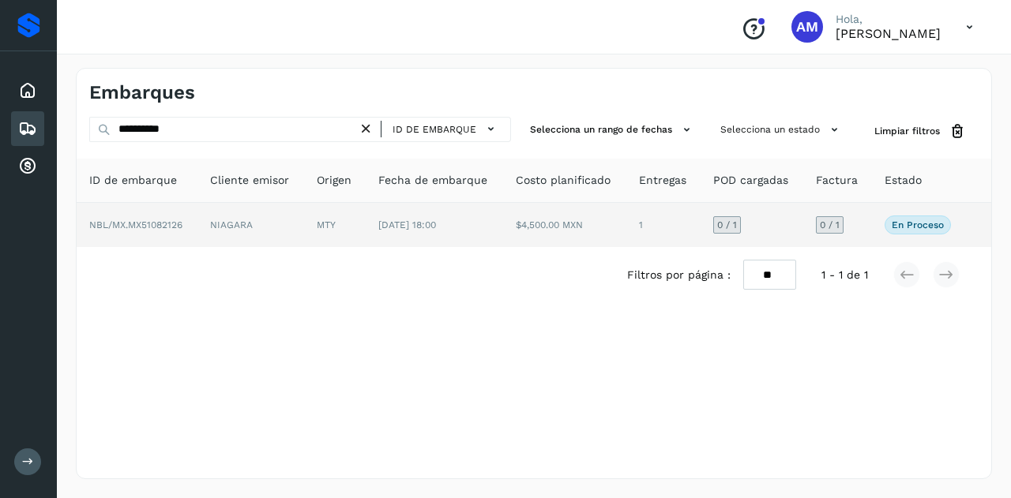
click at [271, 217] on td "NIAGARA" at bounding box center [250, 225] width 107 height 44
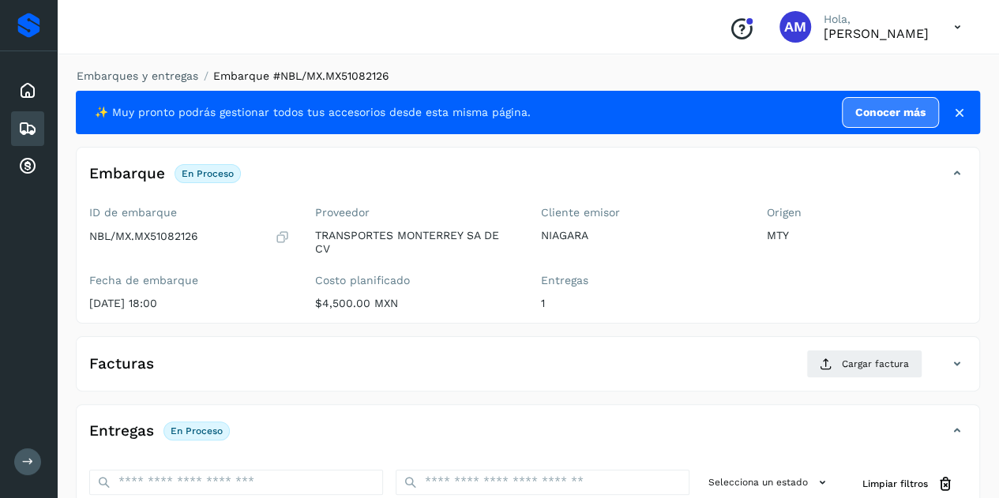
scroll to position [158, 0]
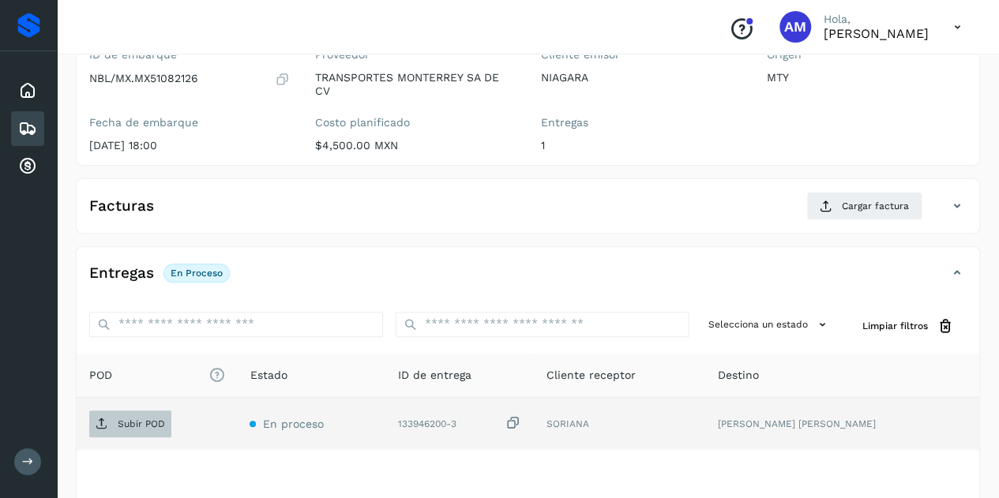
click at [134, 419] on p "Subir POD" at bounding box center [141, 424] width 47 height 11
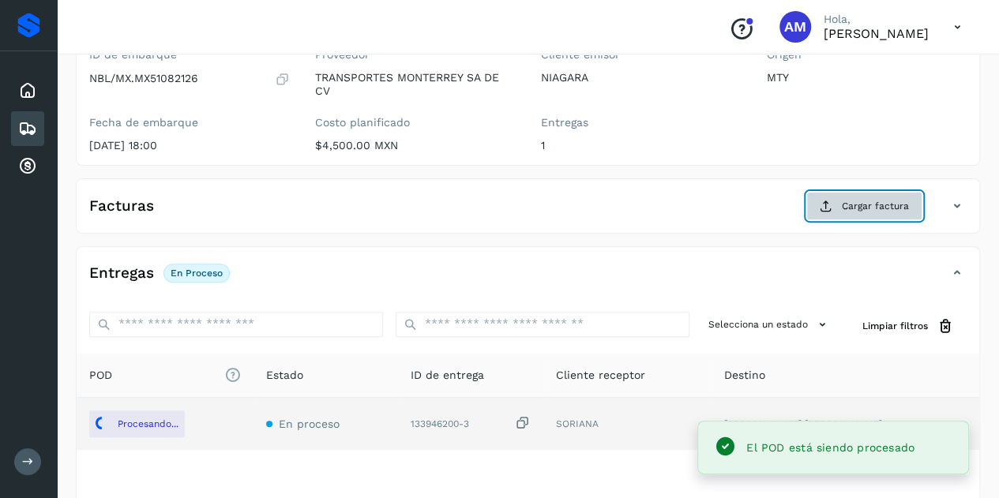
click at [848, 205] on span "Cargar factura" at bounding box center [875, 206] width 67 height 14
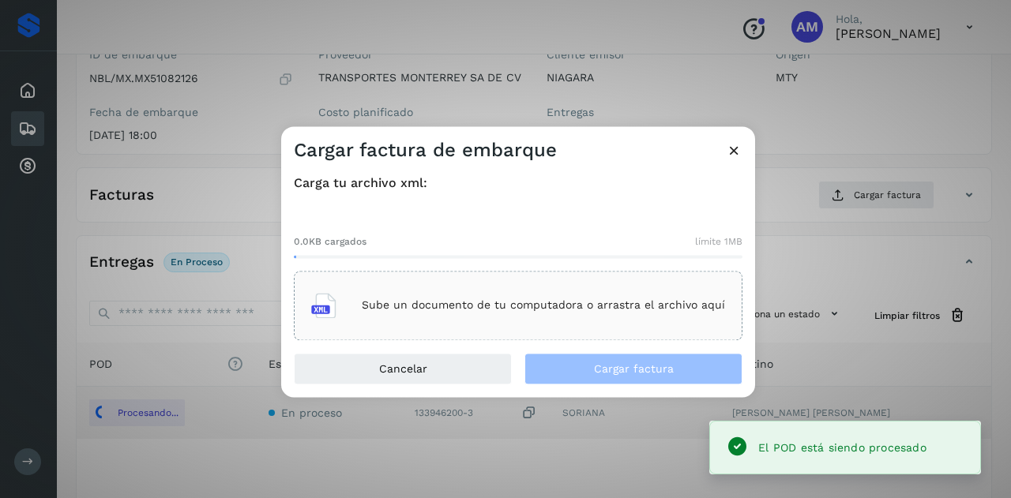
click at [554, 310] on p "Sube un documento de tu computadora o arrastra el archivo aquí" at bounding box center [543, 305] width 363 height 13
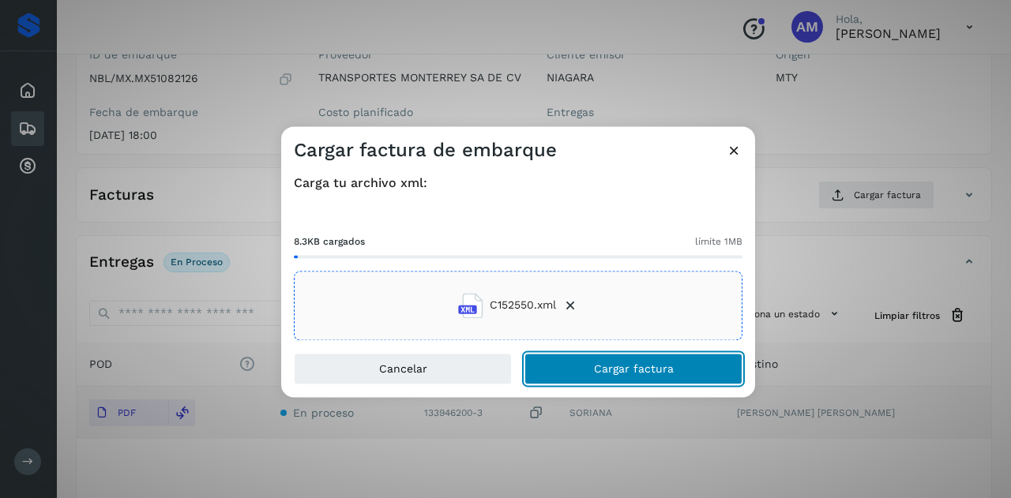
click at [592, 382] on button "Cargar factura" at bounding box center [634, 369] width 218 height 32
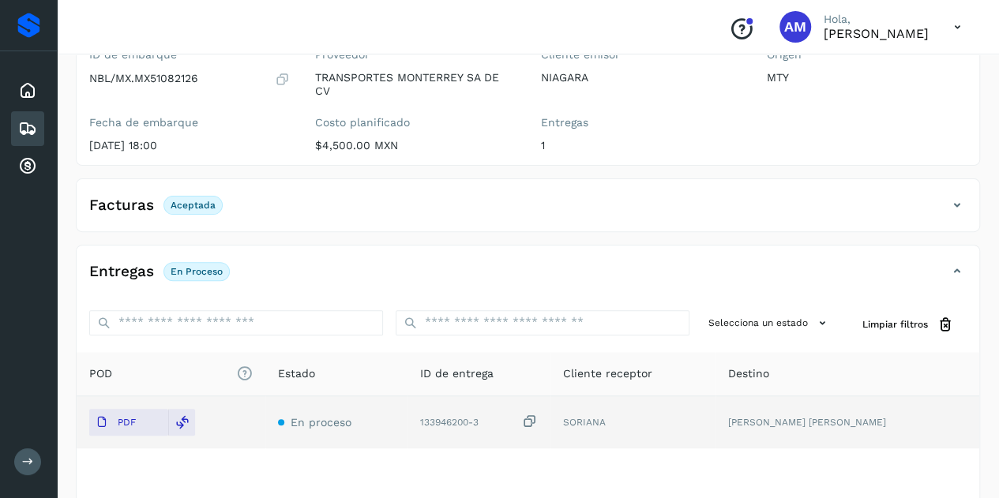
scroll to position [0, 0]
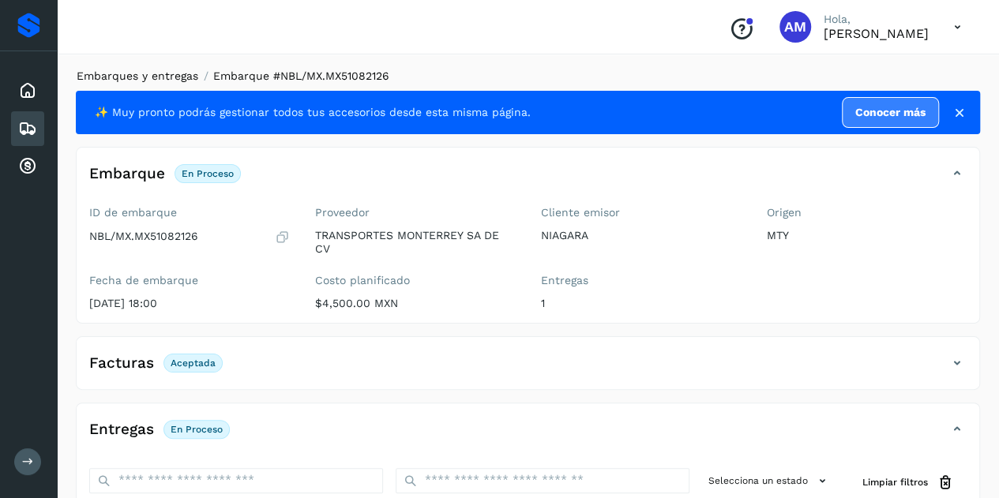
click at [182, 73] on link "Embarques y entregas" at bounding box center [138, 76] width 122 height 13
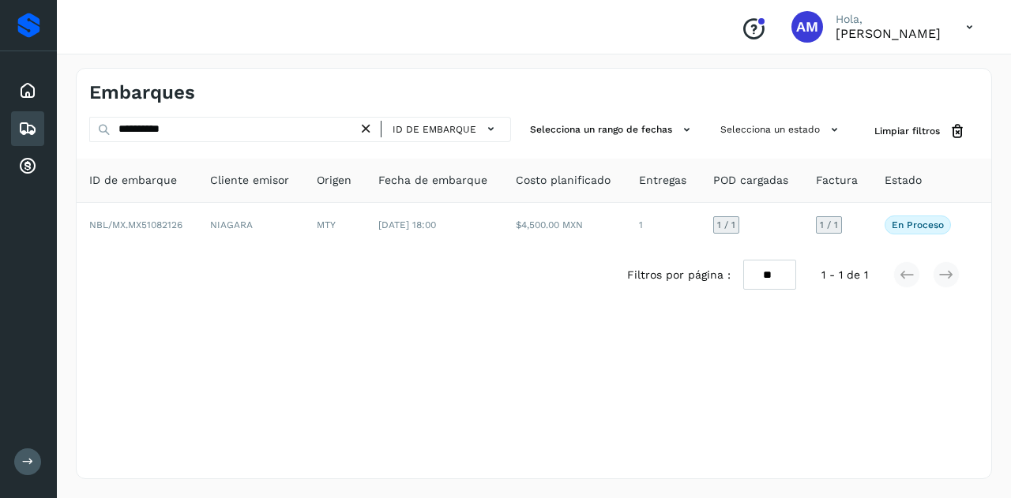
click at [373, 126] on icon at bounding box center [366, 129] width 17 height 17
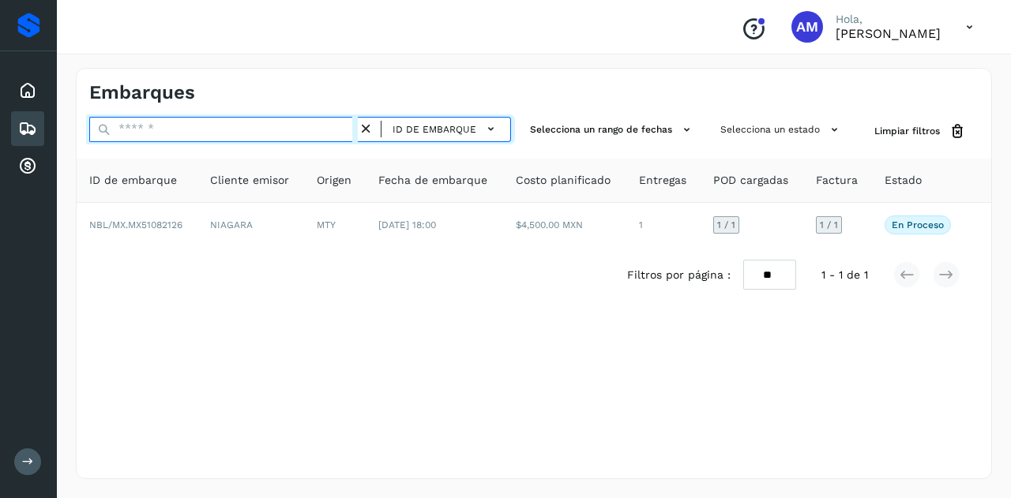
click at [322, 130] on input "text" at bounding box center [223, 129] width 269 height 25
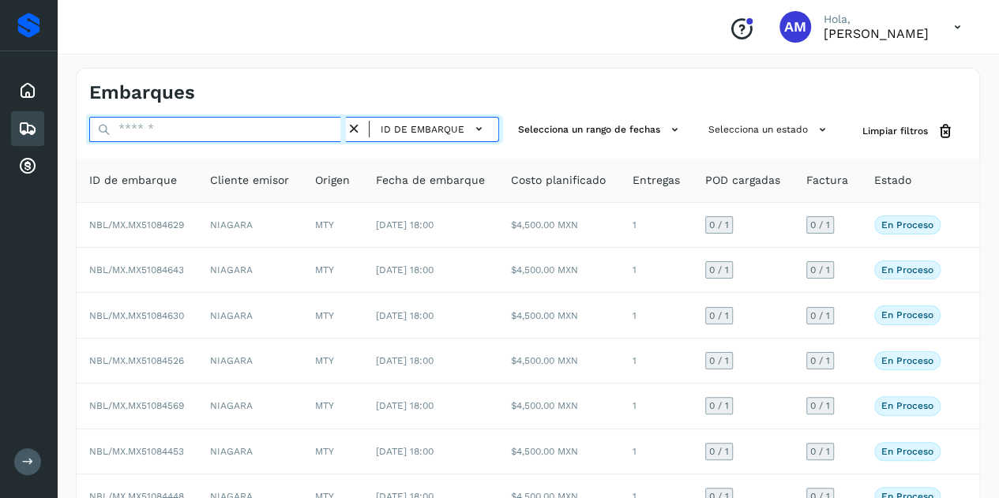
paste input "**********"
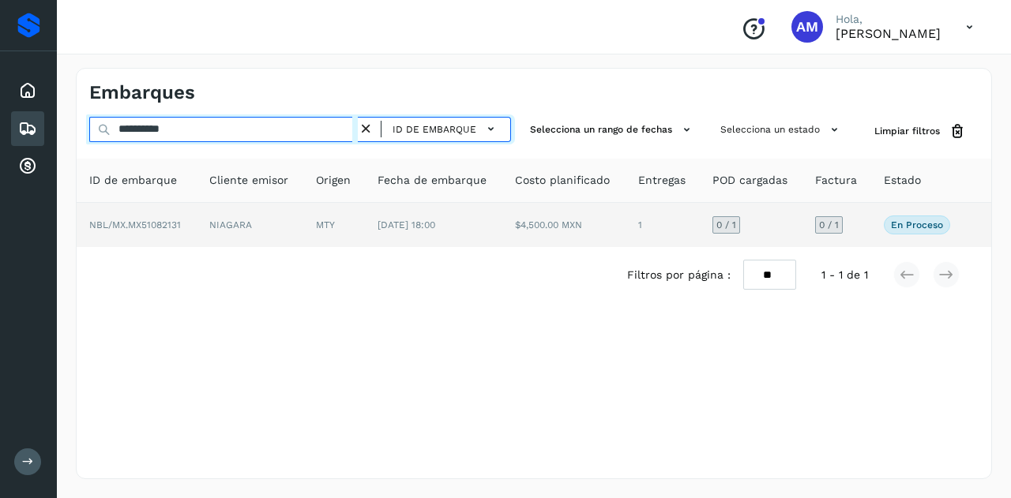
type input "**********"
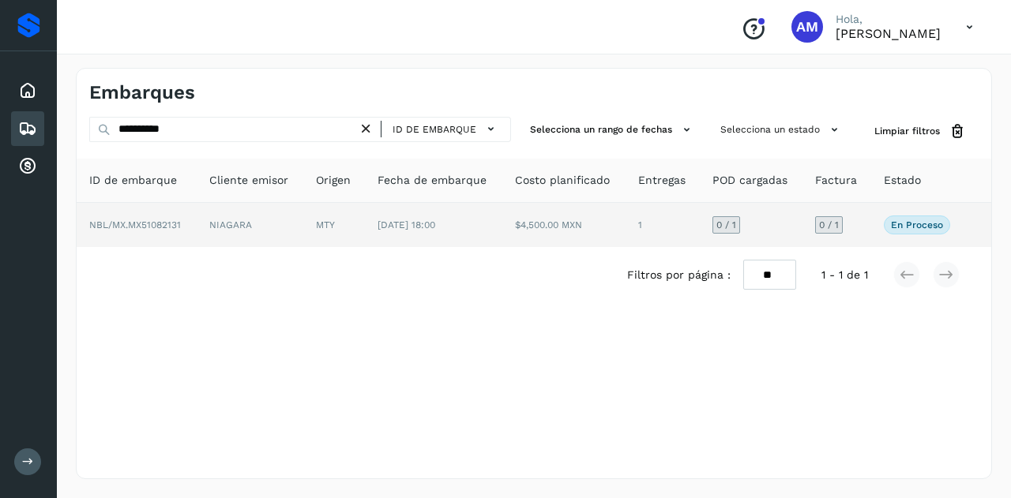
click at [322, 231] on td "MTY" at bounding box center [334, 225] width 62 height 44
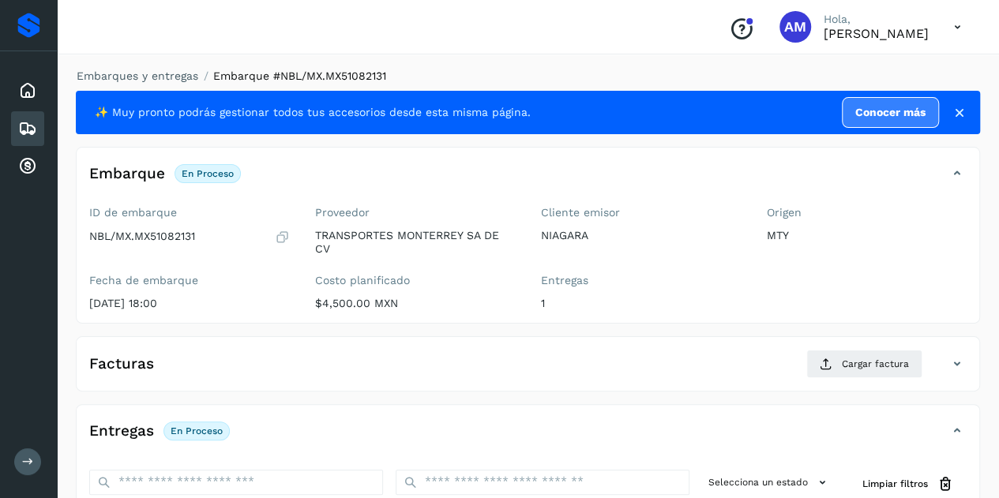
scroll to position [158, 0]
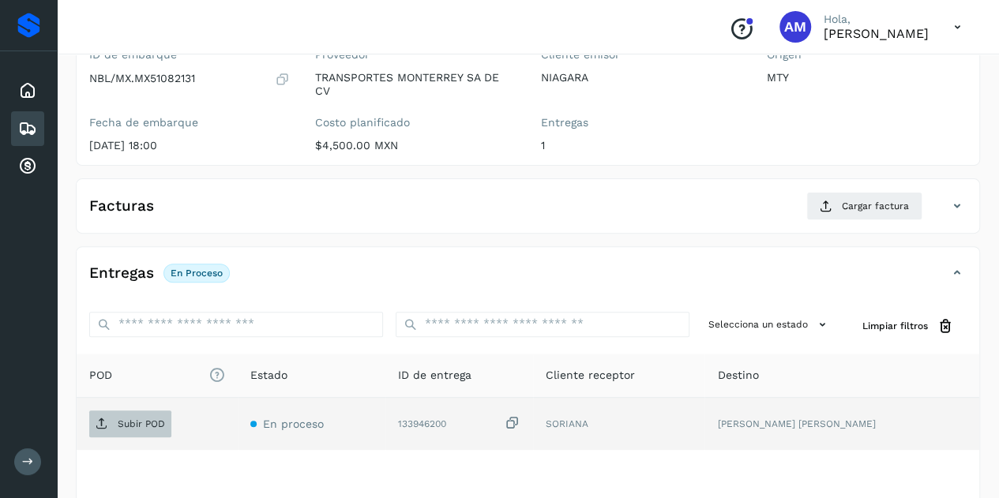
click at [141, 427] on p "Subir POD" at bounding box center [141, 424] width 47 height 11
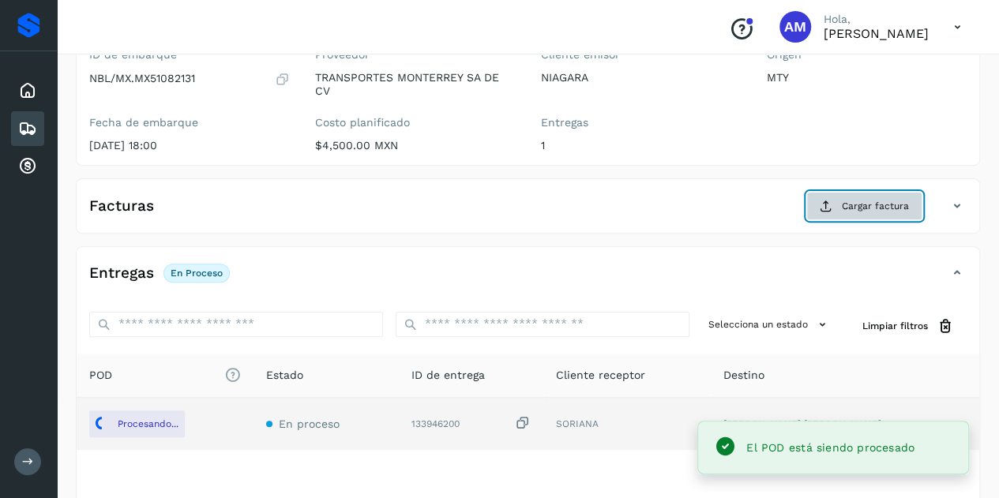
click at [835, 218] on button "Cargar factura" at bounding box center [865, 206] width 116 height 28
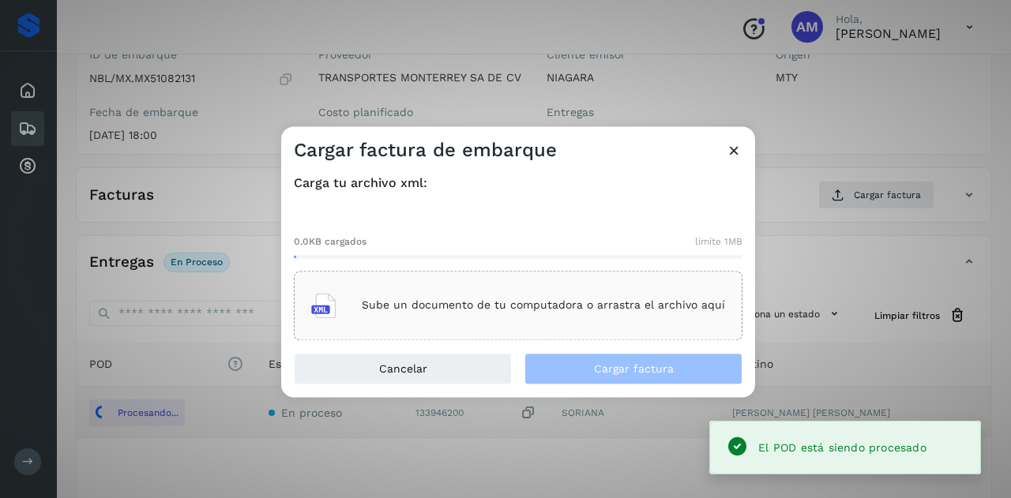
click at [501, 309] on p "Sube un documento de tu computadora o arrastra el archivo aquí" at bounding box center [543, 305] width 363 height 13
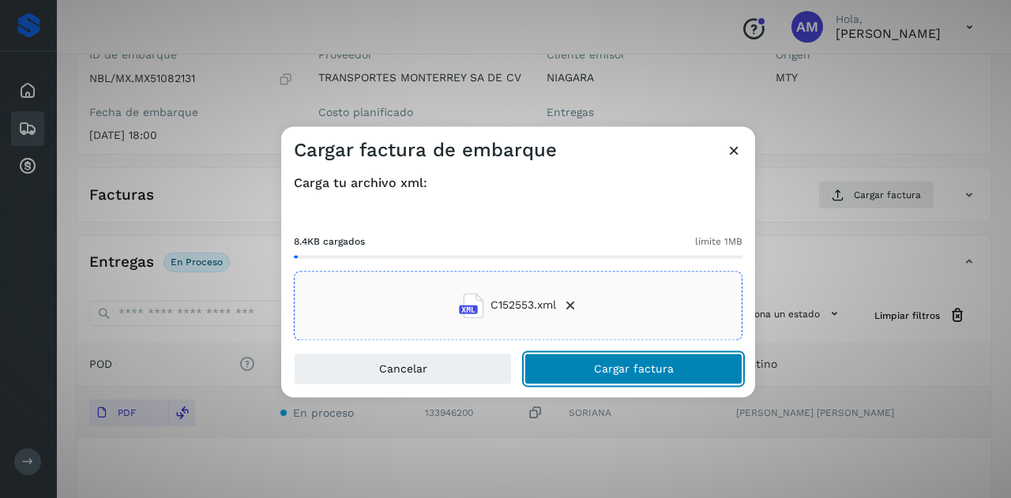
click at [602, 374] on span "Cargar factura" at bounding box center [634, 368] width 80 height 11
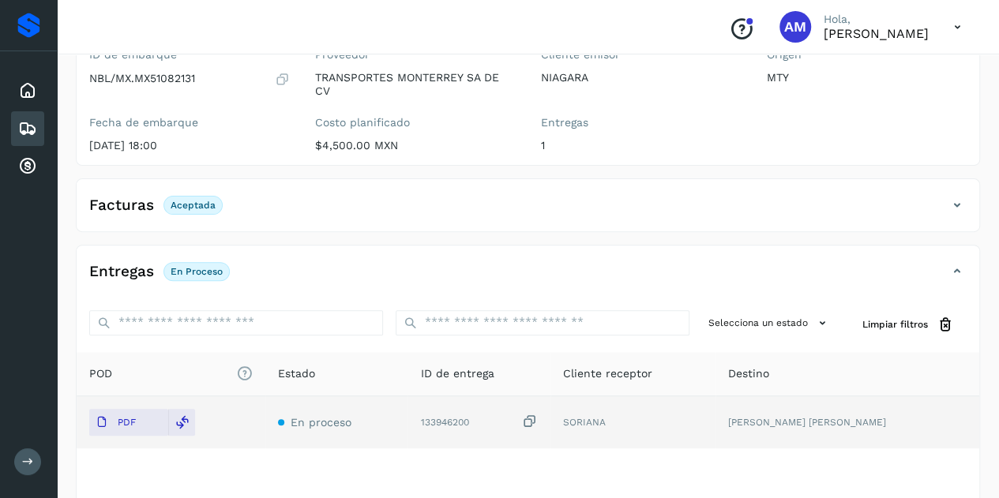
scroll to position [0, 0]
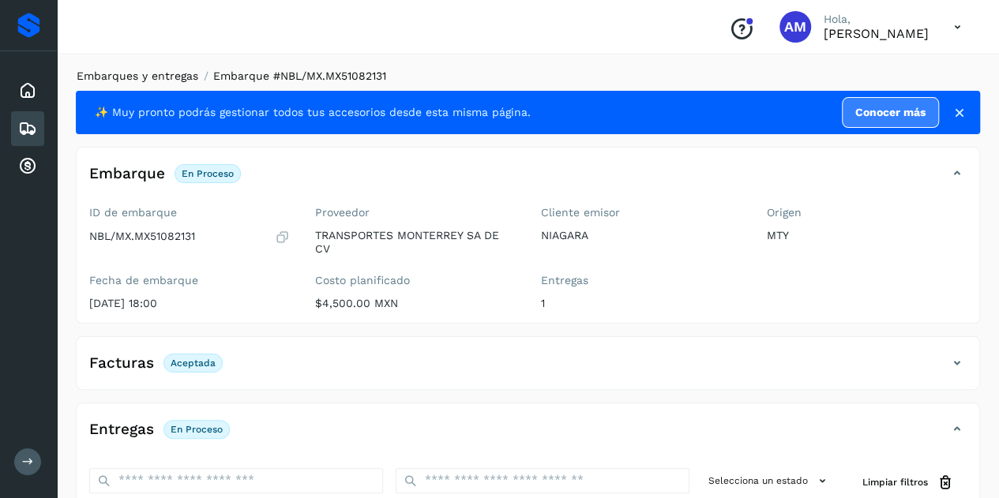
click at [171, 75] on link "Embarques y entregas" at bounding box center [138, 76] width 122 height 13
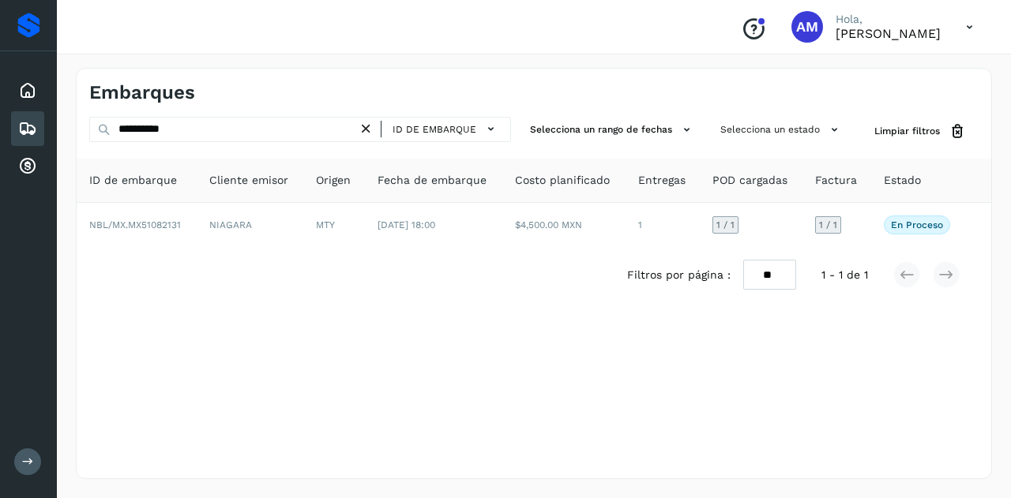
click at [369, 129] on icon at bounding box center [366, 129] width 17 height 17
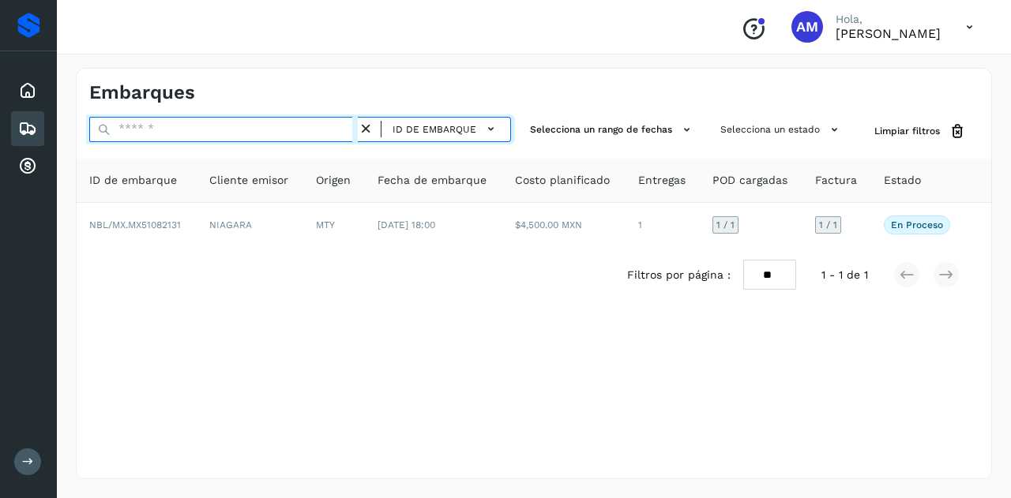
click at [321, 133] on input "text" at bounding box center [223, 129] width 269 height 25
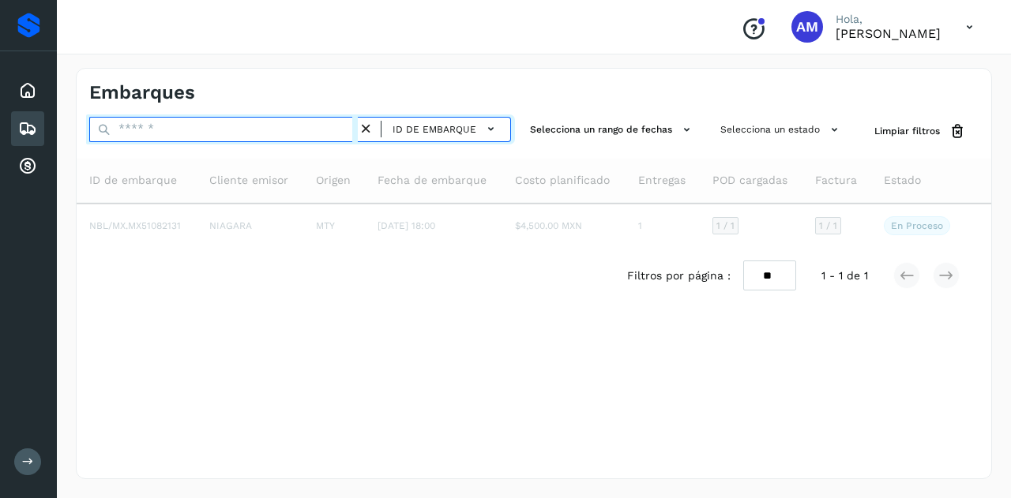
paste input "**********"
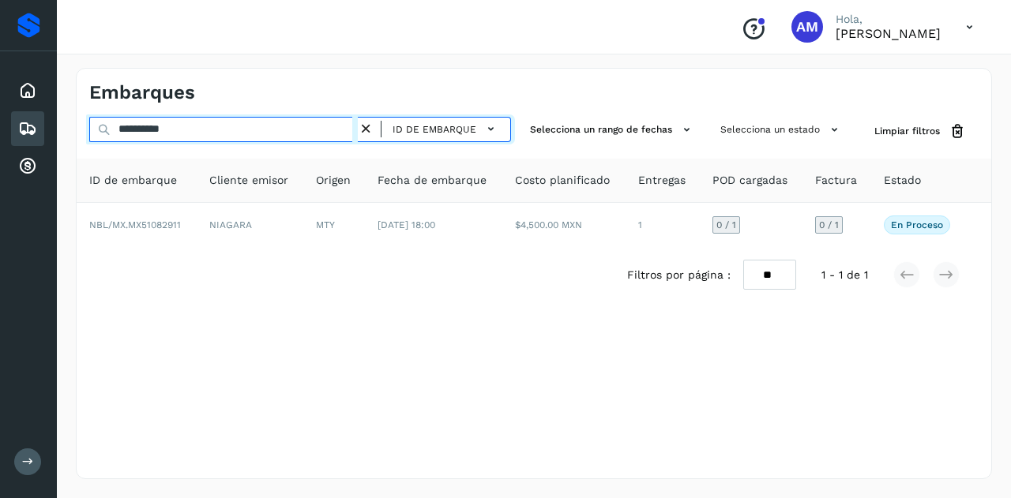
type input "**********"
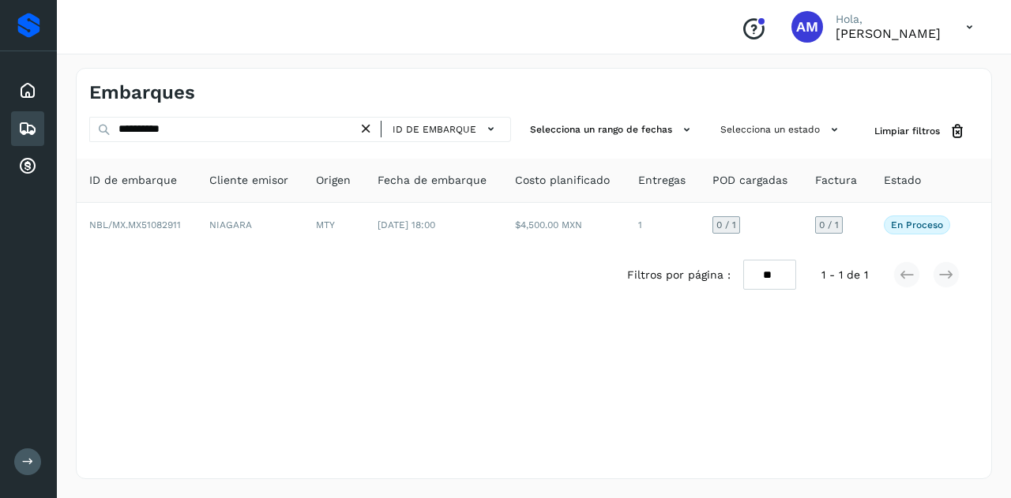
click at [226, 249] on div "Filtros por página : ** ** ** 1 - 1 de 1" at bounding box center [534, 274] width 915 height 55
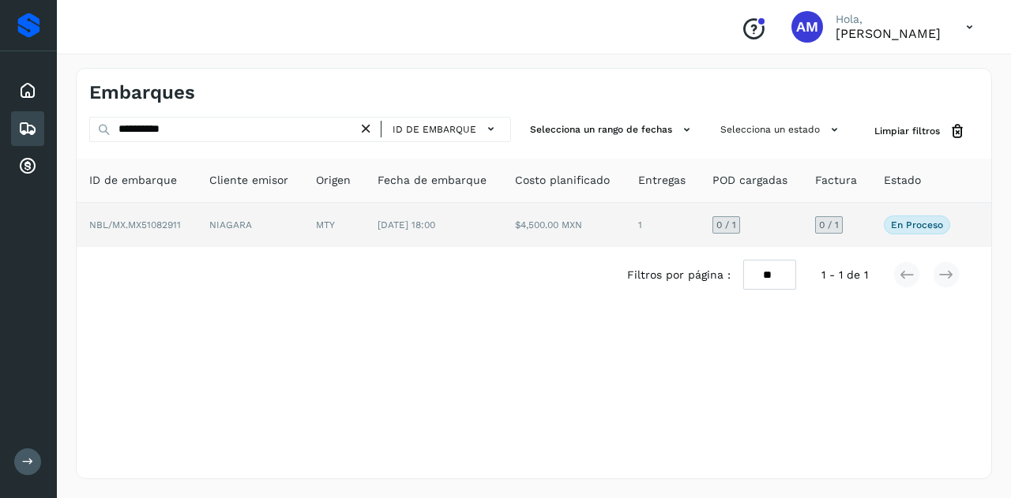
click at [223, 225] on td "NIAGARA" at bounding box center [250, 225] width 107 height 44
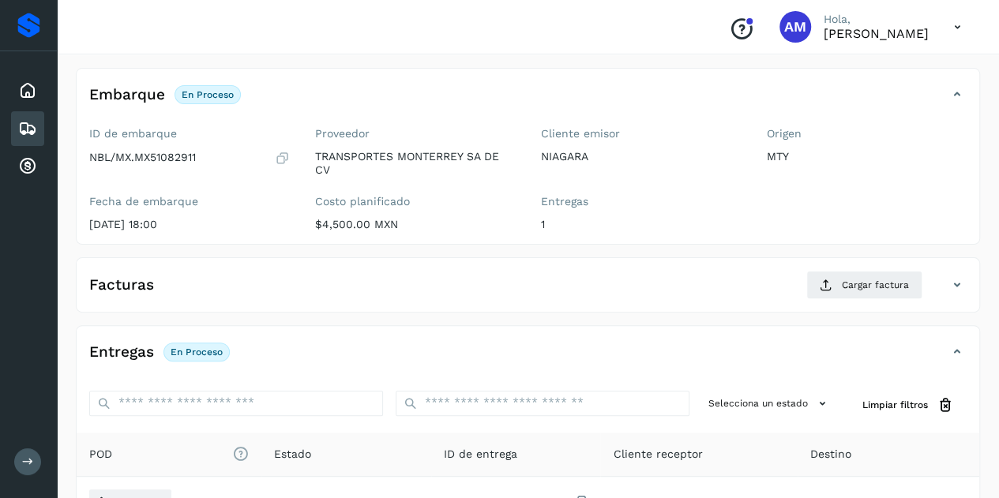
scroll to position [158, 0]
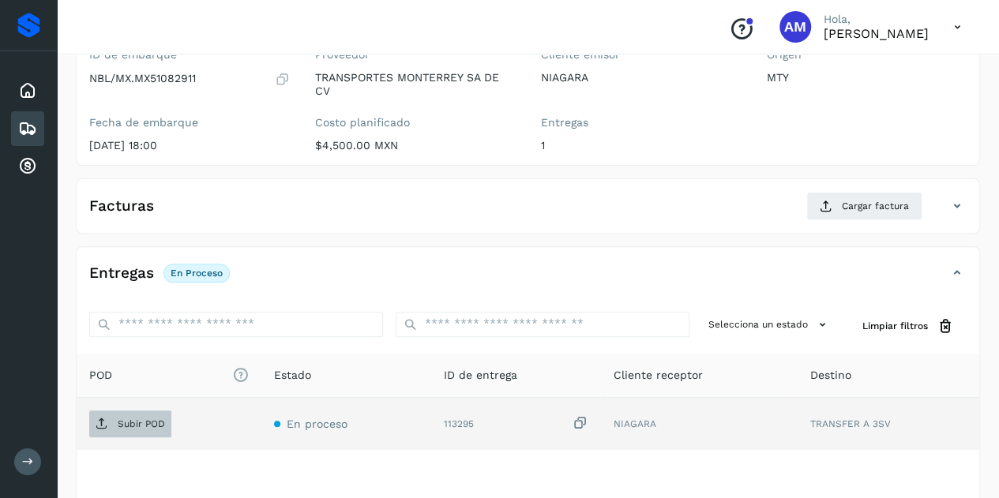
click at [125, 424] on p "Subir POD" at bounding box center [141, 424] width 47 height 11
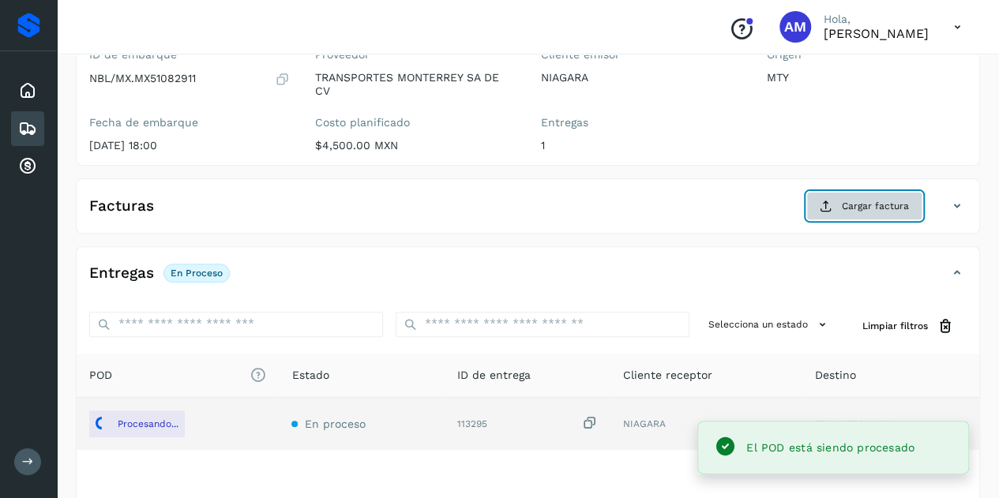
click at [841, 200] on button "Cargar factura" at bounding box center [865, 206] width 116 height 28
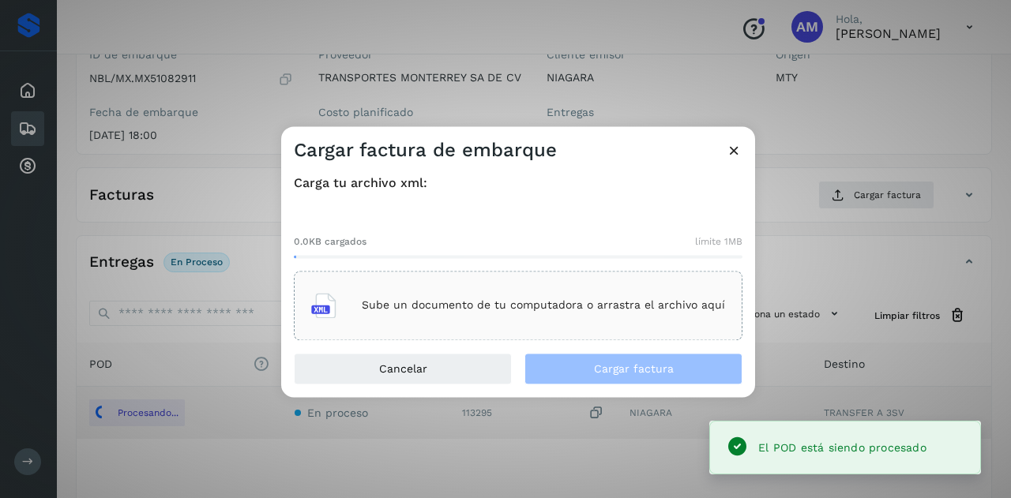
click at [622, 282] on div "Sube un documento de tu computadora o arrastra el archivo aquí" at bounding box center [518, 306] width 449 height 70
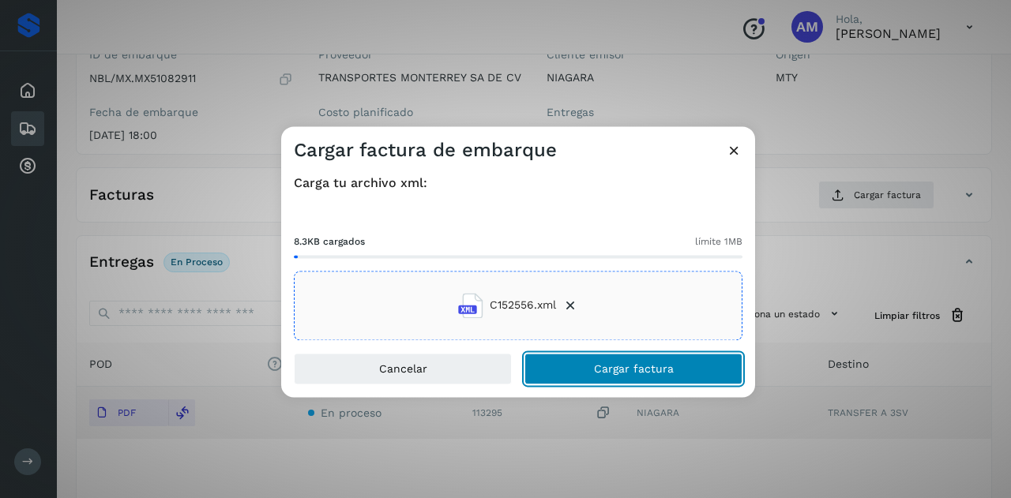
click at [605, 379] on button "Cargar factura" at bounding box center [634, 369] width 218 height 32
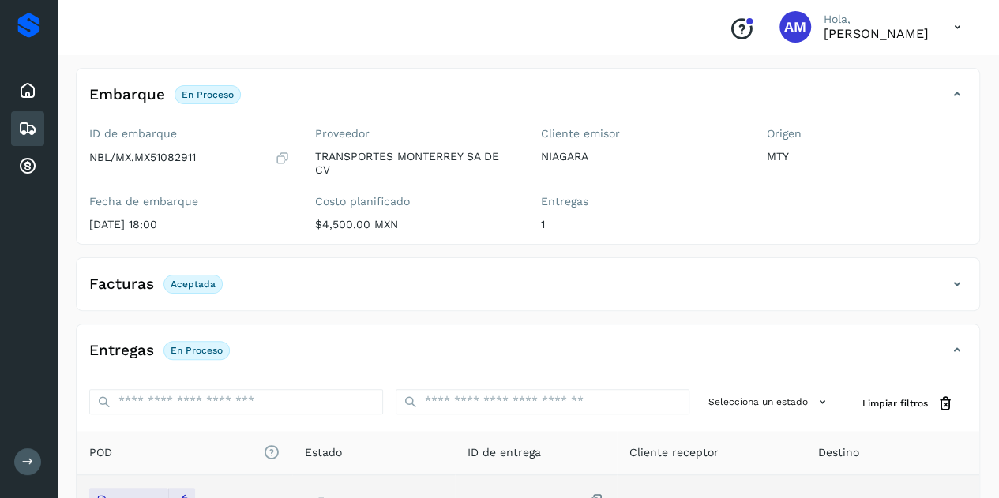
scroll to position [0, 0]
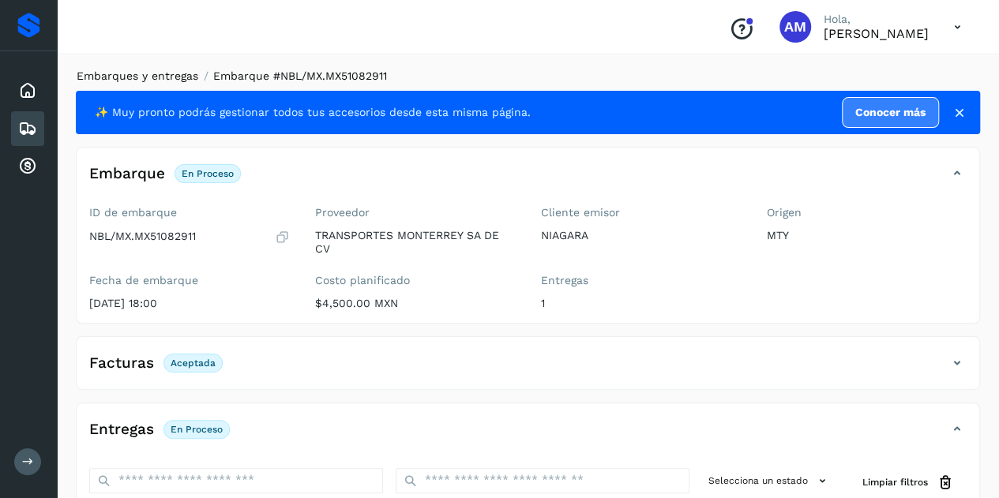
click at [157, 71] on link "Embarques y entregas" at bounding box center [138, 76] width 122 height 13
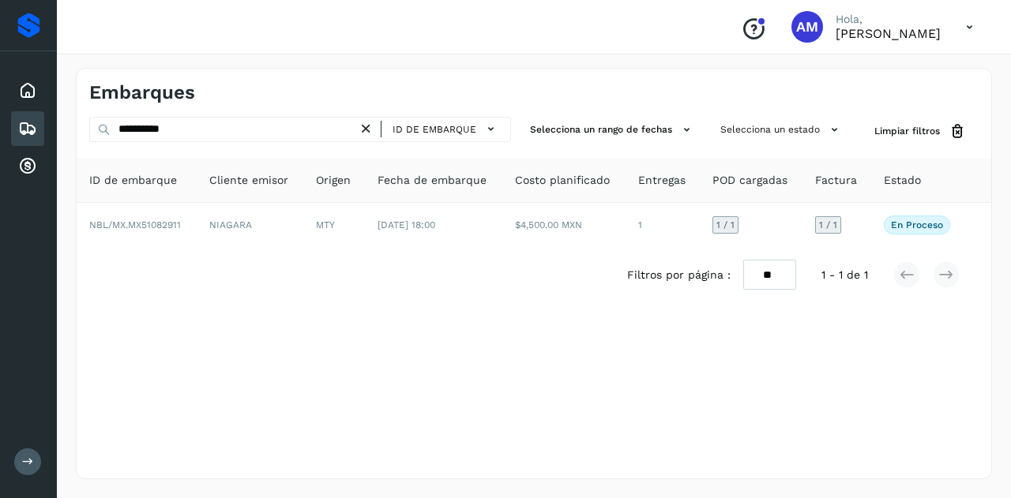
click at [368, 126] on icon at bounding box center [366, 129] width 17 height 17
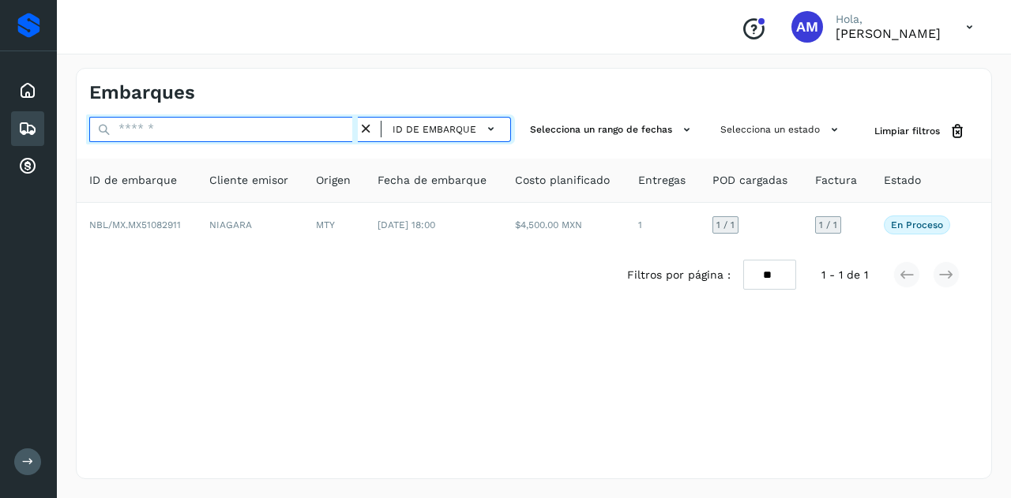
click at [273, 129] on input "text" at bounding box center [223, 129] width 269 height 25
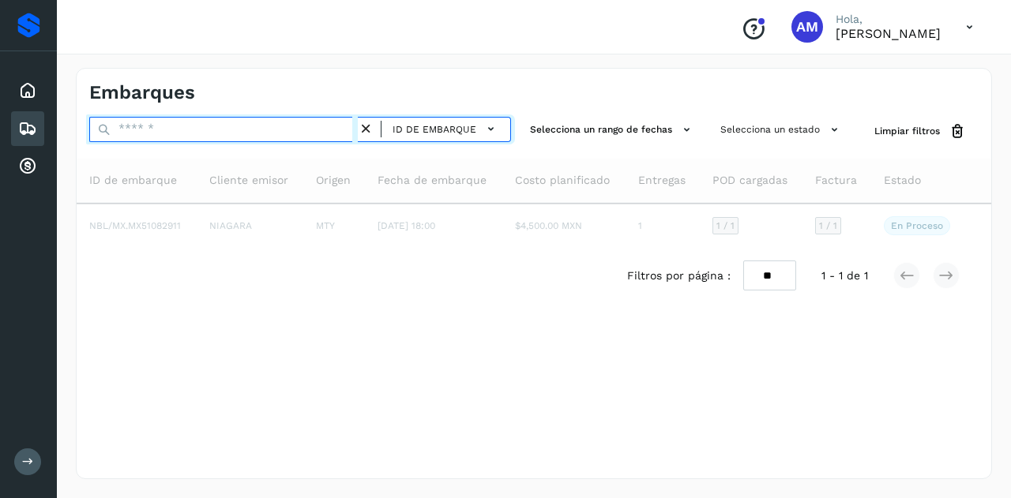
paste input "**********"
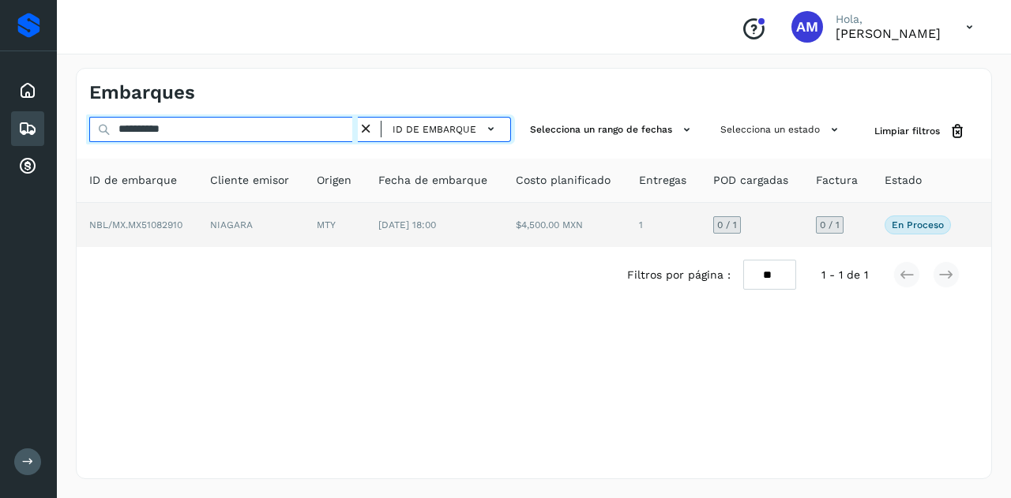
type input "**********"
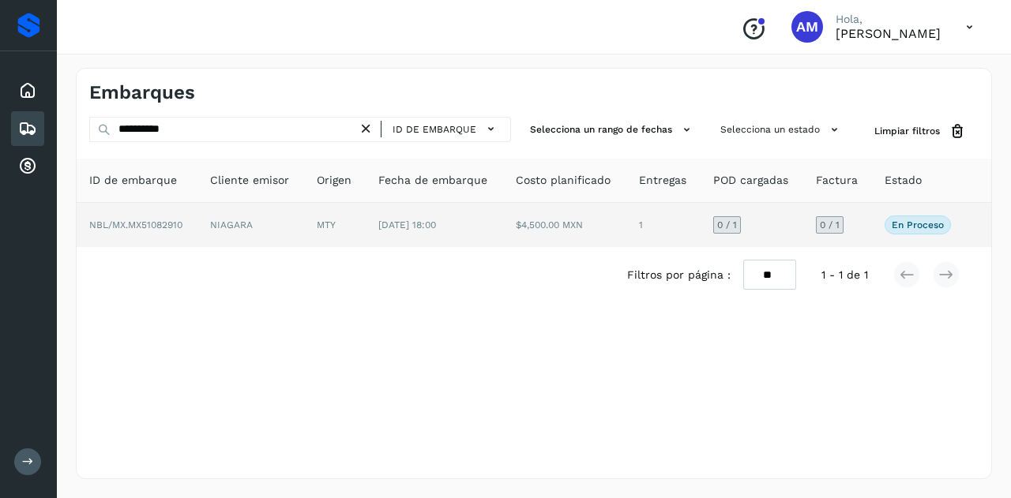
click at [330, 231] on td "MTY" at bounding box center [335, 225] width 62 height 44
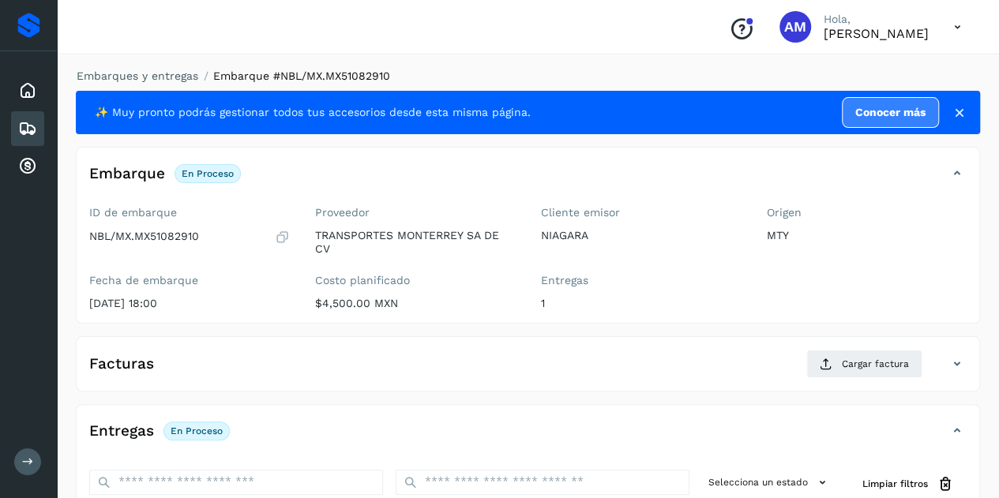
scroll to position [237, 0]
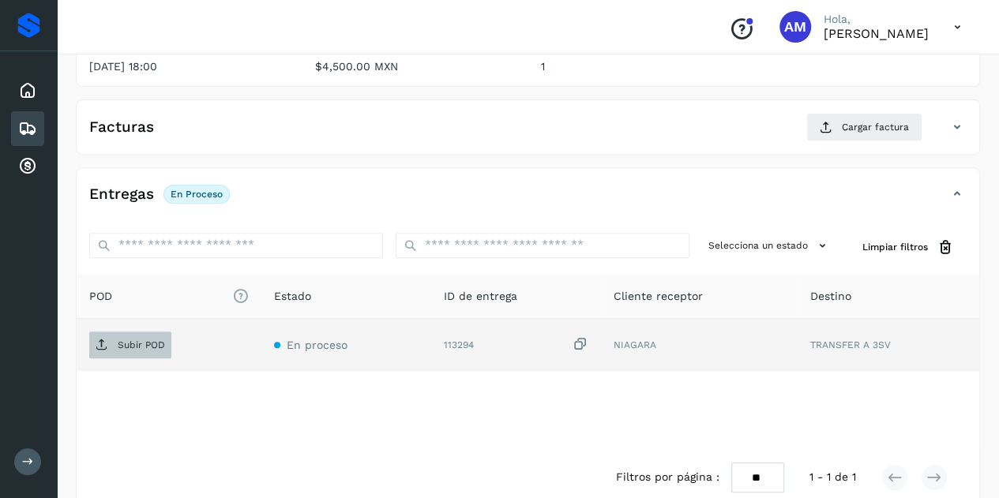
click at [163, 350] on span "Subir POD" at bounding box center [130, 345] width 82 height 25
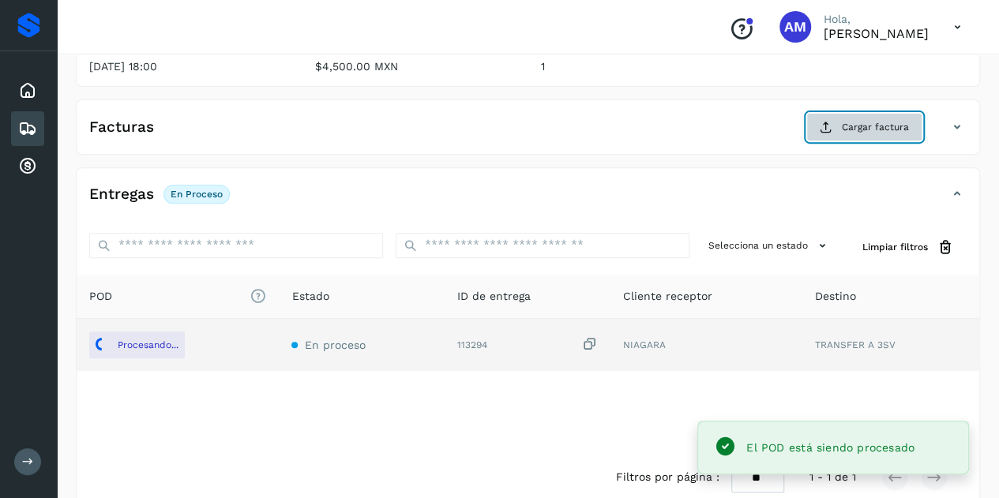
click at [826, 133] on button "Cargar factura" at bounding box center [865, 127] width 116 height 28
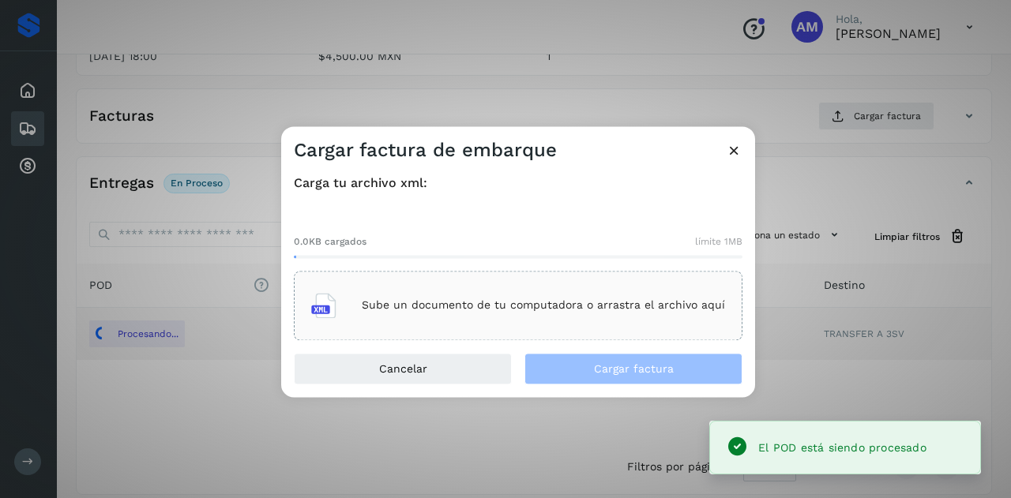
click at [610, 284] on div "Sube un documento de tu computadora o arrastra el archivo aquí" at bounding box center [518, 305] width 414 height 43
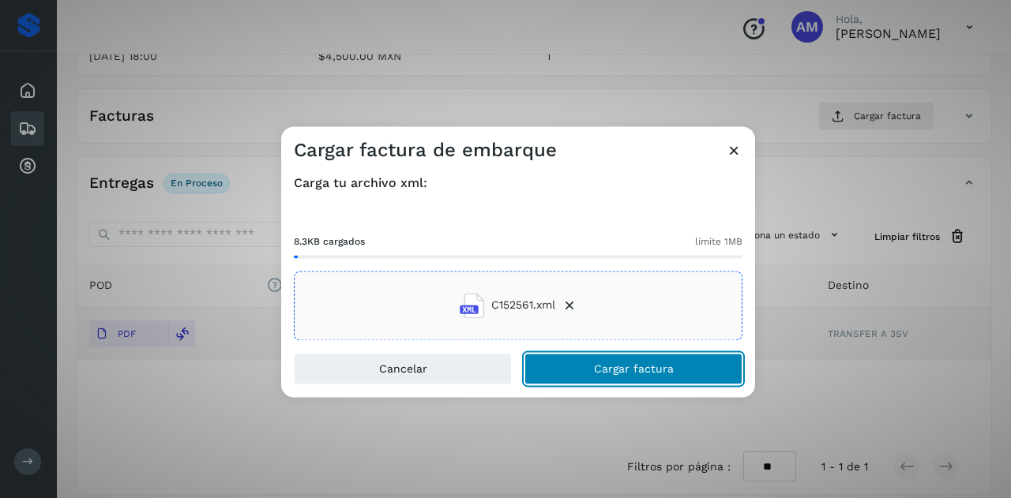
click at [585, 371] on button "Cargar factura" at bounding box center [634, 369] width 218 height 32
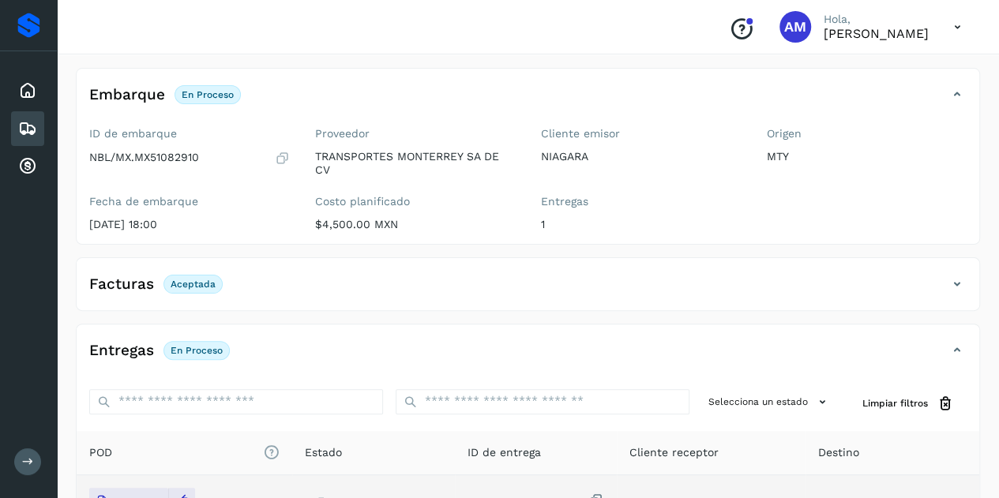
scroll to position [0, 0]
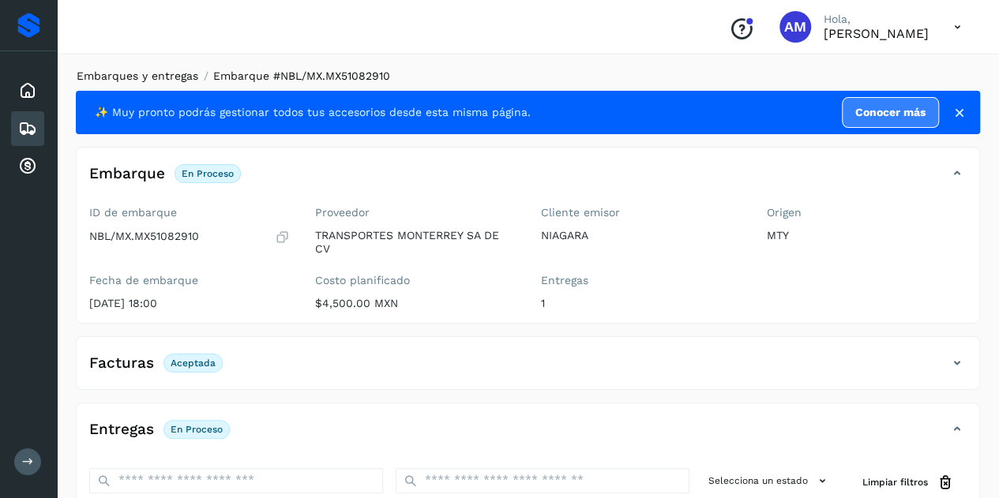
click at [178, 78] on link "Embarques y entregas" at bounding box center [138, 76] width 122 height 13
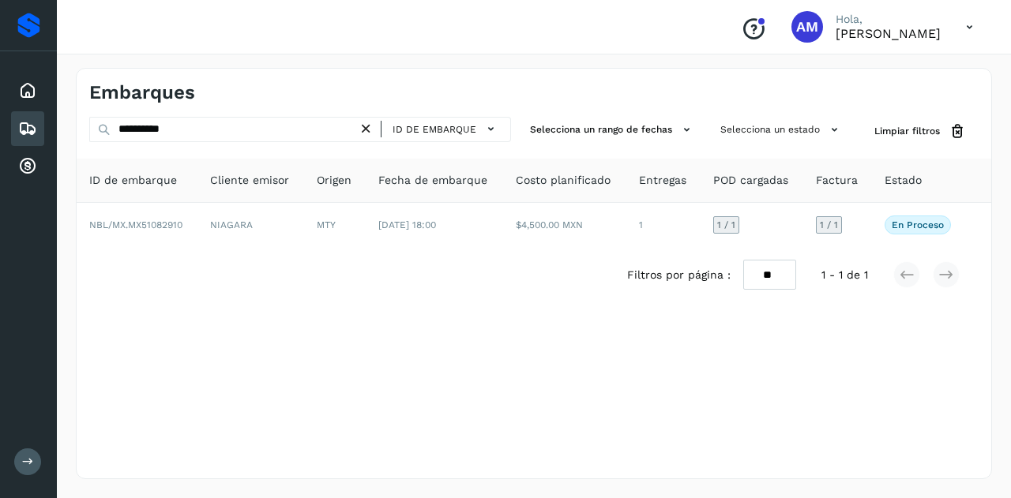
click at [367, 129] on icon at bounding box center [366, 129] width 17 height 17
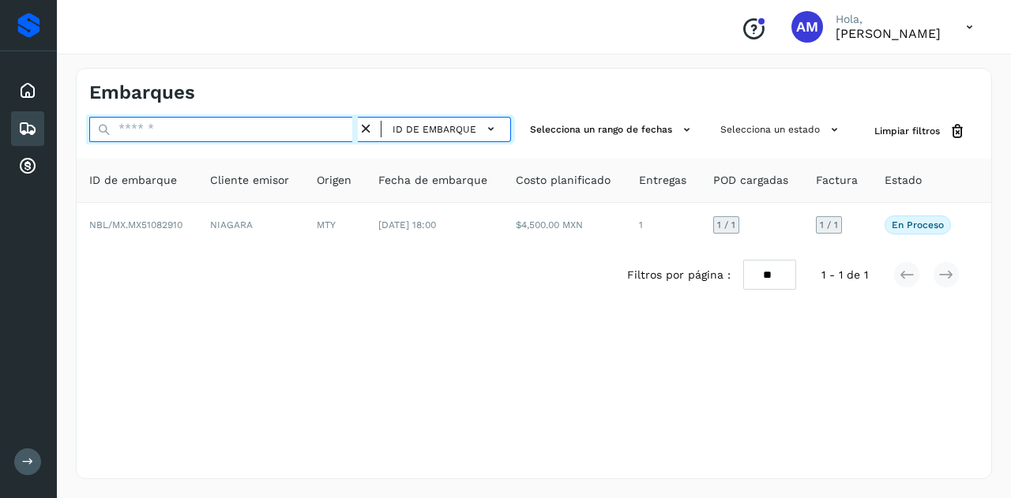
click at [321, 129] on input "text" at bounding box center [223, 129] width 269 height 25
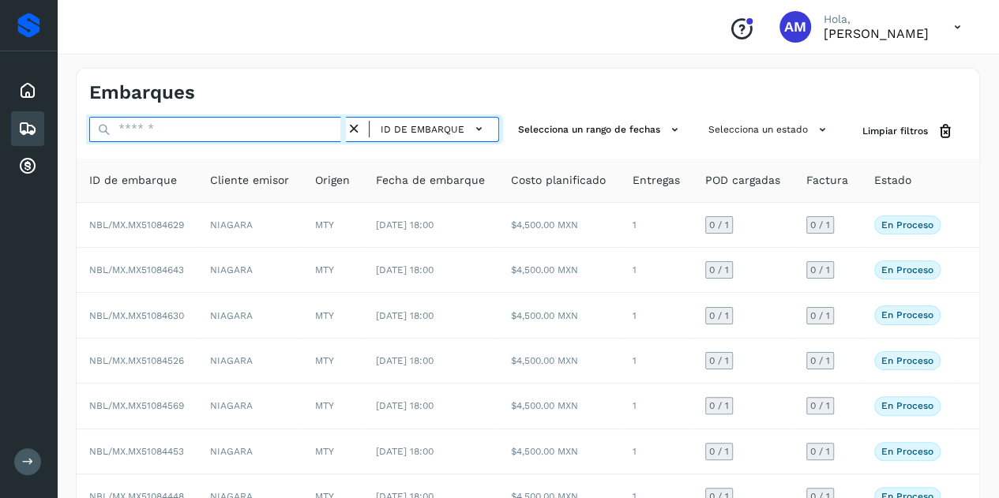
paste input "**********"
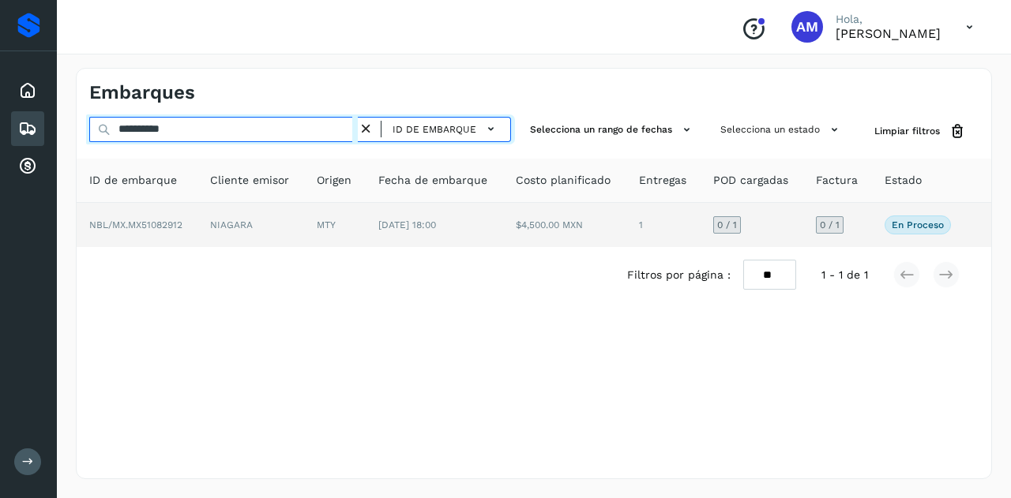
type input "**********"
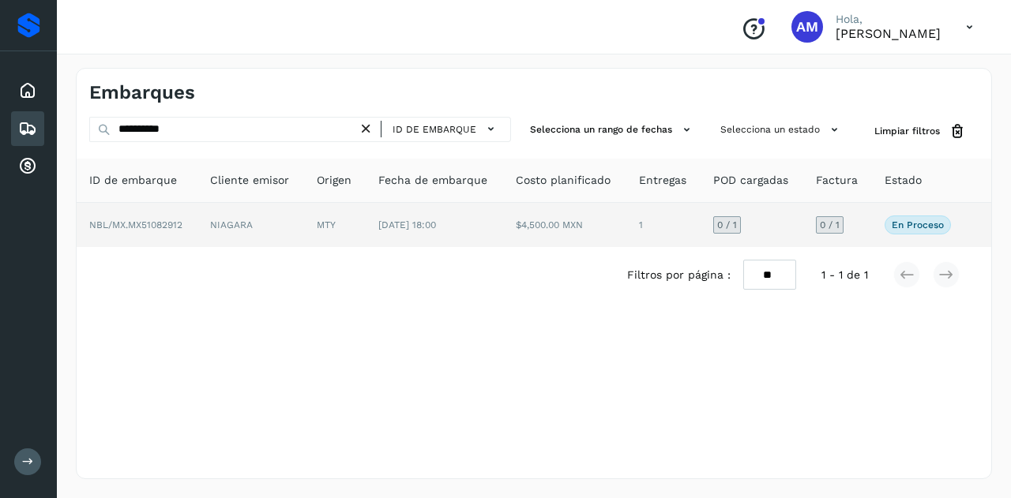
click at [219, 232] on td "NIAGARA" at bounding box center [250, 225] width 107 height 44
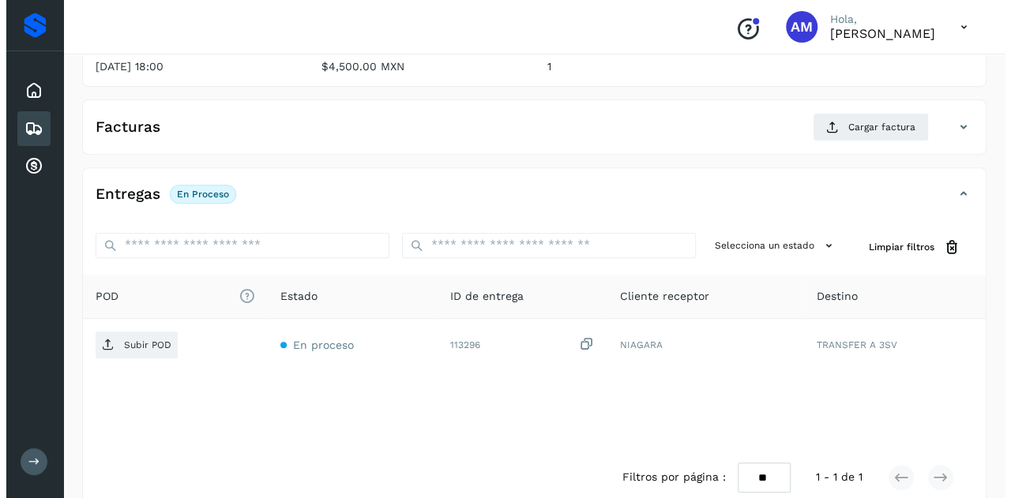
scroll to position [261, 0]
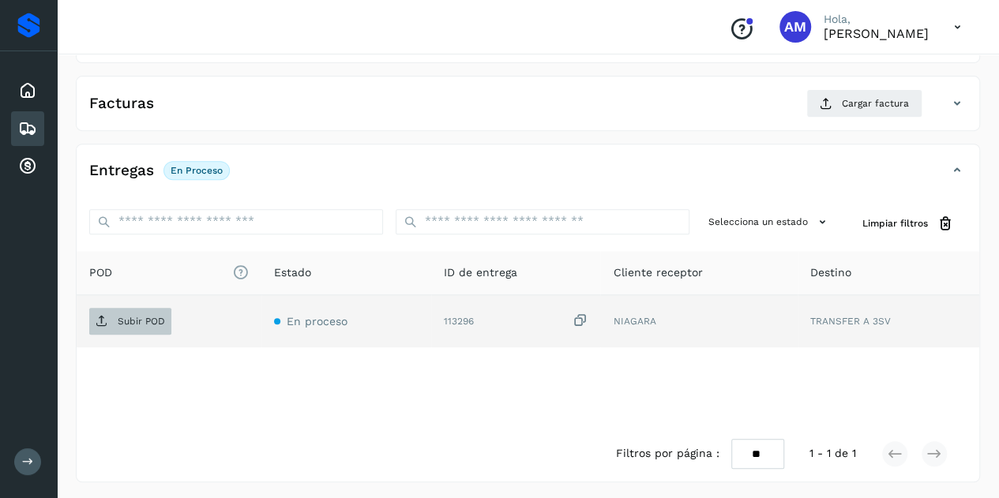
click at [120, 309] on span "Subir POD" at bounding box center [130, 321] width 82 height 25
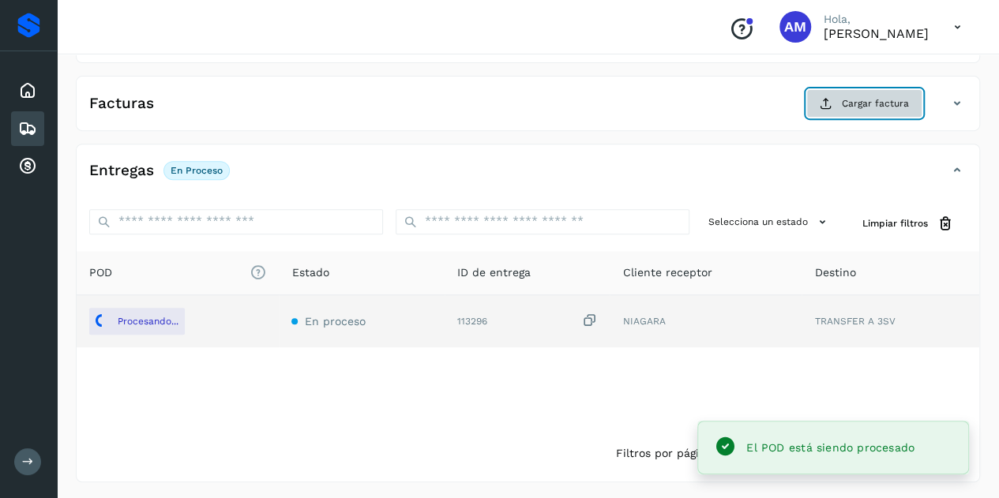
click at [814, 110] on button "Cargar factura" at bounding box center [865, 103] width 116 height 28
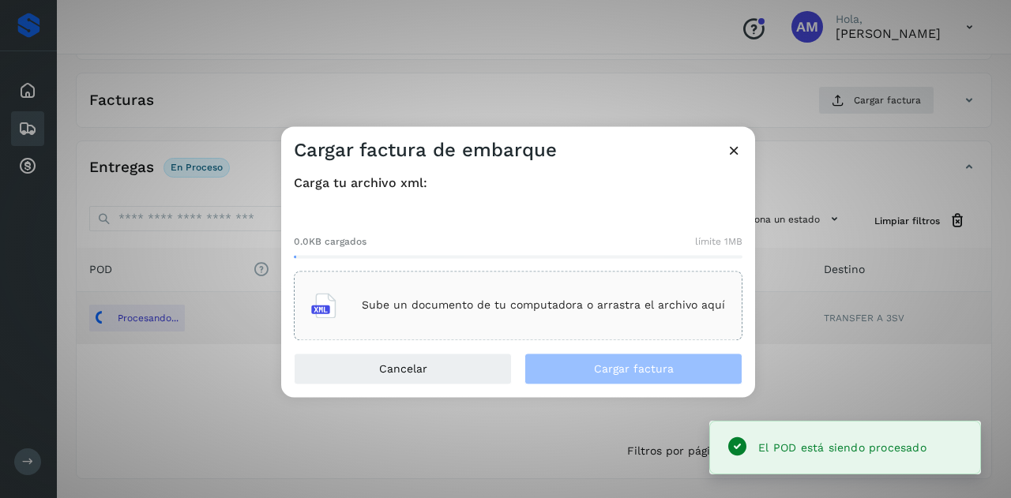
click at [654, 277] on div "Sube un documento de tu computadora o arrastra el archivo aquí" at bounding box center [518, 306] width 449 height 70
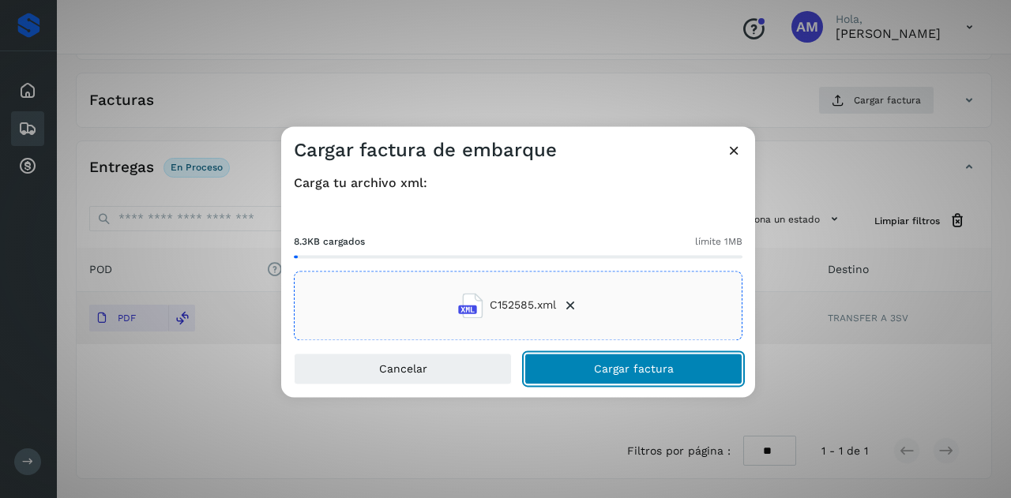
click at [573, 377] on button "Cargar factura" at bounding box center [634, 369] width 218 height 32
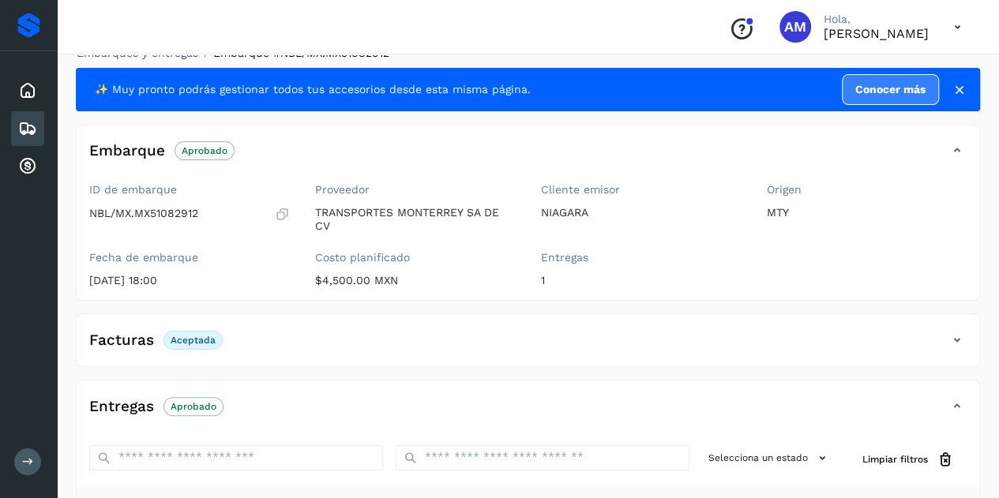
scroll to position [0, 0]
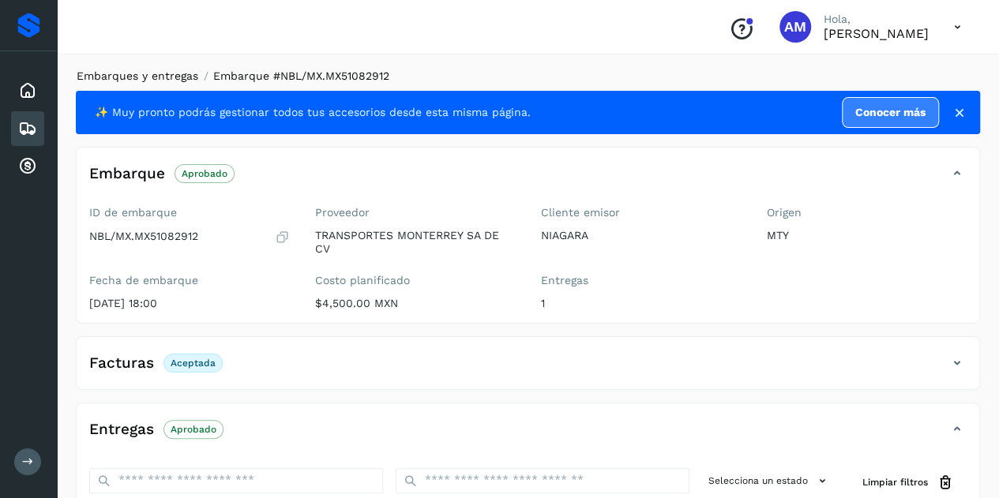
click at [107, 74] on link "Embarques y entregas" at bounding box center [138, 76] width 122 height 13
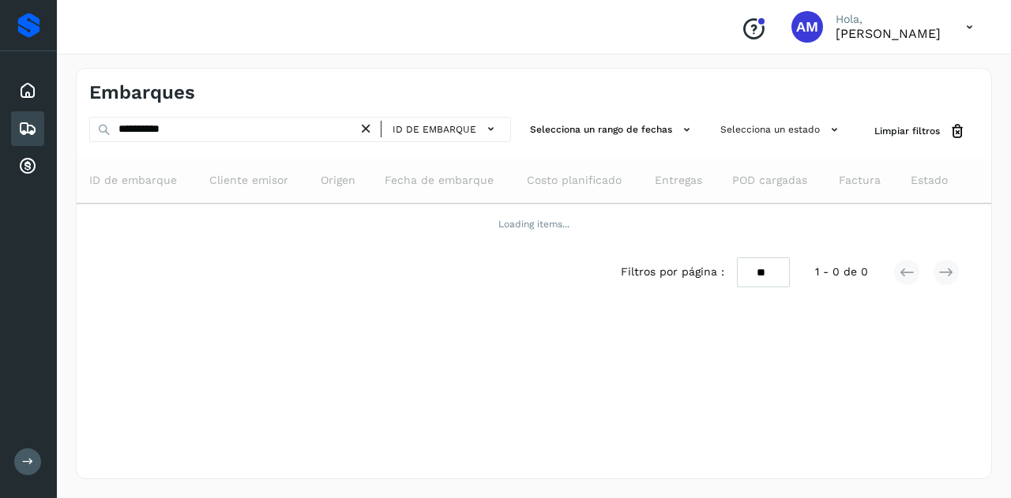
drag, startPoint x: 368, startPoint y: 126, endPoint x: 270, endPoint y: 130, distance: 98.1
click at [364, 126] on icon at bounding box center [366, 129] width 17 height 17
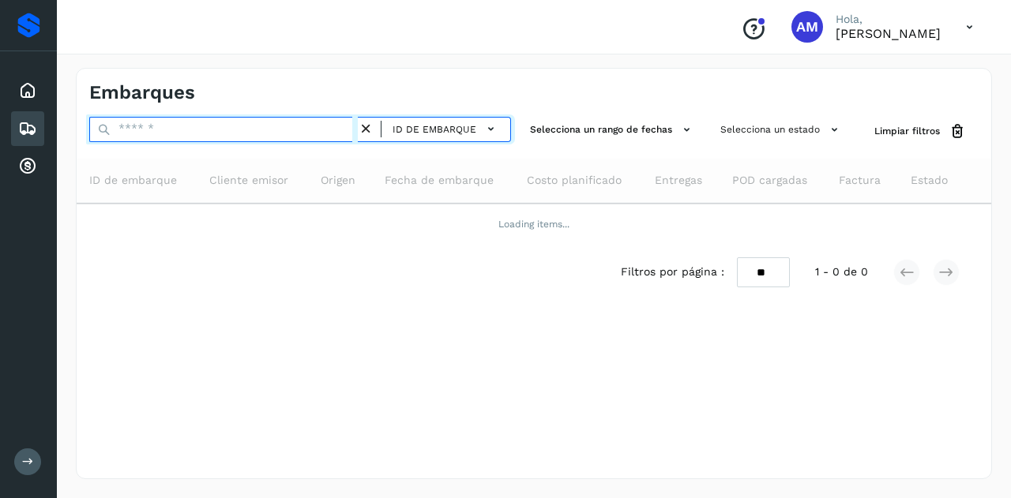
click at [270, 130] on input "text" at bounding box center [223, 129] width 269 height 25
paste input "**********"
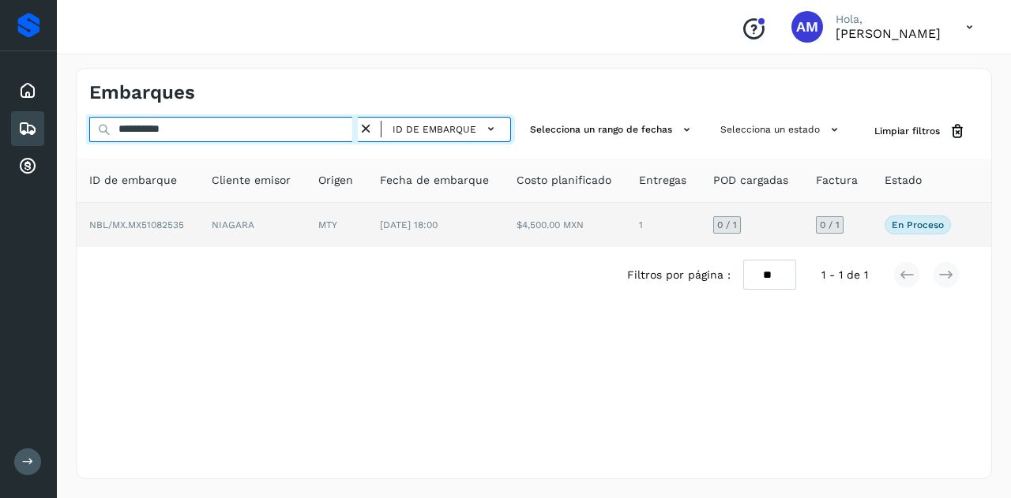
type input "**********"
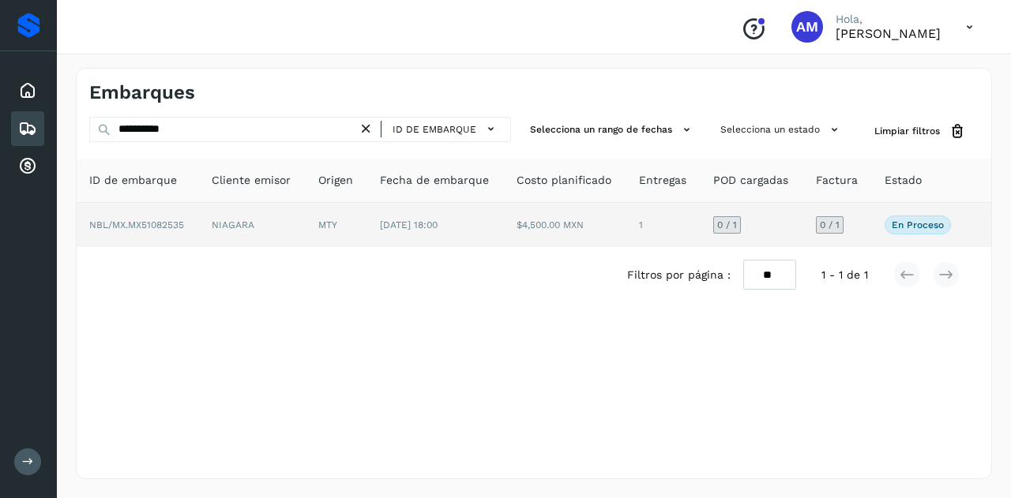
click at [257, 221] on td "NIAGARA" at bounding box center [252, 225] width 107 height 44
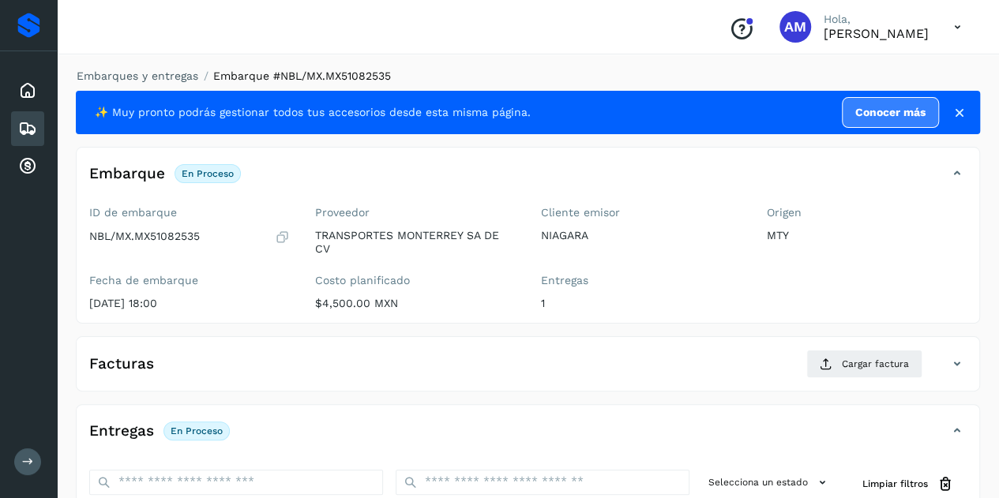
scroll to position [158, 0]
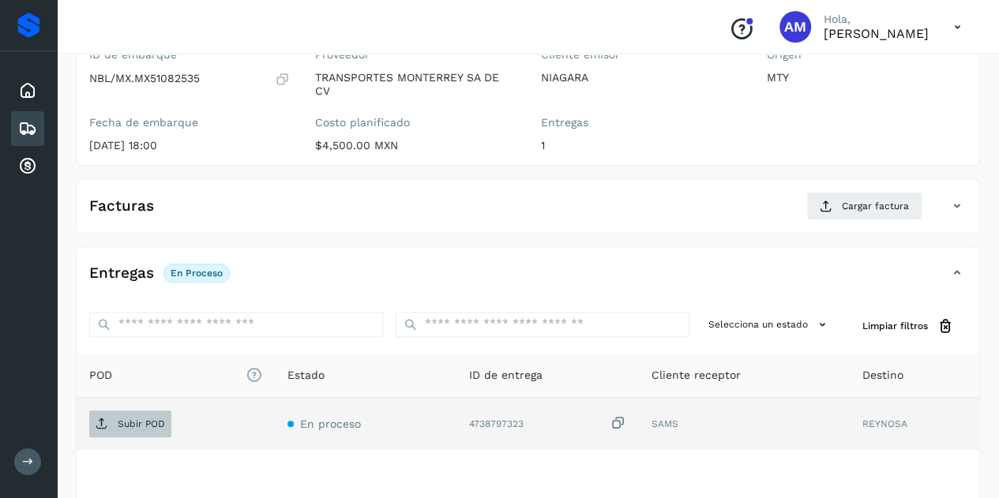
click at [115, 420] on span "Subir POD" at bounding box center [130, 424] width 82 height 25
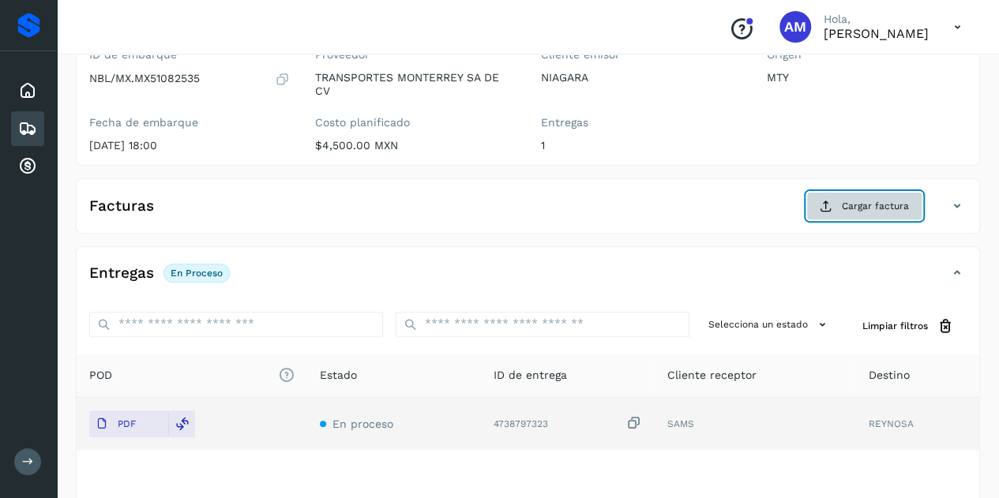
click at [870, 192] on button "Cargar factura" at bounding box center [865, 206] width 116 height 28
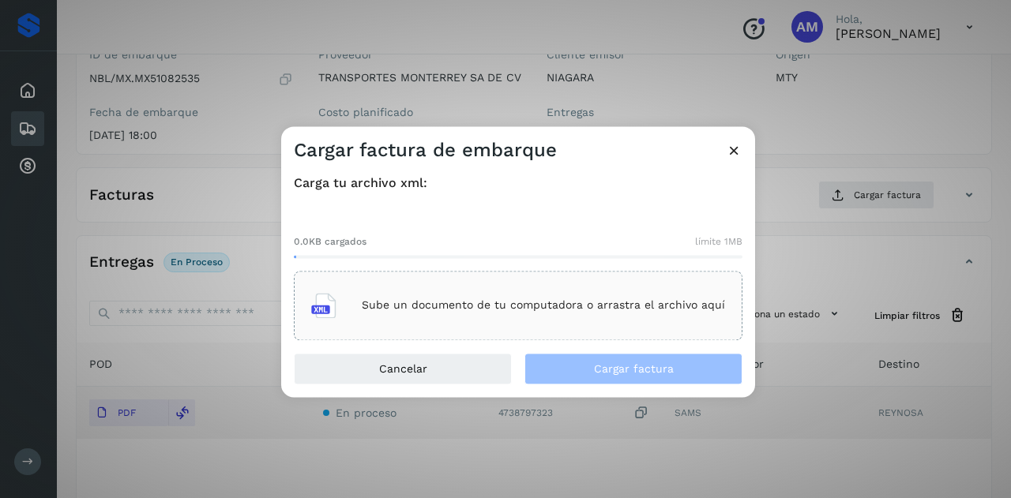
click at [509, 279] on div "Sube un documento de tu computadora o arrastra el archivo aquí" at bounding box center [518, 306] width 449 height 70
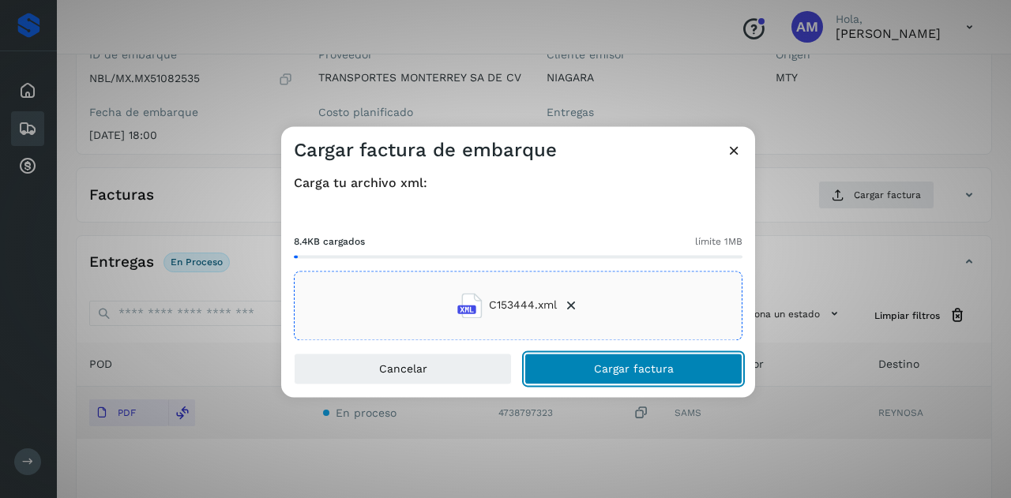
click at [613, 370] on span "Cargar factura" at bounding box center [634, 368] width 80 height 11
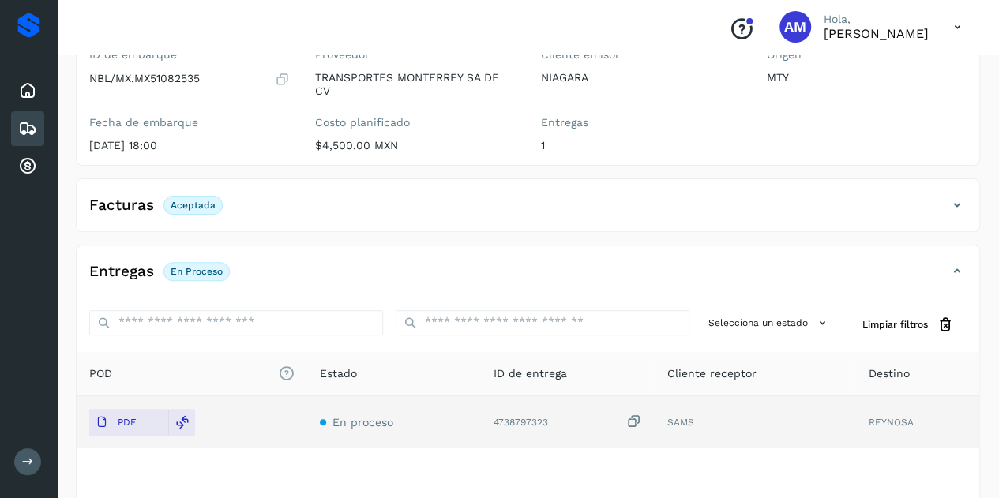
scroll to position [0, 0]
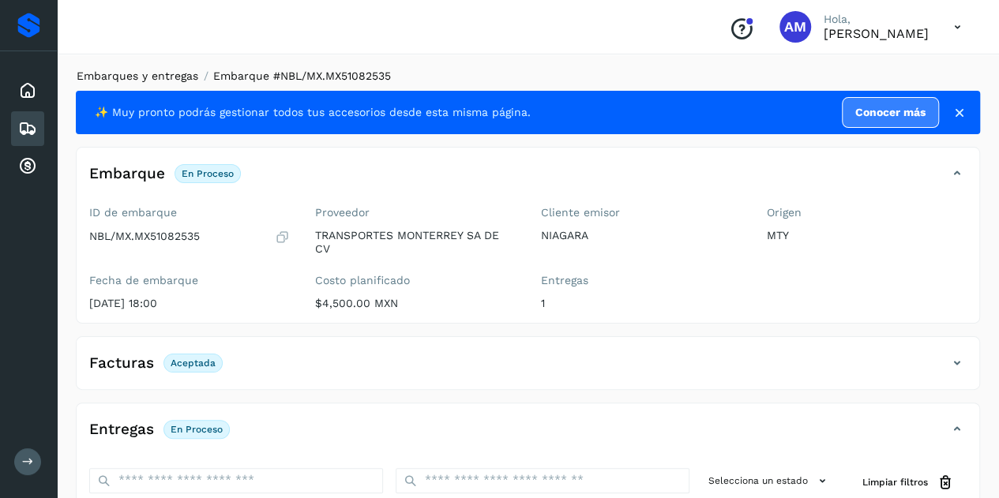
click at [171, 78] on link "Embarques y entregas" at bounding box center [138, 76] width 122 height 13
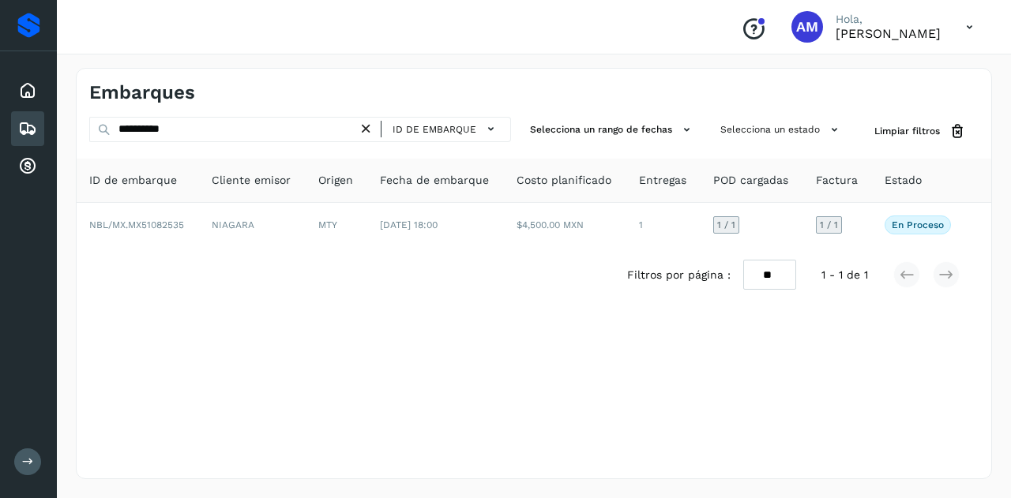
click at [368, 129] on icon at bounding box center [366, 129] width 17 height 17
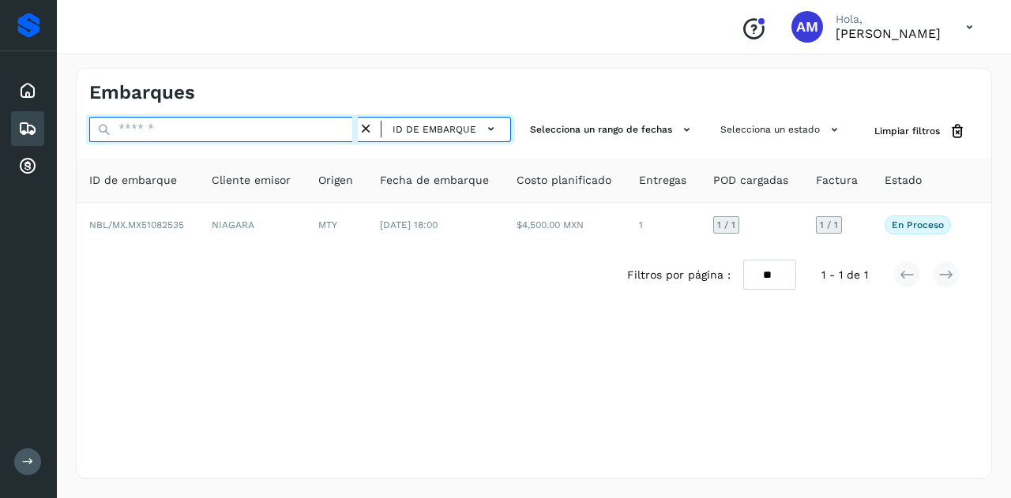
click at [300, 126] on input "text" at bounding box center [223, 129] width 269 height 25
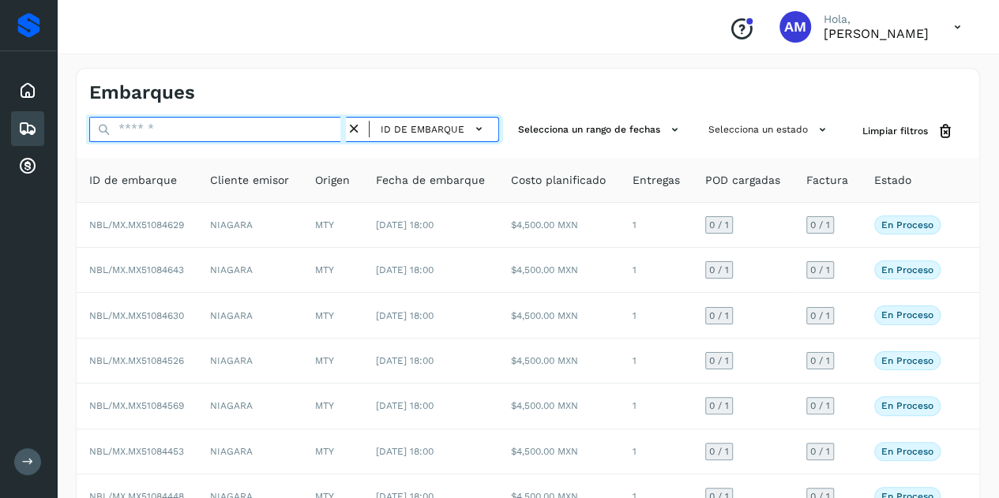
paste input "**********"
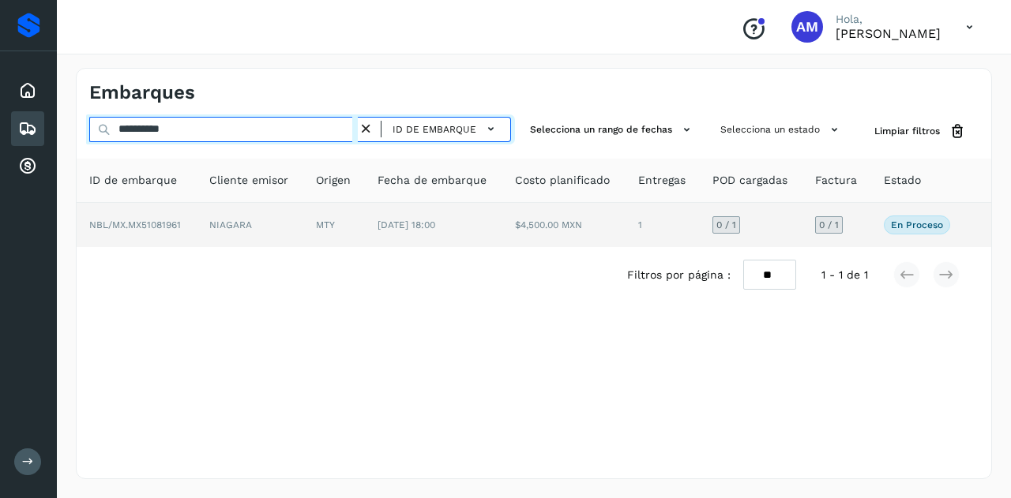
type input "**********"
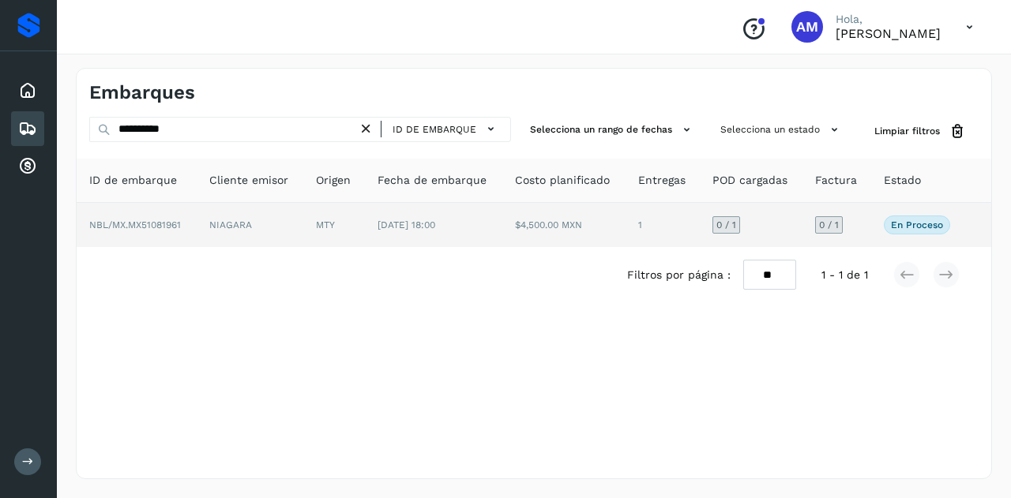
click at [288, 226] on td "NIAGARA" at bounding box center [250, 225] width 107 height 44
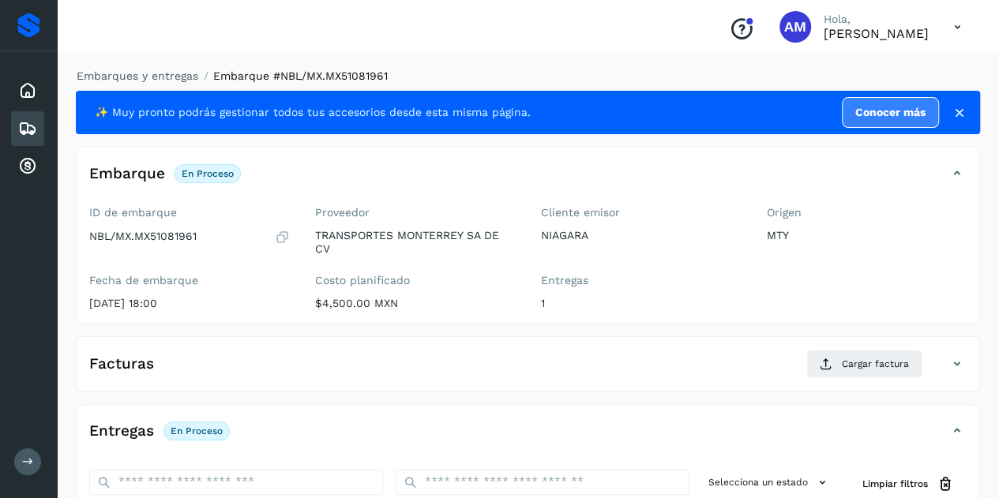
scroll to position [158, 0]
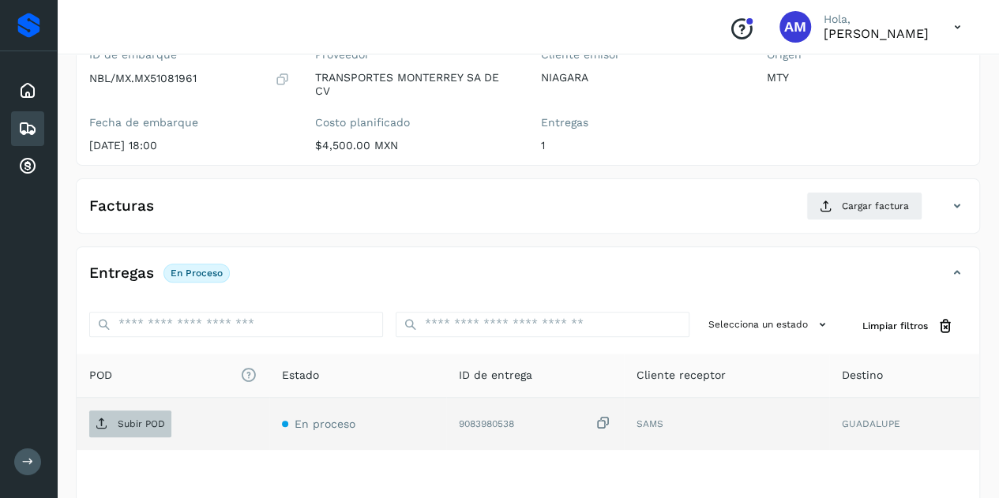
click at [128, 423] on p "Subir POD" at bounding box center [141, 424] width 47 height 11
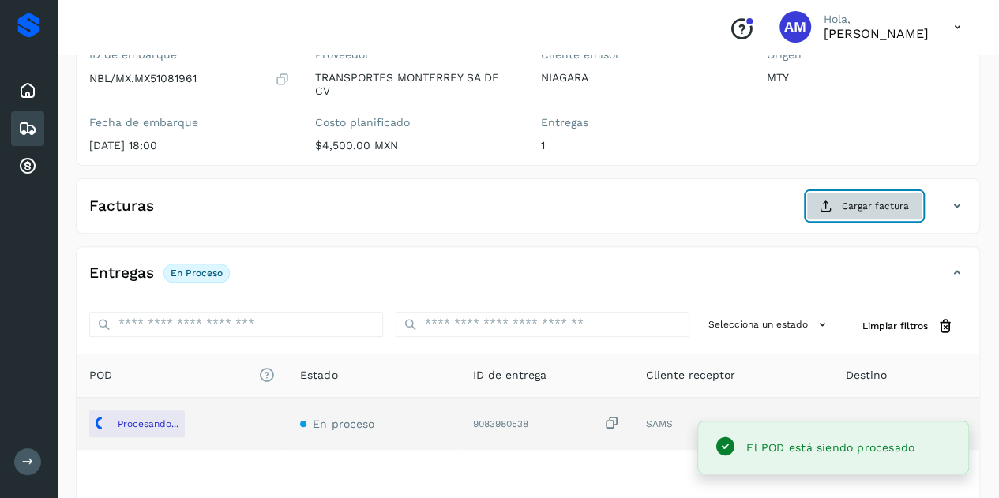
click at [833, 216] on button "Cargar factura" at bounding box center [865, 206] width 116 height 28
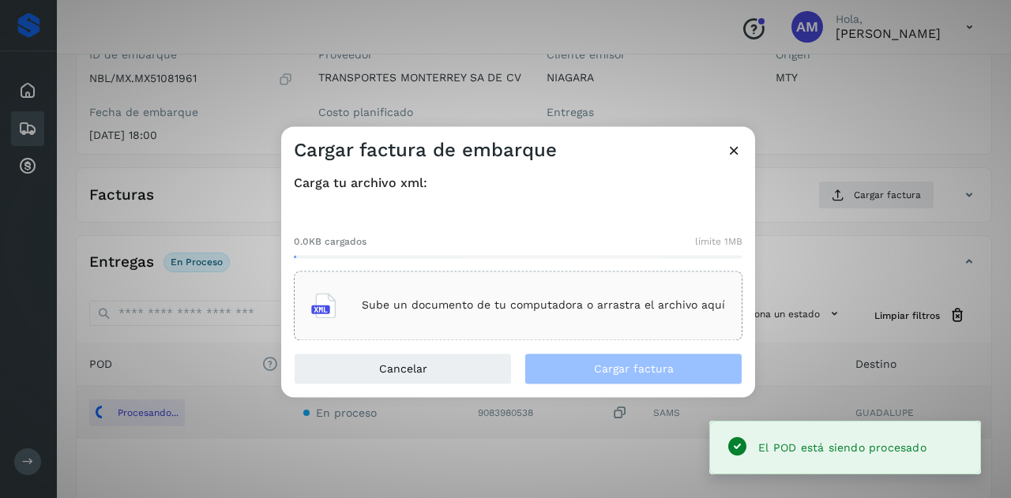
click at [566, 312] on p "Sube un documento de tu computadora o arrastra el archivo aquí" at bounding box center [543, 305] width 363 height 13
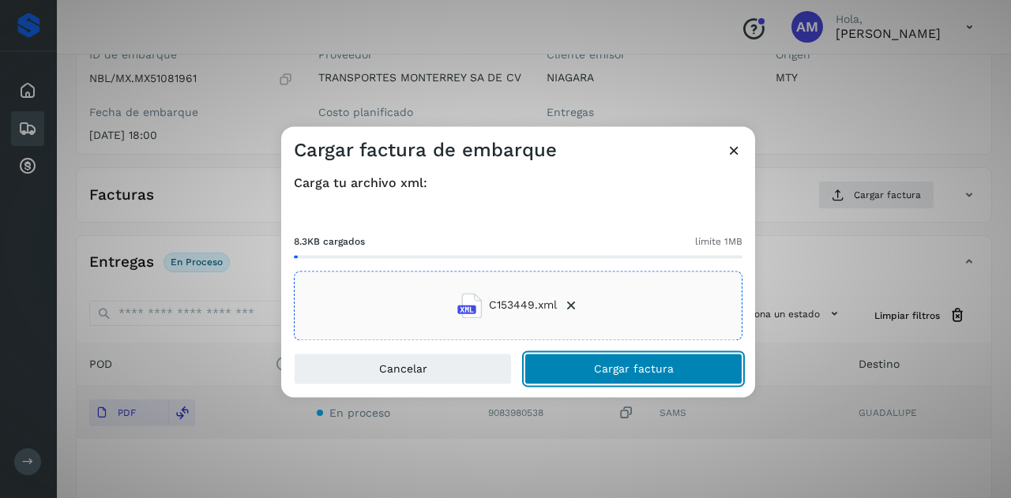
click at [604, 372] on span "Cargar factura" at bounding box center [634, 368] width 80 height 11
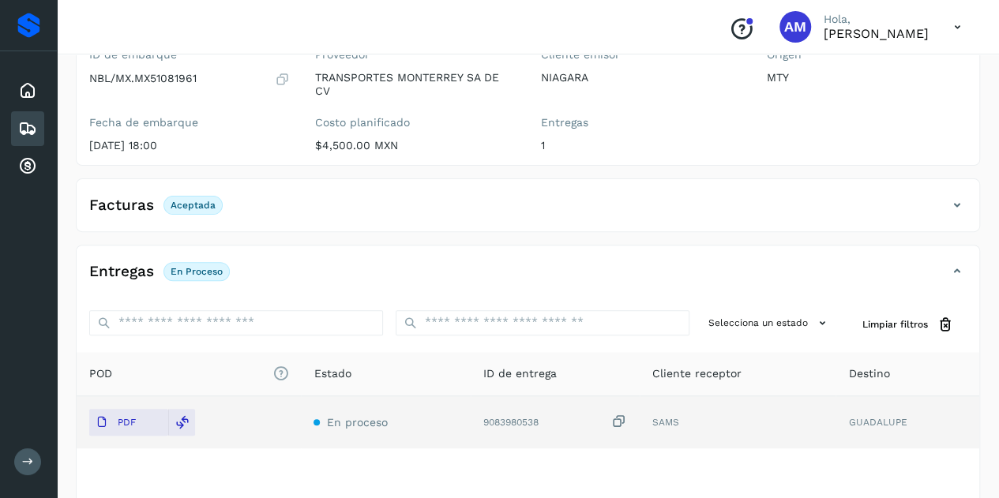
scroll to position [0, 0]
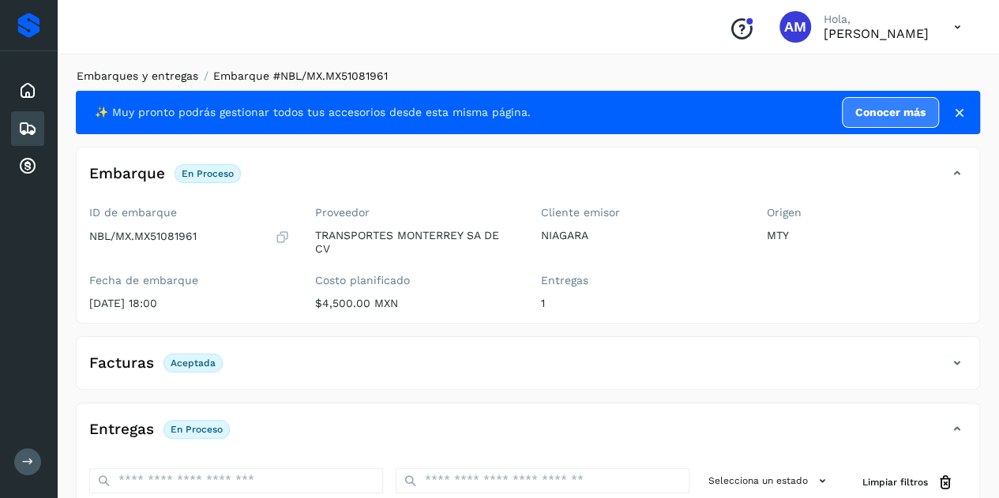
click at [151, 77] on link "Embarques y entregas" at bounding box center [138, 76] width 122 height 13
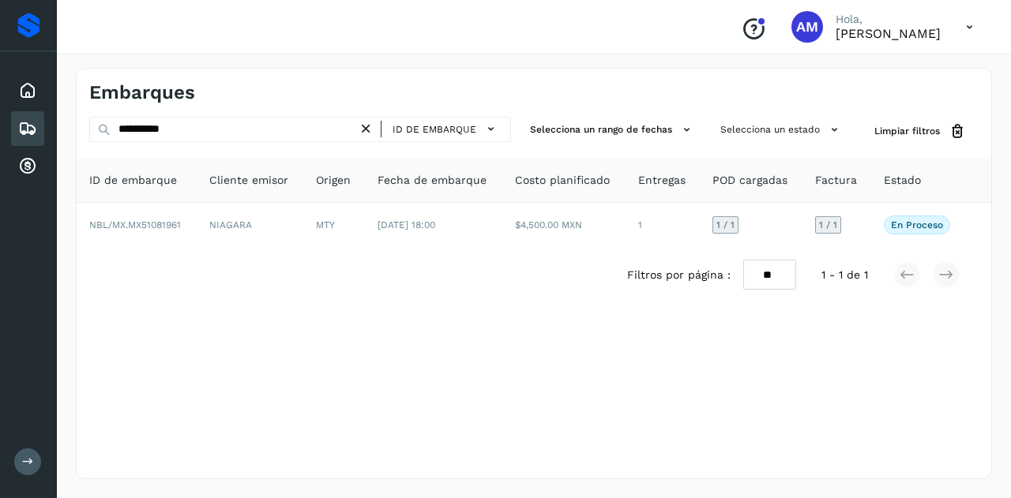
click at [366, 132] on icon at bounding box center [366, 129] width 17 height 17
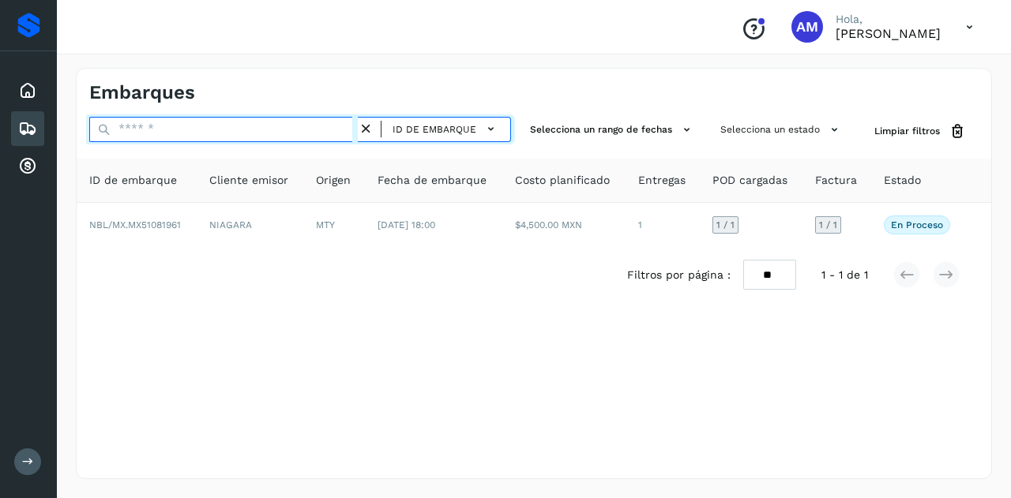
click at [322, 128] on input "text" at bounding box center [223, 129] width 269 height 25
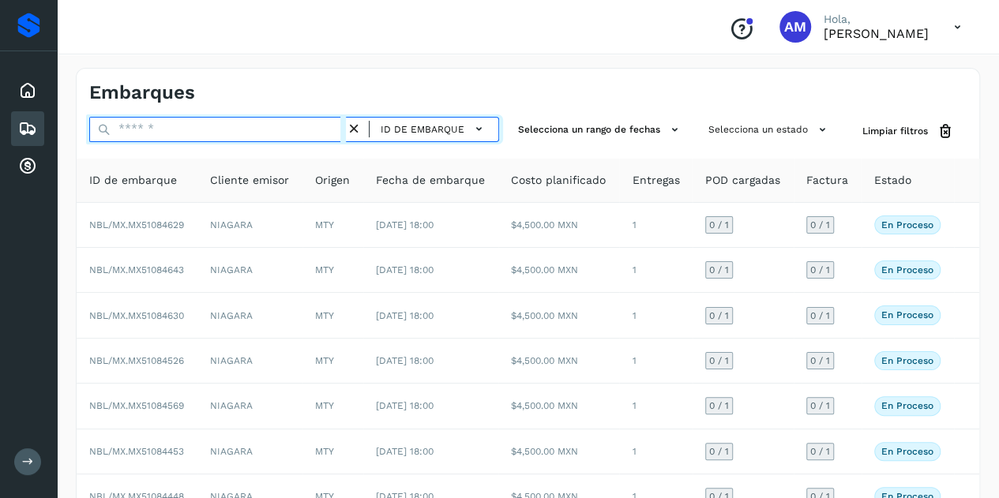
paste input "**********"
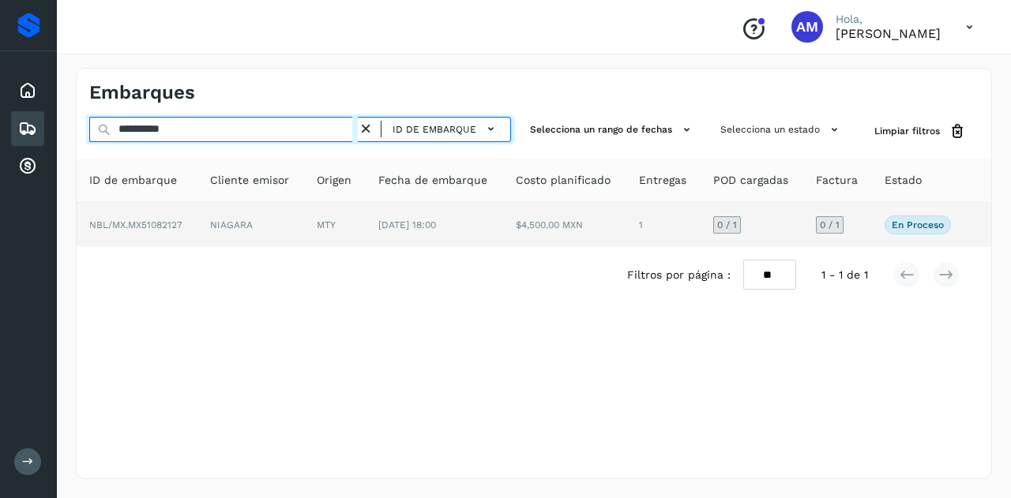
type input "**********"
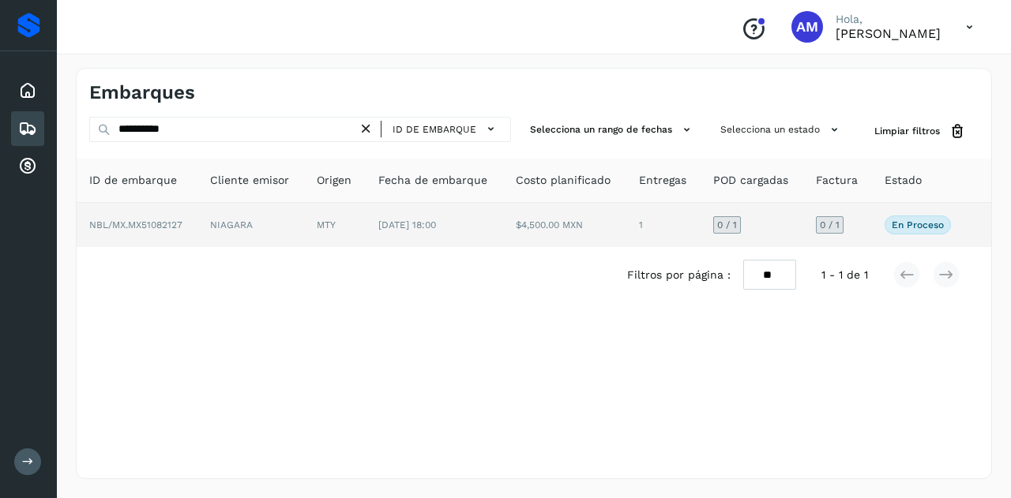
click at [303, 235] on td "NIAGARA" at bounding box center [250, 225] width 107 height 44
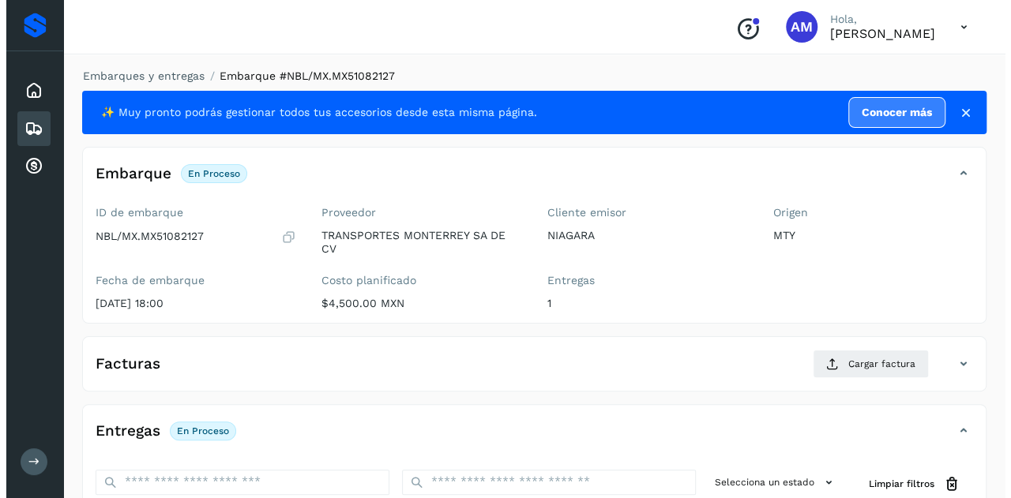
scroll to position [158, 0]
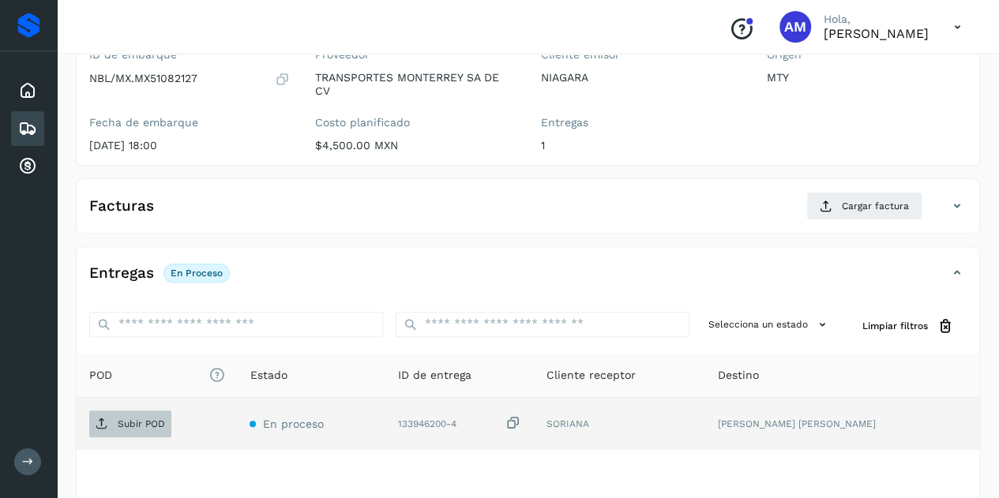
click at [141, 427] on p "Subir POD" at bounding box center [141, 424] width 47 height 11
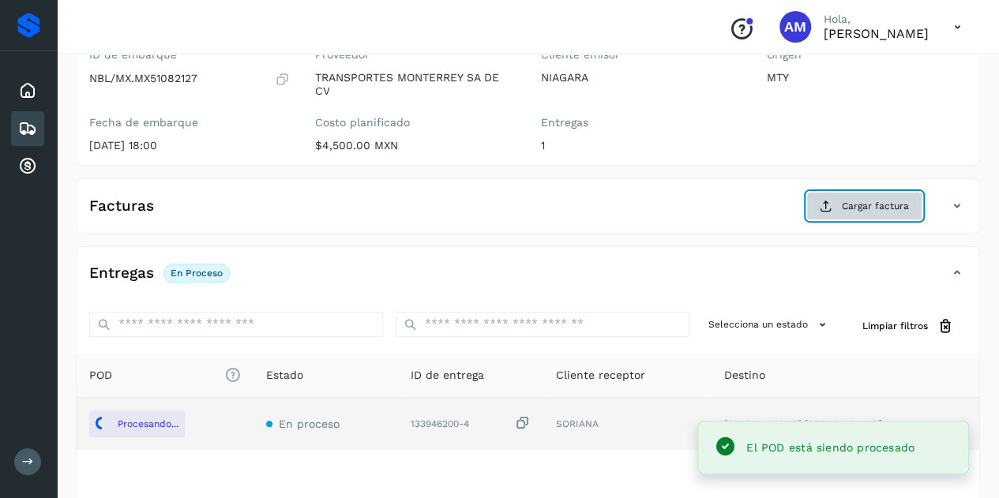
click at [863, 201] on span "Cargar factura" at bounding box center [875, 206] width 67 height 14
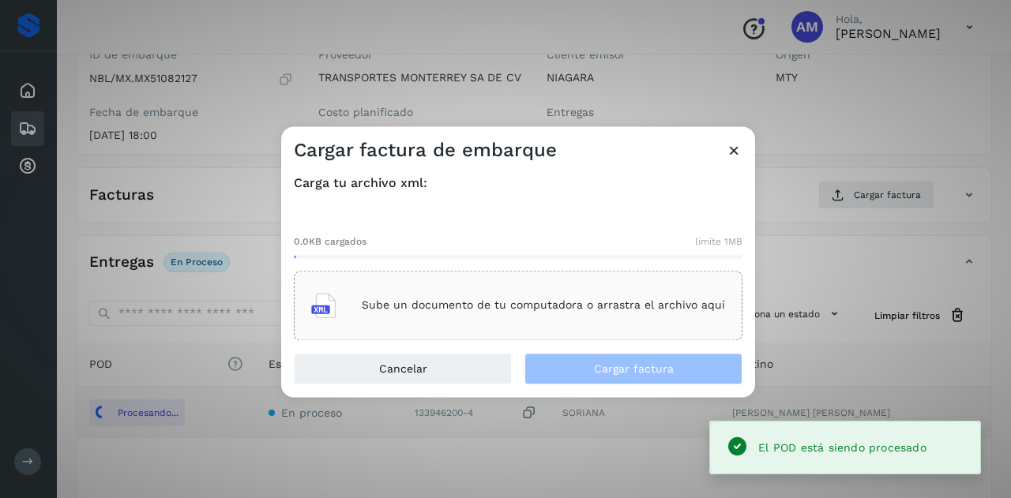
click at [397, 298] on div "Sube un documento de tu computadora o arrastra el archivo aquí" at bounding box center [518, 305] width 414 height 43
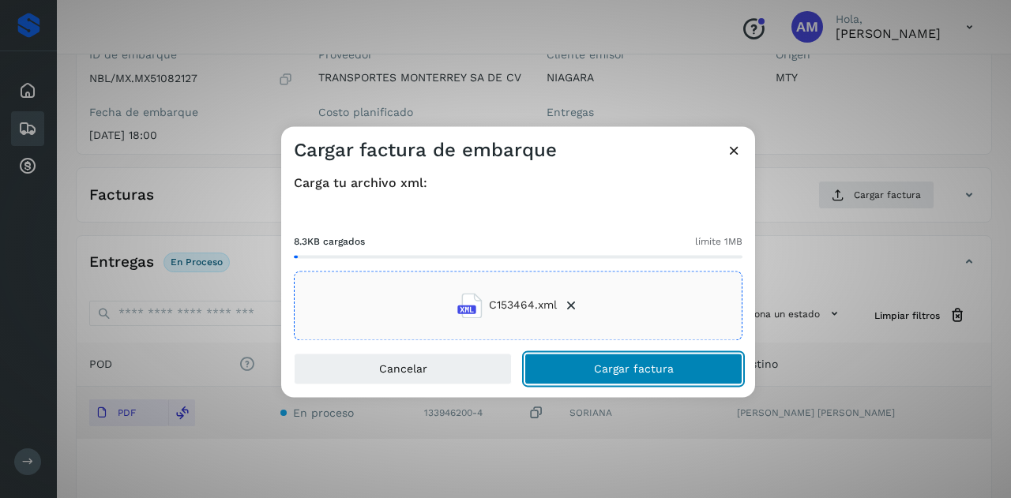
click at [569, 367] on button "Cargar factura" at bounding box center [634, 369] width 218 height 32
